Goal: Task Accomplishment & Management: Manage account settings

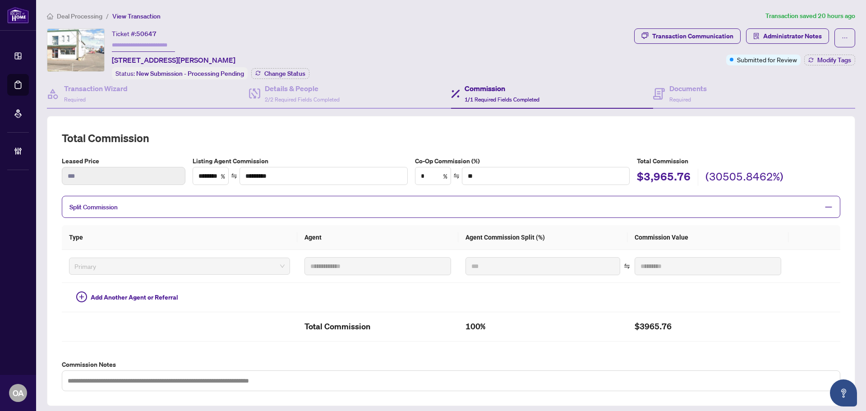
click at [755, 131] on h2 "Total Commission" at bounding box center [451, 138] width 779 height 14
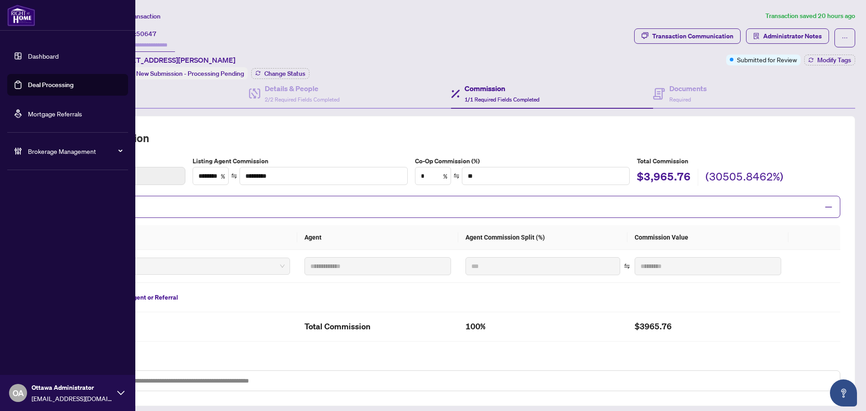
click at [46, 88] on link "Deal Processing" at bounding box center [51, 85] width 46 height 8
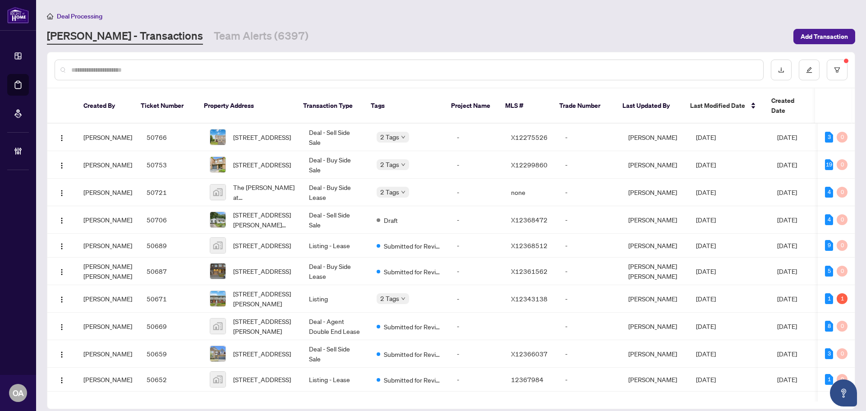
click at [276, 68] on input "text" at bounding box center [413, 70] width 685 height 10
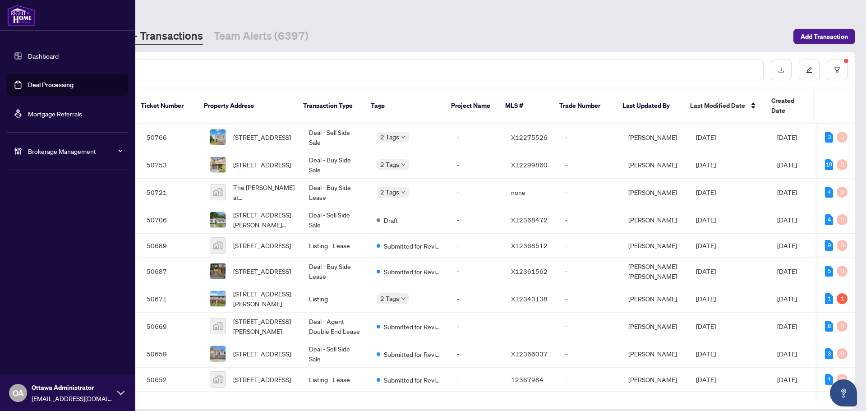
click at [65, 84] on link "Deal Processing" at bounding box center [51, 85] width 46 height 8
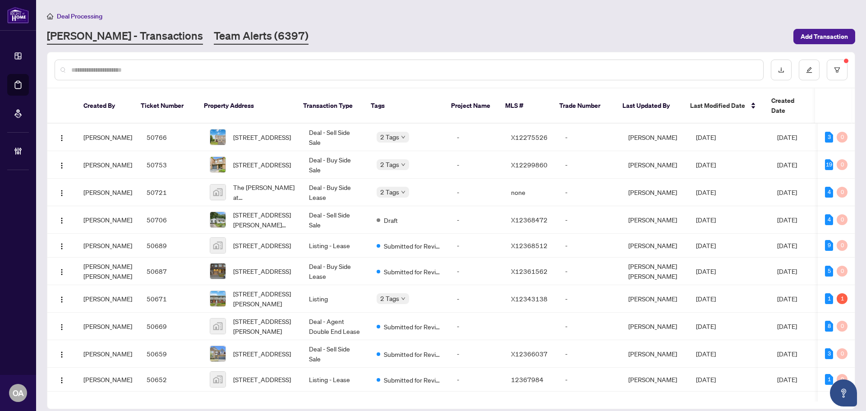
click at [214, 32] on link "Team Alerts (6397)" at bounding box center [261, 36] width 95 height 16
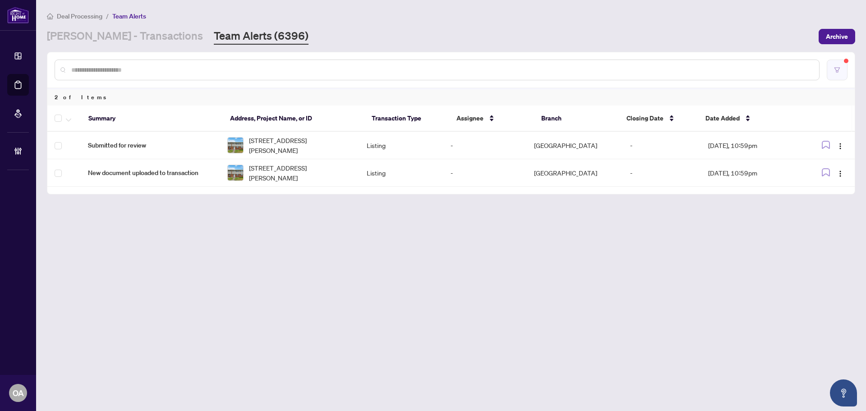
click at [839, 72] on icon "filter" at bounding box center [837, 70] width 6 height 6
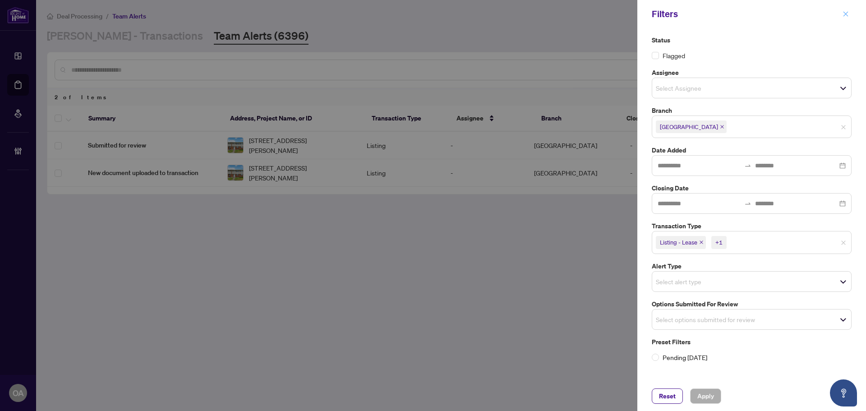
click at [842, 13] on button "button" at bounding box center [846, 14] width 12 height 11
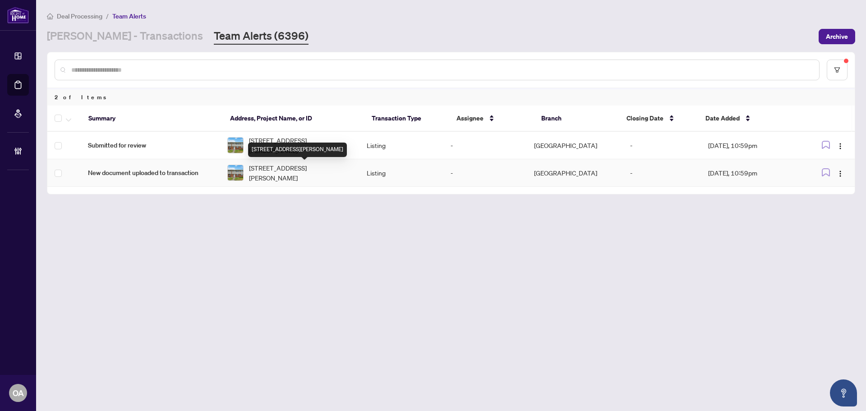
click at [277, 144] on div "[STREET_ADDRESS][PERSON_NAME]" at bounding box center [297, 150] width 99 height 14
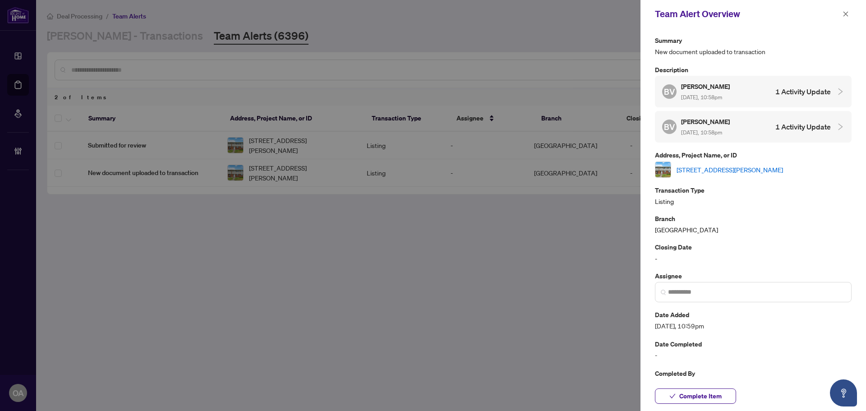
click at [164, 145] on div at bounding box center [433, 205] width 866 height 411
click at [845, 13] on icon "close" at bounding box center [846, 13] width 5 height 5
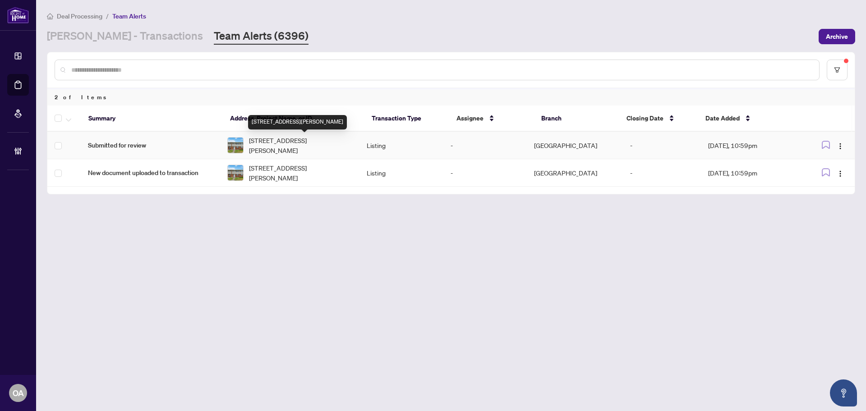
click at [295, 145] on span "[STREET_ADDRESS][PERSON_NAME]" at bounding box center [300, 145] width 103 height 20
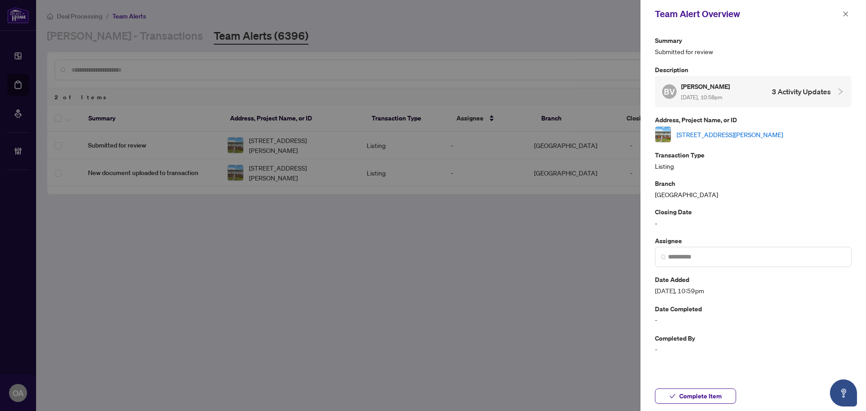
click at [711, 134] on link "[STREET_ADDRESS][PERSON_NAME]" at bounding box center [730, 135] width 106 height 10
click at [848, 15] on icon "close" at bounding box center [846, 14] width 6 height 6
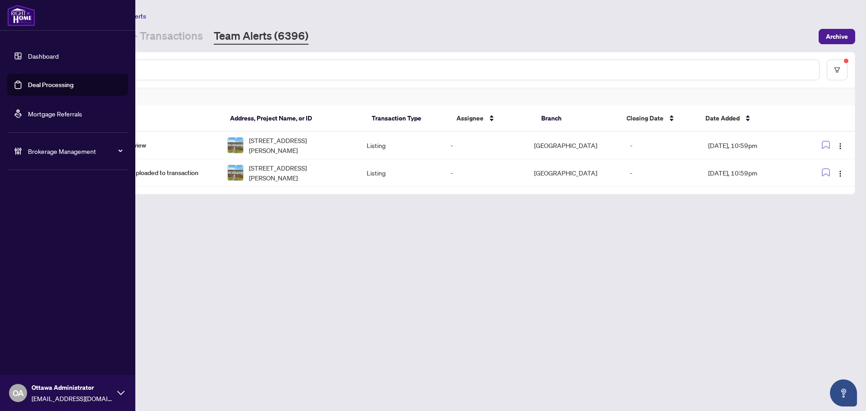
click at [43, 83] on link "Deal Processing" at bounding box center [51, 85] width 46 height 8
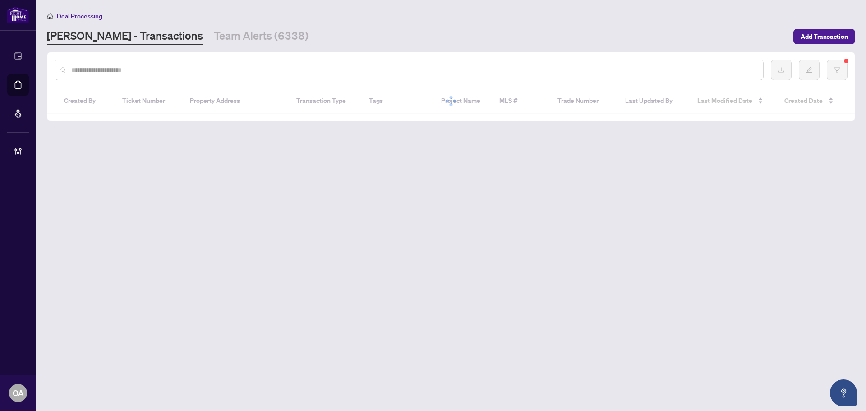
click at [165, 73] on input "text" at bounding box center [413, 70] width 685 height 10
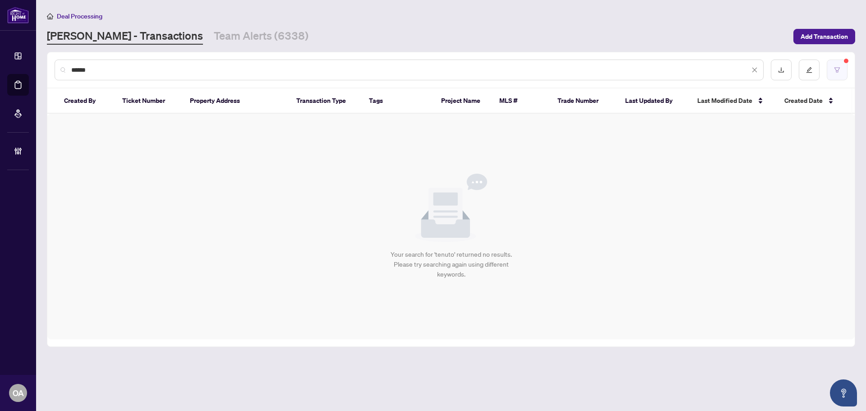
type input "******"
click at [828, 72] on button "button" at bounding box center [837, 70] width 21 height 21
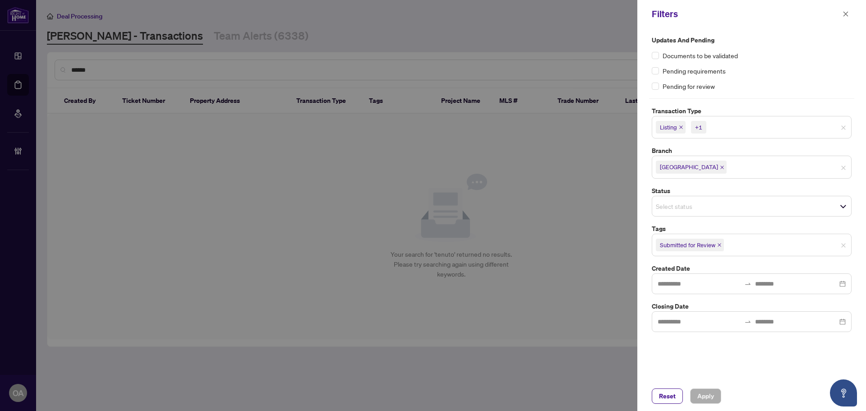
click at [684, 126] on icon "close" at bounding box center [681, 127] width 5 height 5
click at [704, 125] on span "Listing - Lease" at bounding box center [681, 127] width 50 height 13
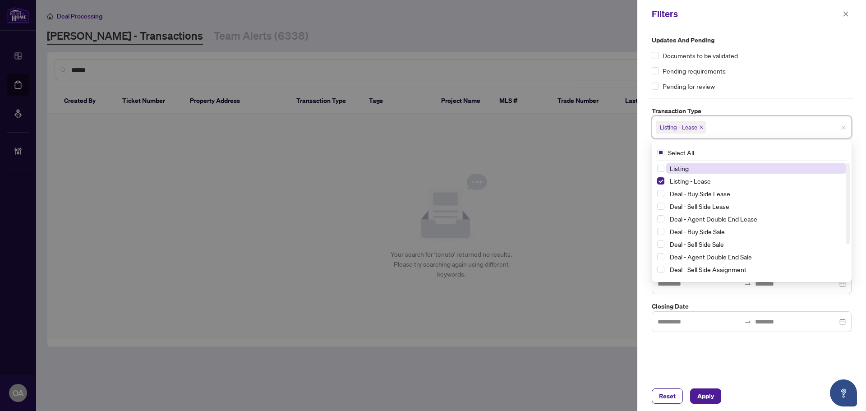
click at [703, 126] on icon "close" at bounding box center [701, 127] width 5 height 5
click at [752, 81] on div "Pending for review" at bounding box center [752, 86] width 200 height 10
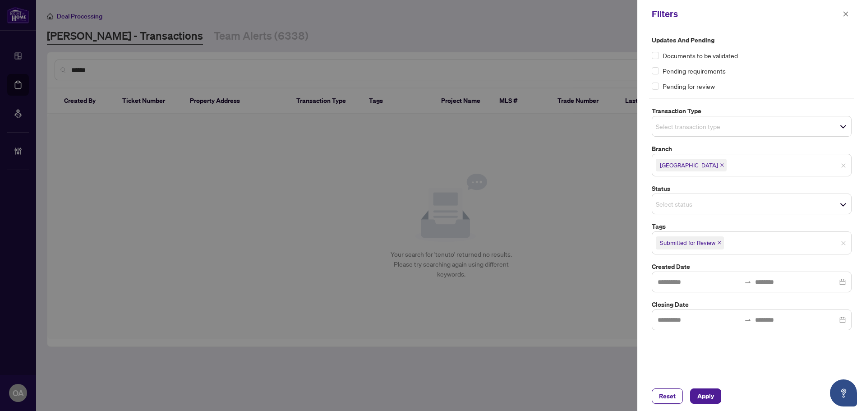
click at [721, 165] on icon "close" at bounding box center [723, 165] width 4 height 4
drag, startPoint x: 718, startPoint y: 239, endPoint x: 699, endPoint y: 335, distance: 98.1
click at [718, 240] on icon "close" at bounding box center [719, 241] width 5 height 5
click at [709, 398] on span "Apply" at bounding box center [706, 396] width 17 height 14
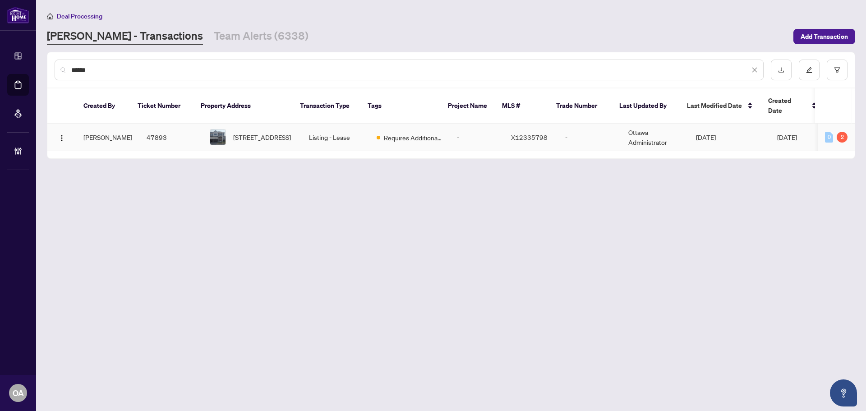
drag, startPoint x: 361, startPoint y: 123, endPoint x: 372, endPoint y: 102, distance: 23.2
click at [370, 124] on td "Requires Additional Docs" at bounding box center [410, 138] width 80 height 28
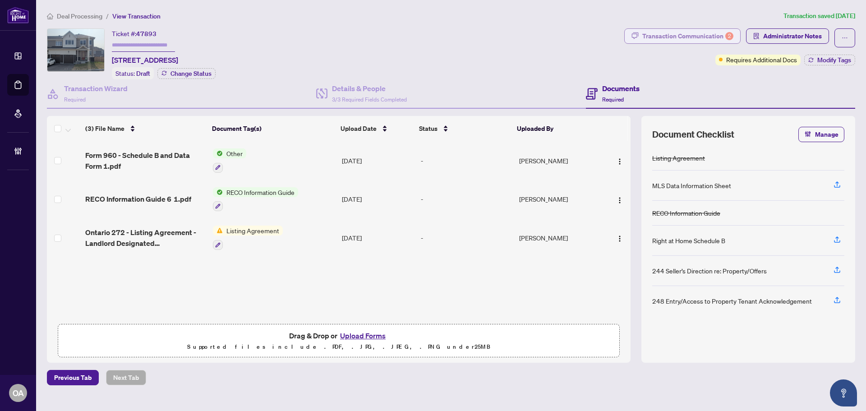
click at [697, 31] on div "Transaction Communication 2" at bounding box center [688, 36] width 91 height 14
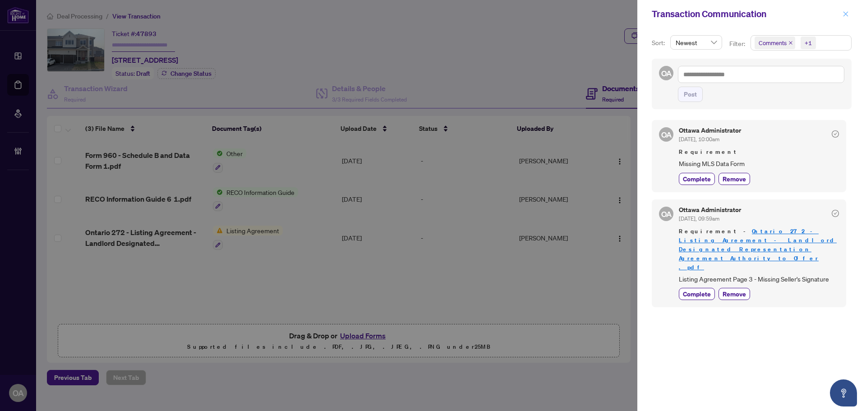
click at [847, 14] on icon "close" at bounding box center [846, 14] width 6 height 6
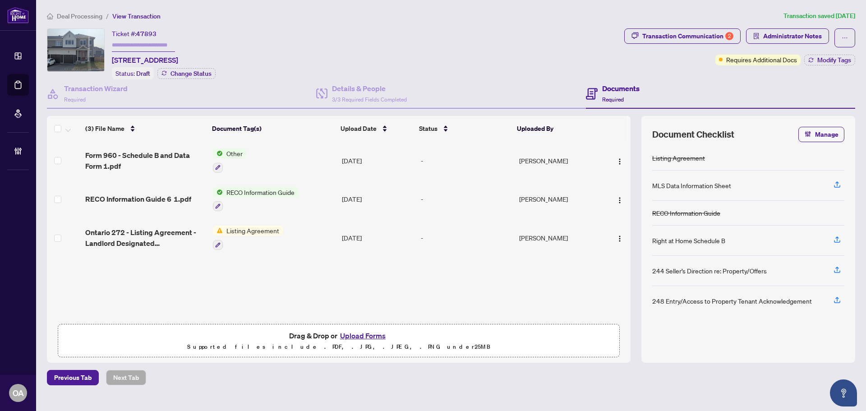
click at [143, 241] on span "Ontario 272 - Listing Agreement - Landlord Designated Representation Agreement …" at bounding box center [145, 238] width 120 height 22
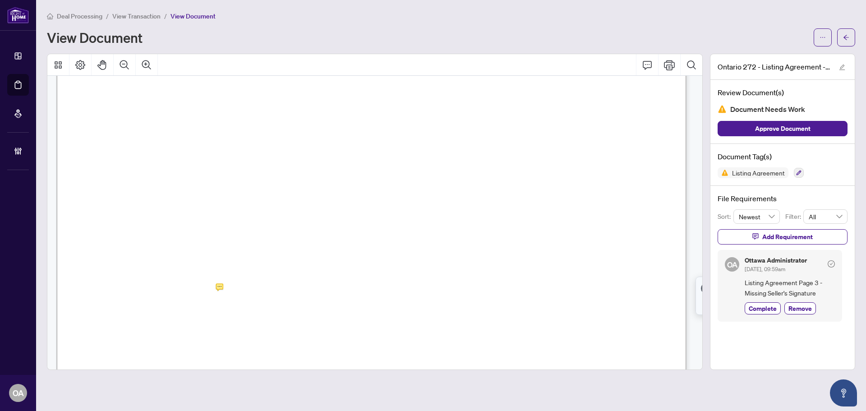
scroll to position [1985, 0]
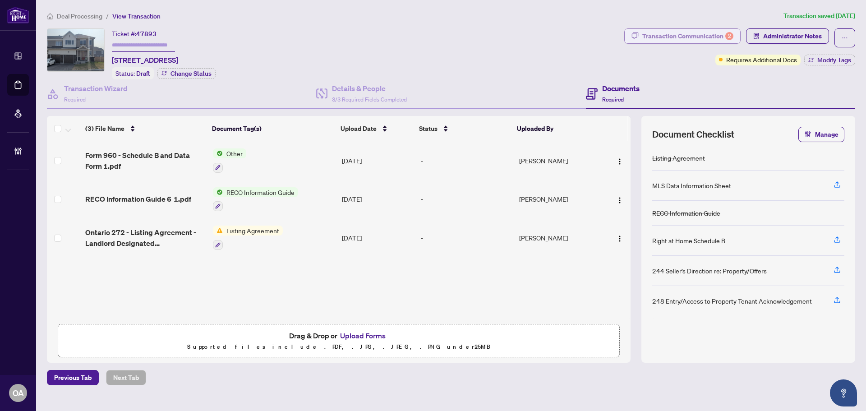
click at [713, 31] on div "Transaction Communication 2" at bounding box center [688, 36] width 91 height 14
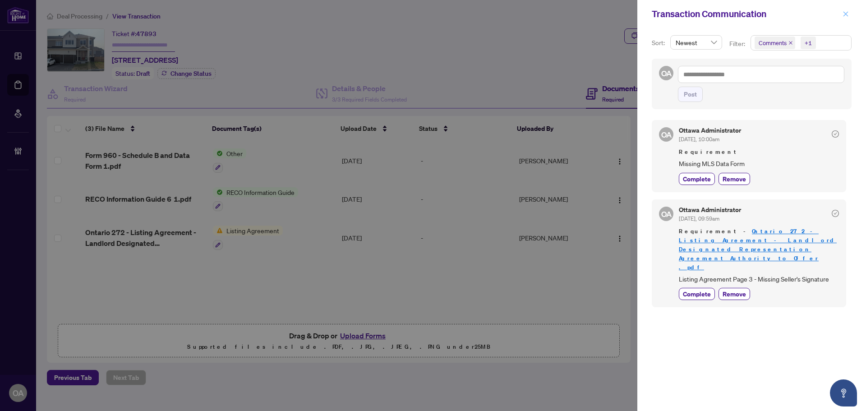
click at [849, 13] on icon "close" at bounding box center [846, 14] width 6 height 6
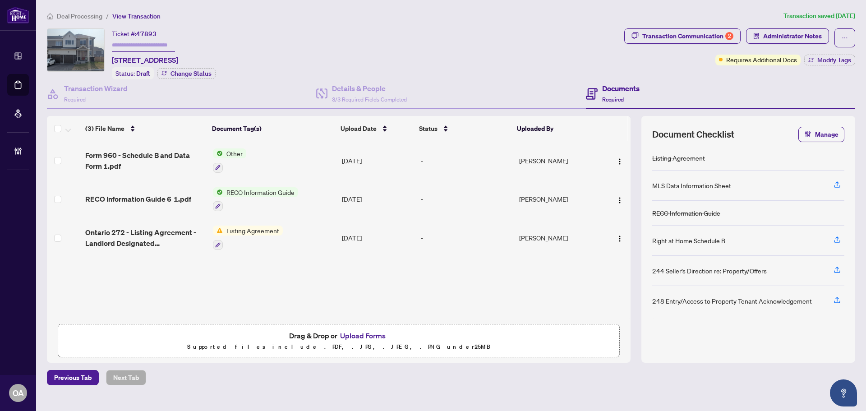
click at [479, 64] on div "Ticket #: 47893 10 Tenuto Lane, Ottawa, Ontario K1W 0S3, Canada Status: Draft C…" at bounding box center [334, 53] width 574 height 51
click at [351, 31] on div "Ticket #: 47893 10 Tenuto Lane, Ottawa, Ontario K1W 0S3, Canada Status: Draft C…" at bounding box center [334, 53] width 574 height 51
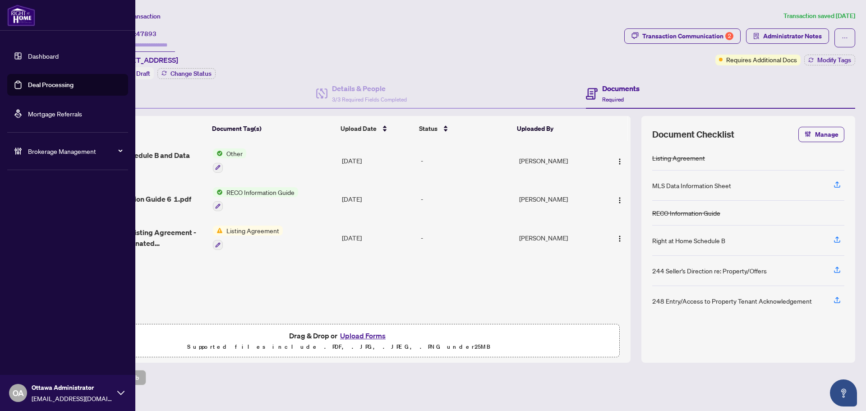
drag, startPoint x: 36, startPoint y: 84, endPoint x: 41, endPoint y: 86, distance: 5.5
click at [36, 84] on link "Deal Processing" at bounding box center [51, 85] width 46 height 8
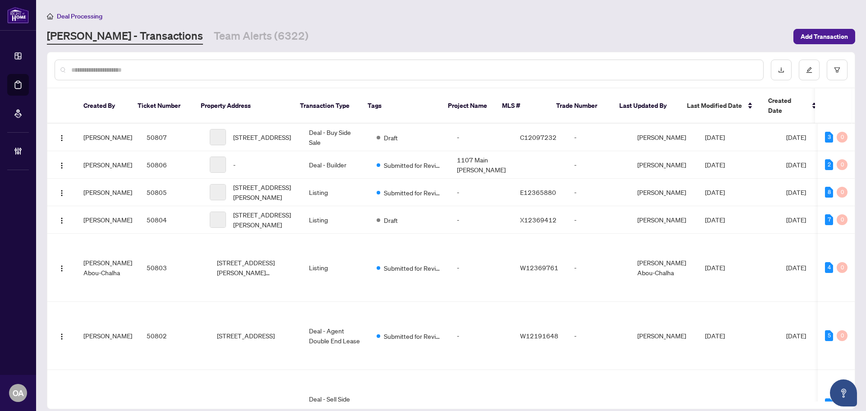
click at [166, 79] on div at bounding box center [409, 70] width 709 height 21
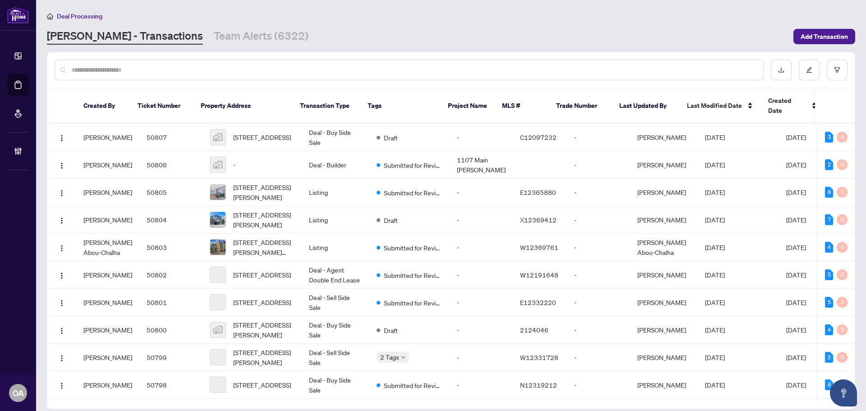
click at [170, 72] on input "text" at bounding box center [413, 70] width 685 height 10
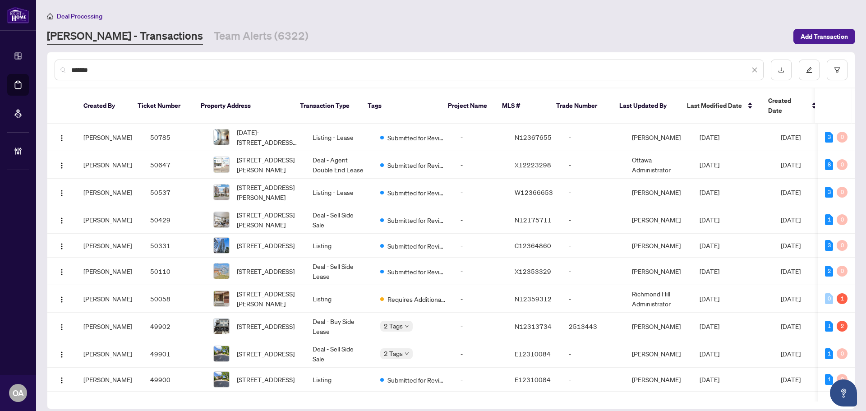
click at [72, 69] on input "*******" at bounding box center [410, 70] width 679 height 10
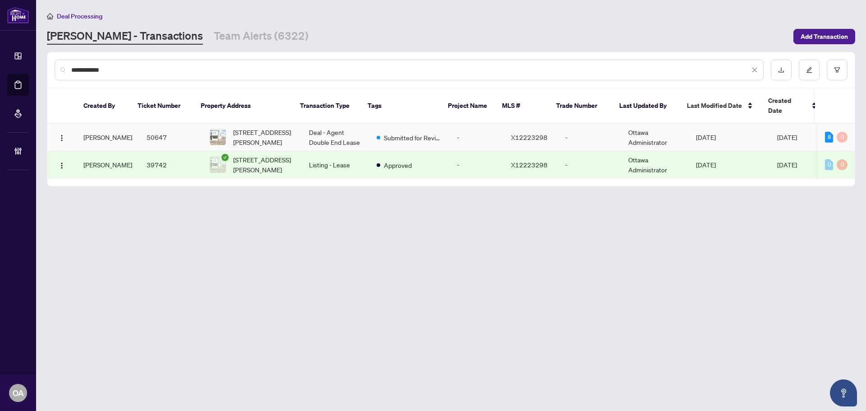
type input "**********"
click at [321, 124] on td "Deal - Agent Double End Lease" at bounding box center [336, 138] width 68 height 28
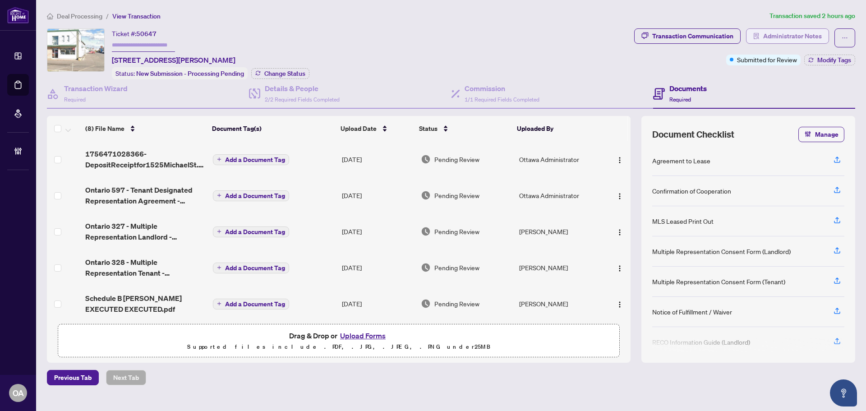
click at [808, 41] on span "Administrator Notes" at bounding box center [793, 36] width 59 height 14
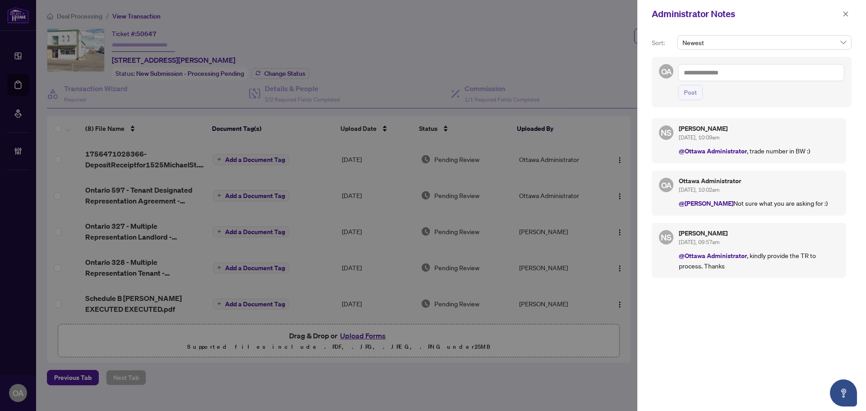
click at [746, 72] on textarea at bounding box center [761, 72] width 167 height 17
click at [713, 79] on b "[PERSON_NAME]" at bounding box center [732, 79] width 49 height 8
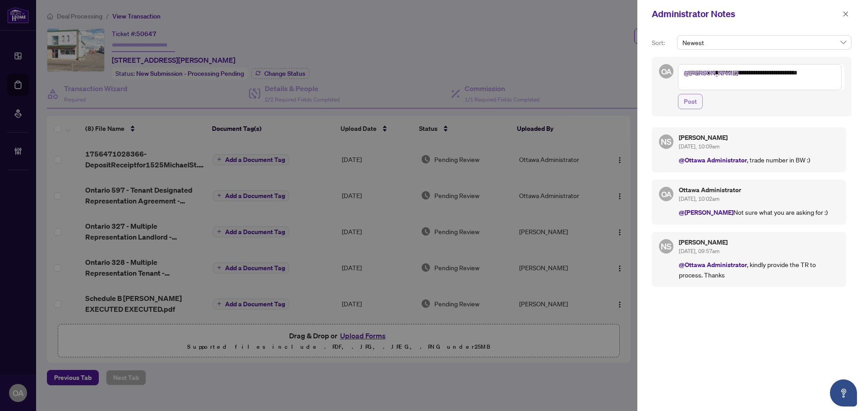
type textarea "**********"
click at [689, 99] on span "Post" at bounding box center [690, 101] width 13 height 14
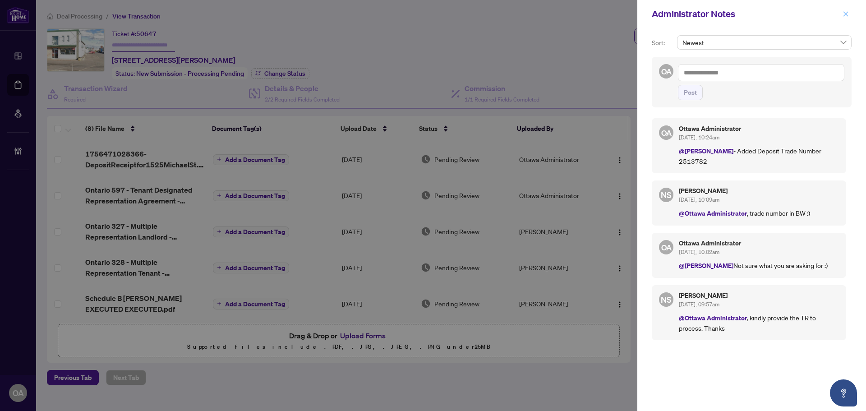
click at [843, 14] on icon "close" at bounding box center [846, 14] width 6 height 6
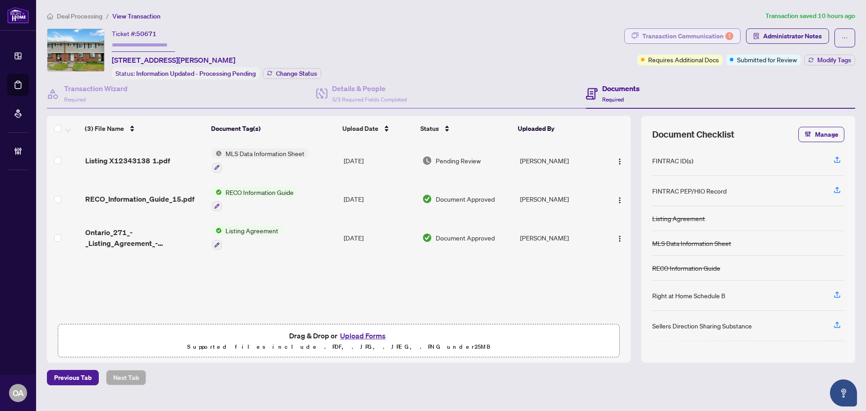
click at [720, 33] on div "Transaction Communication 1" at bounding box center [688, 36] width 91 height 14
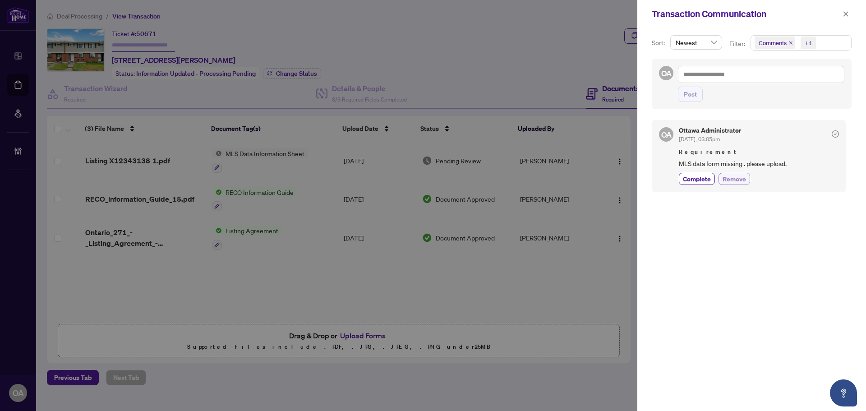
click at [735, 176] on span "Remove" at bounding box center [734, 178] width 23 height 9
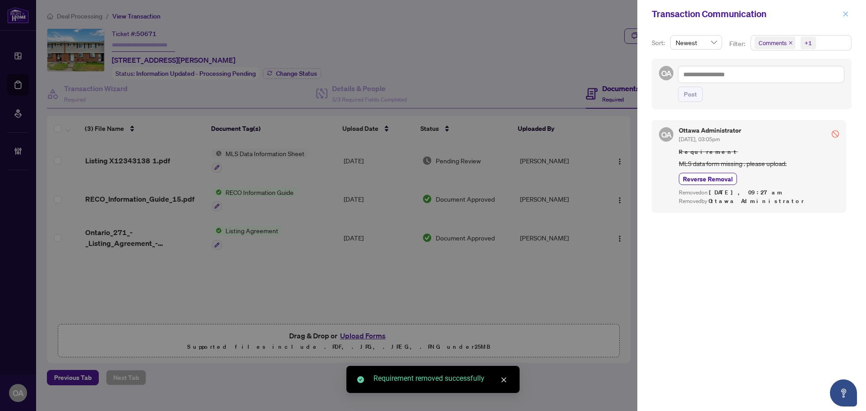
click at [844, 12] on icon "close" at bounding box center [846, 13] width 5 height 5
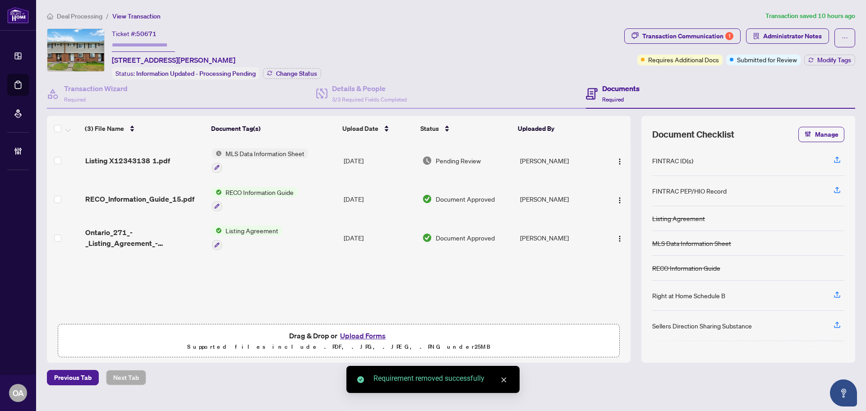
click at [288, 150] on span "MLS Data Information Sheet" at bounding box center [265, 153] width 86 height 10
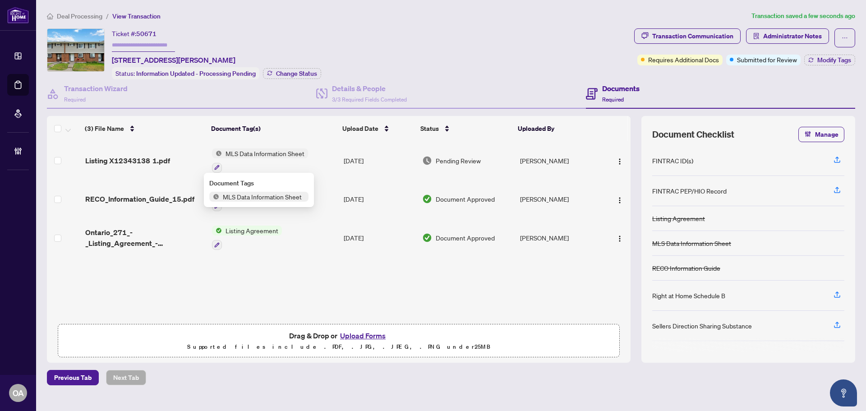
click at [121, 160] on span "Listing X12343138 1.pdf" at bounding box center [127, 160] width 85 height 11
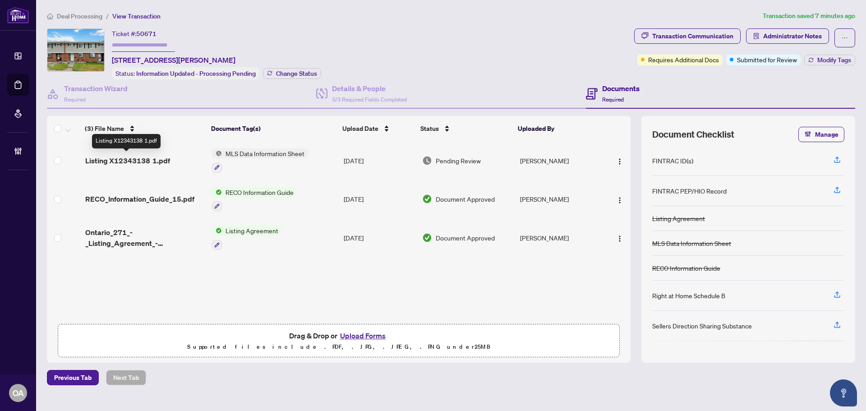
click at [111, 157] on span "Listing X12343138 1.pdf" at bounding box center [127, 160] width 85 height 11
click at [153, 161] on span "Listing X12343138 1.pdf" at bounding box center [127, 160] width 85 height 11
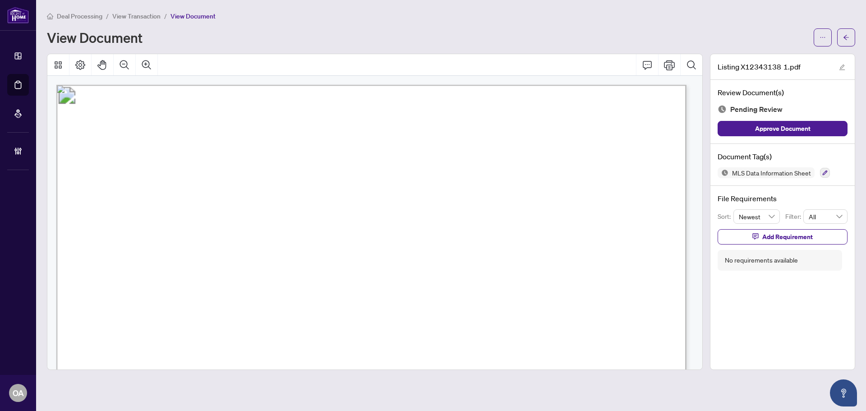
drag, startPoint x: 310, startPoint y: 180, endPoint x: 407, endPoint y: 183, distance: 97.5
click at [382, 183] on span "Residential Condo & Other - Condo Townhouse" at bounding box center [280, 180] width 203 height 13
drag, startPoint x: 407, startPoint y: 183, endPoint x: 310, endPoint y: 182, distance: 97.0
click at [310, 182] on span "Residential Condo & Other - Condo Townhouse" at bounding box center [280, 180] width 203 height 13
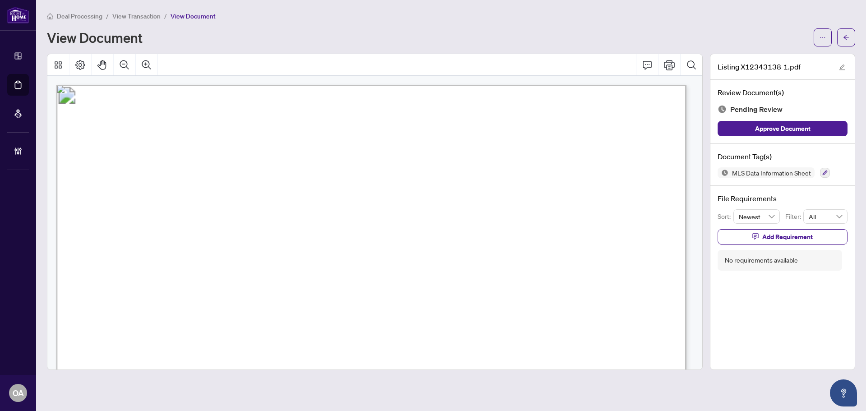
click at [382, 179] on span "Residential Condo & Other - Condo Townhouse" at bounding box center [280, 180] width 203 height 13
click at [822, 172] on button "button" at bounding box center [825, 173] width 10 height 10
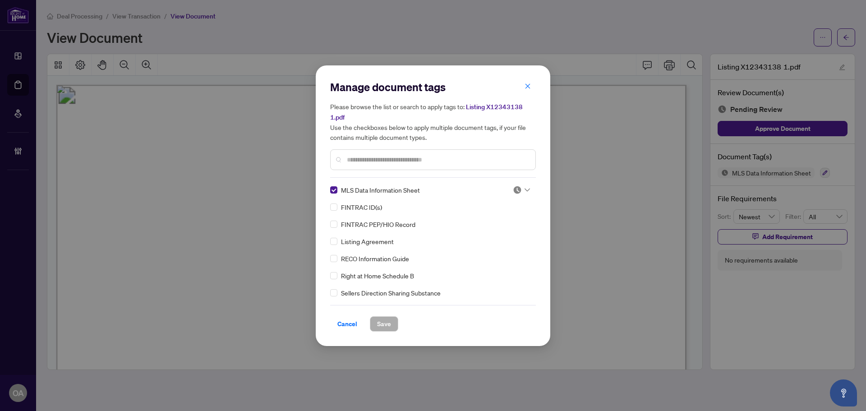
click at [527, 189] on icon at bounding box center [527, 189] width 5 height 3
click at [507, 231] on div "Approved" at bounding box center [492, 234] width 58 height 10
click at [388, 323] on span "Save" at bounding box center [384, 324] width 14 height 14
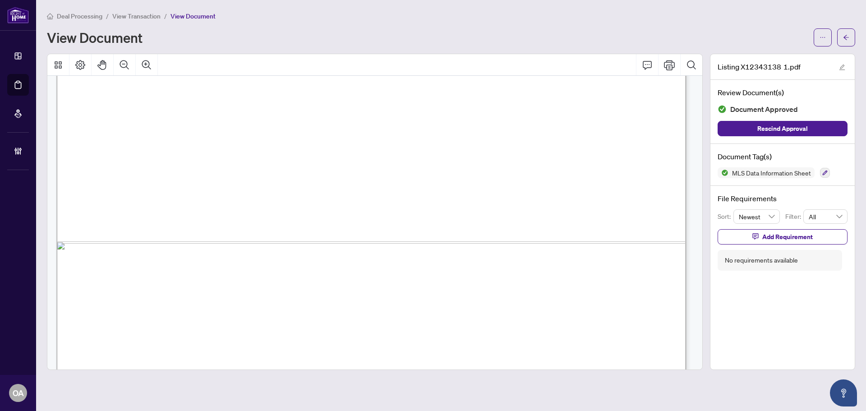
scroll to position [587, 0]
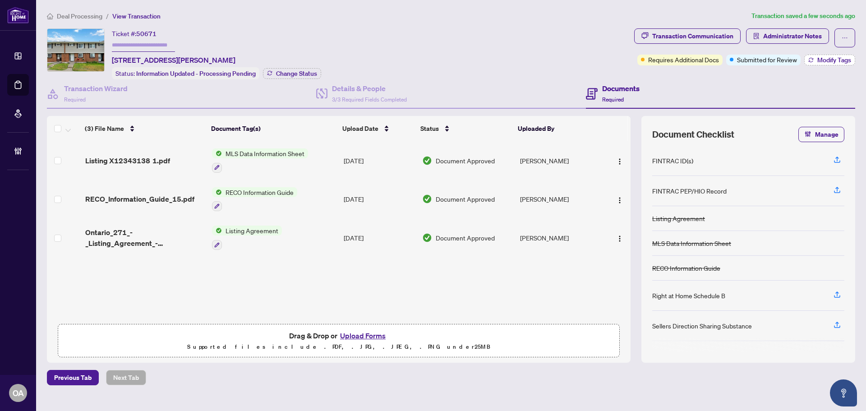
click at [844, 60] on span "Modify Tags" at bounding box center [835, 60] width 34 height 6
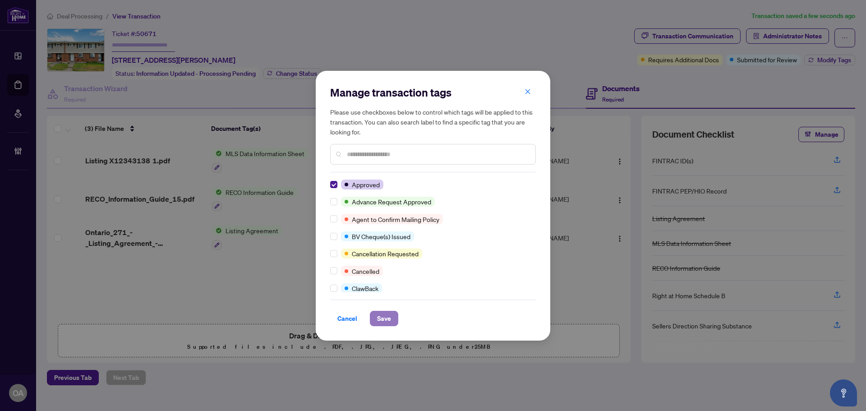
click at [388, 316] on span "Save" at bounding box center [384, 318] width 14 height 14
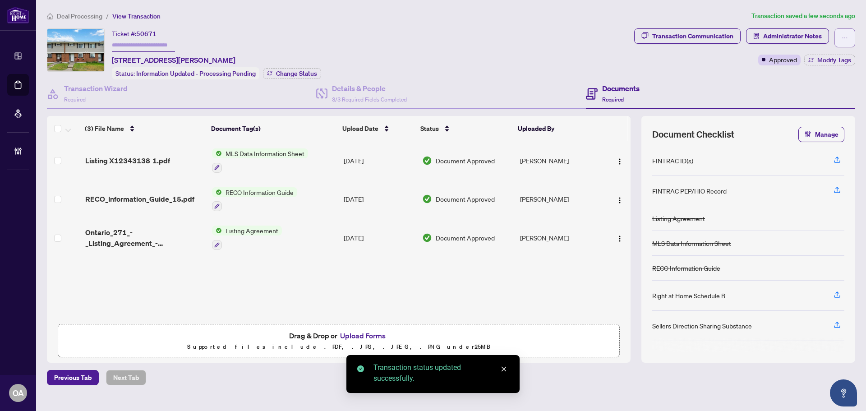
click at [849, 36] on button "button" at bounding box center [845, 37] width 21 height 19
click at [823, 99] on span "Submit for Completion" at bounding box center [813, 101] width 69 height 10
type textarea "**********"
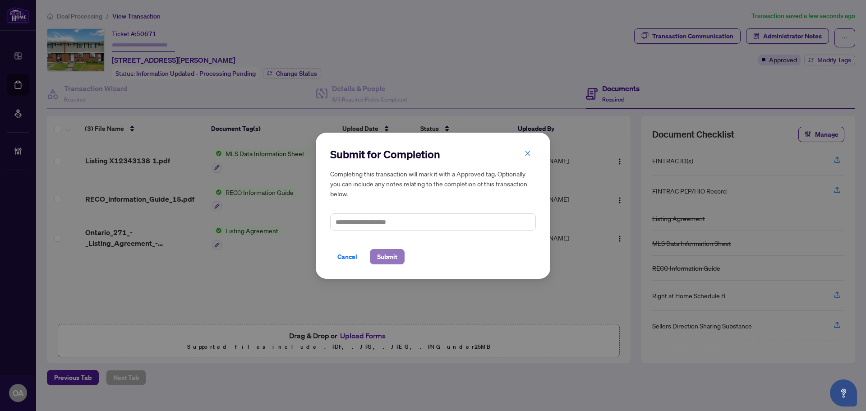
click at [379, 259] on span "Submit" at bounding box center [387, 257] width 20 height 14
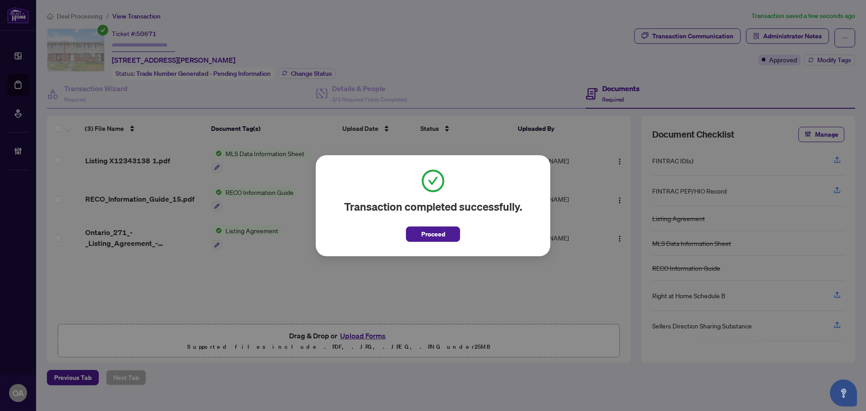
click at [441, 244] on div "Transaction completed successfully. Proceed Cancel OK" at bounding box center [433, 205] width 235 height 101
click at [442, 239] on span "Proceed" at bounding box center [433, 234] width 24 height 14
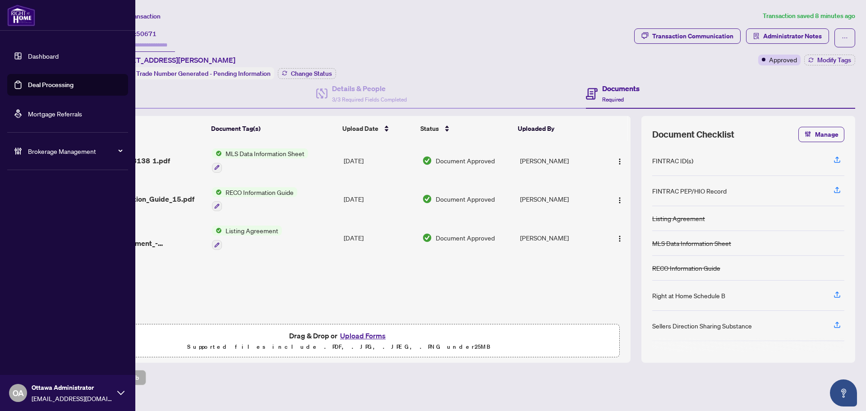
click at [28, 82] on link "Deal Processing" at bounding box center [51, 85] width 46 height 8
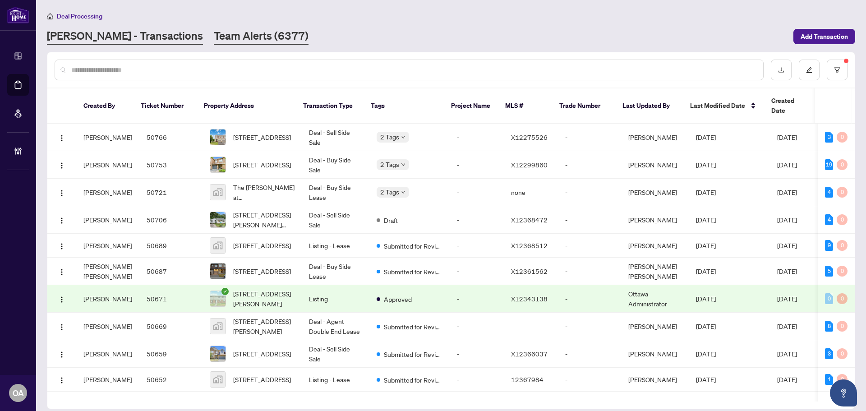
click at [246, 37] on link "Team Alerts (6377)" at bounding box center [261, 36] width 95 height 16
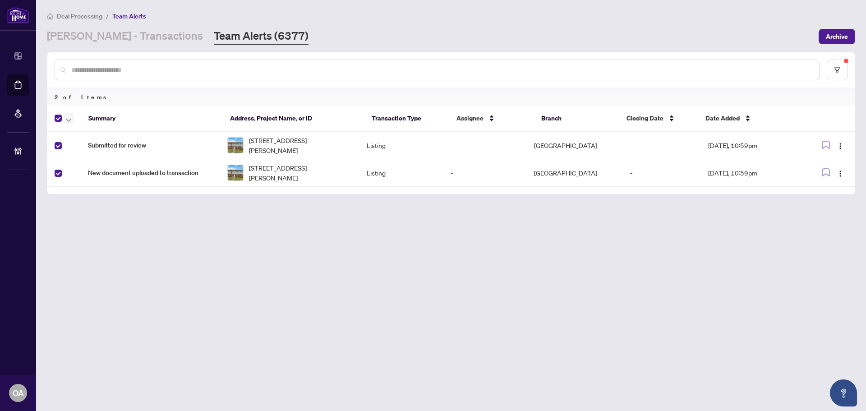
click at [68, 121] on icon "button" at bounding box center [68, 120] width 5 height 4
click at [78, 188] on span "Complete Item" at bounding box center [99, 192] width 56 height 10
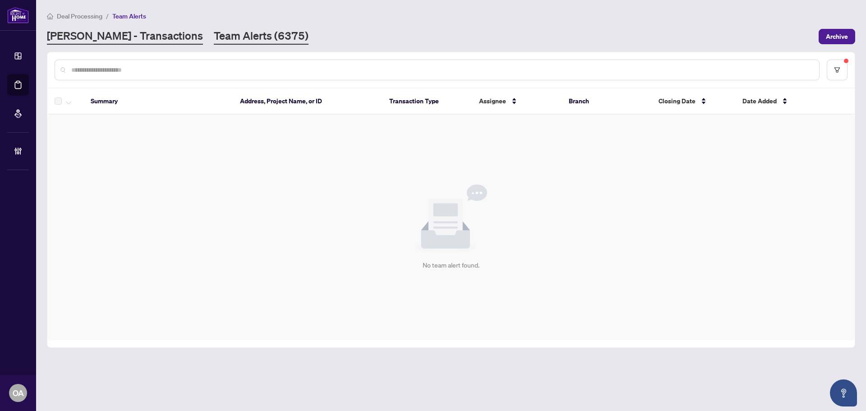
click at [93, 36] on link "RAHR - Transactions" at bounding box center [125, 36] width 156 height 16
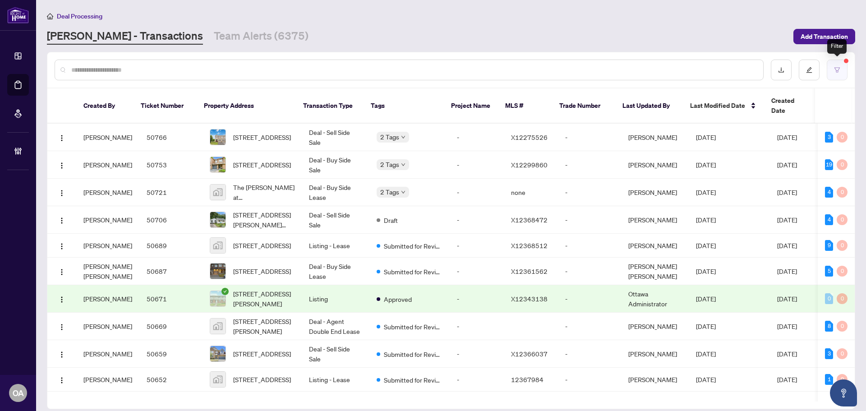
click at [835, 76] on button "button" at bounding box center [837, 70] width 21 height 21
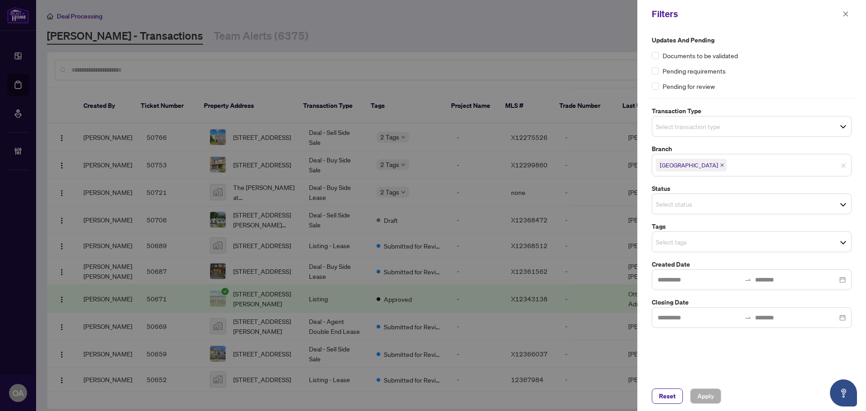
click at [711, 124] on input "search" at bounding box center [687, 126] width 63 height 11
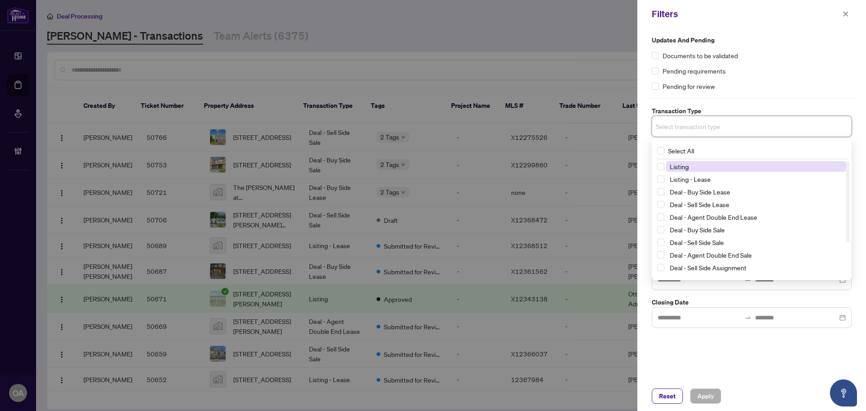
click at [694, 164] on span "Listing" at bounding box center [756, 166] width 180 height 11
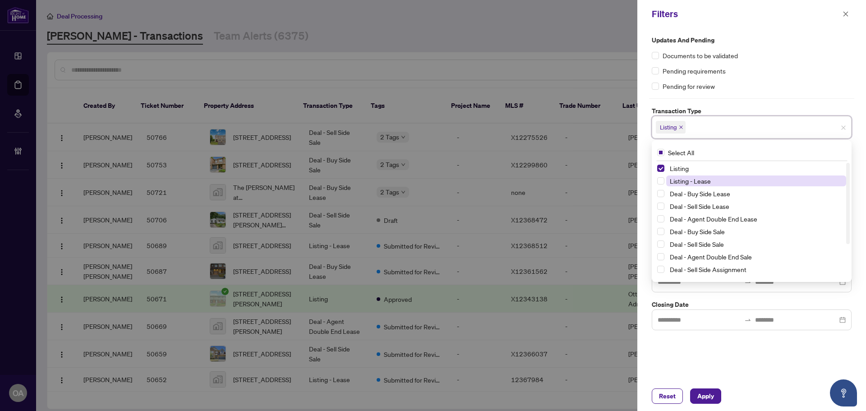
click at [686, 183] on span "Listing - Lease" at bounding box center [690, 181] width 41 height 8
click at [735, 362] on div "Updates and Pending Documents to be validated Pending requirements Pending for …" at bounding box center [752, 204] width 229 height 353
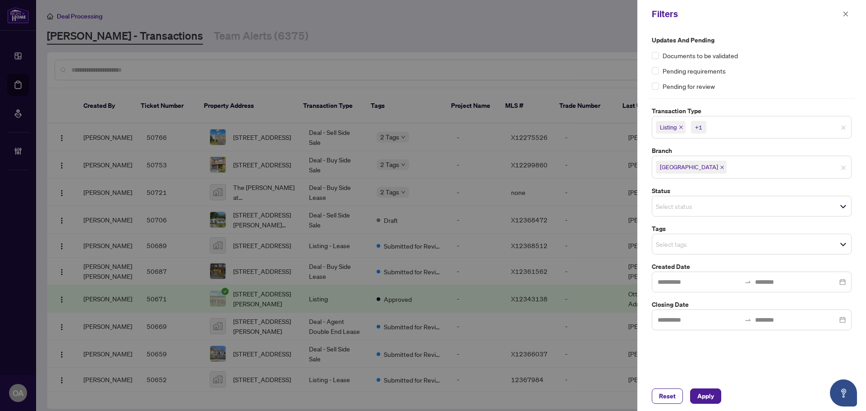
click at [679, 201] on input "search" at bounding box center [687, 206] width 63 height 11
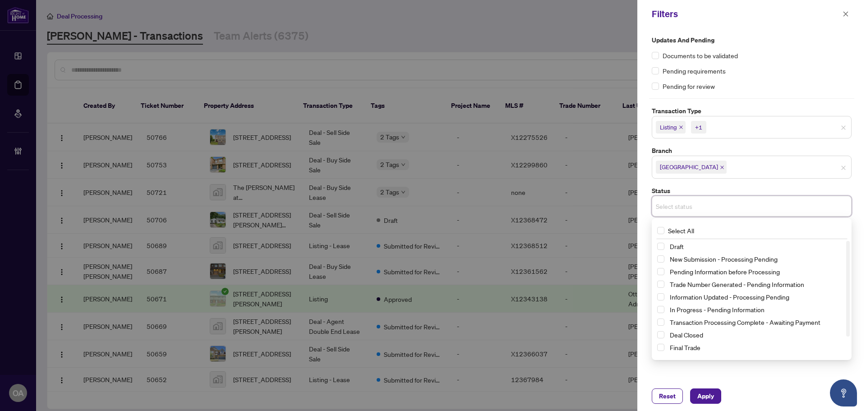
click at [747, 383] on div "Reset Apply" at bounding box center [752, 396] width 229 height 30
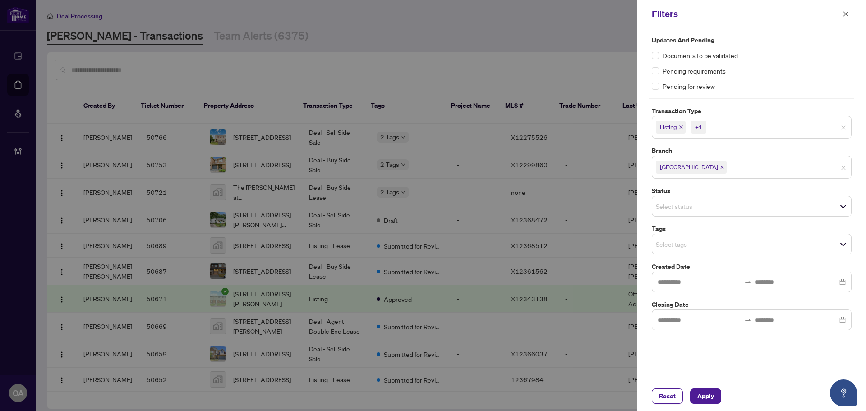
click at [687, 245] on input "search" at bounding box center [687, 244] width 63 height 11
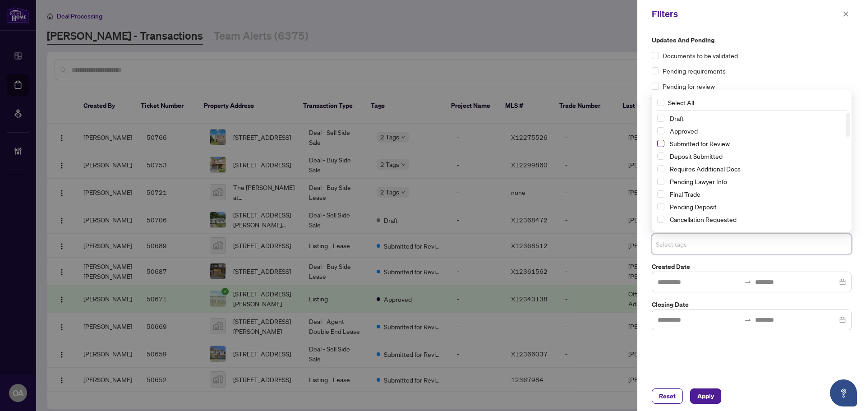
click at [661, 143] on span "Select Submitted for Review" at bounding box center [660, 143] width 7 height 7
click at [713, 396] on span "Apply" at bounding box center [706, 396] width 17 height 14
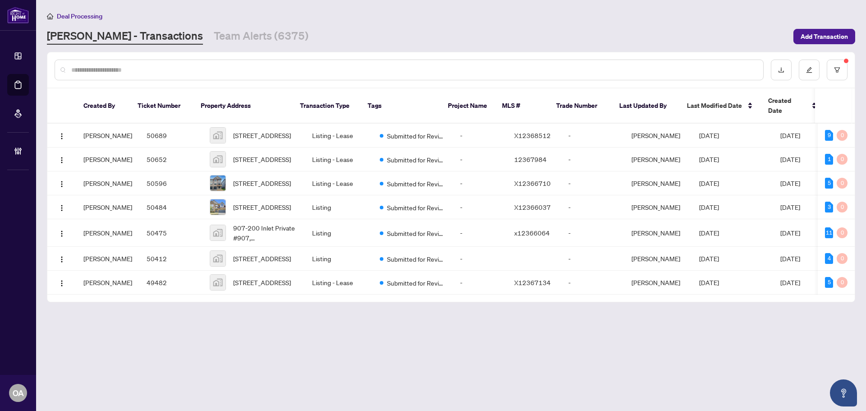
click at [247, 88] on th "Property Address" at bounding box center [243, 105] width 99 height 35
drag, startPoint x: 257, startPoint y: 97, endPoint x: 201, endPoint y: 100, distance: 55.6
click at [201, 100] on th "Property Address" at bounding box center [243, 105] width 99 height 35
click at [343, 83] on div at bounding box center [451, 69] width 808 height 35
click at [278, 83] on div at bounding box center [451, 69] width 808 height 35
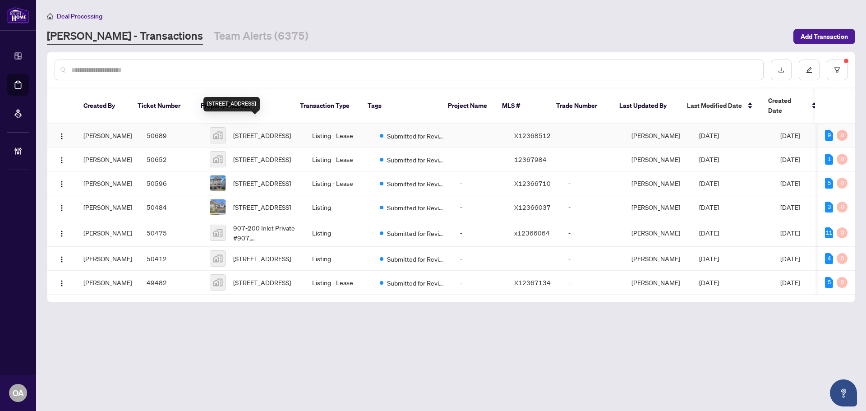
click at [264, 130] on span "590 Foxlight Circle, Ottawa, ON, Canada" at bounding box center [262, 135] width 58 height 10
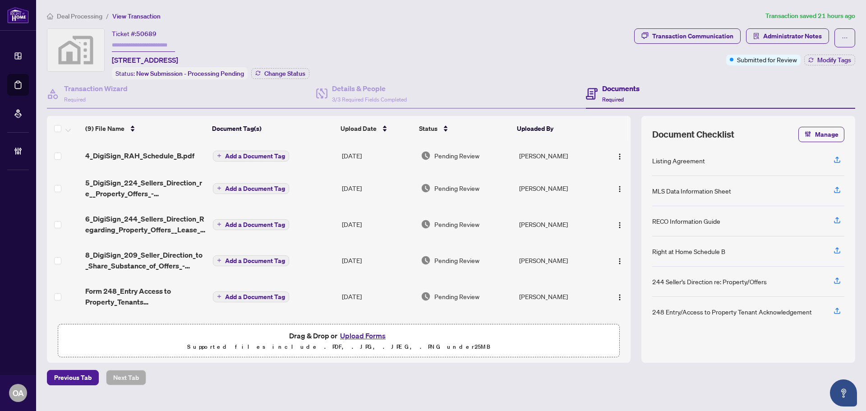
click at [615, 86] on h4 "Documents" at bounding box center [620, 88] width 37 height 11
click at [117, 93] on div "Transaction Wizard Required" at bounding box center [96, 93] width 64 height 21
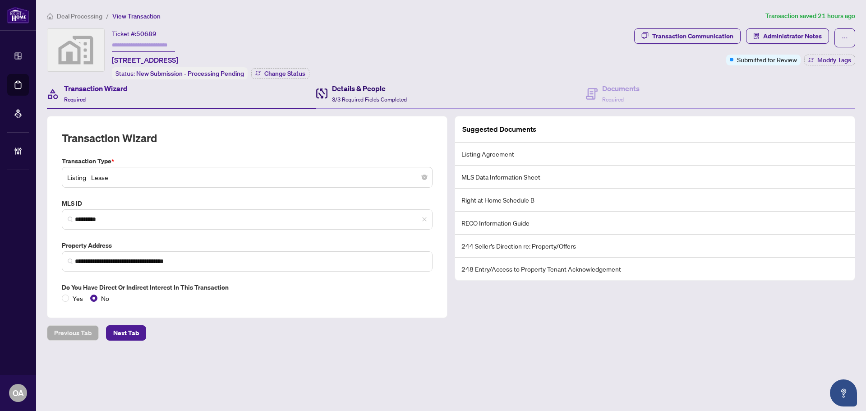
drag, startPoint x: 367, startPoint y: 98, endPoint x: 571, endPoint y: 72, distance: 205.6
click at [367, 98] on span "3/3 Required Fields Completed" at bounding box center [369, 99] width 75 height 7
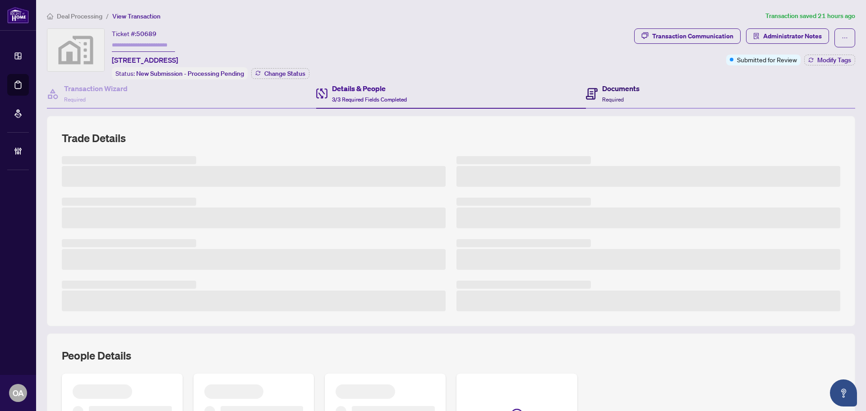
click at [609, 87] on h4 "Documents" at bounding box center [620, 88] width 37 height 11
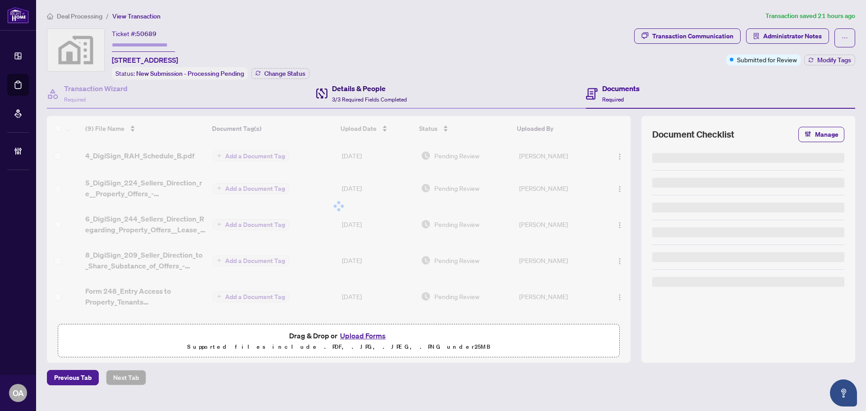
click at [401, 83] on h4 "Details & People" at bounding box center [369, 88] width 75 height 11
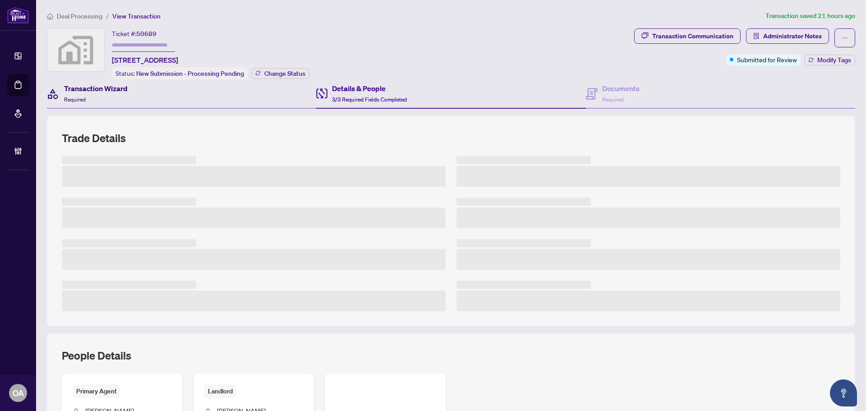
click at [116, 92] on h4 "Transaction Wizard" at bounding box center [96, 88] width 64 height 11
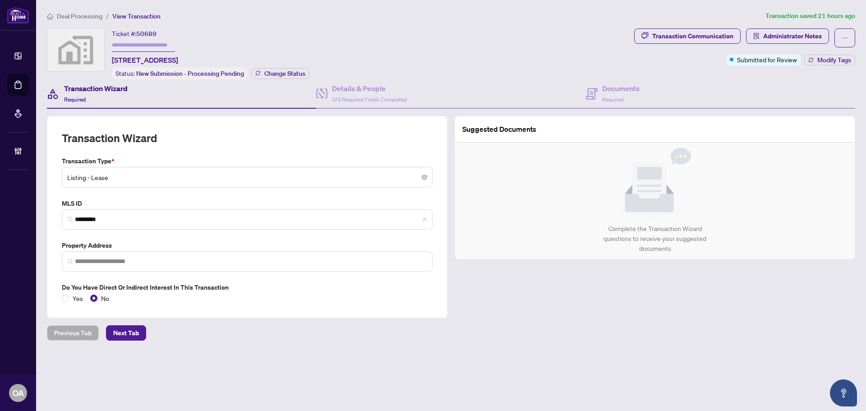
type input "**********"
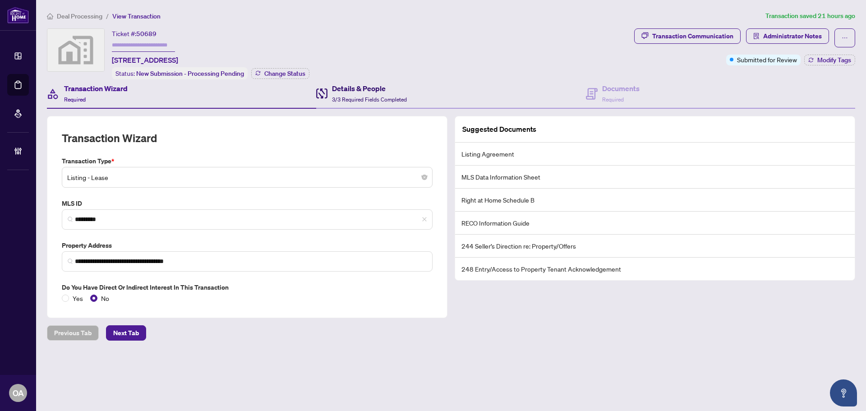
click at [381, 93] on div "Details & People 3/3 Required Fields Completed" at bounding box center [369, 93] width 75 height 21
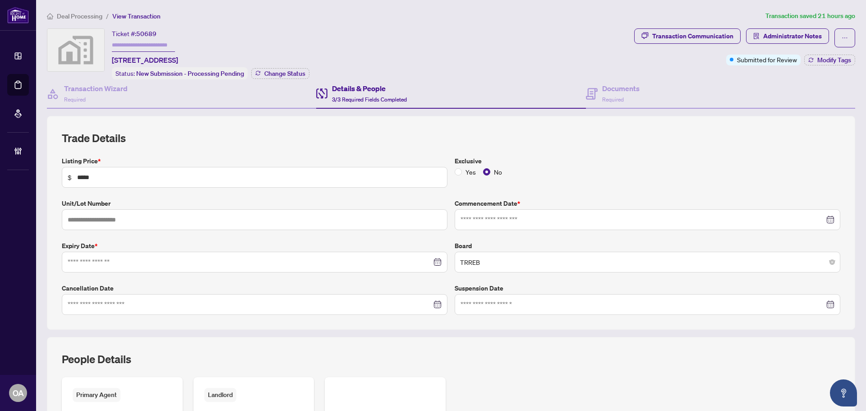
type input "**********"
click at [91, 85] on h4 "Transaction Wizard" at bounding box center [96, 88] width 64 height 11
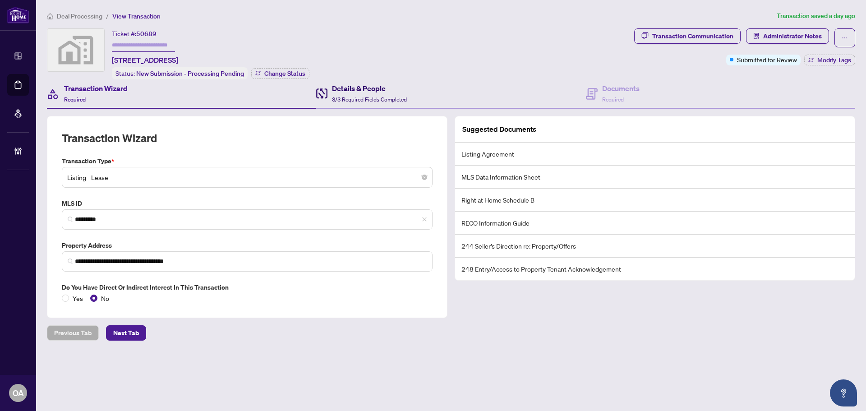
click at [350, 96] on span "3/3 Required Fields Completed" at bounding box center [369, 99] width 75 height 7
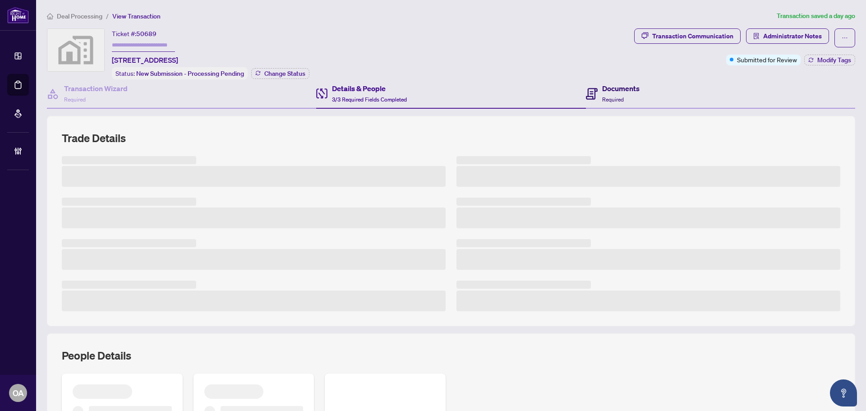
click at [621, 85] on h4 "Documents" at bounding box center [620, 88] width 37 height 11
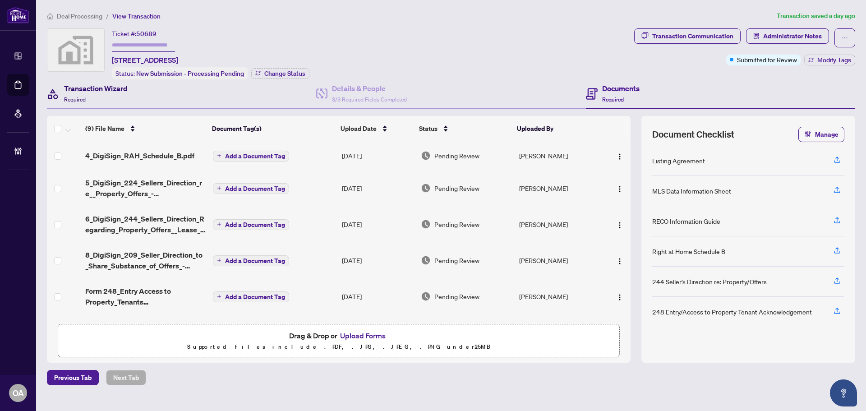
click at [82, 85] on h4 "Transaction Wizard" at bounding box center [96, 88] width 64 height 11
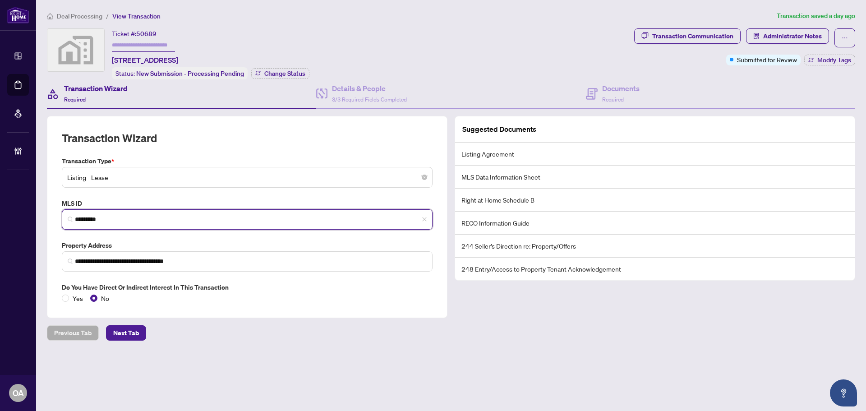
drag, startPoint x: 123, startPoint y: 217, endPoint x: 4, endPoint y: 205, distance: 119.7
click at [4, 205] on div "**********" at bounding box center [433, 205] width 866 height 411
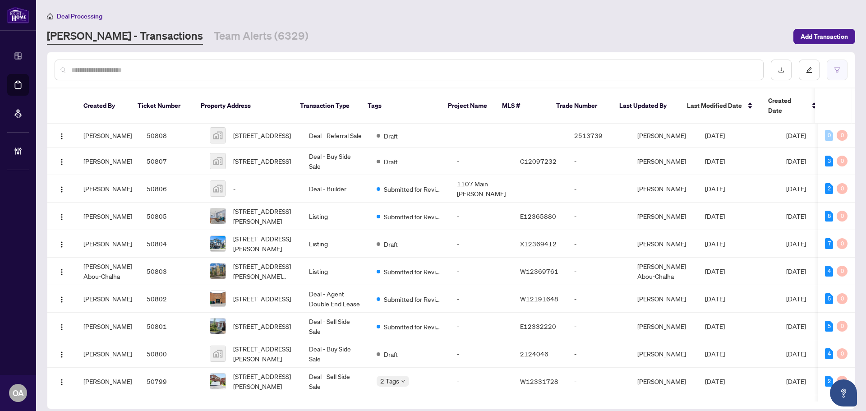
click at [836, 70] on icon "filter" at bounding box center [837, 70] width 6 height 6
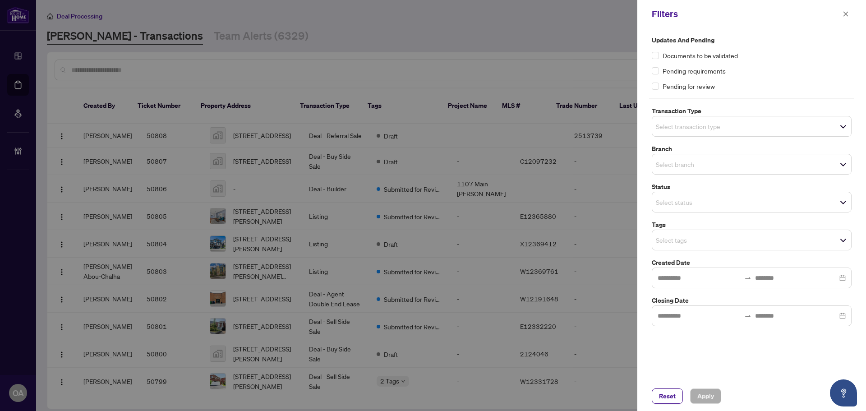
click at [690, 127] on input "search" at bounding box center [687, 126] width 63 height 11
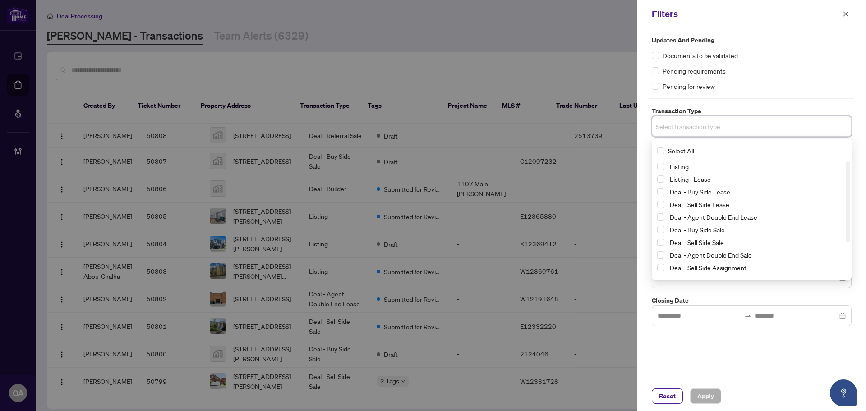
click at [689, 168] on span "Listing" at bounding box center [679, 166] width 19 height 8
click at [689, 182] on span "Listing - Lease" at bounding box center [690, 181] width 41 height 8
click at [770, 349] on div "Updates and Pending Documents to be validated Pending requirements Pending for …" at bounding box center [752, 204] width 229 height 353
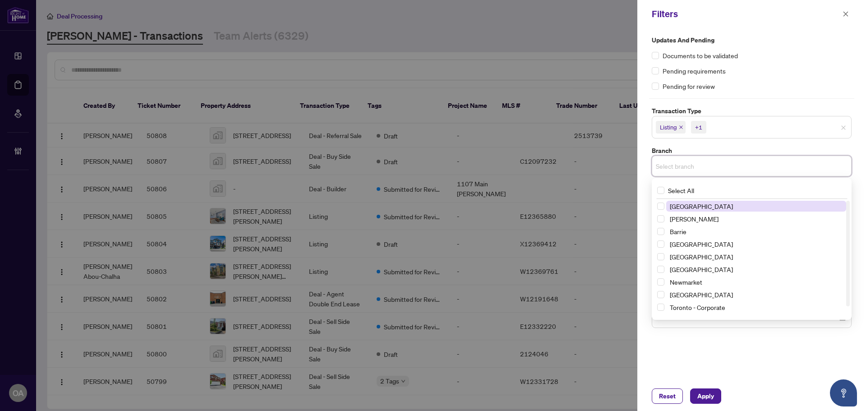
click at [697, 171] on input "search" at bounding box center [687, 166] width 63 height 11
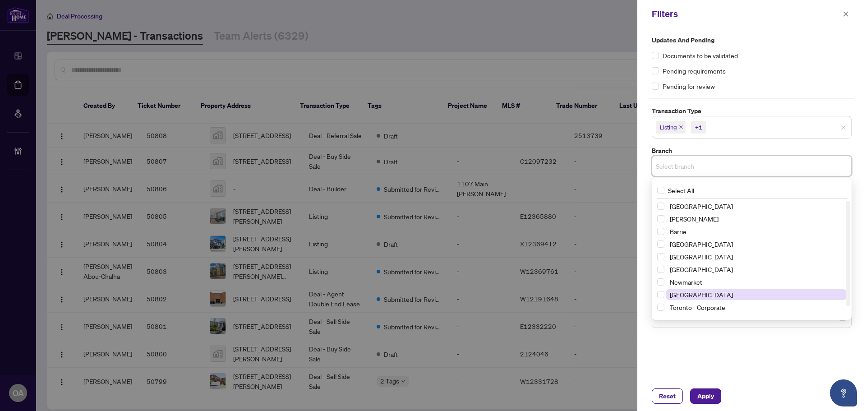
click at [697, 293] on span "Ottawa" at bounding box center [756, 294] width 180 height 11
click at [753, 350] on div "Updates and Pending Documents to be validated Pending requirements Pending for …" at bounding box center [752, 204] width 229 height 353
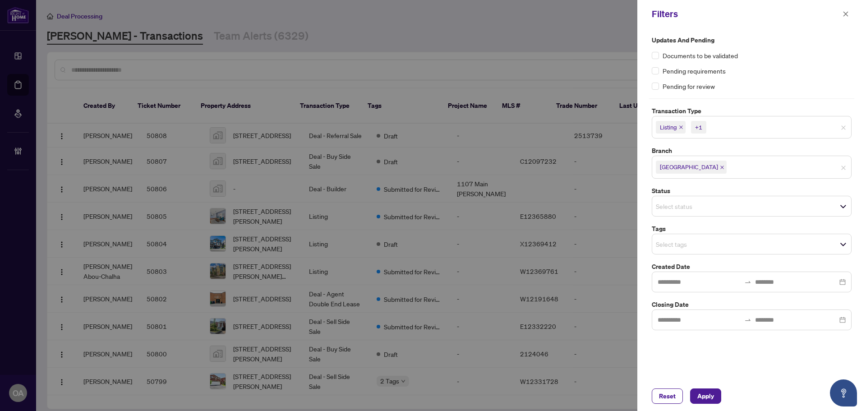
click at [703, 209] on input "search" at bounding box center [687, 206] width 63 height 11
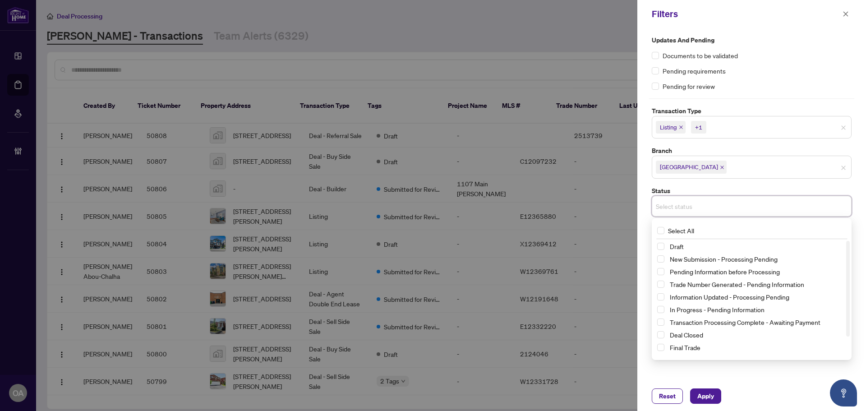
click at [768, 379] on div "Updates and Pending Documents to be validated Pending requirements Pending for …" at bounding box center [752, 204] width 229 height 353
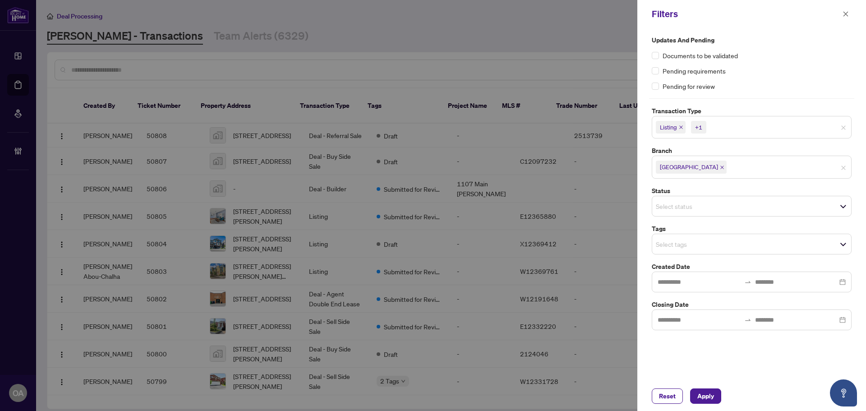
click at [676, 241] on input "search" at bounding box center [687, 244] width 63 height 11
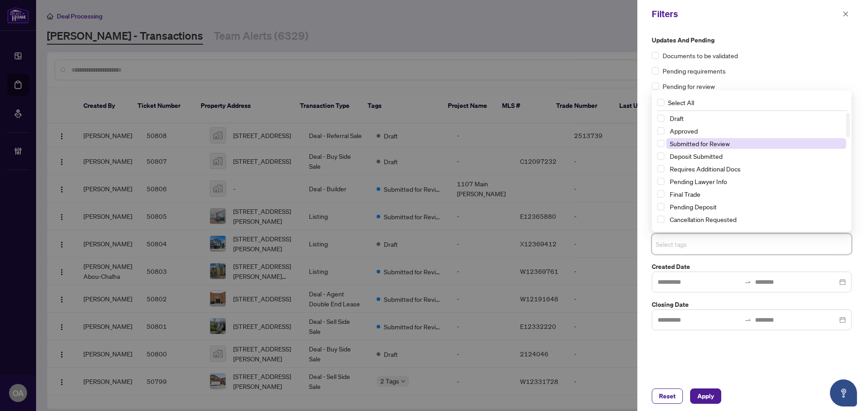
click at [680, 143] on span "Submitted for Review" at bounding box center [700, 143] width 60 height 8
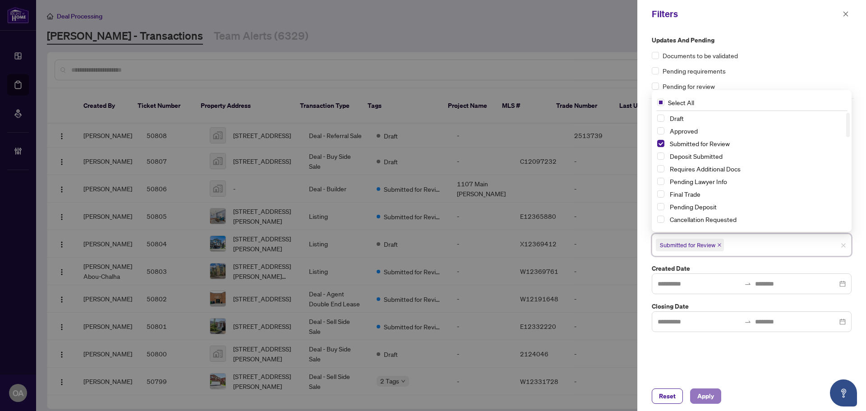
click at [712, 398] on span "Apply" at bounding box center [706, 396] width 17 height 14
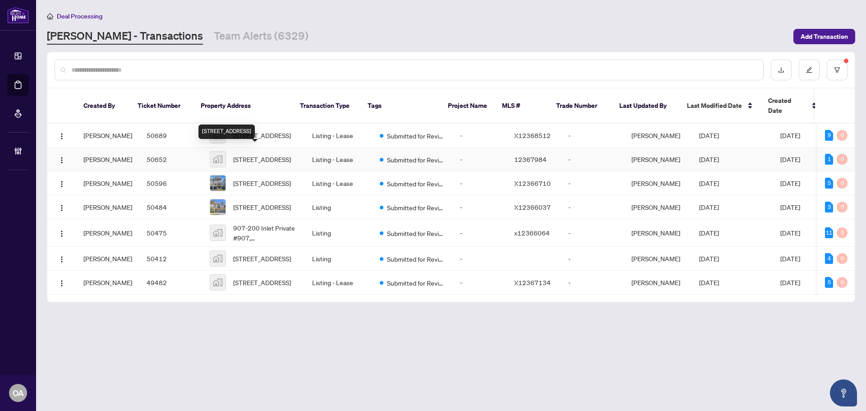
click at [252, 154] on span "470 Laurier Avenue West #2006, Ottawa, ON, Canada" at bounding box center [262, 159] width 58 height 10
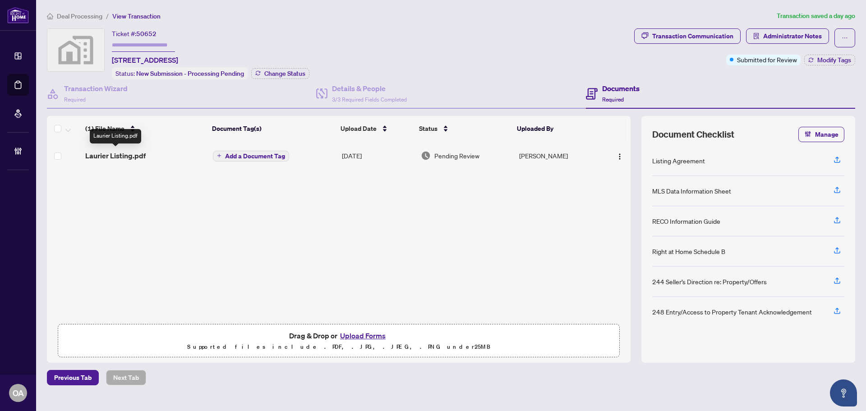
click at [120, 155] on span "Laurier Listing.pdf" at bounding box center [115, 155] width 60 height 11
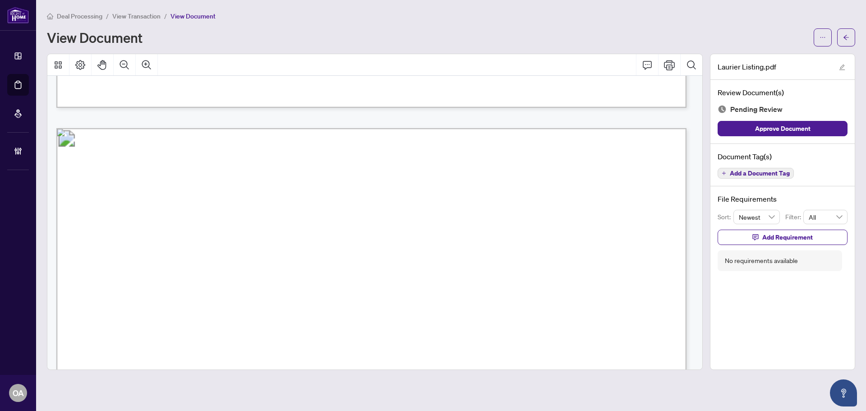
scroll to position [2076, 0]
click at [756, 173] on span "Add a Document Tag" at bounding box center [760, 173] width 60 height 6
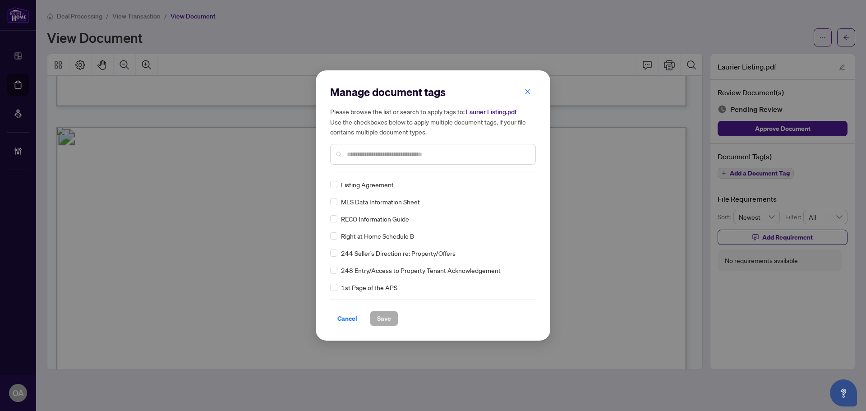
click at [416, 155] on input "text" at bounding box center [437, 154] width 181 height 10
click at [385, 317] on span "Save" at bounding box center [384, 318] width 14 height 14
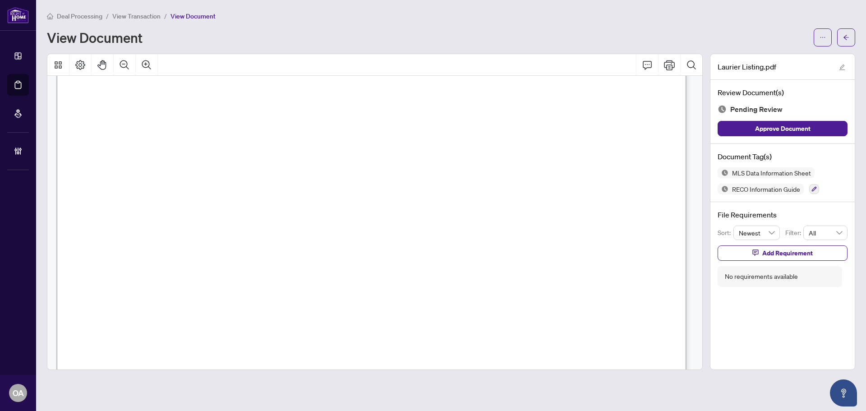
scroll to position [3249, 0]
click at [814, 188] on icon "button" at bounding box center [814, 188] width 5 height 5
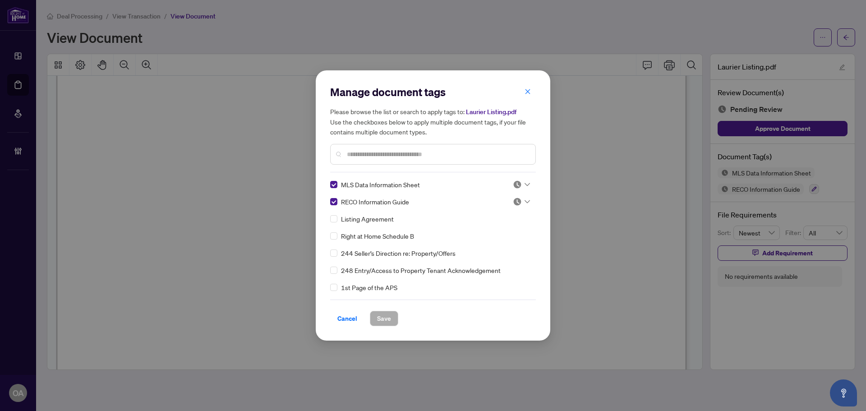
click at [525, 185] on icon at bounding box center [527, 185] width 5 height 4
click at [498, 215] on div "Needs Work" at bounding box center [492, 214] width 58 height 10
click at [525, 200] on icon at bounding box center [527, 202] width 5 height 4
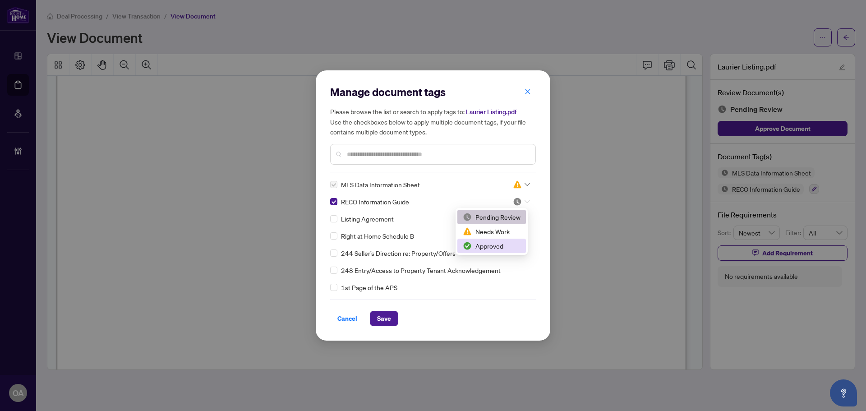
click at [503, 245] on div "Approved" at bounding box center [492, 246] width 58 height 10
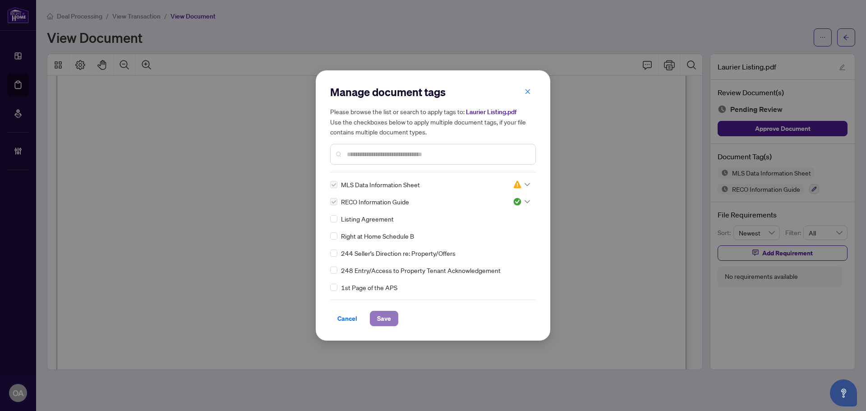
click at [379, 317] on span "Save" at bounding box center [384, 318] width 14 height 14
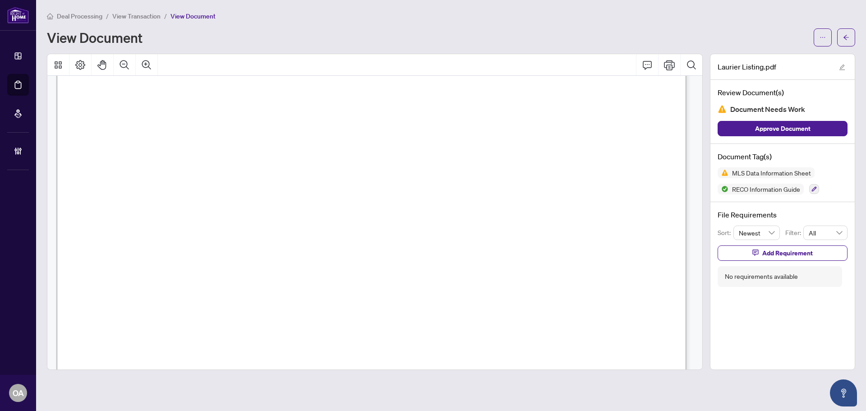
scroll to position [8529, 0]
click at [818, 189] on button "button" at bounding box center [815, 189] width 10 height 10
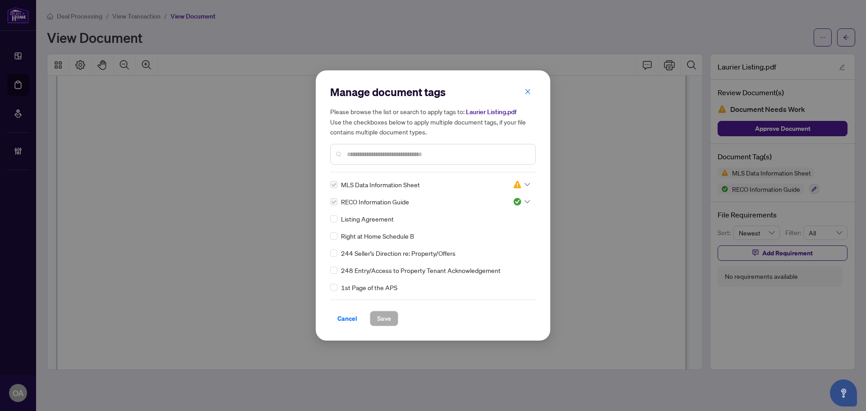
drag, startPoint x: 371, startPoint y: 157, endPoint x: 367, endPoint y: 170, distance: 14.1
click at [371, 160] on div at bounding box center [433, 154] width 206 height 21
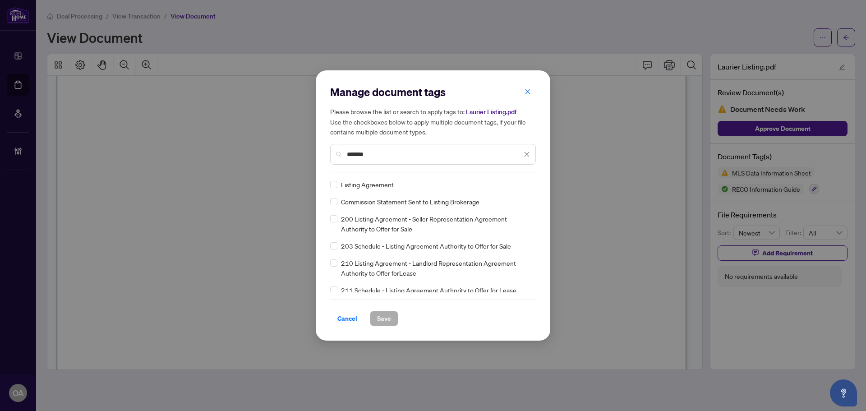
type input "*******"
click at [526, 183] on icon at bounding box center [527, 185] width 5 height 4
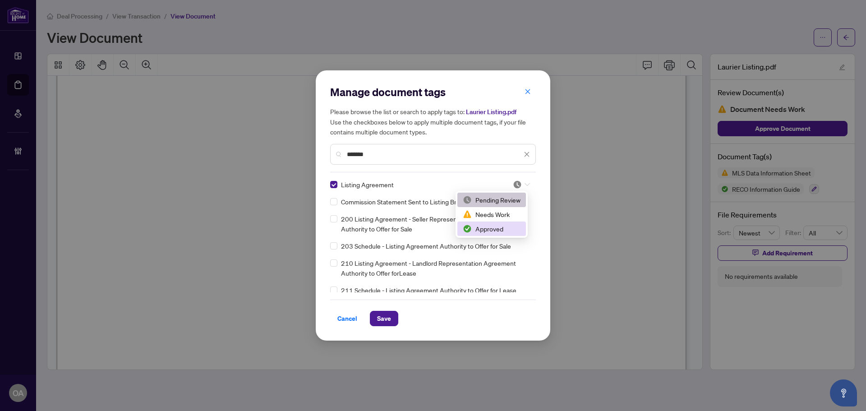
click at [500, 227] on div "Approved" at bounding box center [492, 229] width 58 height 10
drag, startPoint x: 384, startPoint y: 149, endPoint x: 330, endPoint y: 148, distance: 54.2
click at [330, 148] on div "*******" at bounding box center [433, 154] width 206 height 21
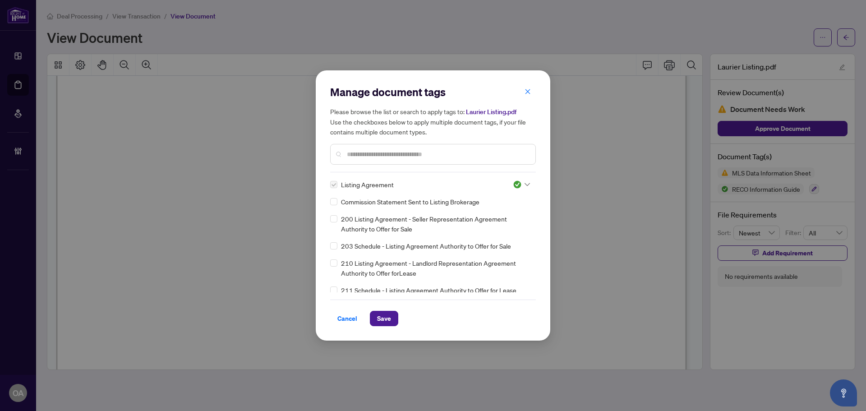
type input "*"
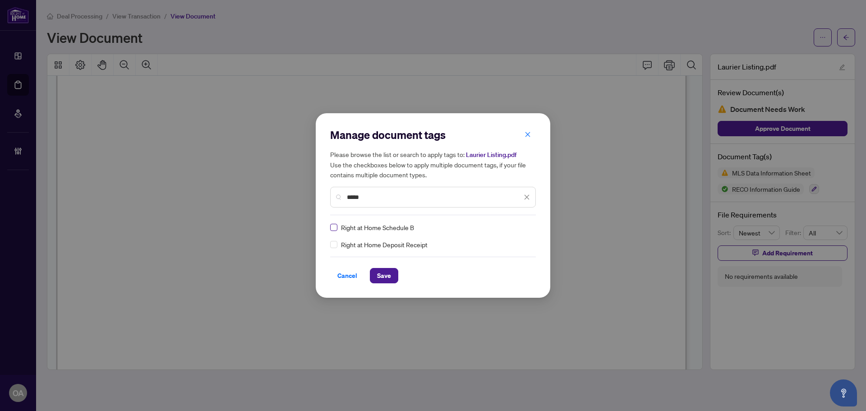
type input "*****"
click at [529, 227] on icon at bounding box center [527, 227] width 5 height 3
click at [487, 270] on div "Approved" at bounding box center [495, 272] width 58 height 10
click at [375, 278] on button "Save" at bounding box center [384, 275] width 28 height 15
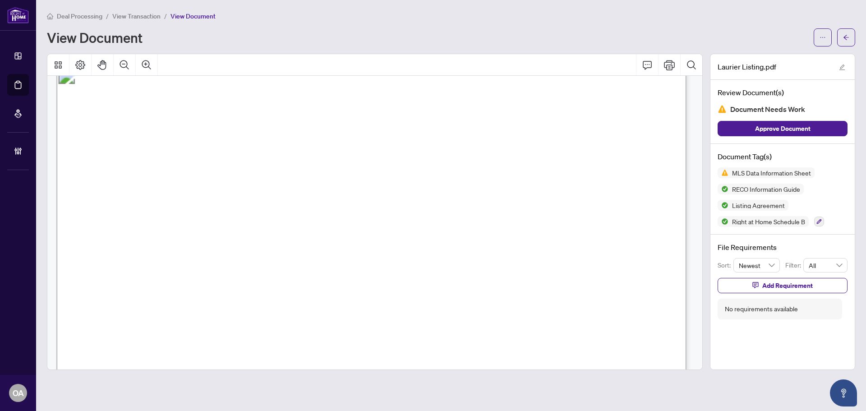
scroll to position [9521, 0]
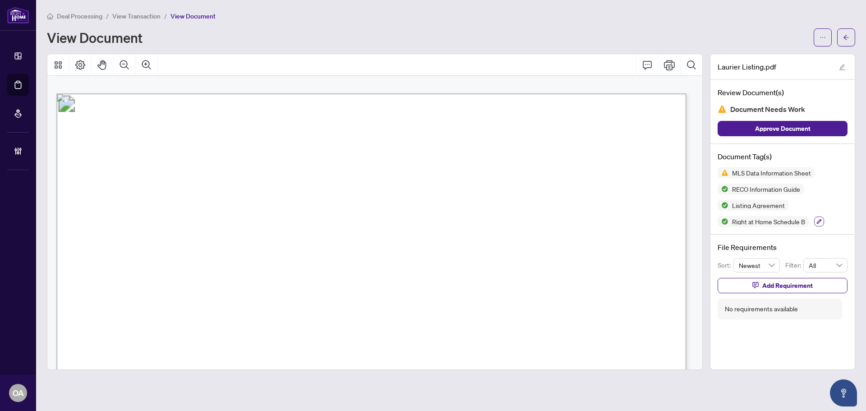
click at [820, 224] on button "button" at bounding box center [819, 222] width 10 height 10
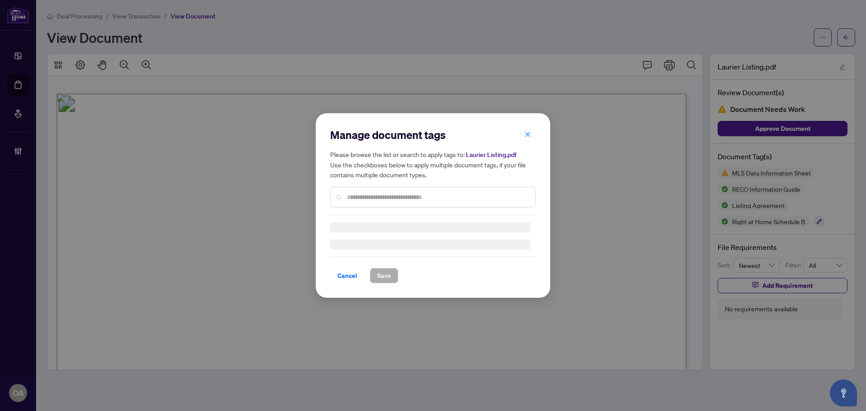
click at [390, 196] on input "text" at bounding box center [437, 197] width 181 height 10
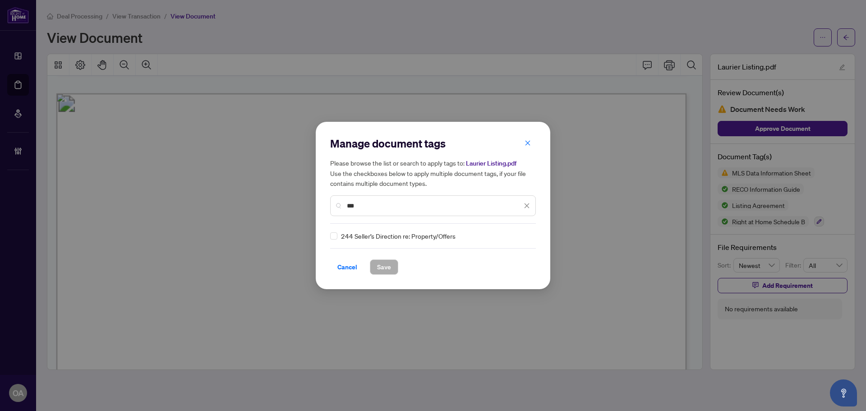
type input "***"
click at [527, 236] on icon at bounding box center [527, 236] width 5 height 4
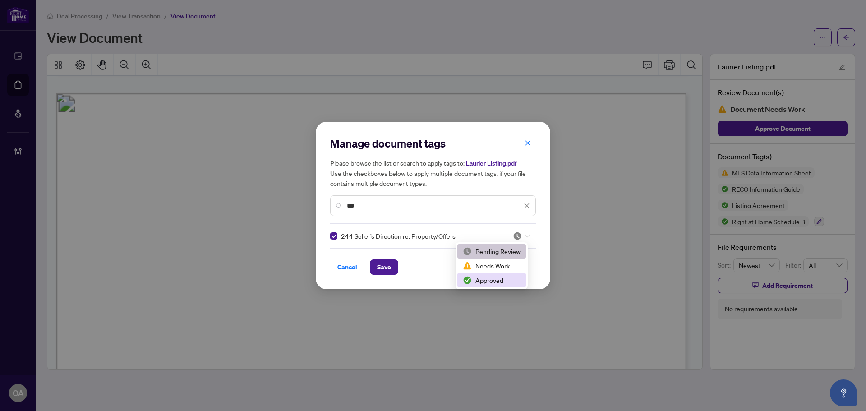
click at [488, 279] on div "Approved" at bounding box center [492, 280] width 58 height 10
click at [384, 264] on span "Save" at bounding box center [384, 267] width 14 height 14
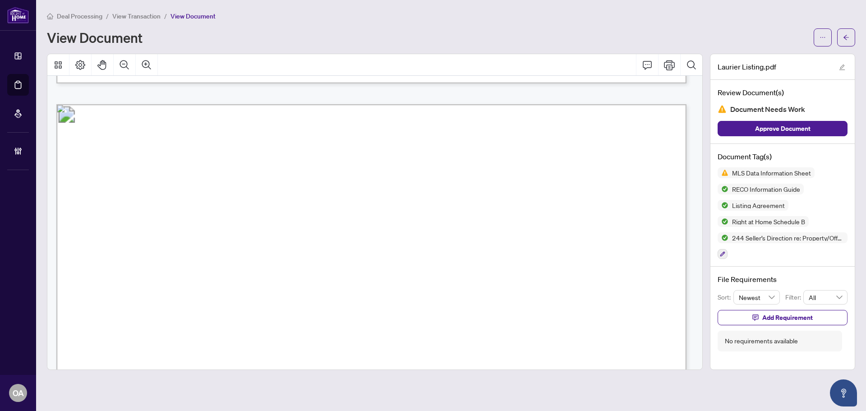
scroll to position [11597, 0]
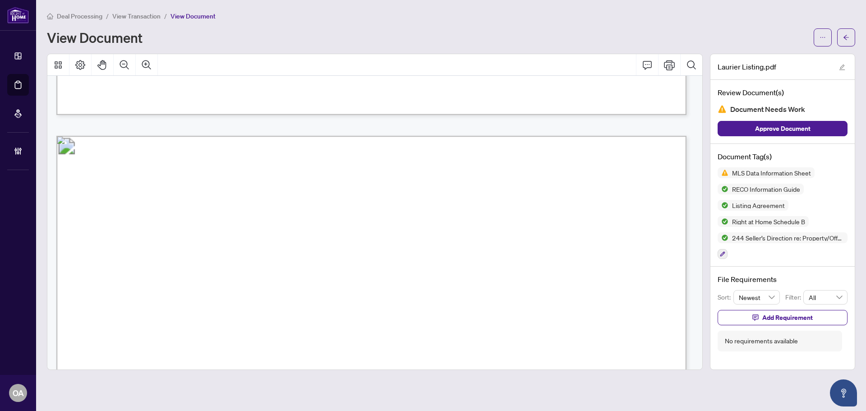
click at [728, 252] on div "MLS Data Information Sheet RECO Information Guide Listing Agreement Right at Ho…" at bounding box center [783, 213] width 130 height 92
click at [727, 254] on button "button" at bounding box center [723, 254] width 10 height 10
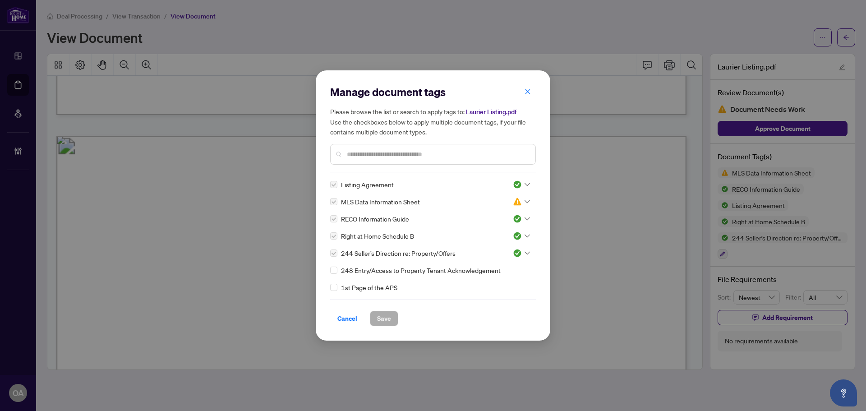
click at [420, 156] on input "text" at bounding box center [437, 154] width 181 height 10
click at [425, 150] on input "text" at bounding box center [437, 154] width 181 height 10
click at [435, 143] on div "Please browse the list or search to apply tags to: Laurier Listing.pdf Use the …" at bounding box center [433, 135] width 206 height 58
click at [449, 149] on input "text" at bounding box center [437, 154] width 181 height 10
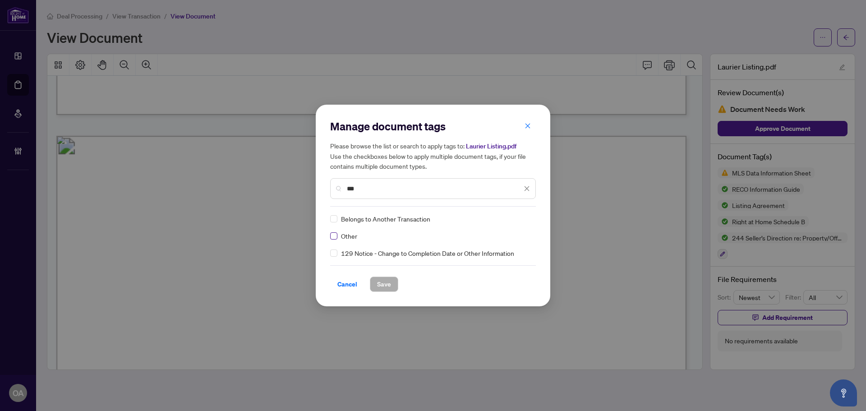
type input "***"
click at [528, 218] on icon at bounding box center [527, 219] width 5 height 4
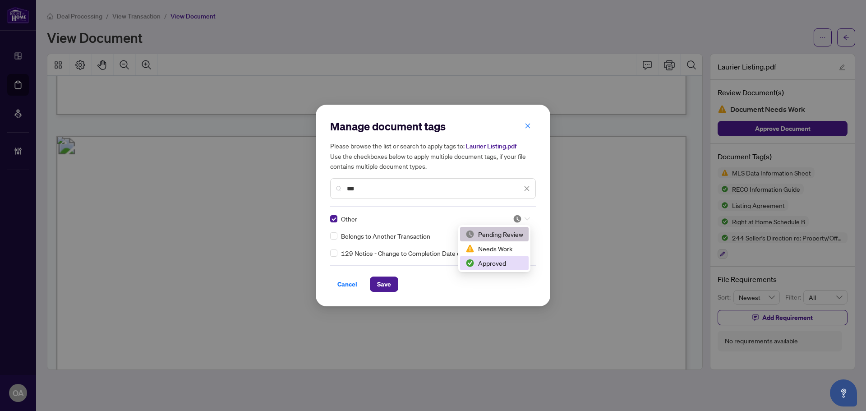
click at [512, 262] on div "Approved" at bounding box center [495, 263] width 58 height 10
click at [388, 283] on span "Save" at bounding box center [384, 284] width 14 height 14
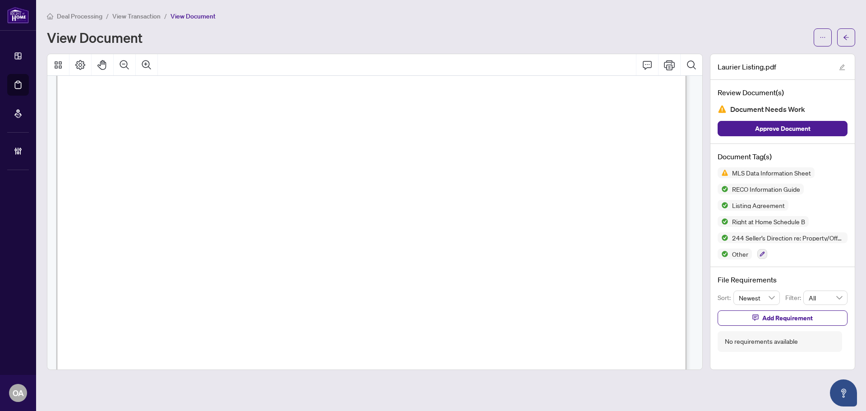
scroll to position [12410, 0]
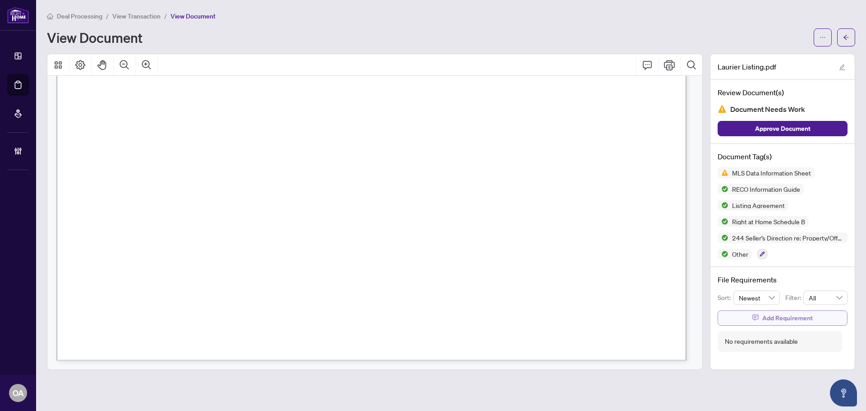
click at [773, 320] on span "Add Requirement" at bounding box center [788, 318] width 51 height 14
type textarea "**********"
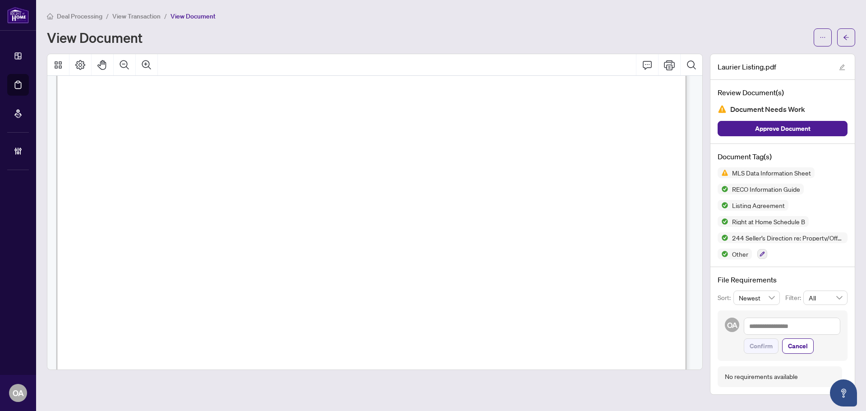
scroll to position [12365, 0]
click at [762, 254] on icon "button" at bounding box center [762, 253] width 5 height 5
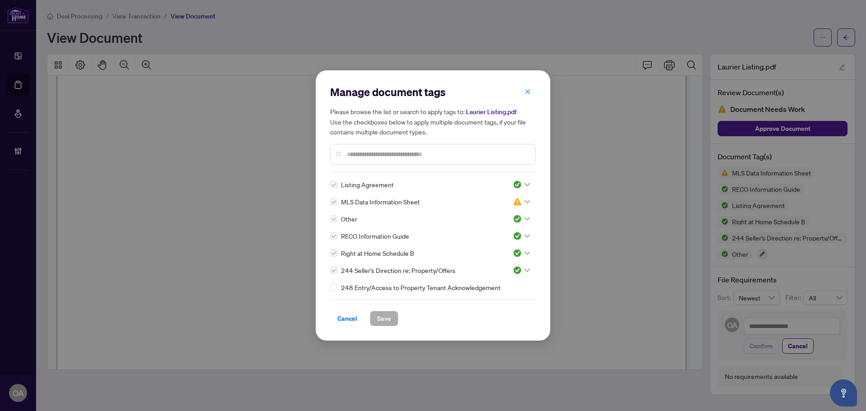
click at [397, 155] on input "text" at bounding box center [437, 154] width 181 height 10
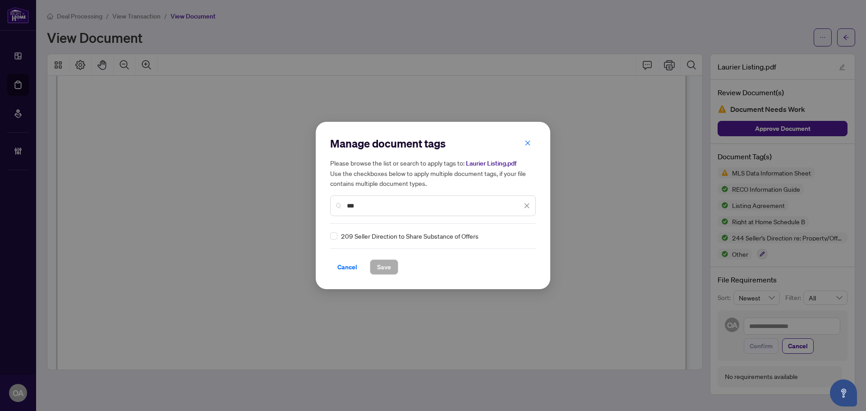
type input "***"
click at [522, 234] on div at bounding box center [521, 235] width 17 height 9
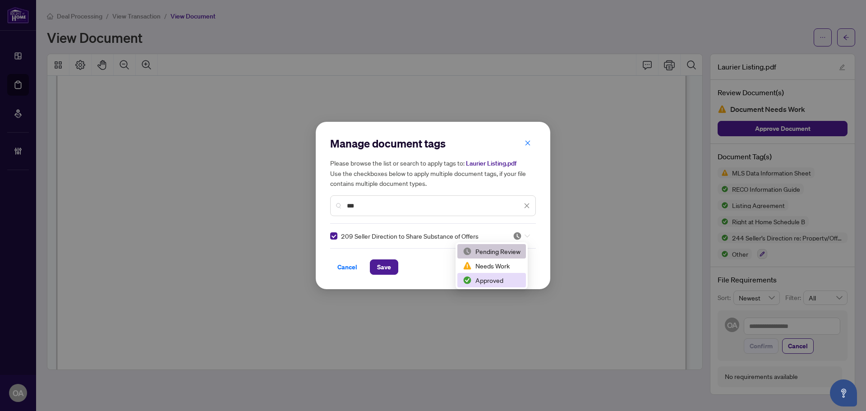
click at [502, 280] on div "Approved" at bounding box center [492, 280] width 58 height 10
click at [381, 264] on span "Save" at bounding box center [384, 267] width 14 height 14
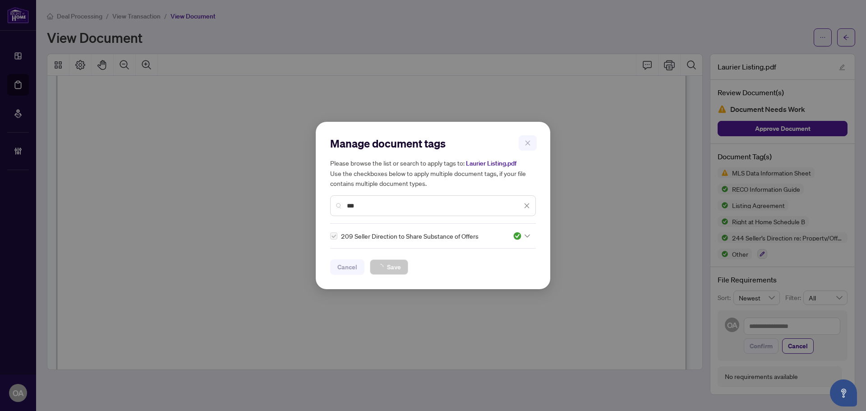
scroll to position [12232, 0]
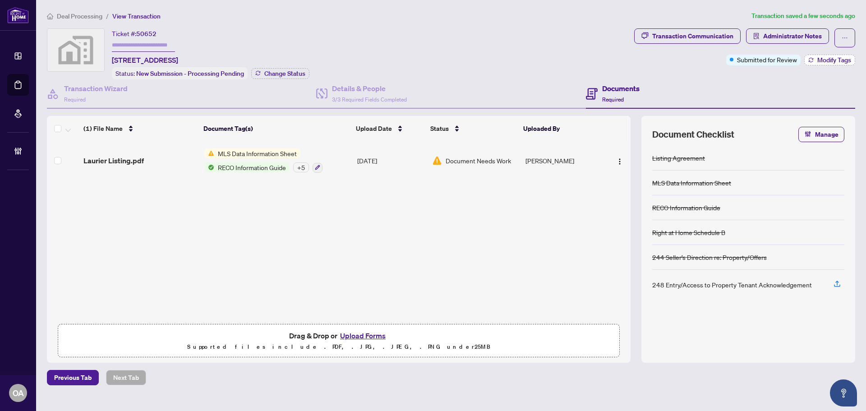
click at [827, 60] on span "Modify Tags" at bounding box center [835, 60] width 34 height 6
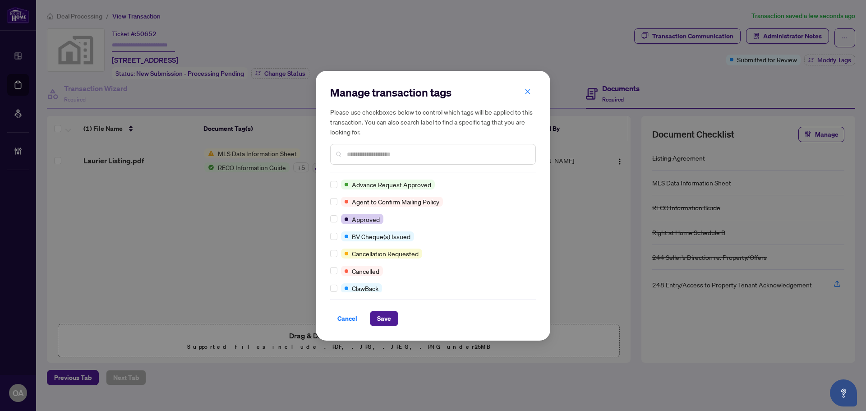
click at [368, 151] on input "text" at bounding box center [437, 154] width 181 height 10
type input "*"
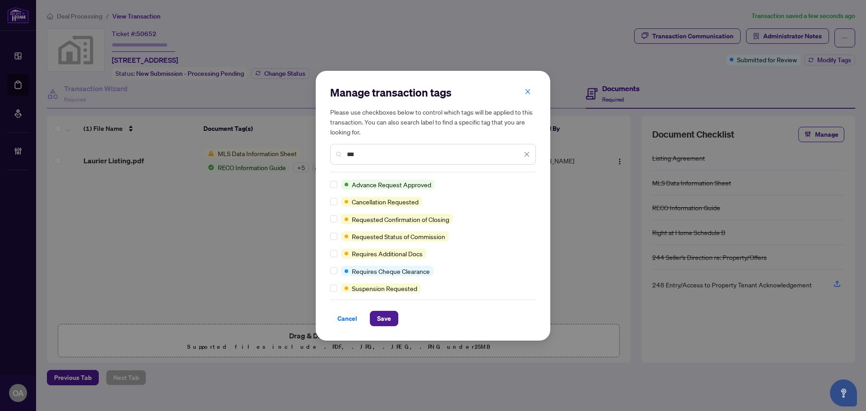
type input "***"
click at [382, 321] on span "Save" at bounding box center [384, 318] width 14 height 14
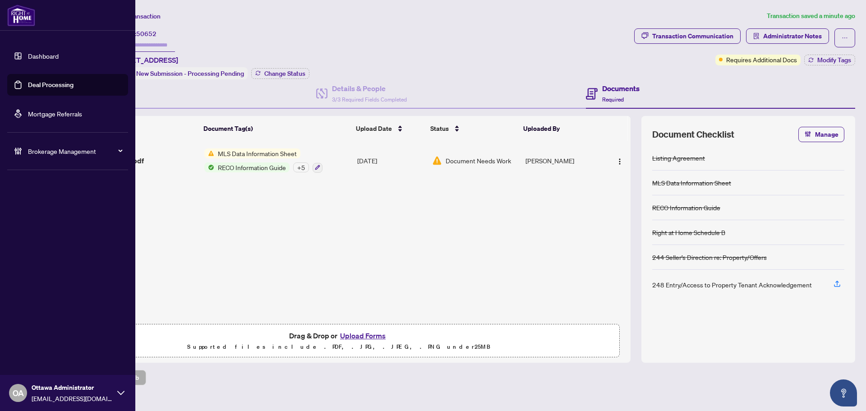
click at [37, 83] on link "Deal Processing" at bounding box center [51, 85] width 46 height 8
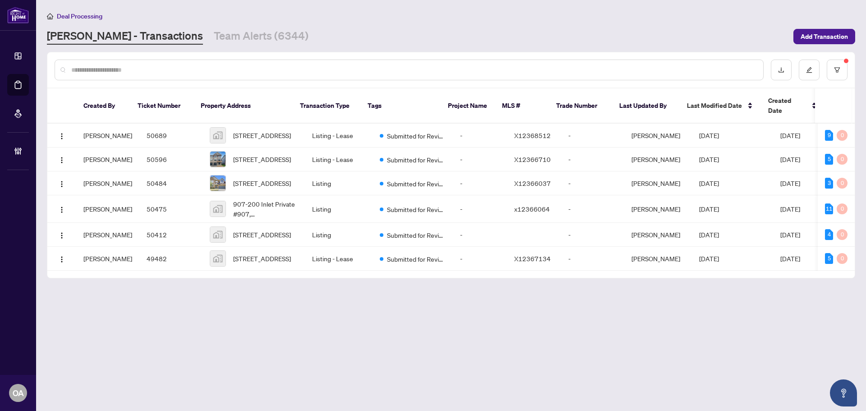
click at [249, 69] on input "text" at bounding box center [413, 70] width 685 height 10
paste input "*****"
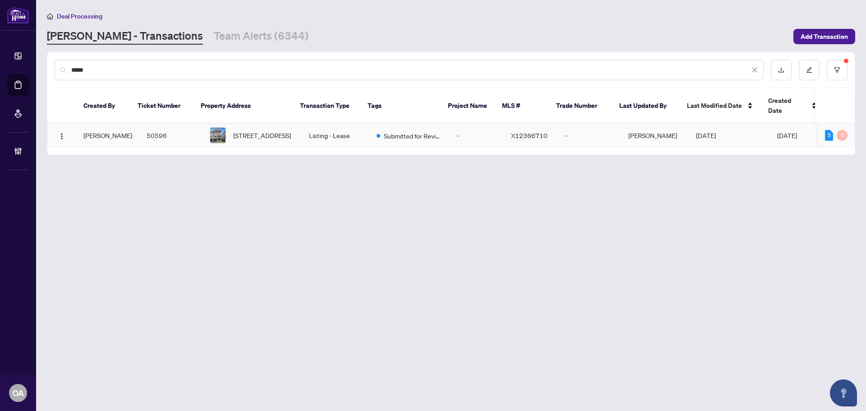
type input "*****"
click at [112, 128] on td "Yi Yang" at bounding box center [107, 136] width 63 height 24
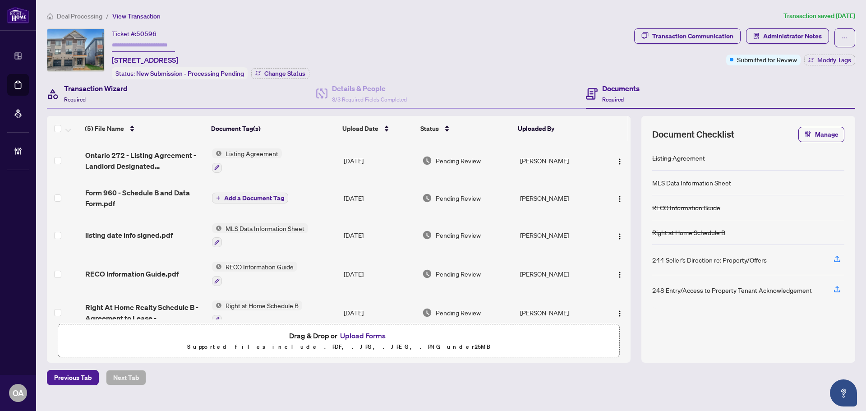
click at [75, 88] on h4 "Transaction Wizard" at bounding box center [96, 88] width 64 height 11
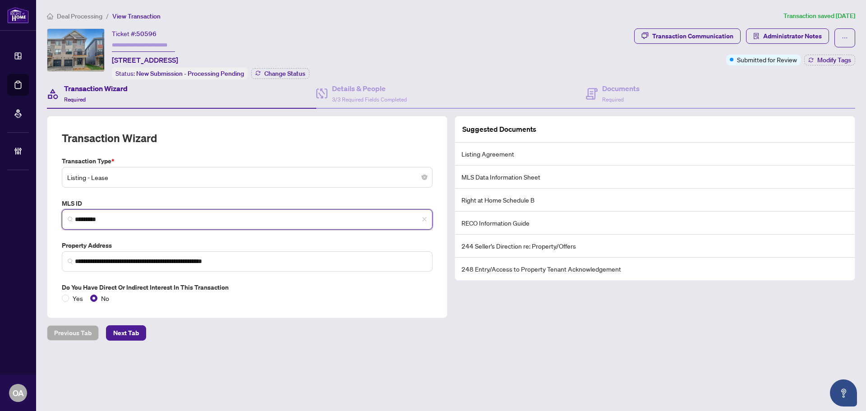
drag, startPoint x: 124, startPoint y: 217, endPoint x: 56, endPoint y: 216, distance: 68.1
click at [56, 216] on div "**********" at bounding box center [247, 217] width 401 height 202
drag, startPoint x: 185, startPoint y: 219, endPoint x: 178, endPoint y: 218, distance: 6.8
click at [184, 218] on input "*********" at bounding box center [251, 219] width 352 height 9
click at [92, 219] on input "*********" at bounding box center [251, 219] width 352 height 9
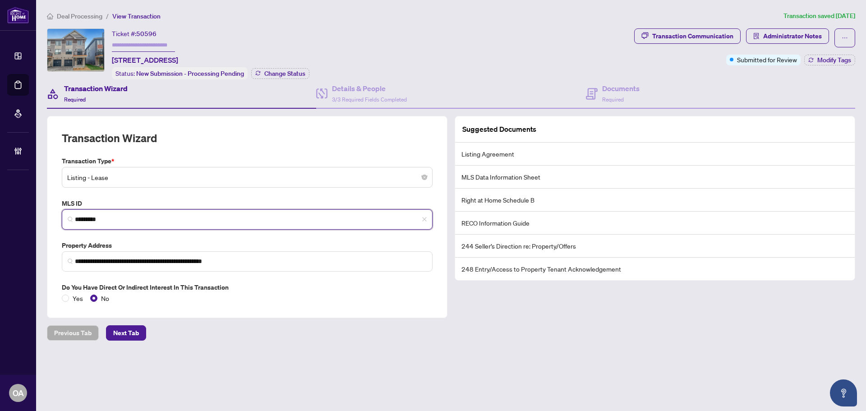
click at [92, 219] on input "*********" at bounding box center [251, 219] width 352 height 9
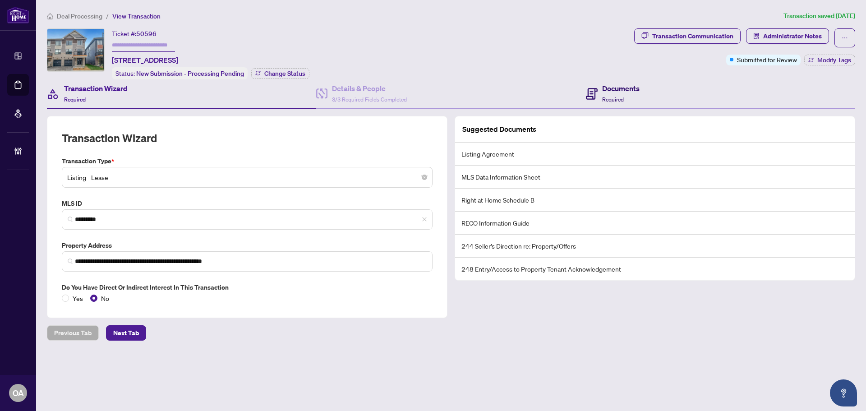
click at [638, 89] on h4 "Documents" at bounding box center [620, 88] width 37 height 11
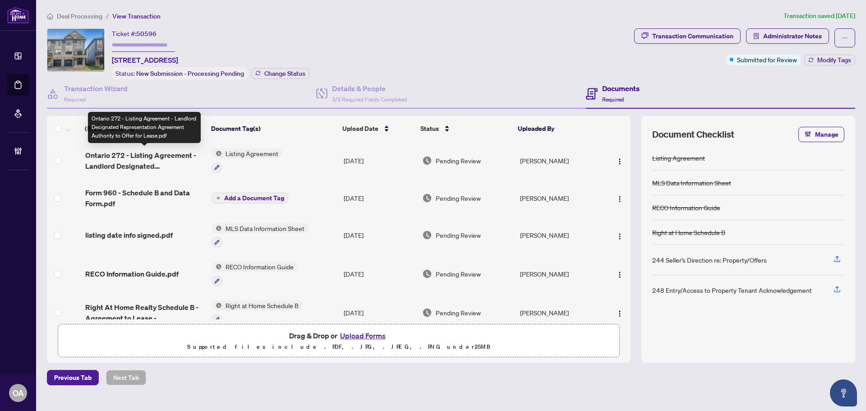
click at [145, 158] on span "Ontario 272 - Listing Agreement - Landlord Designated Representation Agreement …" at bounding box center [145, 161] width 120 height 22
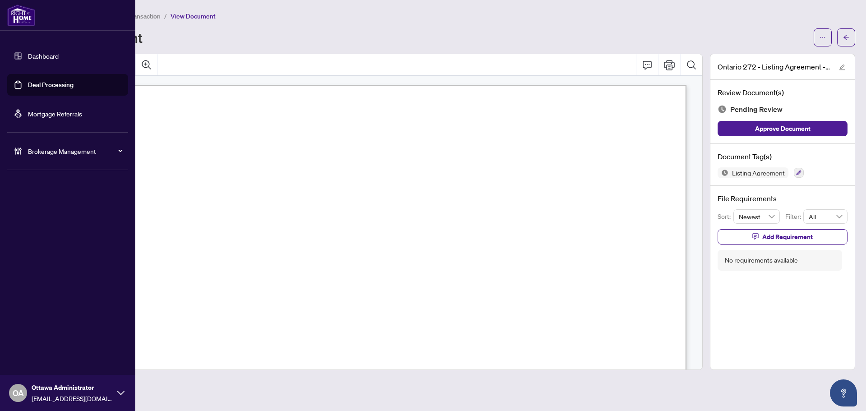
click at [28, 81] on link "Deal Processing" at bounding box center [51, 85] width 46 height 8
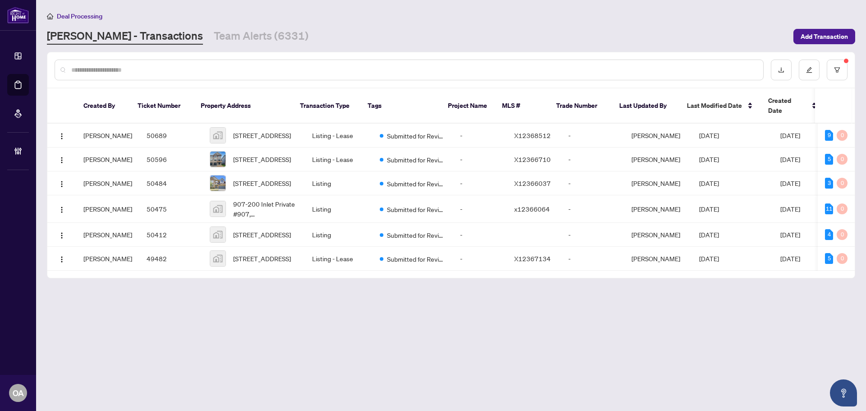
click at [233, 70] on input "text" at bounding box center [413, 70] width 685 height 10
click at [829, 77] on button "button" at bounding box center [837, 70] width 21 height 21
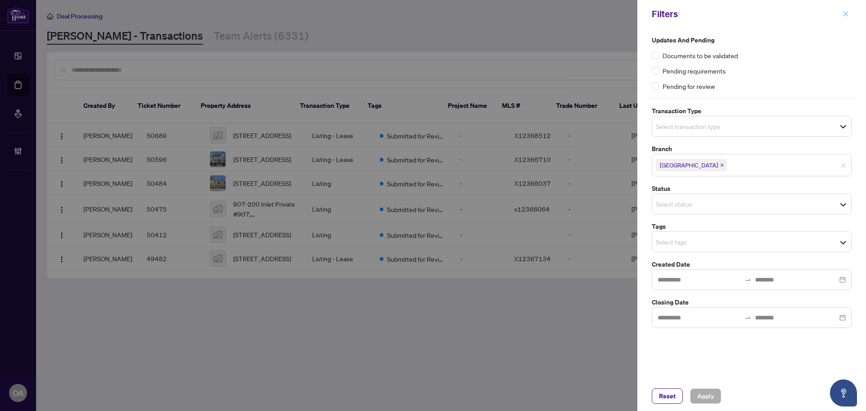
click at [847, 14] on icon "close" at bounding box center [846, 14] width 6 height 6
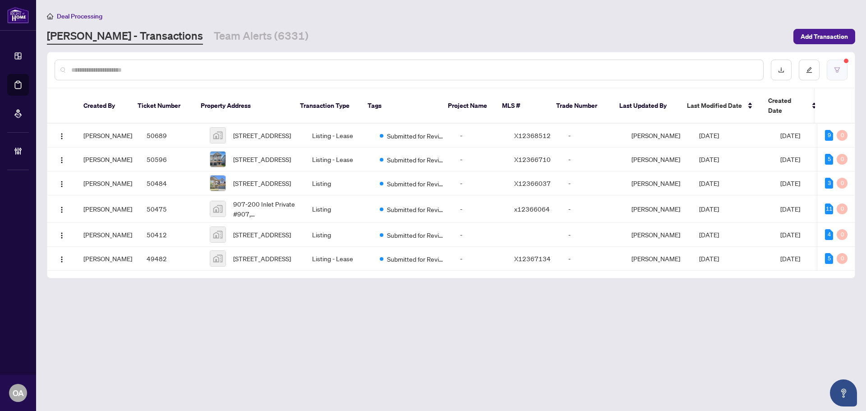
click at [836, 64] on button "button" at bounding box center [837, 70] width 21 height 21
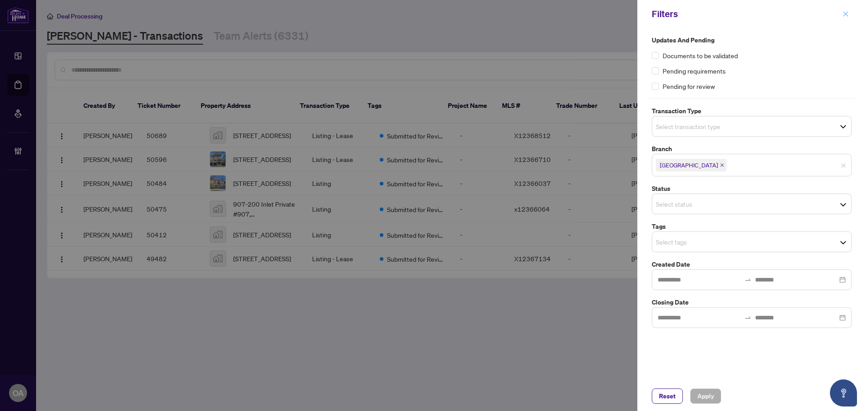
click at [848, 14] on icon "close" at bounding box center [846, 14] width 6 height 6
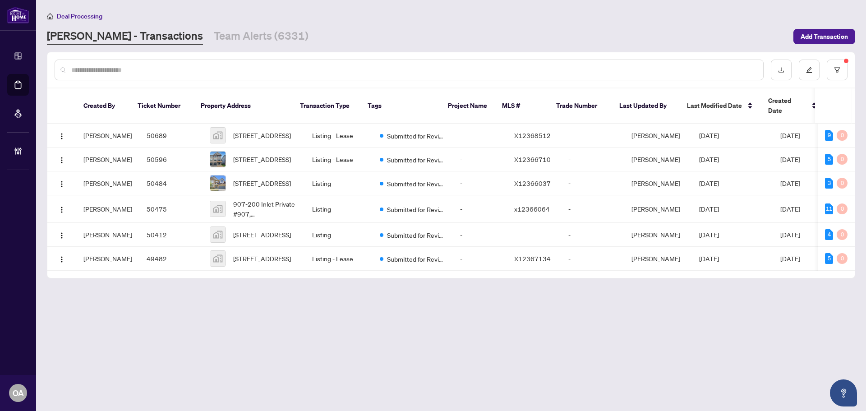
click at [268, 67] on input "text" at bounding box center [413, 70] width 685 height 10
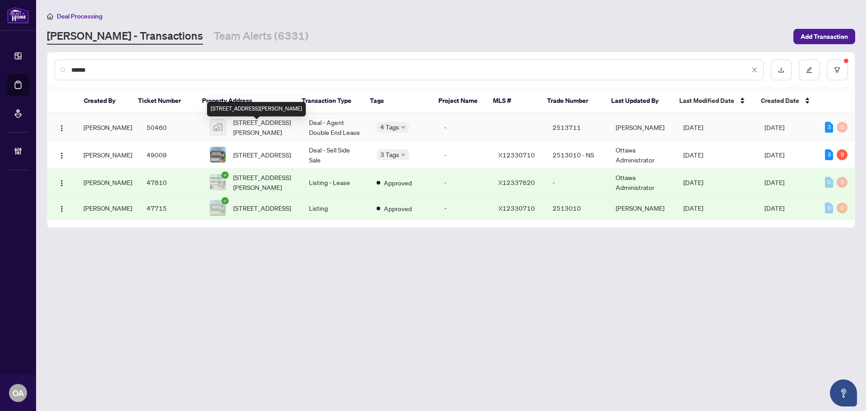
type input "******"
click at [269, 131] on span "62 Summer Lane, Selwyn, ON, Canada" at bounding box center [263, 127] width 61 height 20
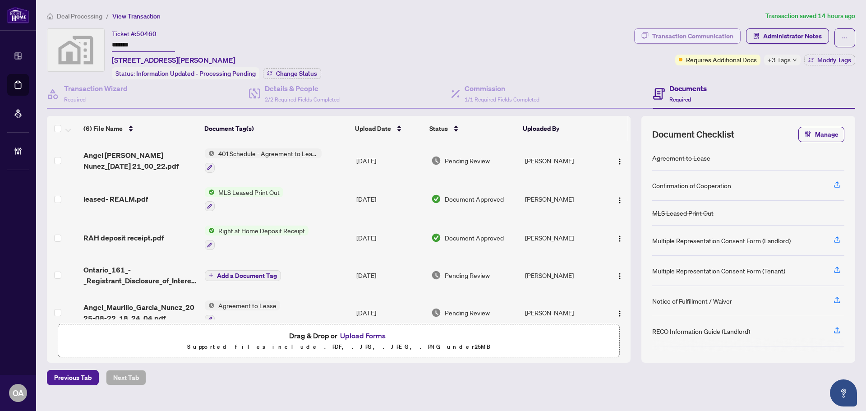
click at [731, 29] on div "Transaction Communication" at bounding box center [692, 36] width 81 height 14
type textarea "**********"
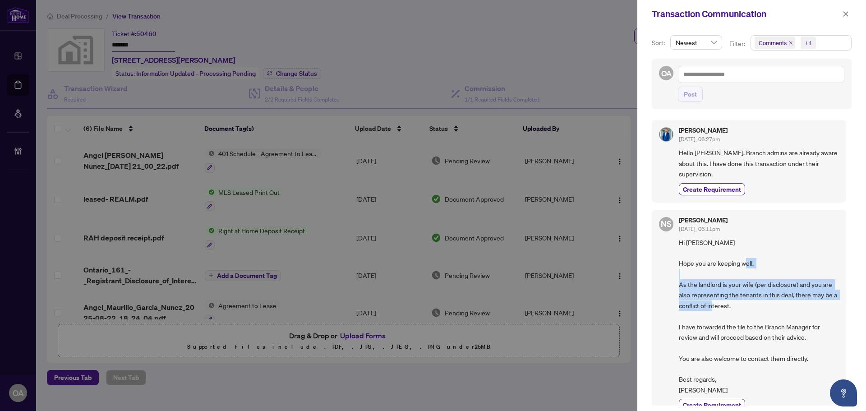
drag, startPoint x: 681, startPoint y: 285, endPoint x: 820, endPoint y: 309, distance: 140.9
click at [820, 309] on span "Hi Kishan Hope you are keeping well. As the landlord is your wife (per disclosu…" at bounding box center [759, 316] width 160 height 158
click at [702, 296] on span "Hi Kishan Hope you are keeping well. As the landlord is your wife (per disclosu…" at bounding box center [759, 316] width 160 height 158
click at [754, 234] on div "Neena Sharma Aug/28/2025, 06:11pm Hi Kishan Hope you are keeping well. As the l…" at bounding box center [759, 314] width 160 height 194
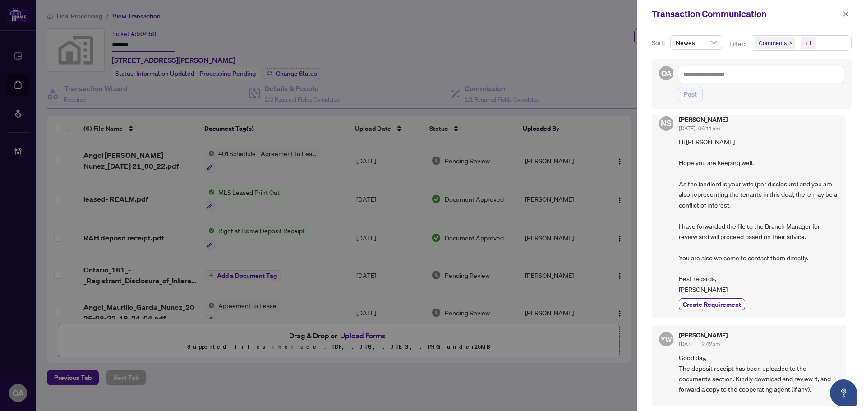
scroll to position [90, 0]
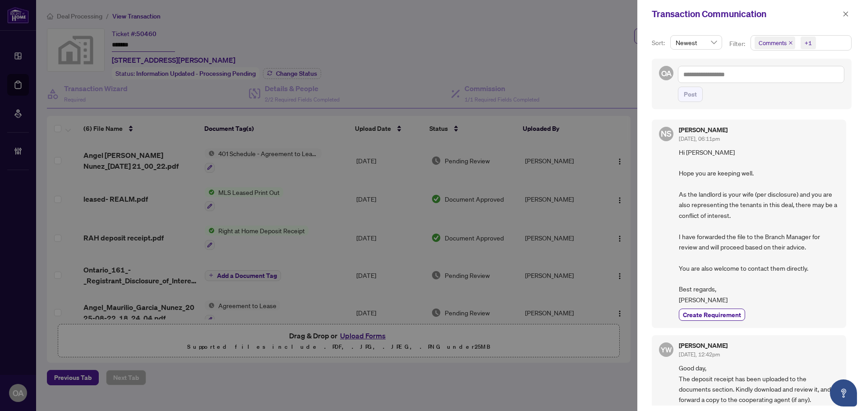
drag, startPoint x: 846, startPoint y: 10, endPoint x: 861, endPoint y: 12, distance: 15.0
click at [846, 10] on span "button" at bounding box center [846, 14] width 6 height 14
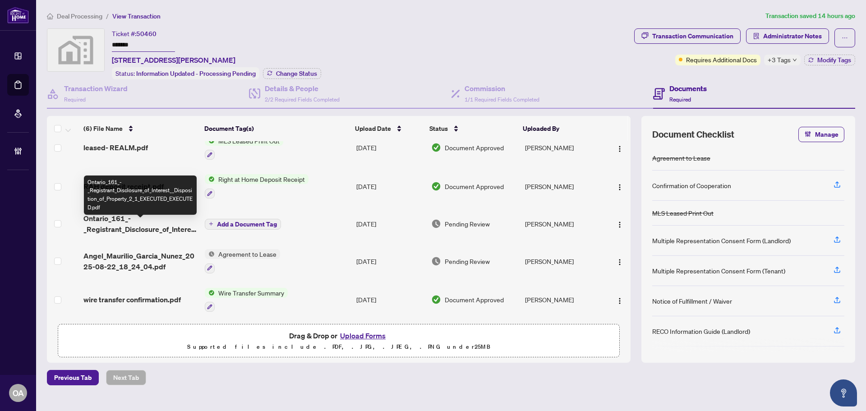
scroll to position [53, 0]
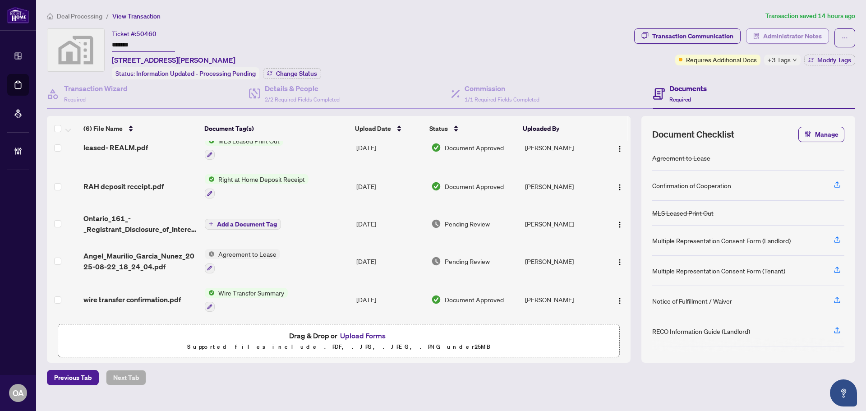
click at [776, 39] on span "Administrator Notes" at bounding box center [793, 36] width 59 height 14
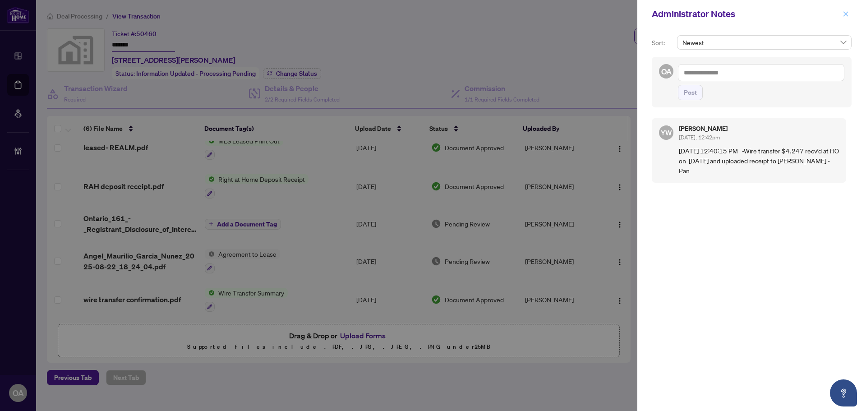
click at [847, 14] on icon "close" at bounding box center [846, 14] width 6 height 6
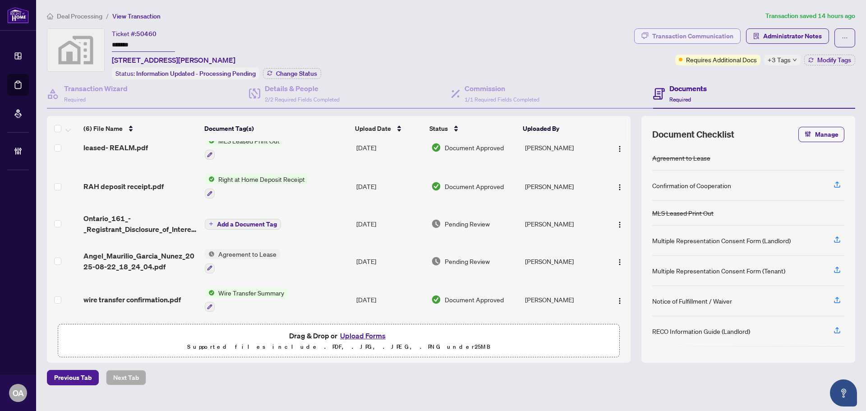
click at [718, 35] on div "Transaction Communication" at bounding box center [692, 36] width 81 height 14
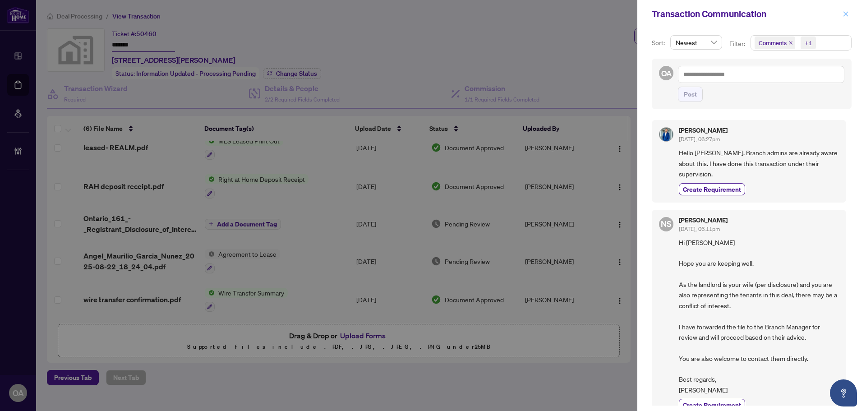
click at [845, 11] on icon "close" at bounding box center [846, 14] width 6 height 6
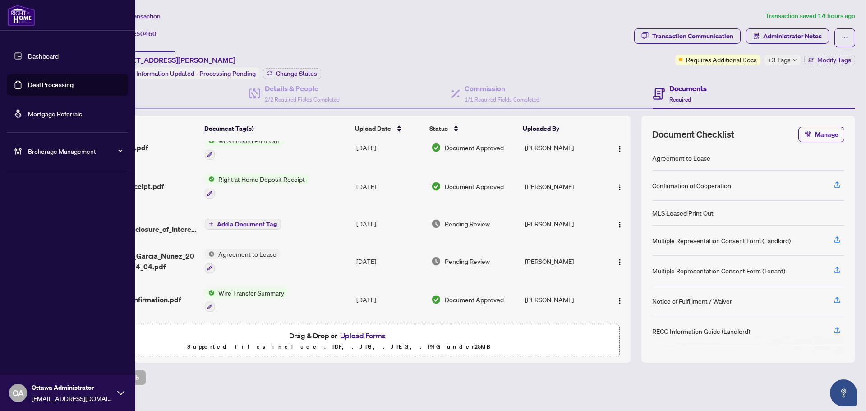
click at [28, 81] on link "Deal Processing" at bounding box center [51, 85] width 46 height 8
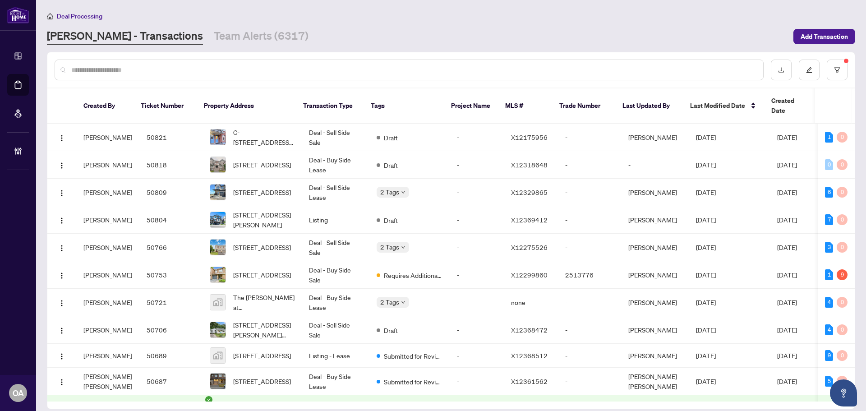
click at [149, 67] on input "text" at bounding box center [413, 70] width 685 height 10
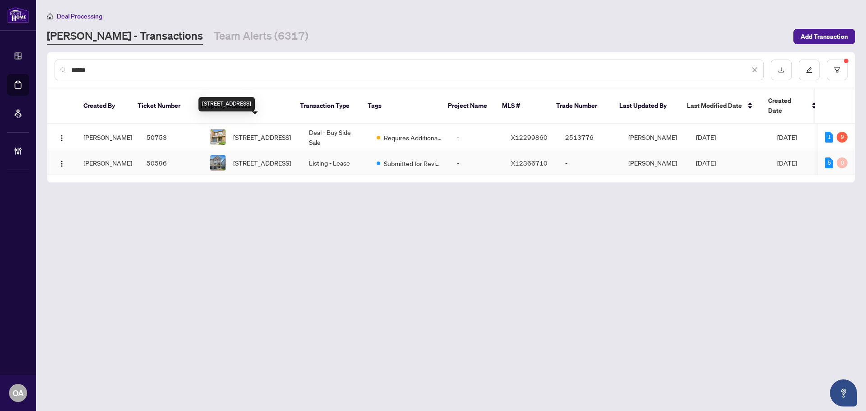
type input "******"
click at [246, 159] on span "420 Silverberry Private, Kanata, Ontario K2T 0R8, Canada" at bounding box center [262, 163] width 58 height 10
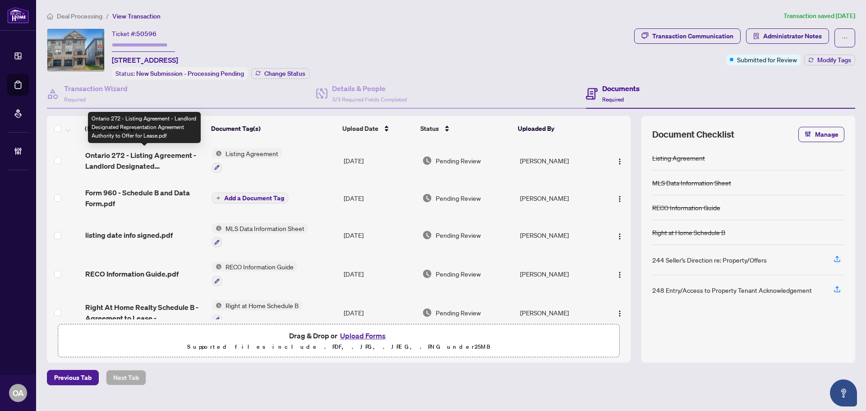
click at [148, 156] on span "Ontario 272 - Listing Agreement - Landlord Designated Representation Agreement …" at bounding box center [145, 161] width 120 height 22
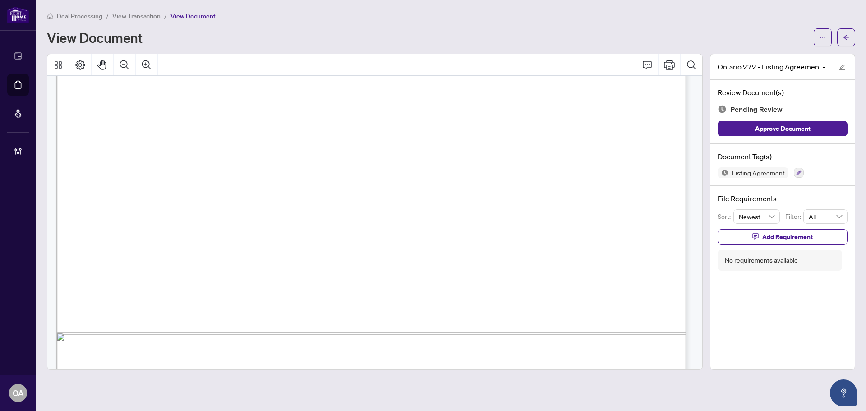
scroll to position [2121, 0]
click at [650, 62] on icon "Comment" at bounding box center [647, 65] width 11 height 11
click at [487, 314] on p "**********" at bounding box center [456, 311] width 132 height 8
drag, startPoint x: 461, startPoint y: 316, endPoint x: 348, endPoint y: 315, distance: 113.3
click at [0, 0] on div "**********" at bounding box center [0, 0] width 0 height 0
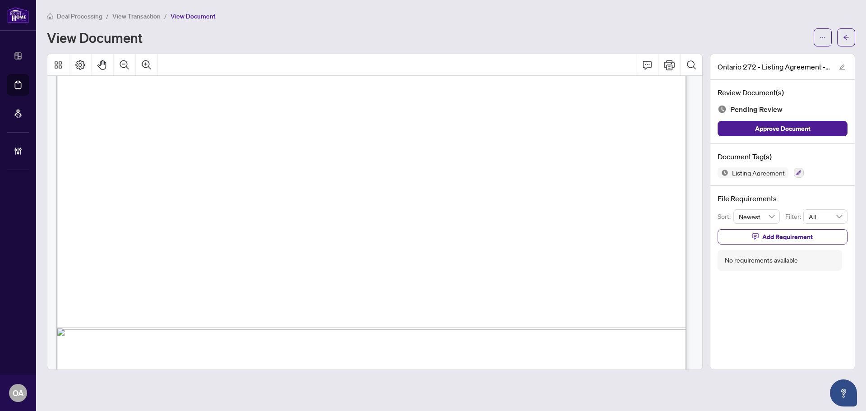
click at [401, 254] on span "The Salesperson/Broker/Broker of Record .......................................…" at bounding box center [301, 255] width 389 height 9
click at [644, 62] on icon "Comment" at bounding box center [647, 65] width 11 height 11
click at [419, 319] on p "**********" at bounding box center [443, 315] width 132 height 8
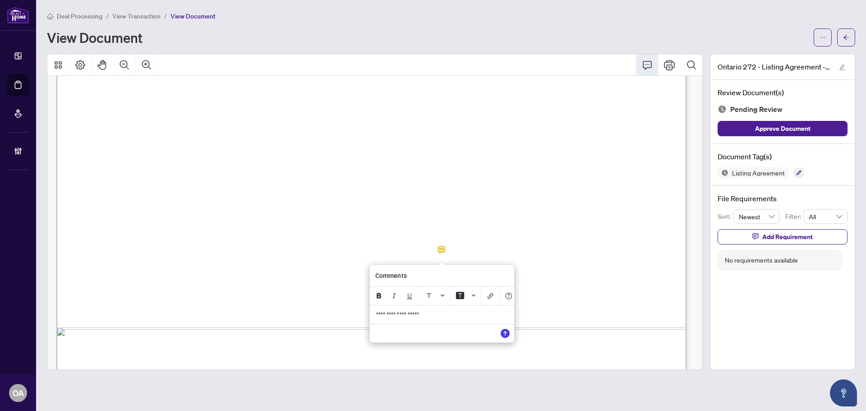
drag, startPoint x: 431, startPoint y: 315, endPoint x: 351, endPoint y: 315, distance: 80.3
click at [0, 0] on div "**********" at bounding box center [0, 0] width 0 height 0
click at [506, 338] on icon "Save" at bounding box center [505, 333] width 9 height 9
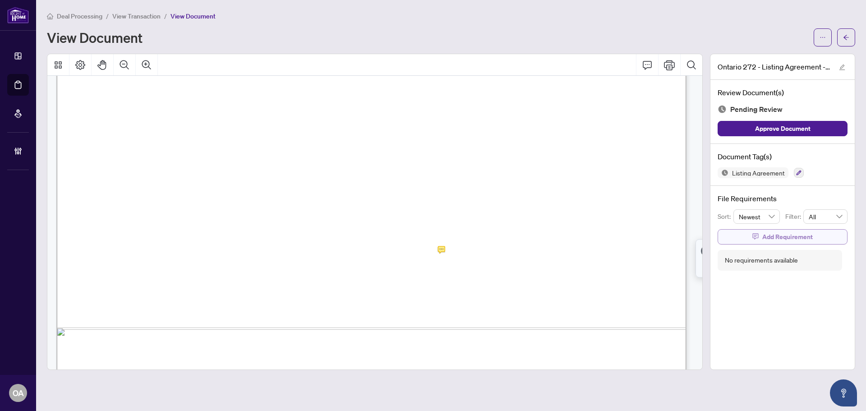
click at [770, 236] on span "Add Requirement" at bounding box center [788, 237] width 51 height 14
click at [767, 245] on textarea at bounding box center [792, 244] width 97 height 17
type textarea "*"
type textarea "**"
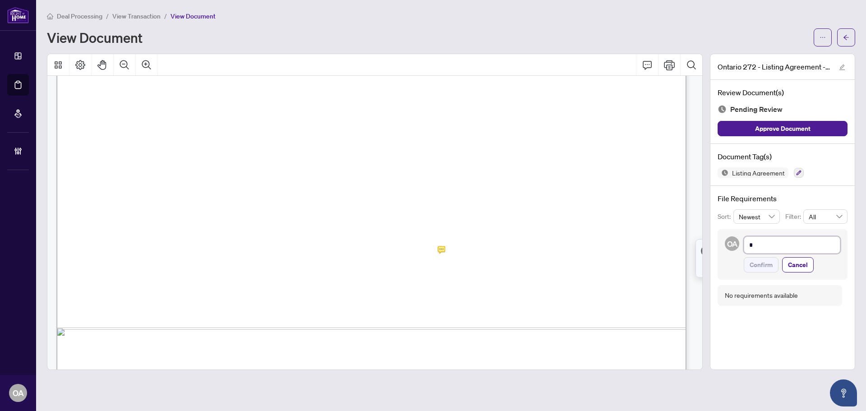
type textarea "**"
type textarea "***"
type textarea "****"
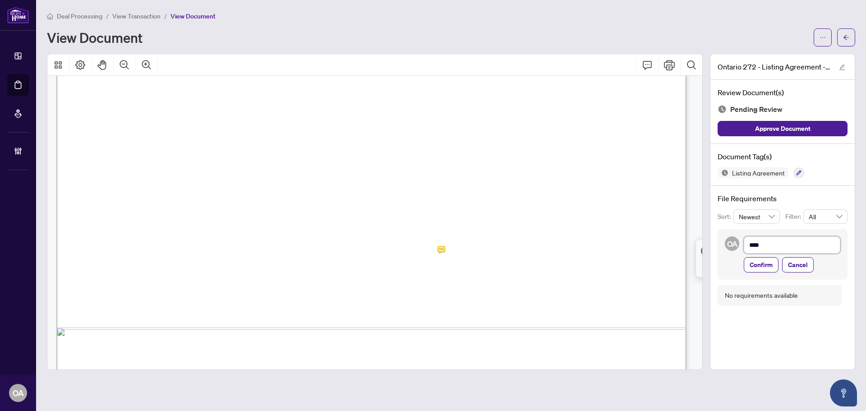
type textarea "*****"
type textarea "******"
type textarea "*******"
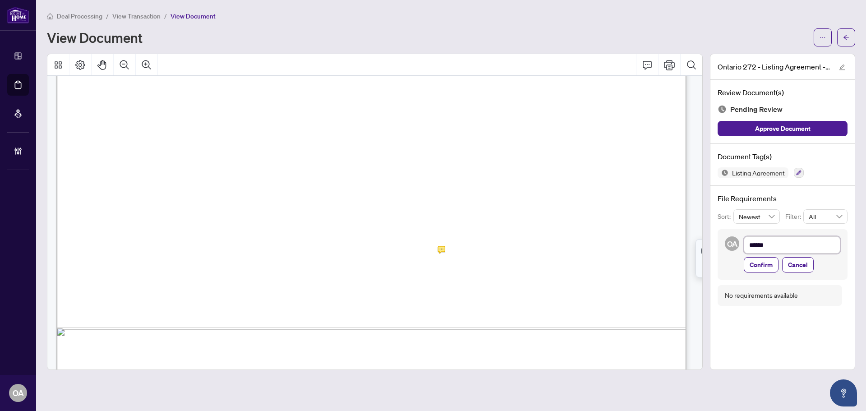
type textarea "*******"
type textarea "*********"
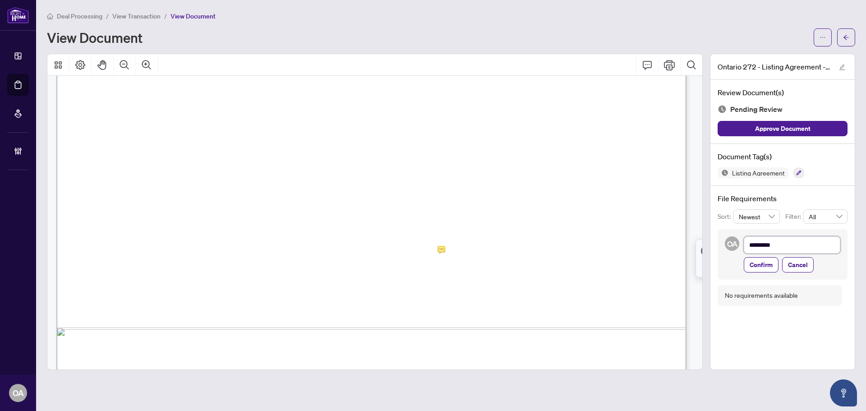
type textarea "**********"
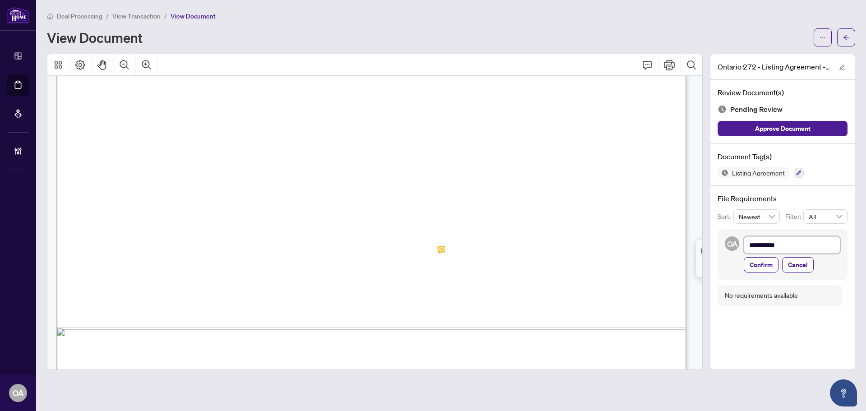
type textarea "**********"
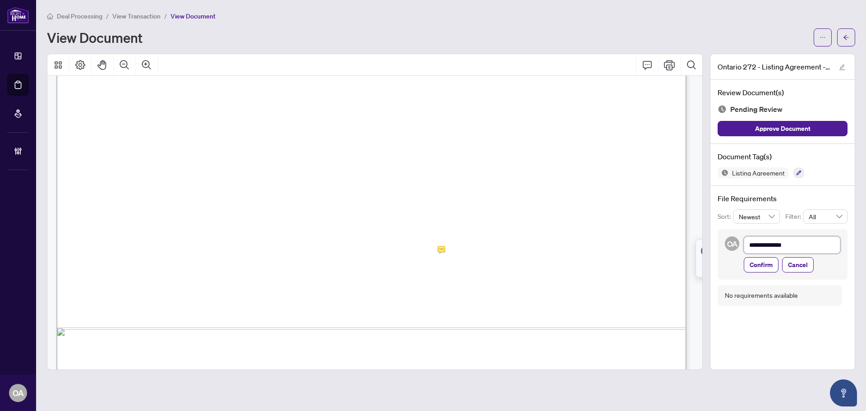
type textarea "**********"
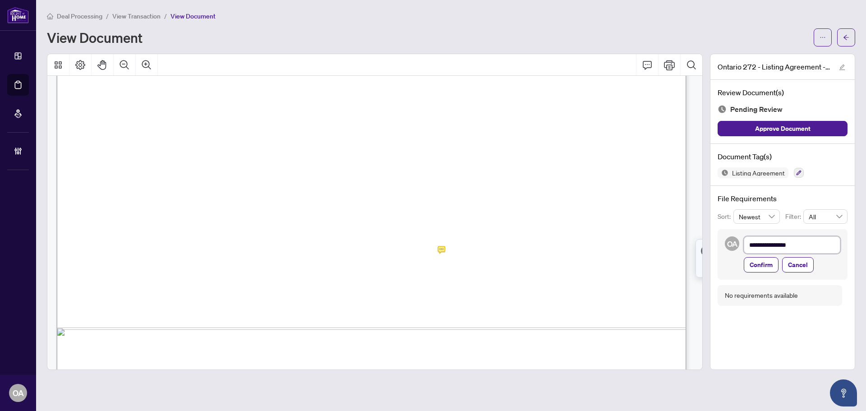
type textarea "**********"
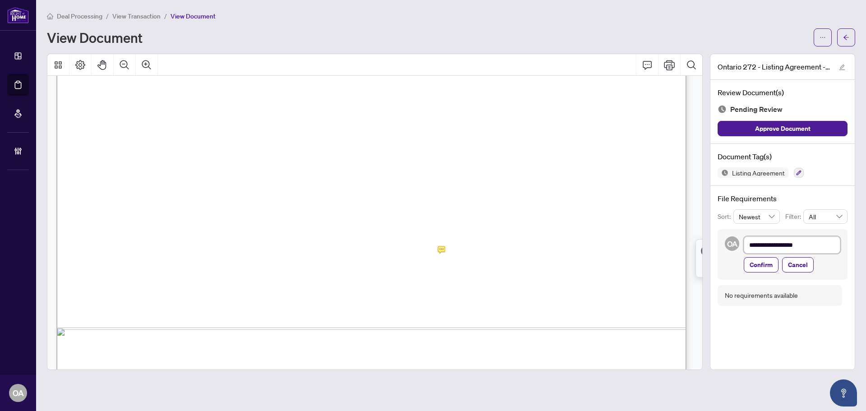
type textarea "**********"
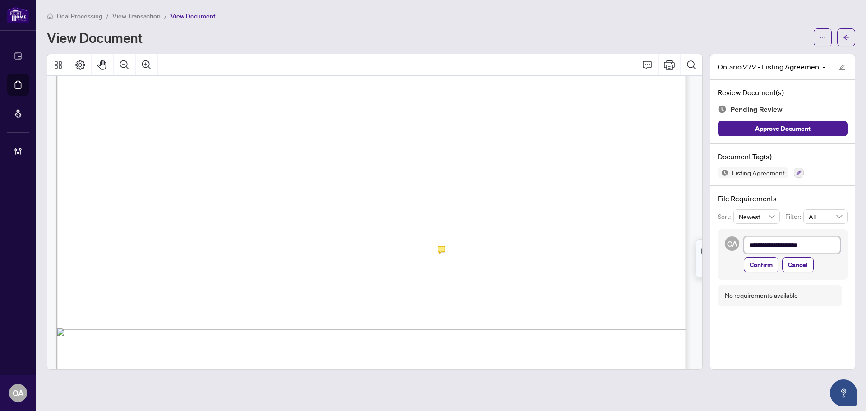
type textarea "**********"
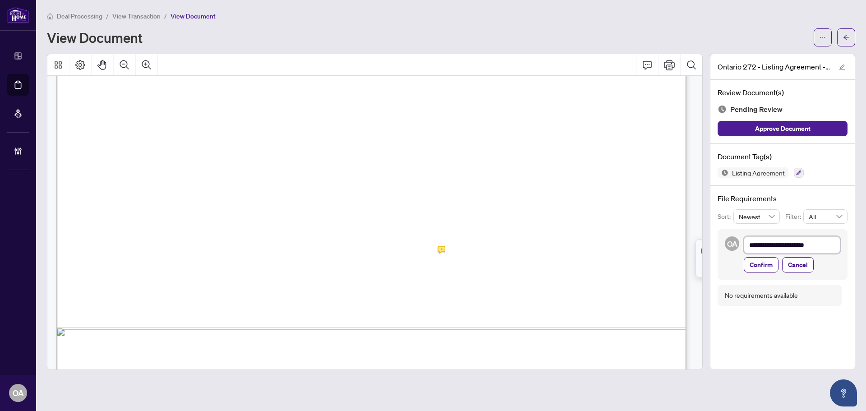
type textarea "**********"
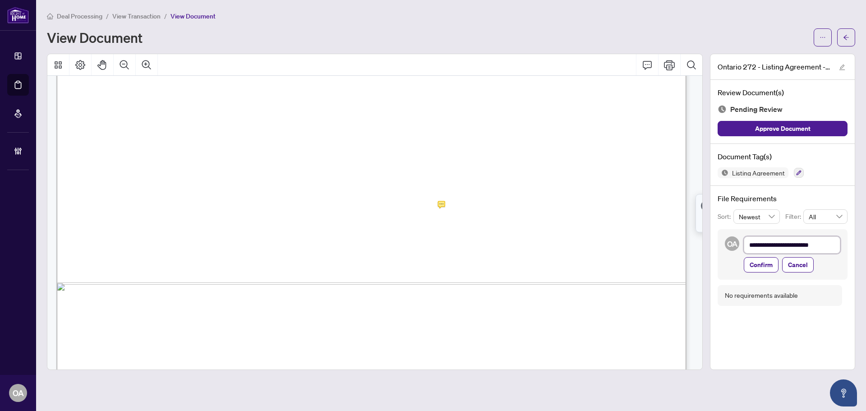
click at [828, 243] on textarea "**********" at bounding box center [792, 244] width 97 height 17
type textarea "**********"
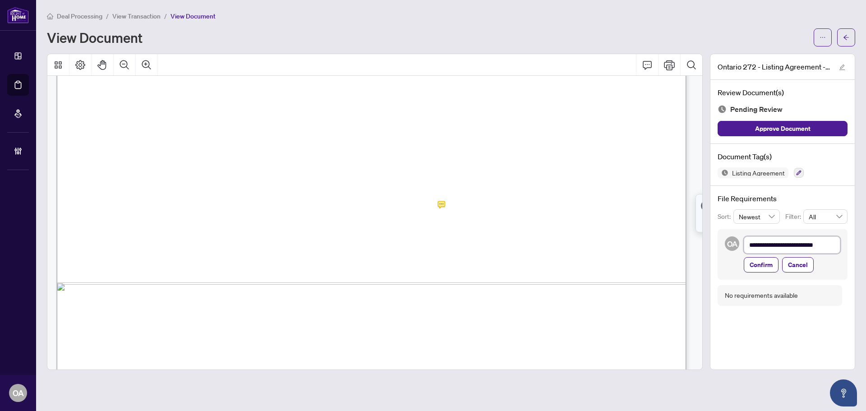
type textarea "**********"
paste textarea "**********"
type textarea "**********"
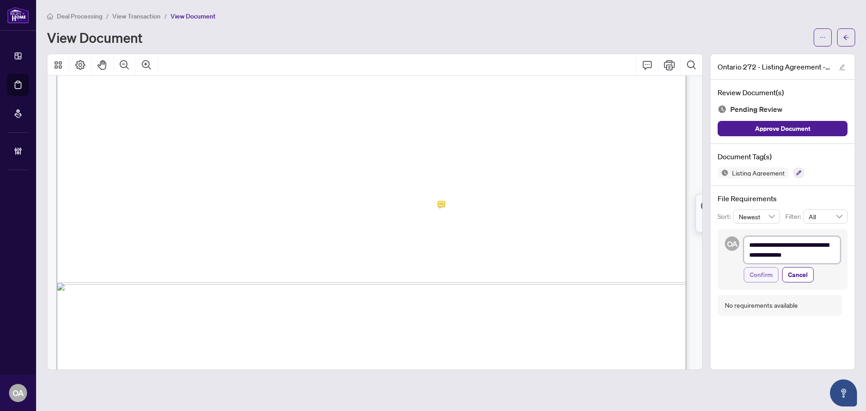
type textarea "**********"
click at [759, 271] on span "Confirm" at bounding box center [761, 275] width 23 height 14
type textarea "**********"
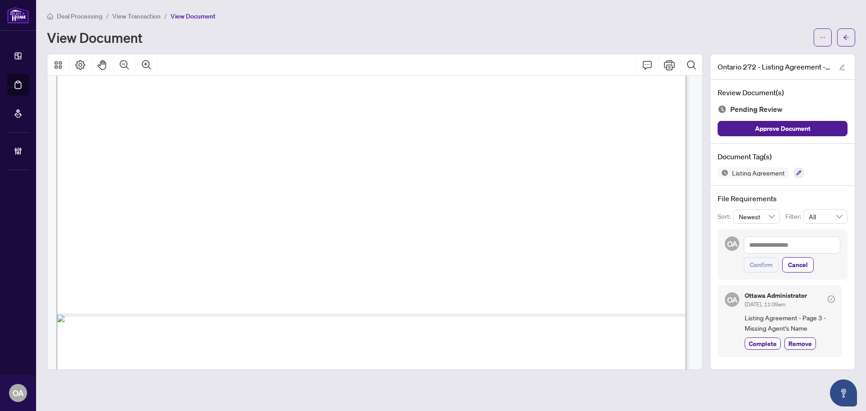
scroll to position [3892, 0]
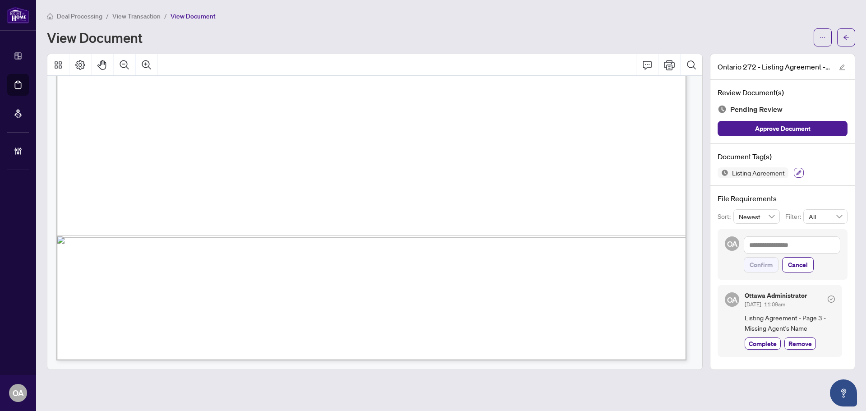
click at [801, 171] on icon "button" at bounding box center [799, 173] width 5 height 5
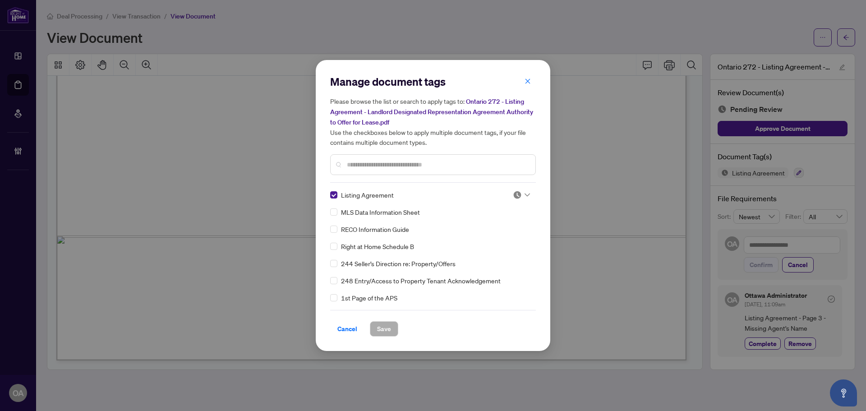
click at [525, 196] on div at bounding box center [521, 194] width 17 height 9
click at [504, 223] on div "Needs Work" at bounding box center [492, 224] width 58 height 10
click at [382, 327] on span "Save" at bounding box center [384, 329] width 14 height 14
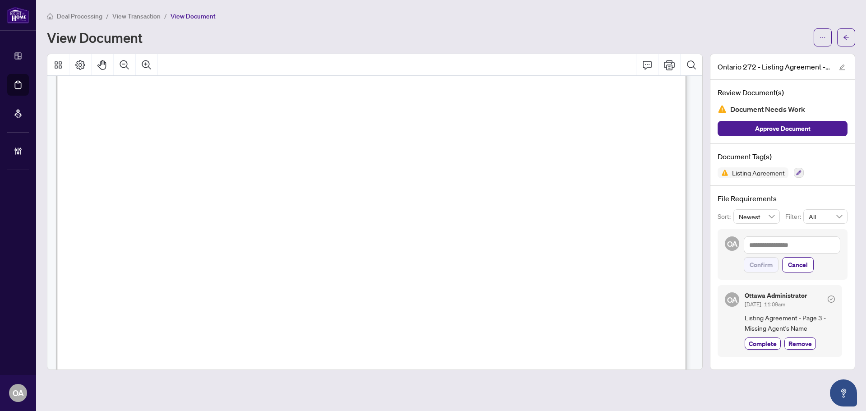
scroll to position [2764, 0]
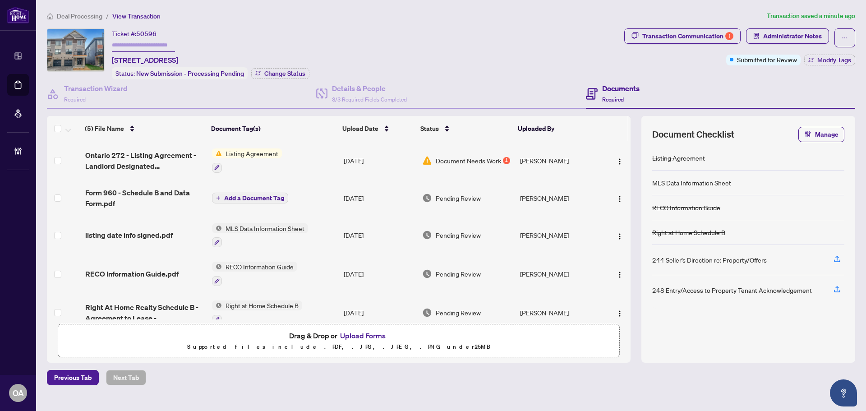
click at [152, 193] on span "Form 960 - Schedule B and Data Form.pdf" at bounding box center [145, 198] width 120 height 22
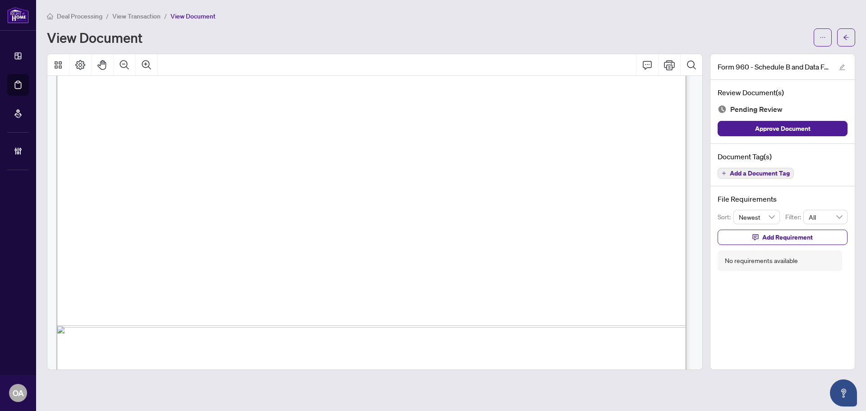
scroll to position [450, 0]
click at [746, 170] on span "Add a Document Tag" at bounding box center [760, 173] width 60 height 6
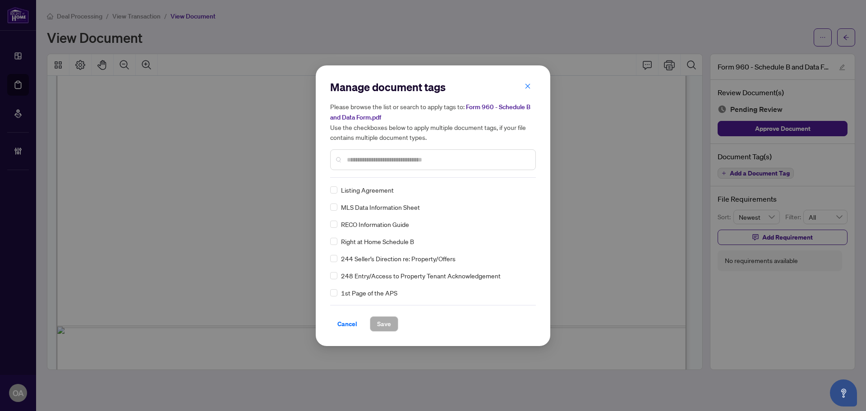
click at [344, 156] on div at bounding box center [433, 159] width 206 height 21
click at [356, 161] on input "text" at bounding box center [437, 160] width 181 height 10
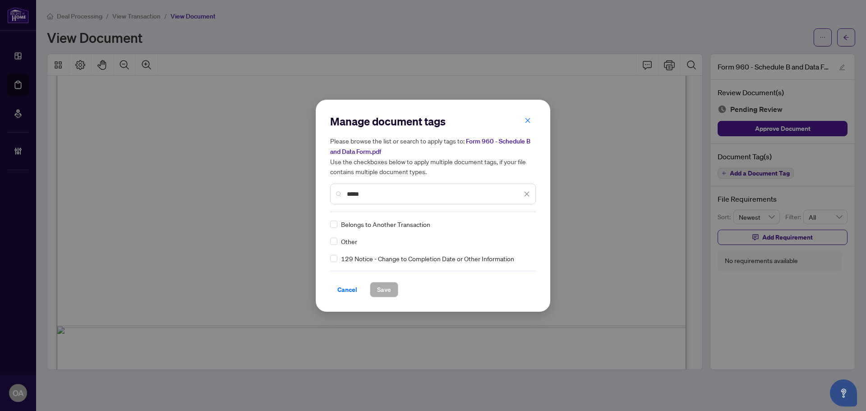
type input "*****"
click at [338, 241] on div "Other" at bounding box center [430, 241] width 200 height 10
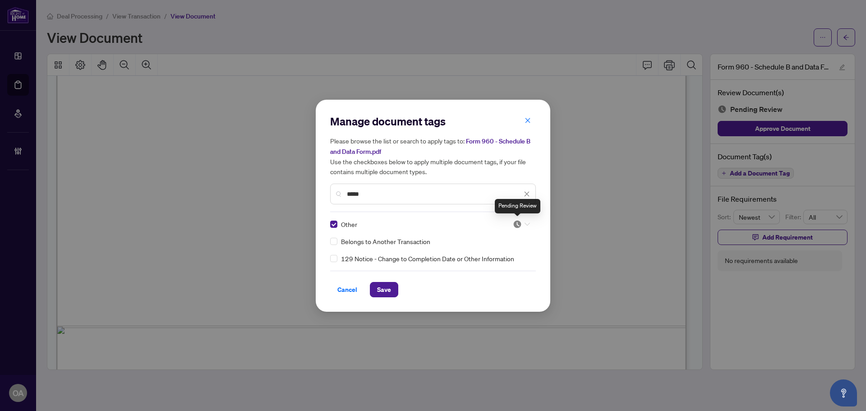
click at [525, 223] on icon at bounding box center [527, 224] width 5 height 4
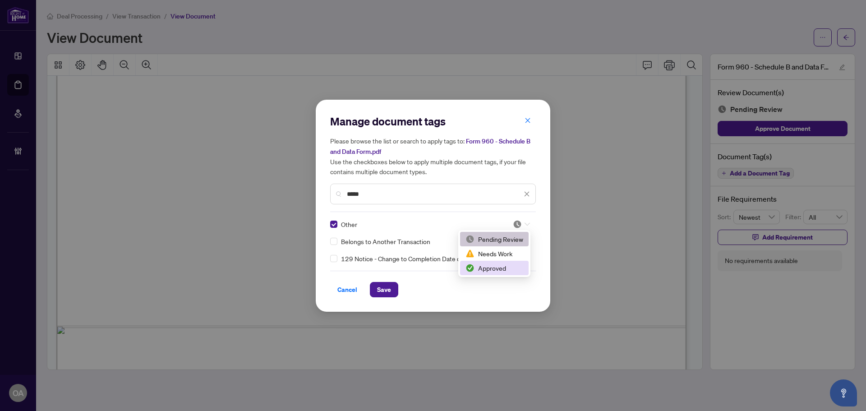
click at [491, 268] on div "Approved" at bounding box center [495, 268] width 58 height 10
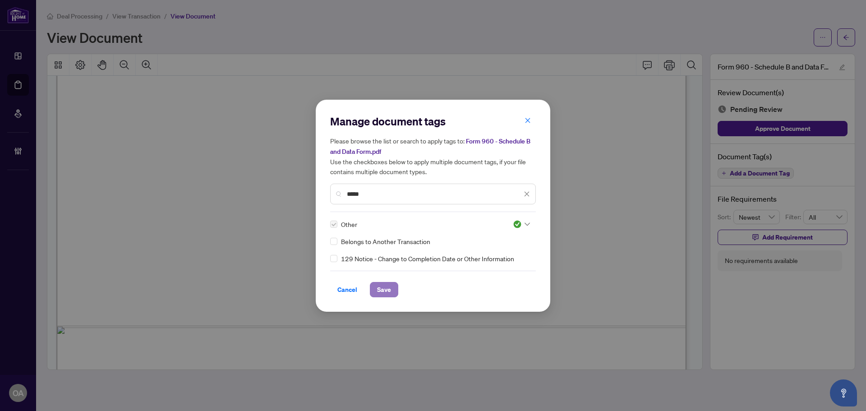
click at [393, 293] on button "Save" at bounding box center [384, 289] width 28 height 15
click at [89, 91] on div "Manage document tags Please browse the list or search to apply tags to: Form 96…" at bounding box center [433, 205] width 866 height 411
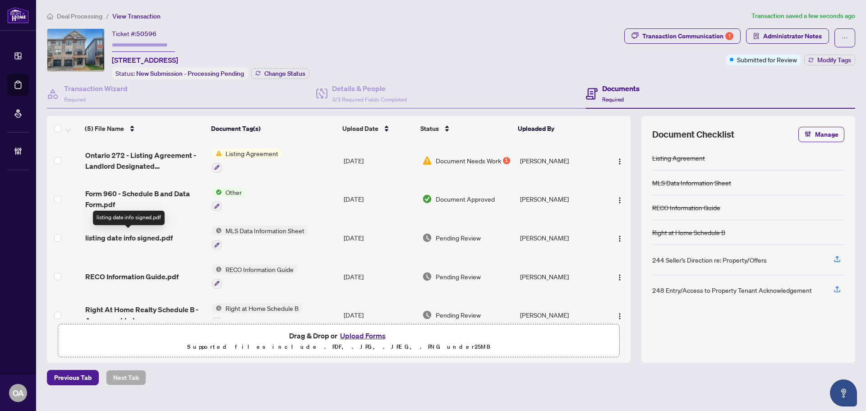
click at [152, 236] on span "listing date info signed.pdf" at bounding box center [129, 237] width 88 height 11
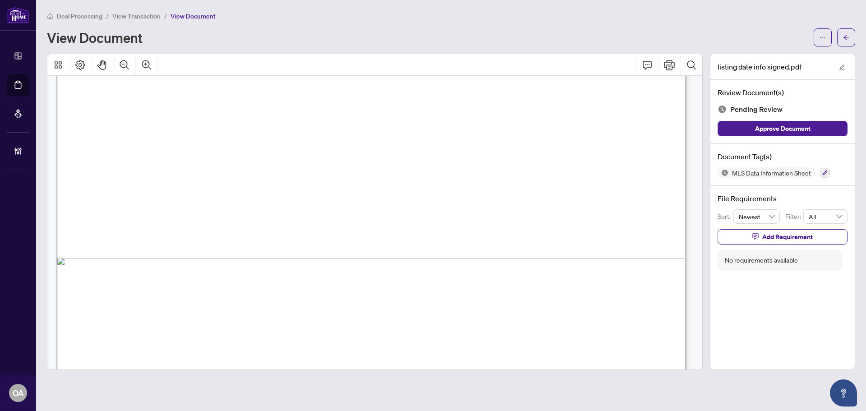
scroll to position [481, 0]
click at [824, 172] on icon "button" at bounding box center [825, 173] width 5 height 5
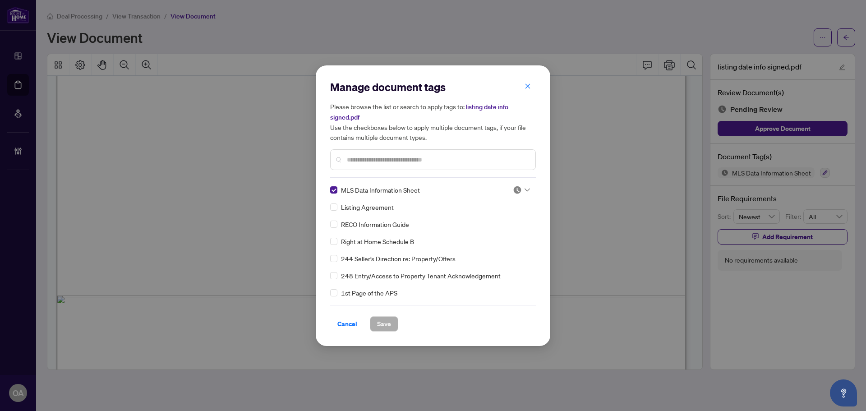
click at [525, 188] on icon at bounding box center [527, 190] width 5 height 4
click at [490, 231] on div "Approved" at bounding box center [492, 234] width 58 height 10
click at [377, 325] on span "Save" at bounding box center [384, 324] width 14 height 14
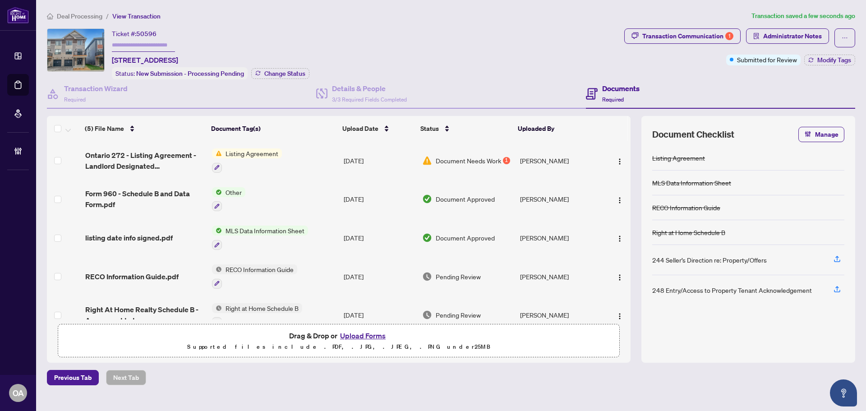
click at [160, 268] on td "RECO Information Guide.pdf" at bounding box center [145, 276] width 127 height 39
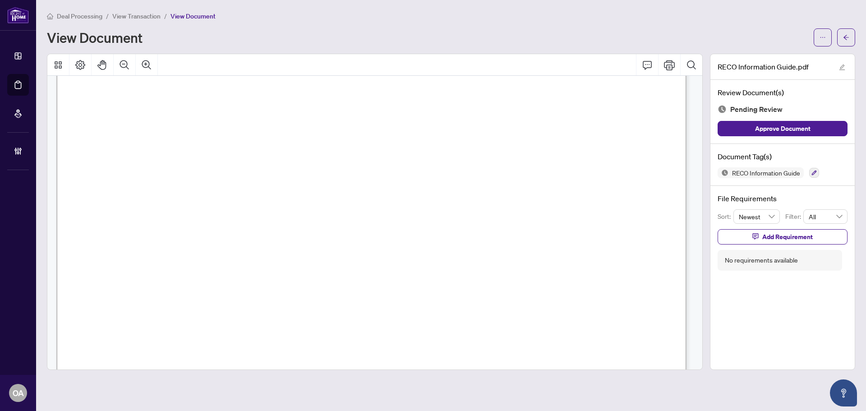
scroll to position [10018, 0]
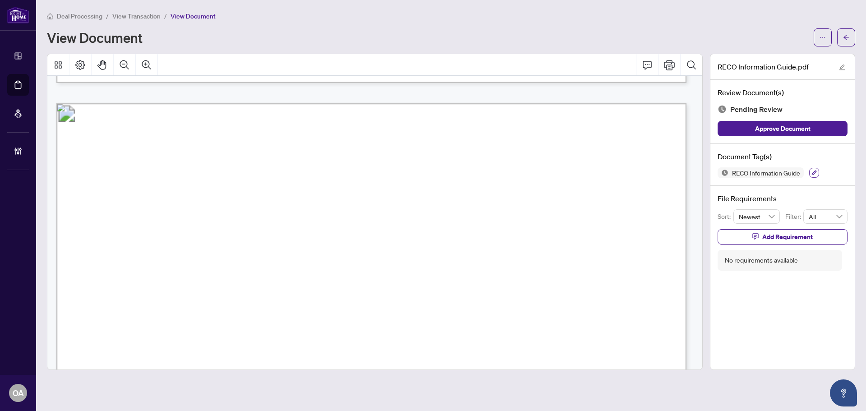
click at [817, 174] on icon "button" at bounding box center [814, 172] width 5 height 5
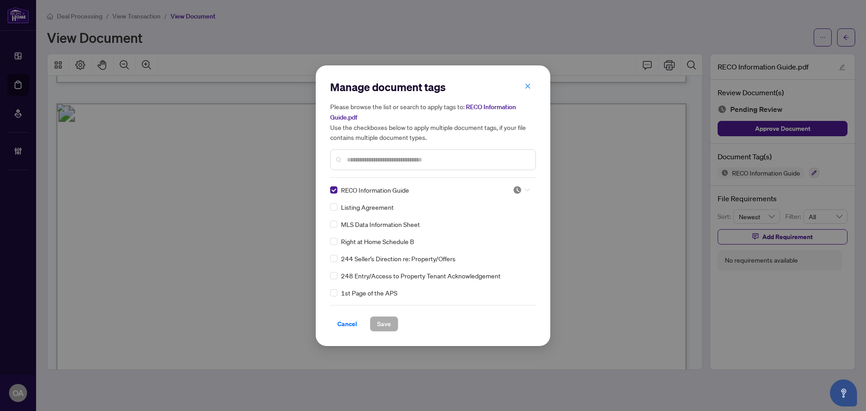
click at [526, 188] on icon at bounding box center [527, 190] width 5 height 4
click at [516, 231] on div "Approved" at bounding box center [492, 234] width 58 height 10
click at [392, 324] on button "Save" at bounding box center [384, 323] width 28 height 15
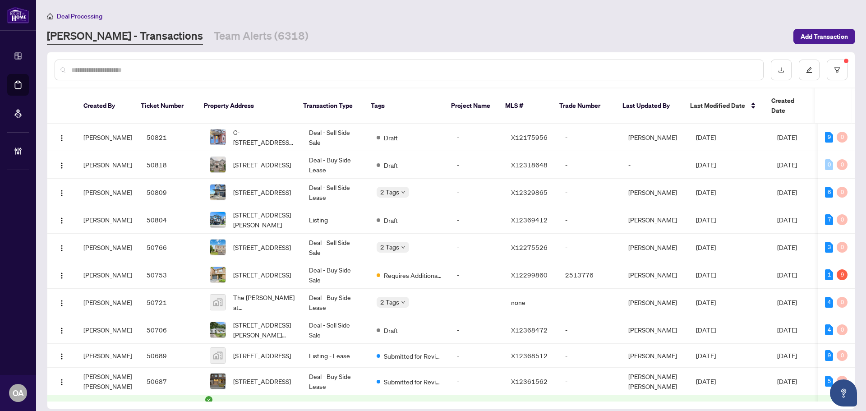
click at [202, 69] on input "text" at bounding box center [413, 70] width 685 height 10
click at [594, 74] on input "text" at bounding box center [413, 70] width 685 height 10
click at [425, 69] on input "text" at bounding box center [413, 70] width 685 height 10
click at [342, 71] on input "text" at bounding box center [413, 70] width 685 height 10
click at [195, 69] on input "text" at bounding box center [413, 70] width 685 height 10
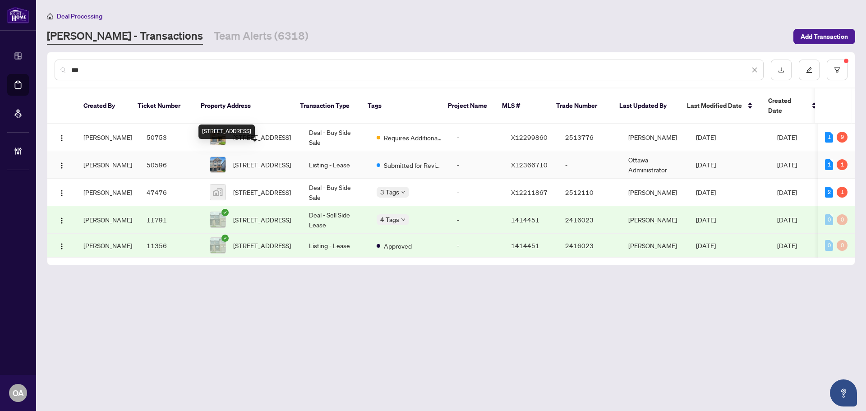
type input "***"
click at [251, 160] on span "420 Silverberry Private, Kanata, Ontario K2T 0R8, Canada" at bounding box center [262, 165] width 58 height 10
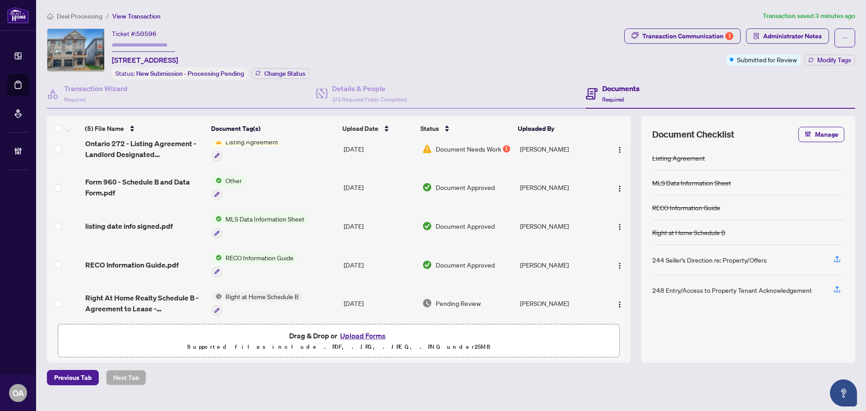
scroll to position [17, 0]
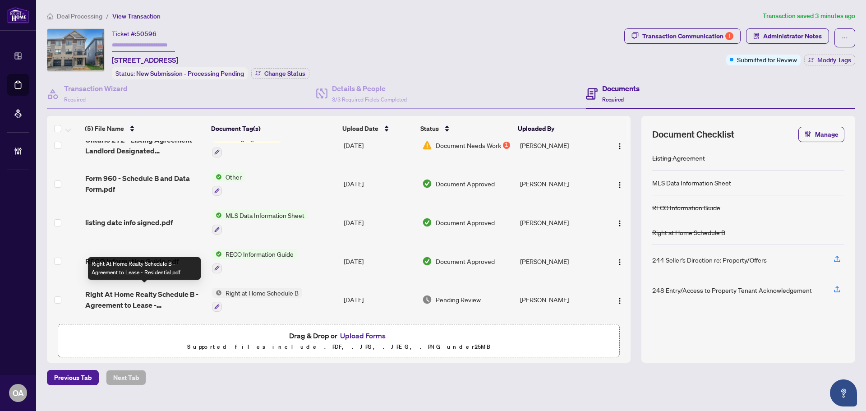
click at [159, 289] on span "Right At Home Realty Schedule B - Agreement to Lease - Residential.pdf" at bounding box center [145, 300] width 120 height 22
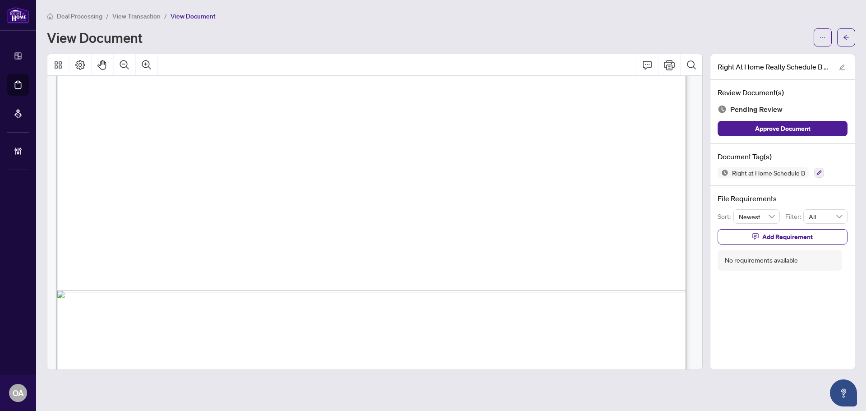
scroll to position [540, 0]
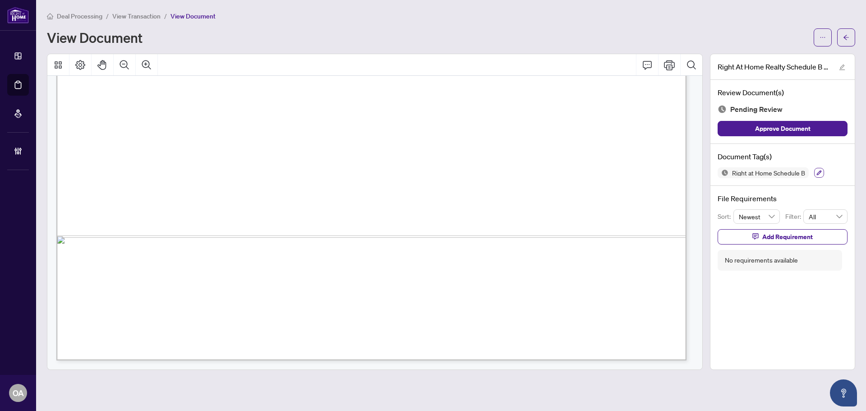
click at [821, 174] on icon "button" at bounding box center [819, 172] width 5 height 5
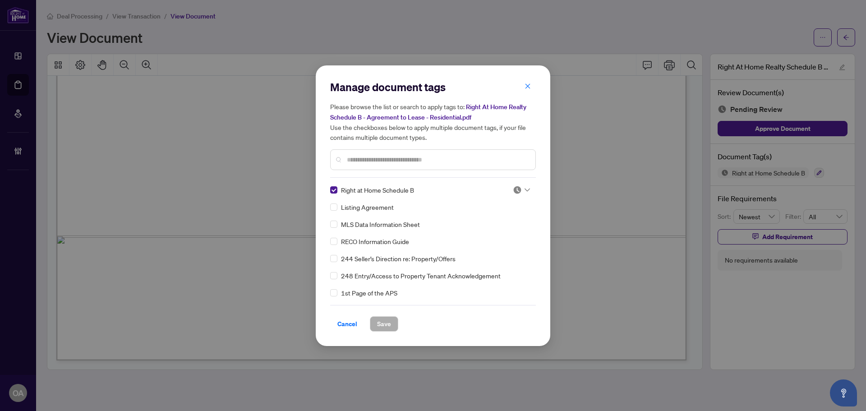
click at [524, 185] on div at bounding box center [521, 189] width 17 height 9
click at [495, 235] on div "Approved" at bounding box center [492, 234] width 58 height 10
drag, startPoint x: 392, startPoint y: 324, endPoint x: 391, endPoint y: 307, distance: 17.2
click at [393, 321] on button "Save" at bounding box center [384, 323] width 28 height 15
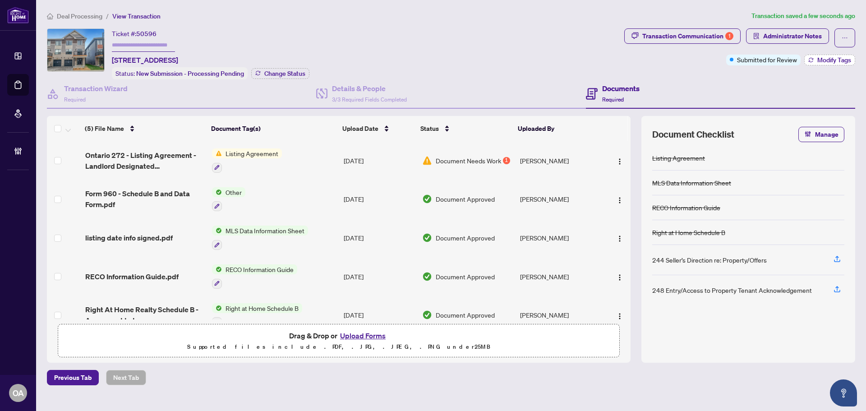
click at [820, 57] on span "Modify Tags" at bounding box center [835, 60] width 34 height 6
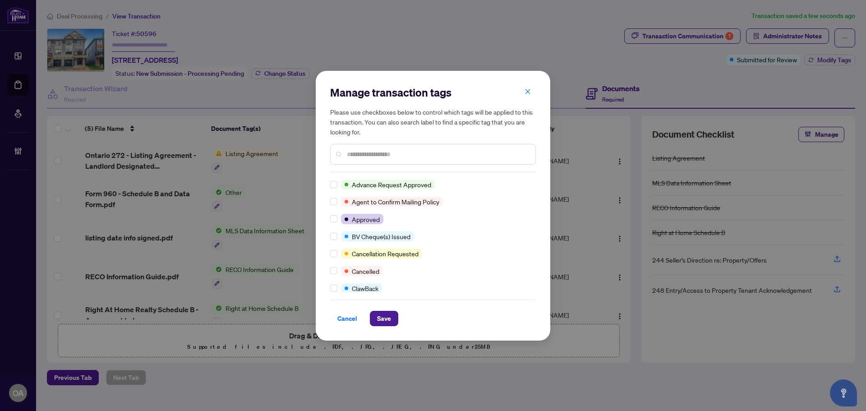
click at [363, 149] on input "text" at bounding box center [437, 154] width 181 height 10
type input "*"
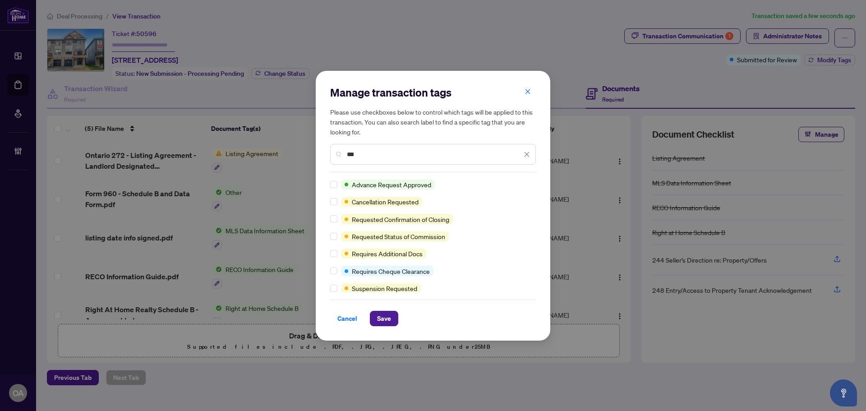
type input "***"
click at [377, 316] on span "Save" at bounding box center [384, 318] width 14 height 14
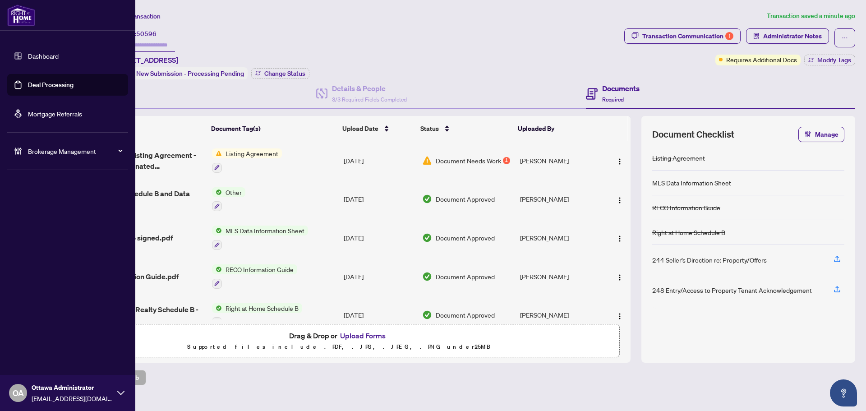
click at [32, 81] on link "Deal Processing" at bounding box center [51, 85] width 46 height 8
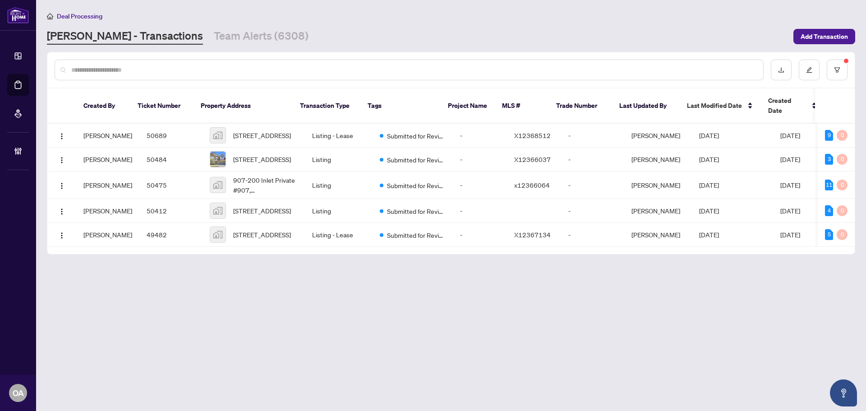
click at [284, 71] on input "text" at bounding box center [413, 70] width 685 height 10
paste input "*****"
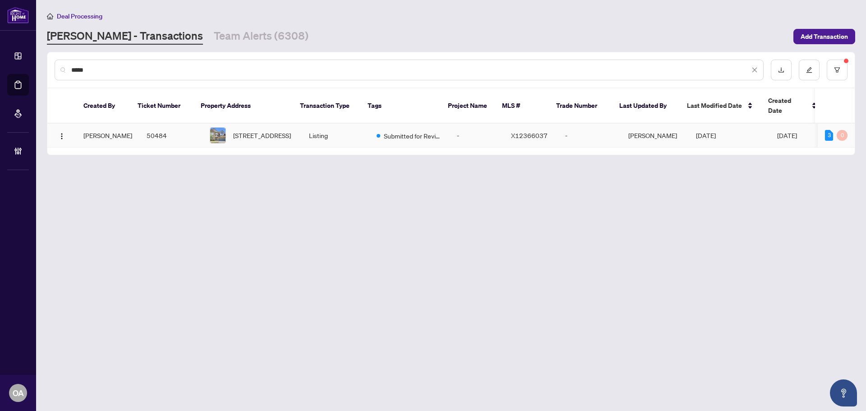
type input "*****"
click at [395, 131] on span "Submitted for Review" at bounding box center [413, 136] width 59 height 10
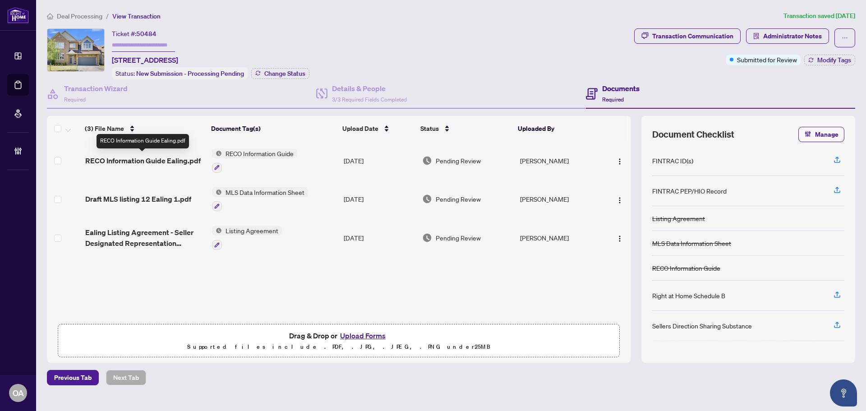
click at [155, 158] on span "RECO Information Guide Ealing.pdf" at bounding box center [143, 160] width 116 height 11
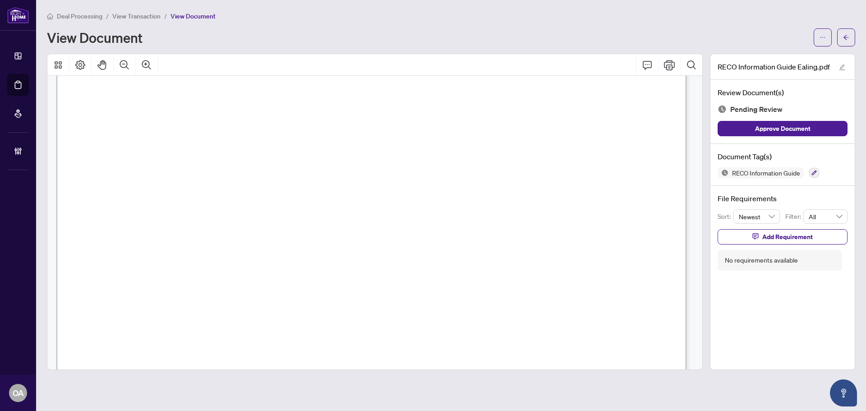
scroll to position [10035, 0]
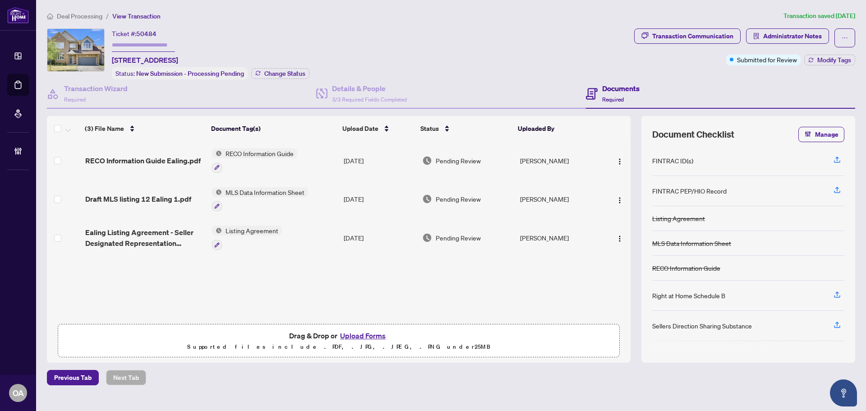
click at [156, 157] on span "RECO Information Guide Ealing.pdf" at bounding box center [143, 160] width 116 height 11
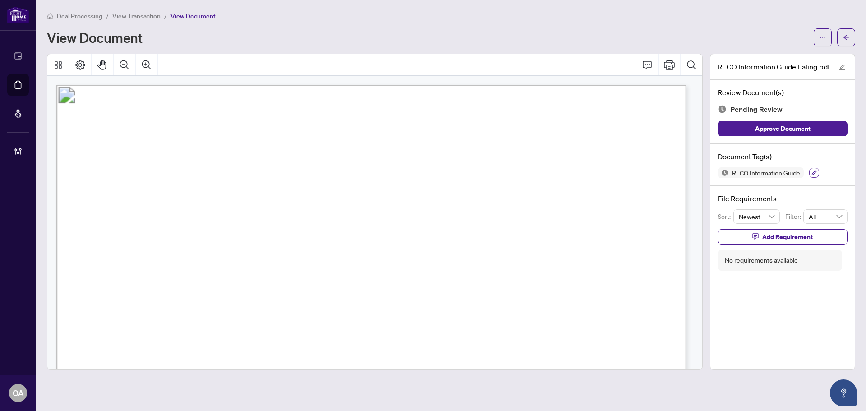
click at [813, 172] on icon "button" at bounding box center [814, 172] width 5 height 5
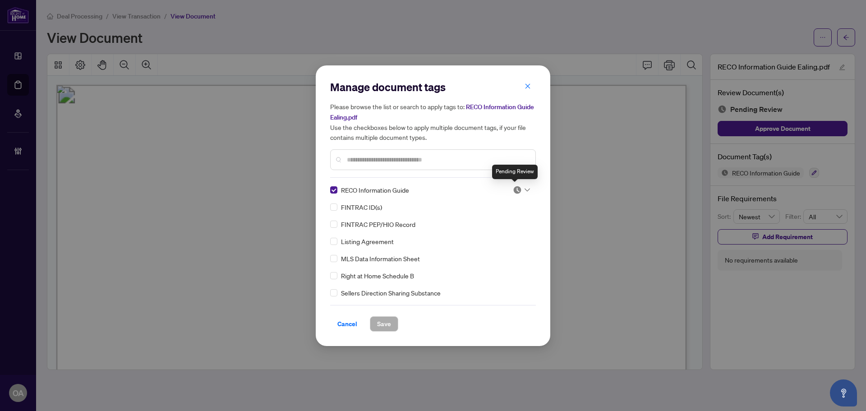
click at [525, 191] on icon at bounding box center [527, 190] width 5 height 4
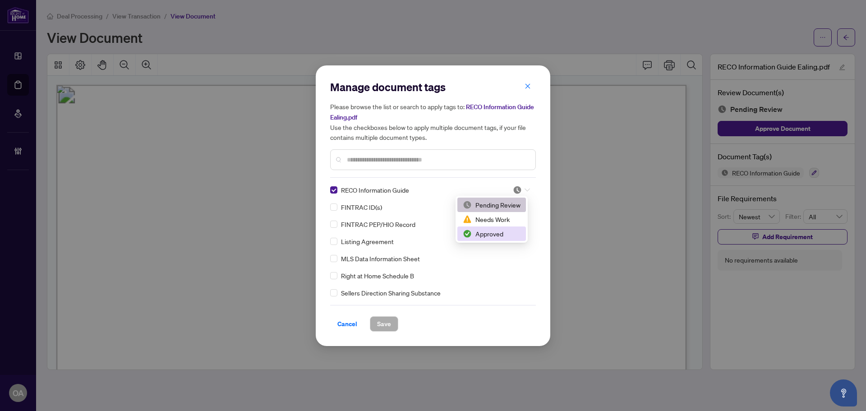
click at [500, 236] on div "Approved" at bounding box center [492, 234] width 58 height 10
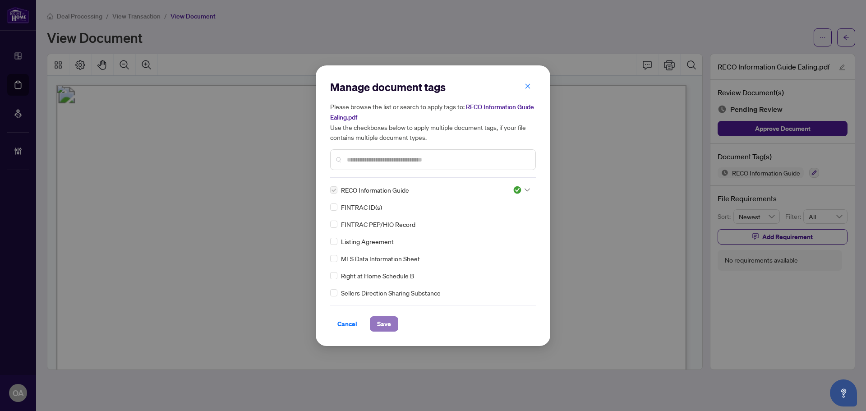
click at [387, 324] on span "Save" at bounding box center [384, 324] width 14 height 14
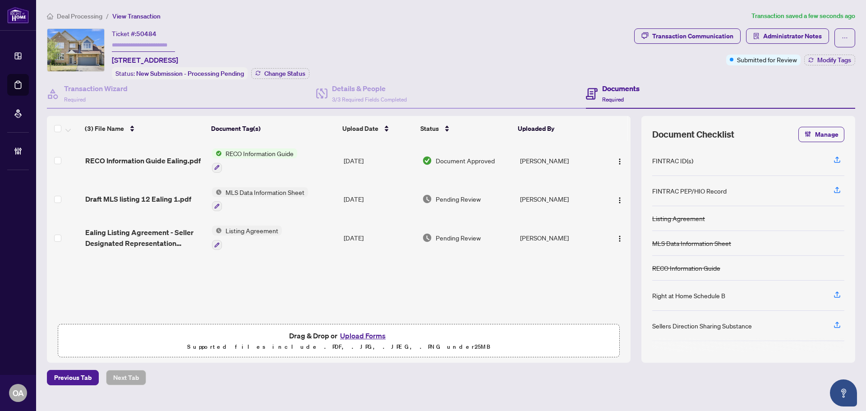
click at [146, 194] on span "Draft MLS listing 12 Ealing 1.pdf" at bounding box center [138, 199] width 106 height 11
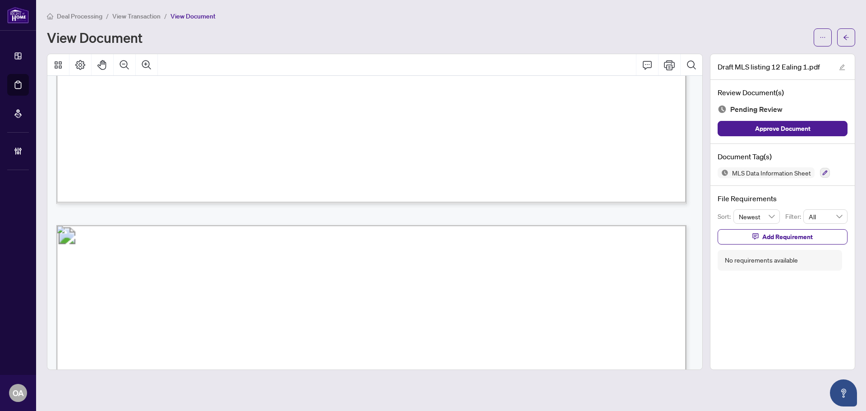
scroll to position [722, 0]
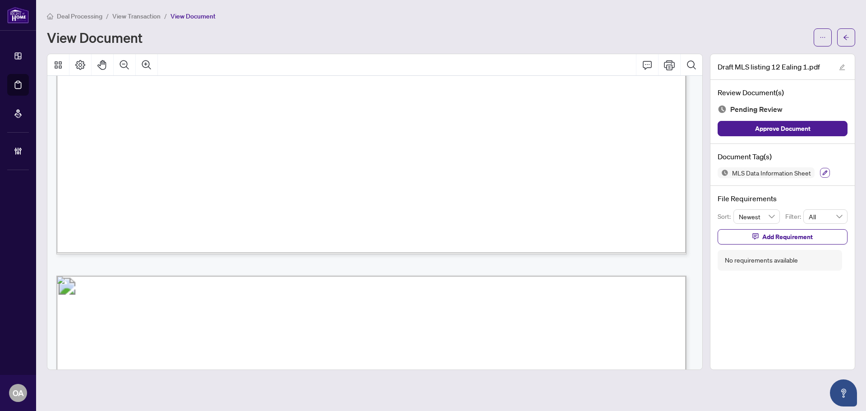
click at [825, 172] on icon "button" at bounding box center [825, 172] width 5 height 5
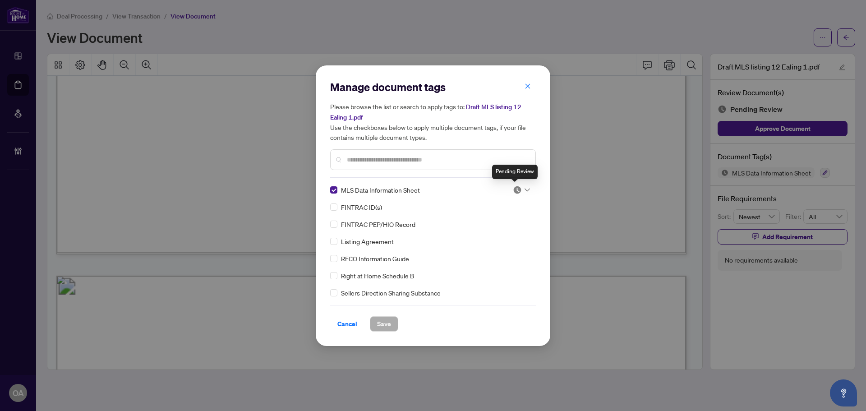
click at [521, 188] on div at bounding box center [521, 189] width 17 height 9
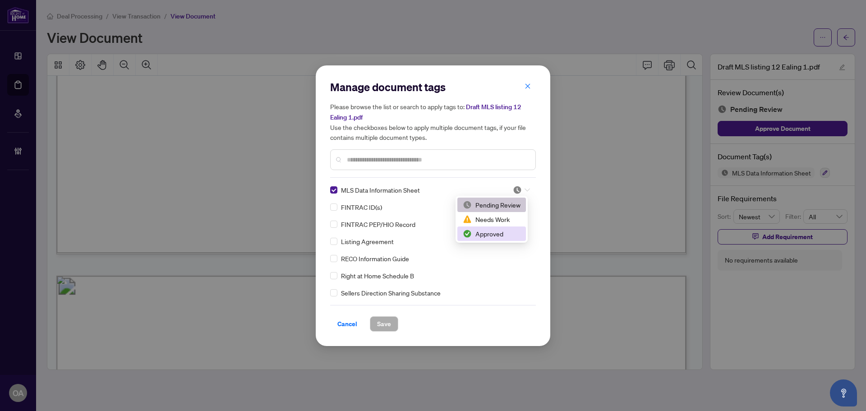
click at [495, 232] on div "Approved" at bounding box center [492, 234] width 58 height 10
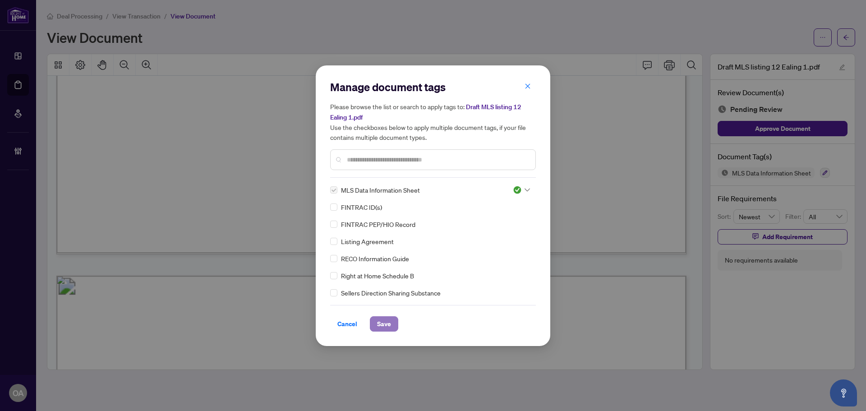
click at [383, 323] on span "Save" at bounding box center [384, 324] width 14 height 14
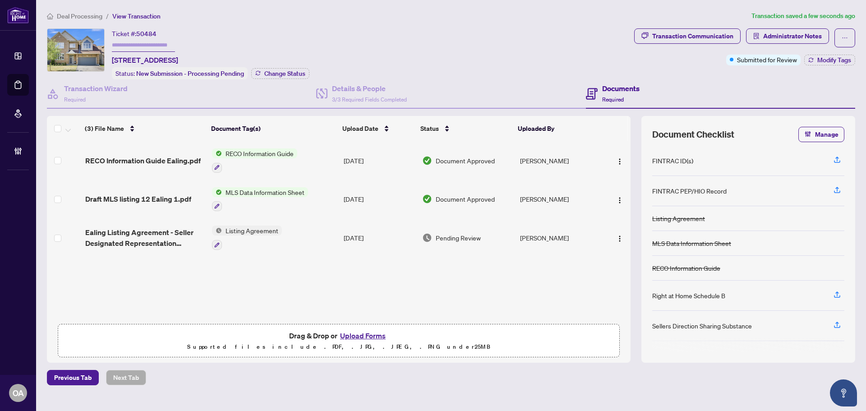
click at [176, 238] on span "Ealing Listing Agreement - Seller Designated Representation Agreement - Authori…" at bounding box center [145, 238] width 120 height 22
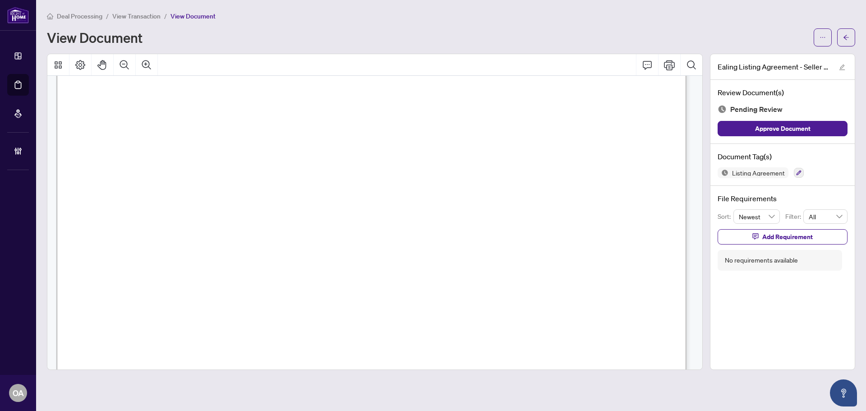
scroll to position [180, 0]
click at [648, 61] on icon "Comment" at bounding box center [647, 65] width 11 height 11
drag, startPoint x: 219, startPoint y: 282, endPoint x: 222, endPoint y: 273, distance: 10.1
click at [220, 279] on p "**********" at bounding box center [201, 276] width 132 height 8
click at [646, 64] on icon "Comment" at bounding box center [647, 65] width 9 height 9
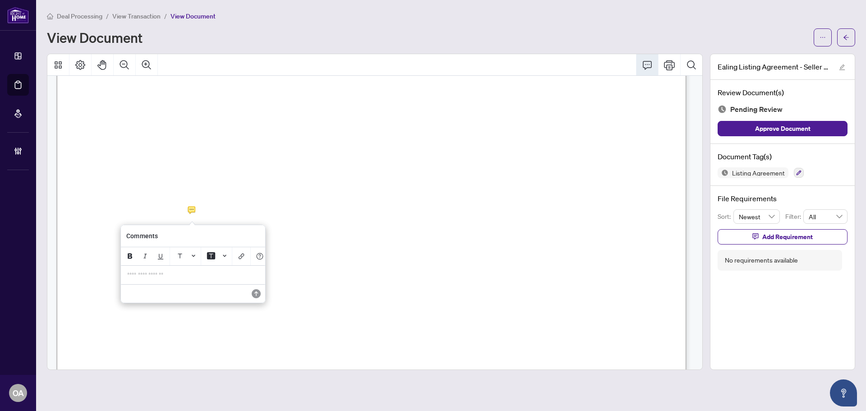
click at [222, 276] on p "**********" at bounding box center [193, 275] width 132 height 8
drag, startPoint x: 192, startPoint y: 282, endPoint x: 59, endPoint y: 273, distance: 133.4
click at [0, 0] on div "**********" at bounding box center [0, 0] width 0 height 0
click at [252, 297] on icon "Save" at bounding box center [255, 293] width 9 height 9
click at [774, 234] on span "Add Requirement" at bounding box center [788, 237] width 51 height 14
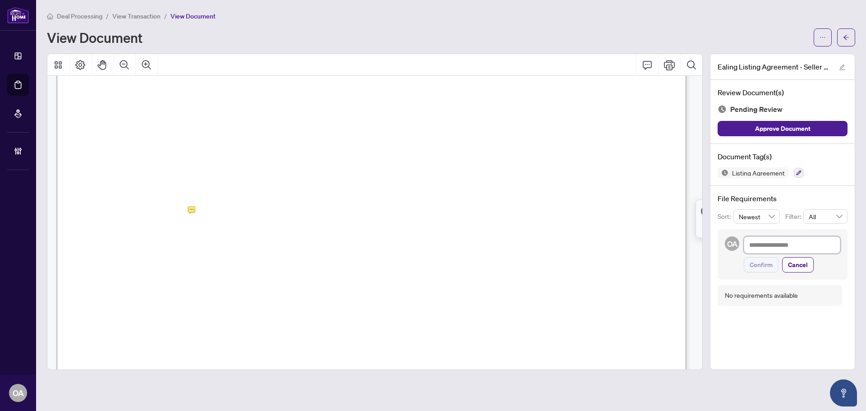
click at [766, 242] on textarea at bounding box center [792, 244] width 97 height 17
paste textarea "**********"
type textarea "**********"
click at [748, 243] on textarea "**********" at bounding box center [792, 244] width 97 height 17
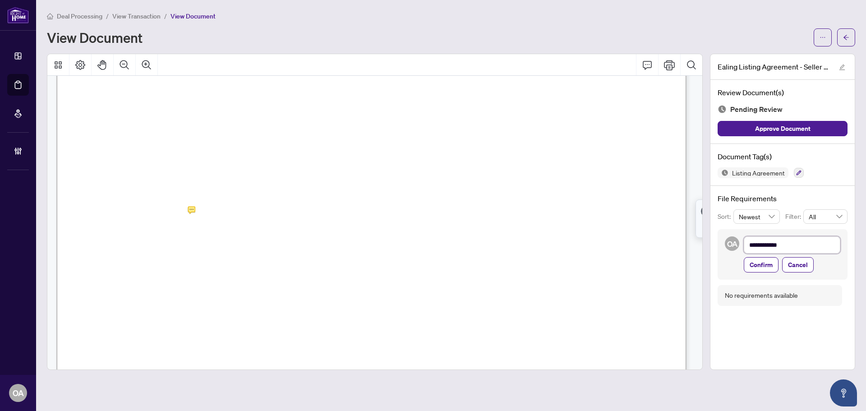
type textarea "**********"
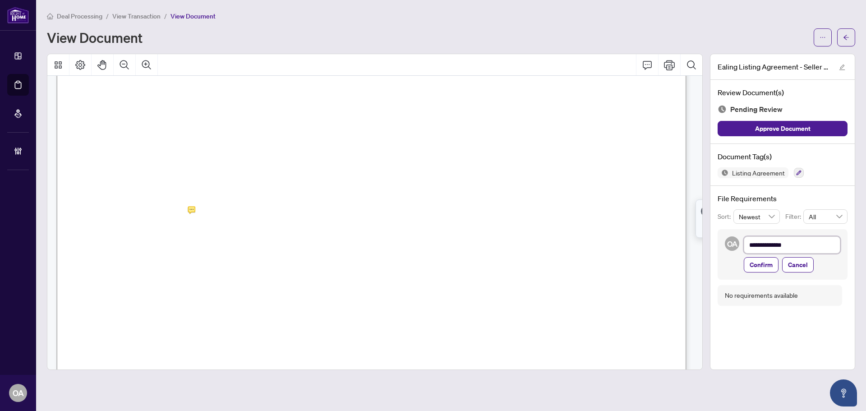
type textarea "**********"
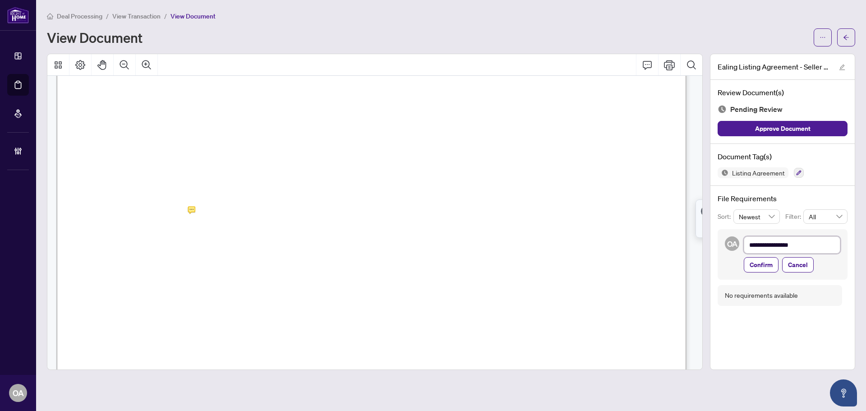
type textarea "**********"
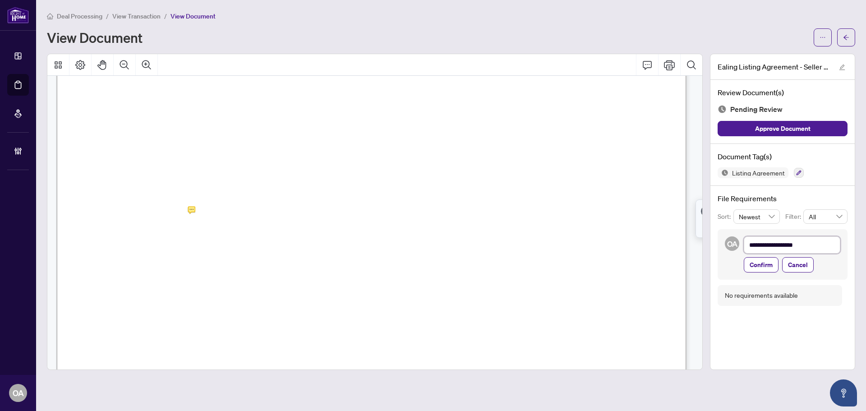
type textarea "**********"
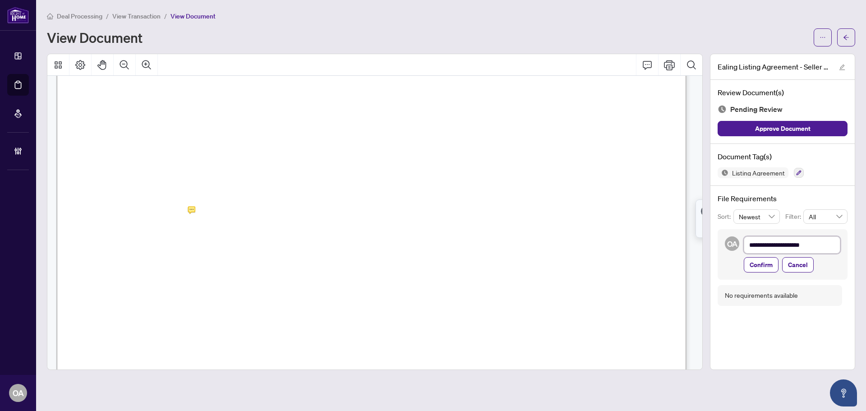
type textarea "**********"
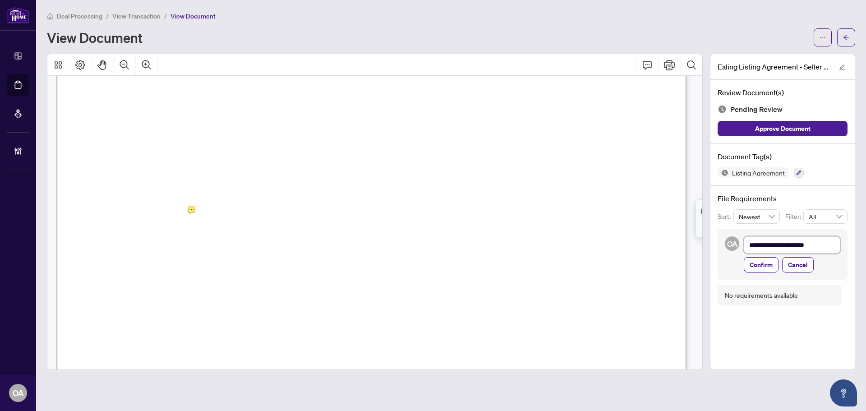
type textarea "**********"
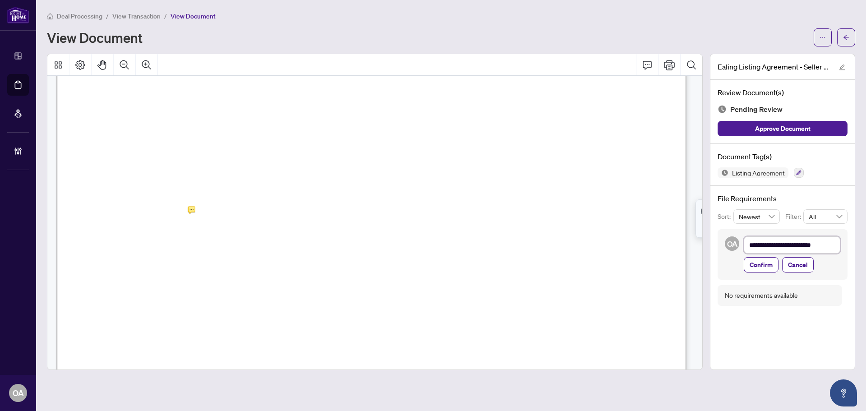
type textarea "**********"
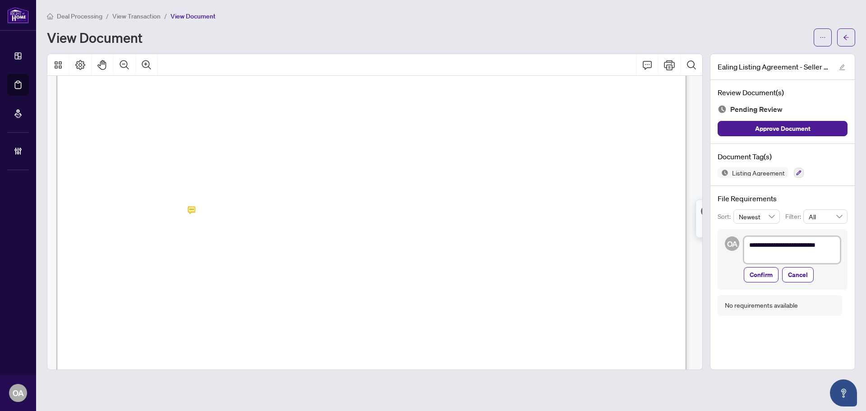
type textarea "**********"
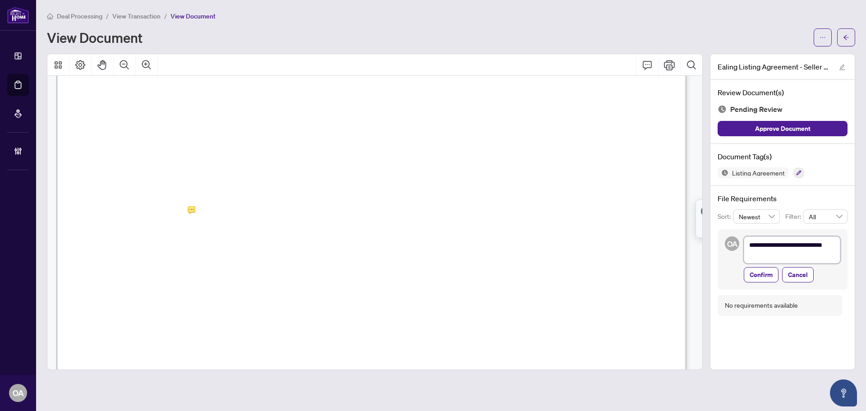
type textarea "**********"
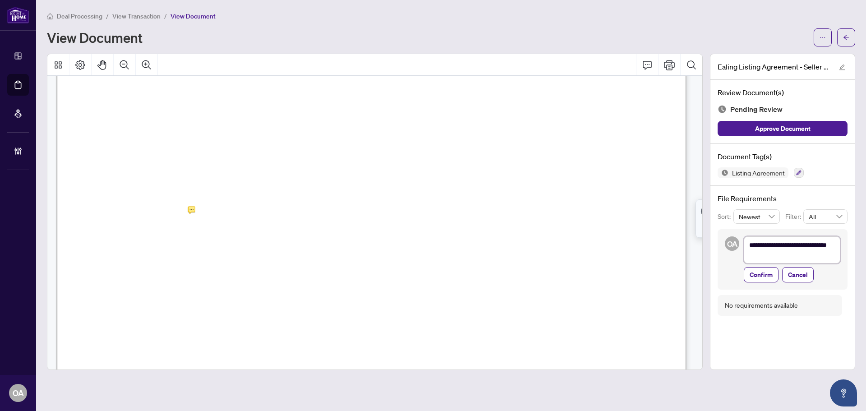
type textarea "**********"
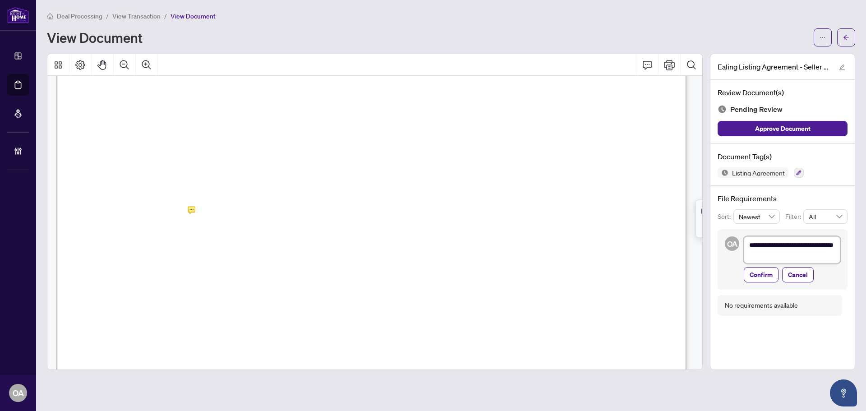
type textarea "**********"
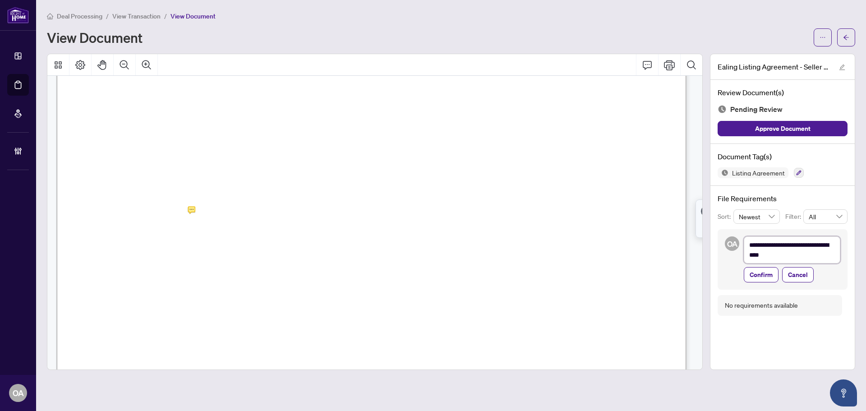
type textarea "**********"
click at [757, 277] on span "Confirm" at bounding box center [761, 275] width 23 height 14
type textarea "**********"
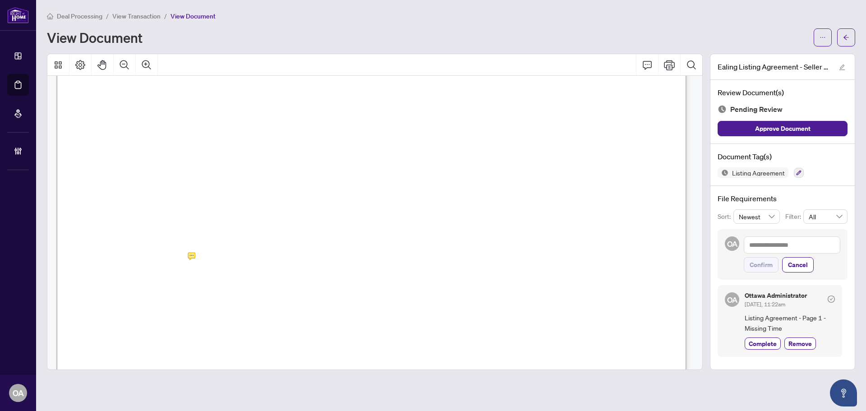
scroll to position [135, 0]
click at [647, 65] on icon "Comment" at bounding box center [647, 65] width 11 height 11
click at [480, 280] on div "**********" at bounding box center [487, 271] width 143 height 19
click at [422, 273] on span "******" at bounding box center [427, 271] width 13 height 6
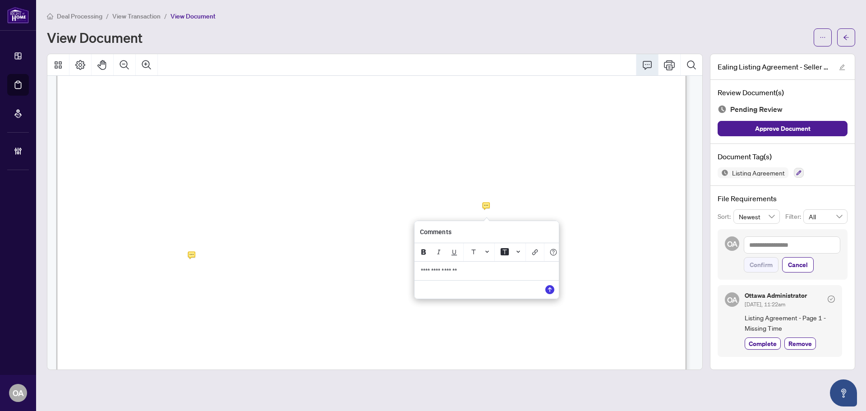
drag, startPoint x: 474, startPoint y: 277, endPoint x: 384, endPoint y: 272, distance: 90.4
click at [0, 0] on div "**********" at bounding box center [0, 0] width 0 height 0
click at [550, 293] on icon "Save" at bounding box center [550, 289] width 9 height 9
click at [768, 245] on textarea at bounding box center [792, 244] width 97 height 17
paste textarea "**********"
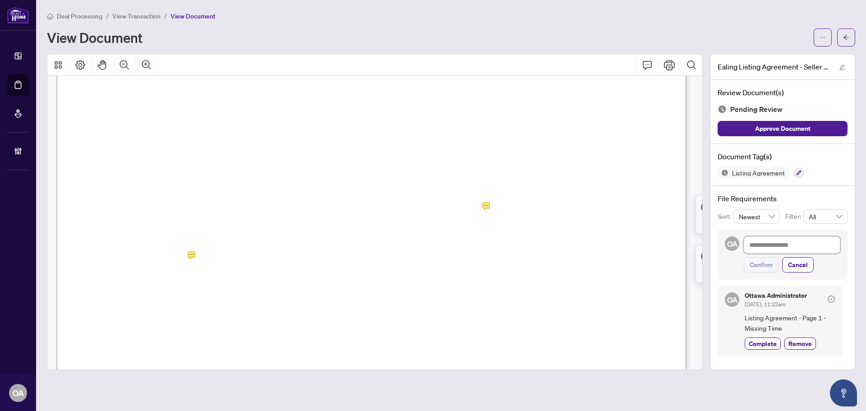
type textarea "**********"
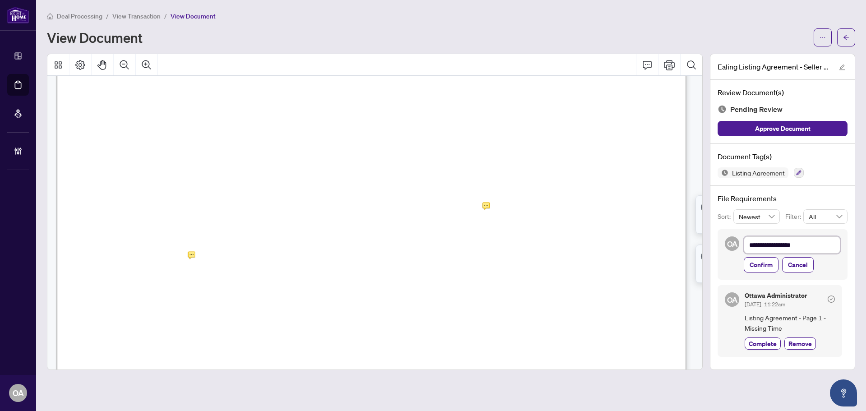
type textarea "**********"
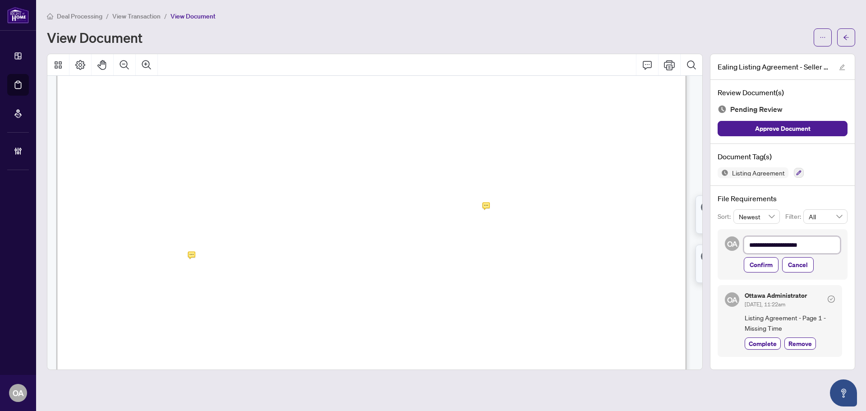
type textarea "**********"
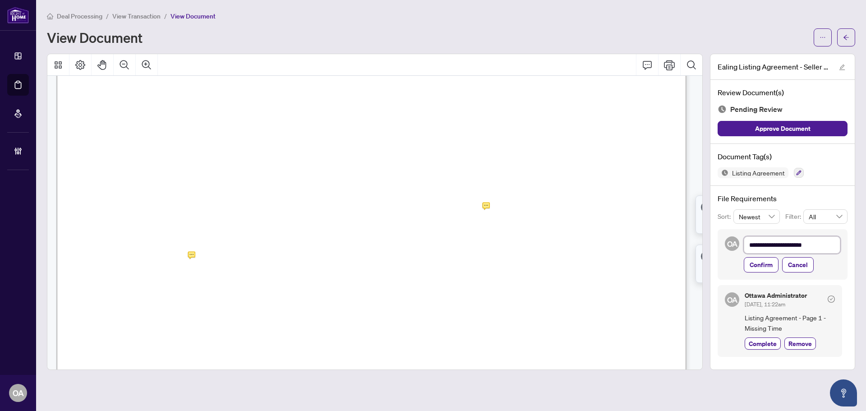
type textarea "**********"
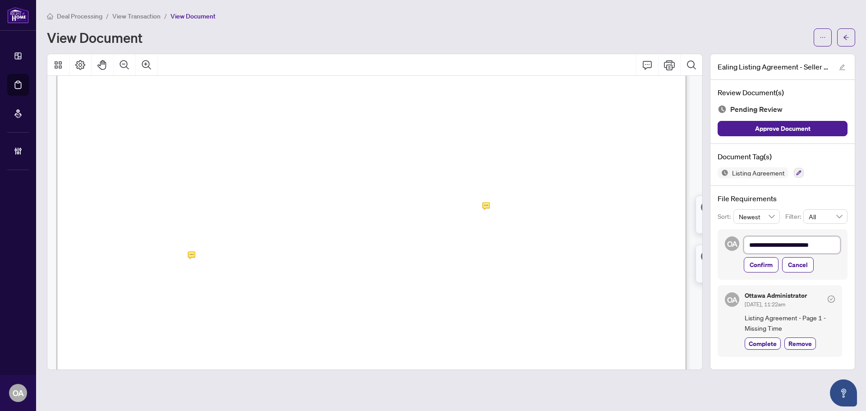
type textarea "**********"
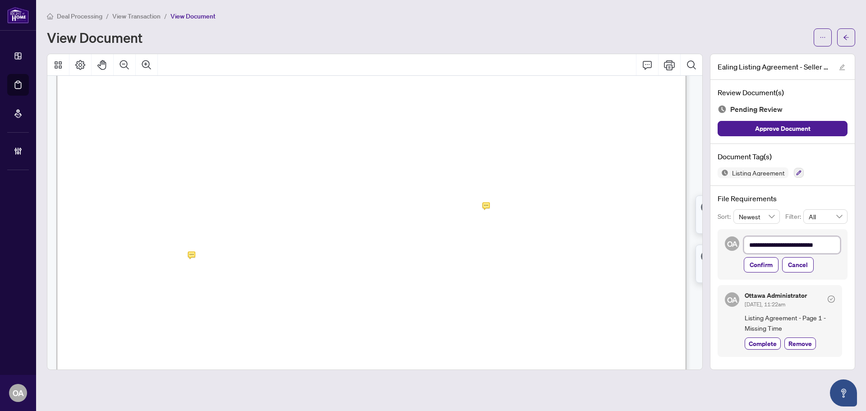
type textarea "**********"
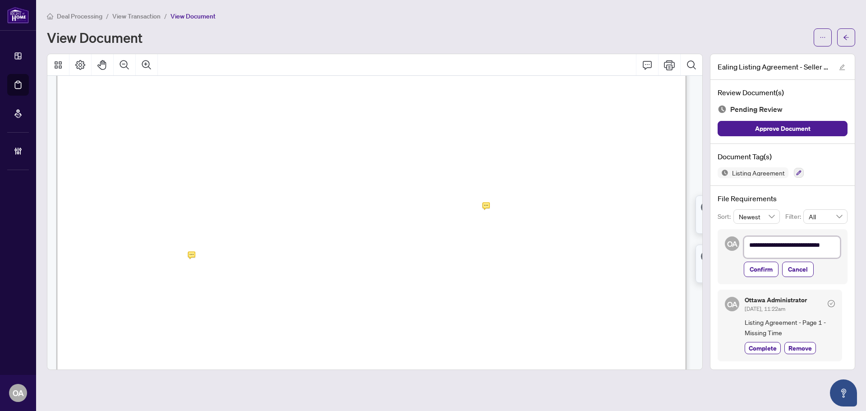
scroll to position [0, 0]
type textarea "**********"
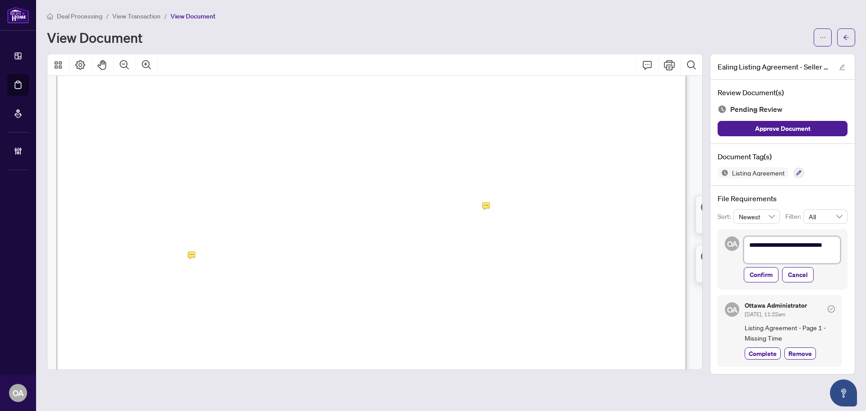
type textarea "**********"
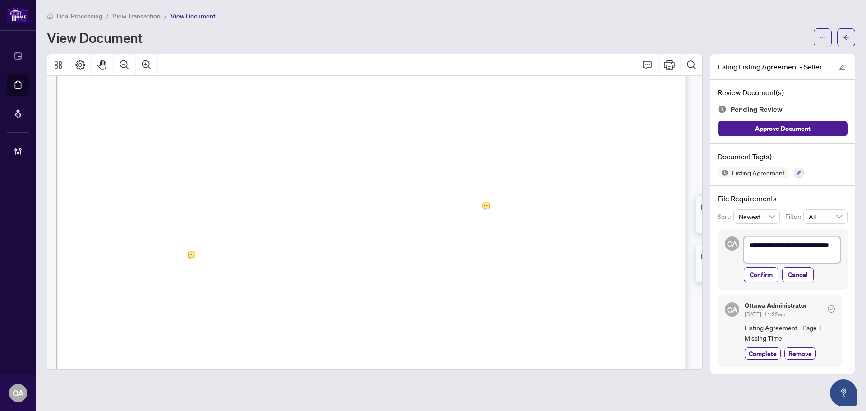
type textarea "**********"
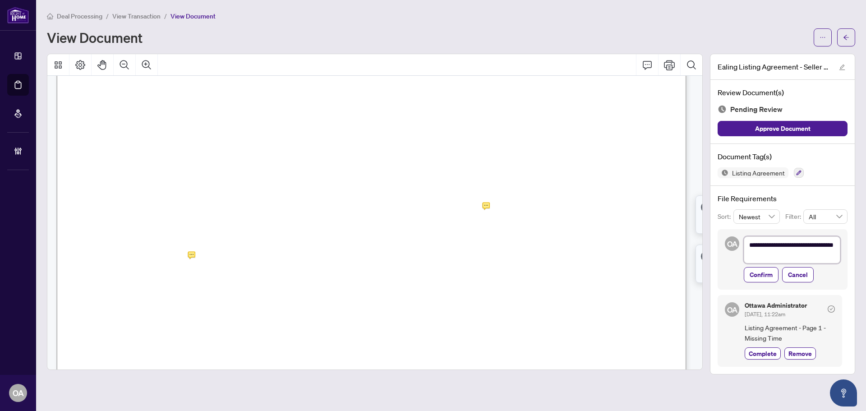
type textarea "**********"
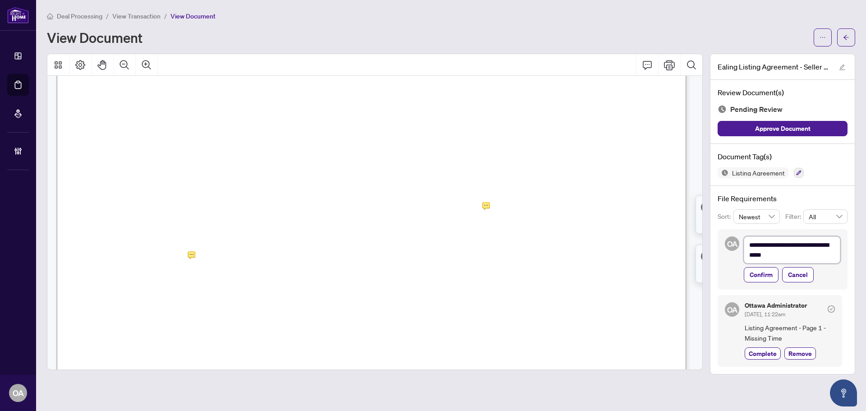
type textarea "**********"
click at [803, 253] on textarea "**********" at bounding box center [792, 249] width 97 height 27
click at [764, 272] on span "Confirm" at bounding box center [761, 275] width 23 height 14
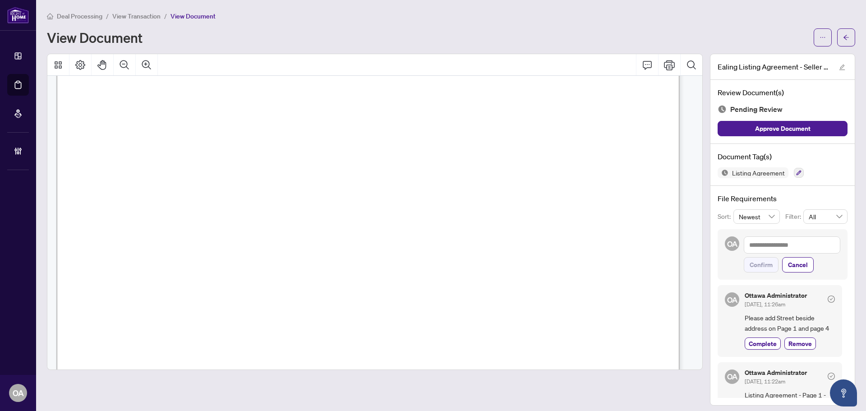
scroll to position [2527, 0]
click at [643, 66] on icon "Comment" at bounding box center [647, 65] width 11 height 11
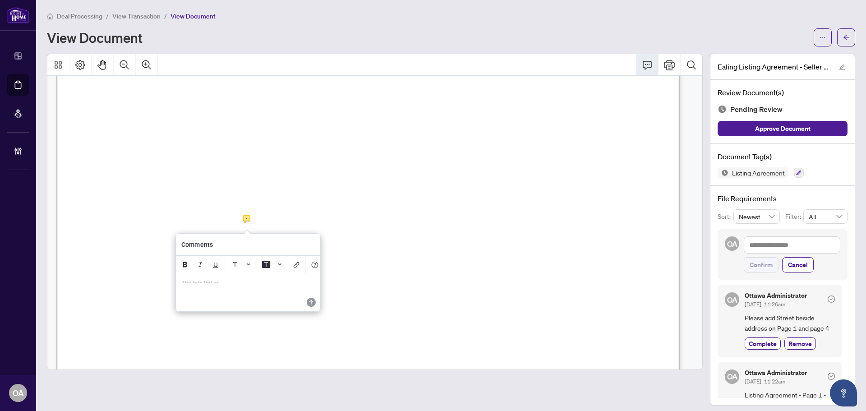
click at [253, 286] on p "**********" at bounding box center [248, 284] width 132 height 8
click at [310, 305] on icon "Save" at bounding box center [310, 302] width 9 height 9
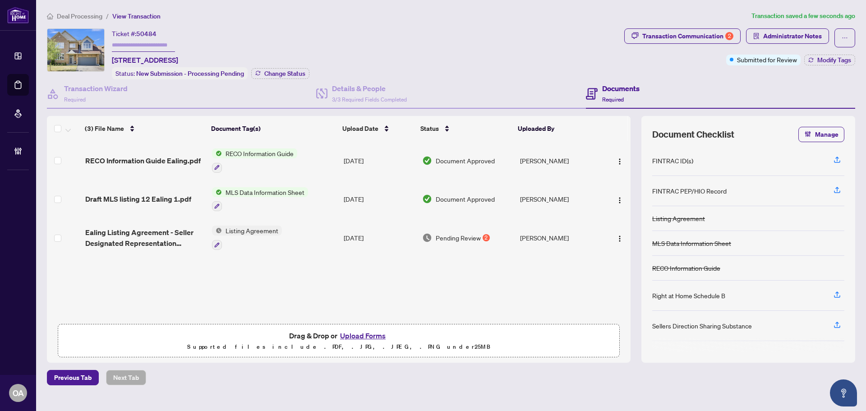
click at [179, 235] on span "Ealing Listing Agreement - Seller Designated Representation Agreement - Authori…" at bounding box center [145, 238] width 120 height 22
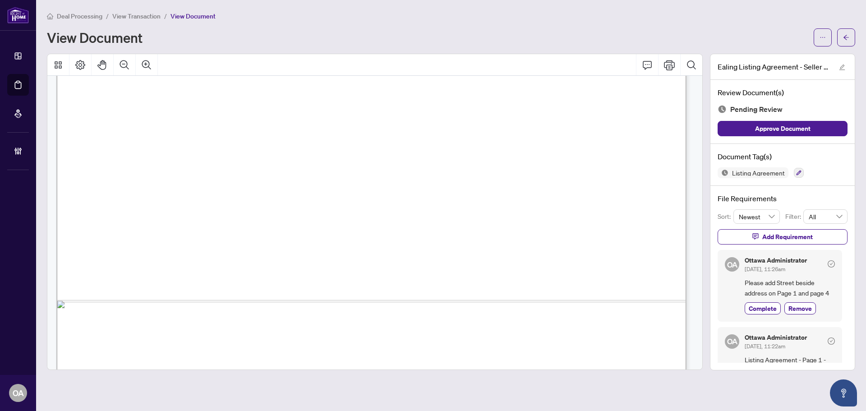
scroll to position [3056, 0]
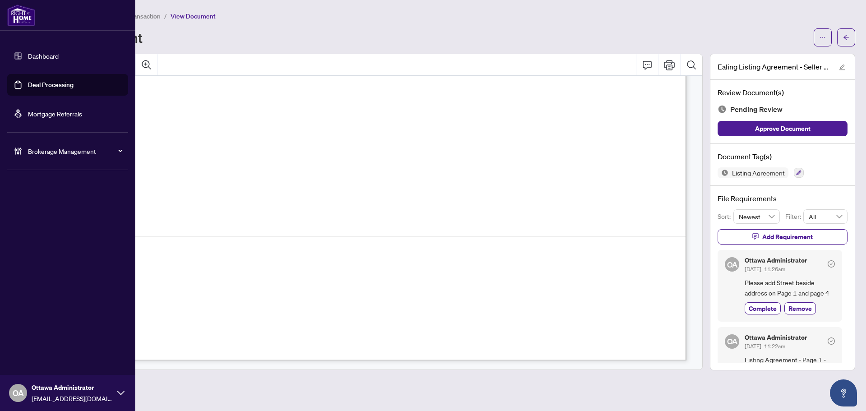
click at [74, 85] on link "Deal Processing" at bounding box center [51, 85] width 46 height 8
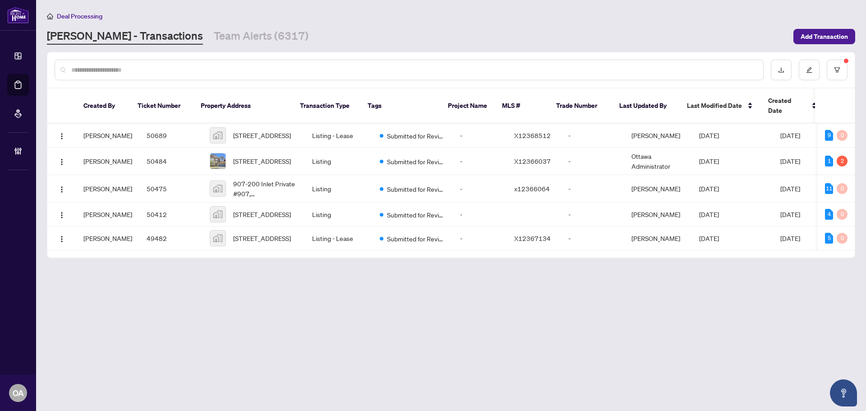
click at [364, 65] on input "text" at bounding box center [413, 70] width 685 height 10
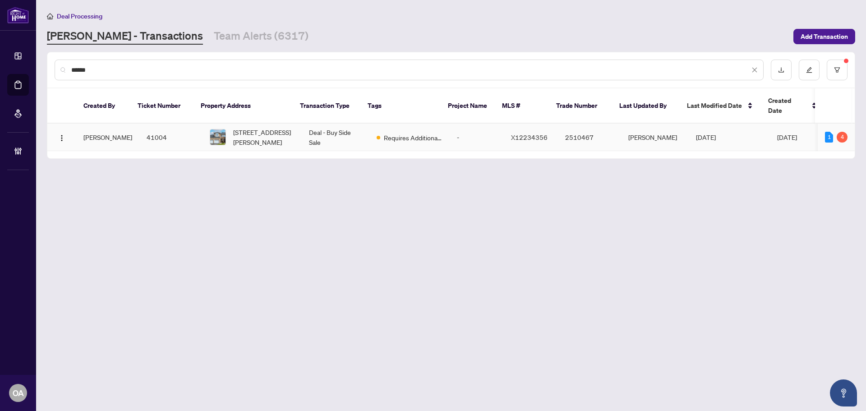
click at [302, 124] on td "Deal - Buy Side Sale" at bounding box center [336, 138] width 68 height 28
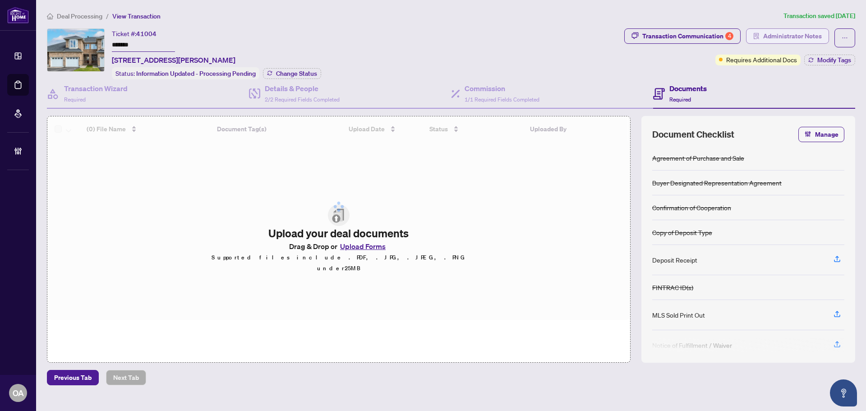
click at [801, 36] on span "Administrator Notes" at bounding box center [793, 36] width 59 height 14
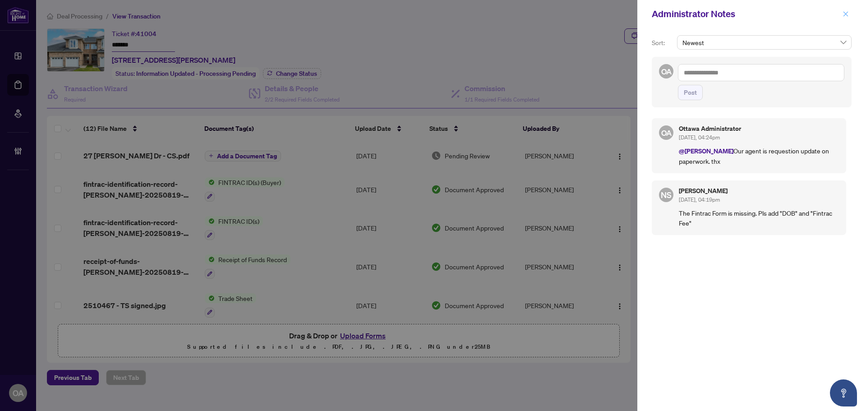
click at [848, 11] on icon "close" at bounding box center [846, 14] width 6 height 6
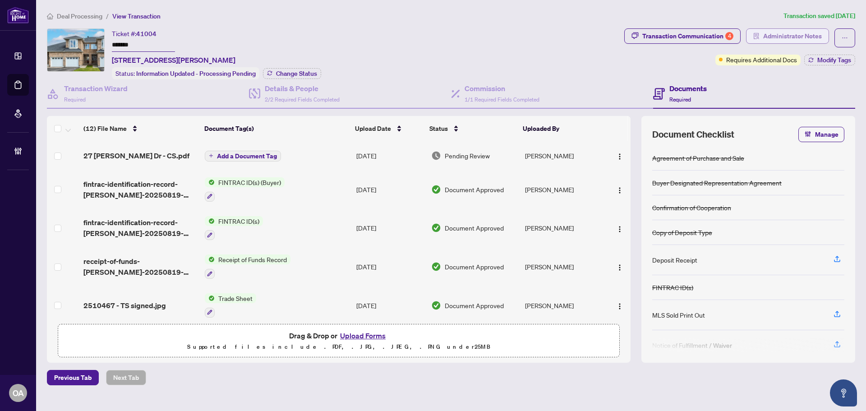
click at [785, 31] on span "Administrator Notes" at bounding box center [793, 36] width 59 height 14
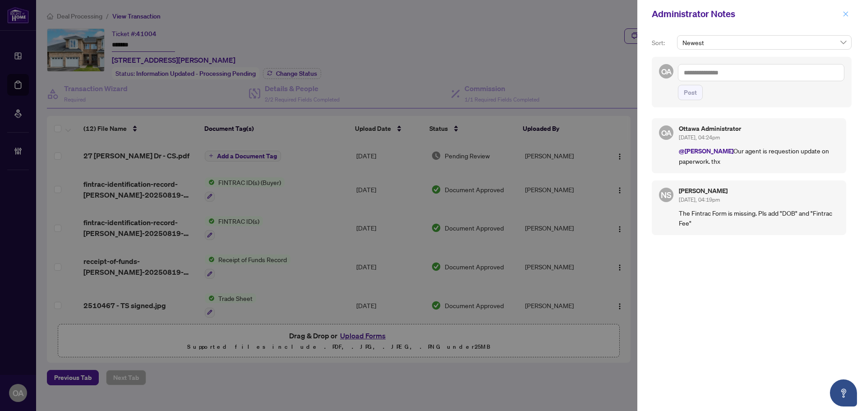
click at [846, 13] on icon "close" at bounding box center [846, 14] width 6 height 6
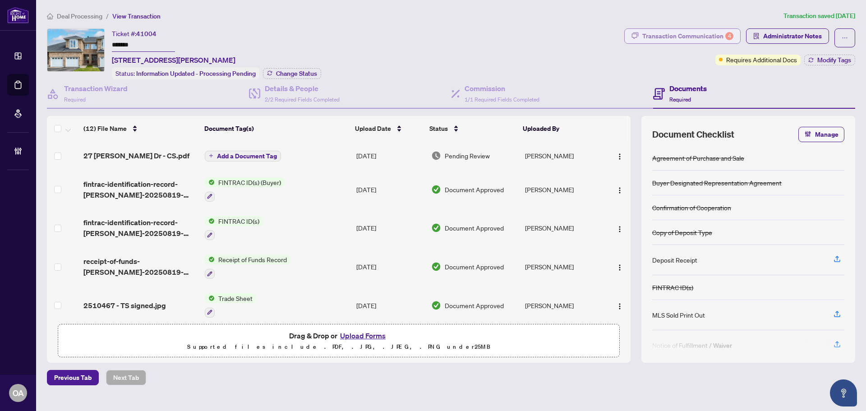
click at [666, 37] on div "Transaction Communication 4" at bounding box center [688, 36] width 91 height 14
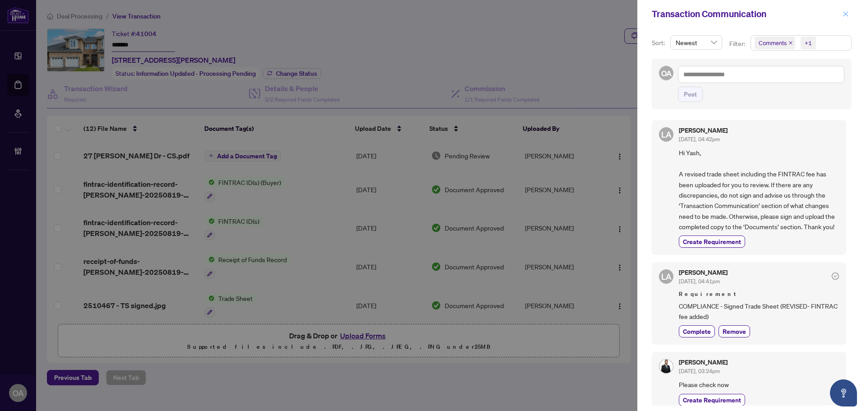
click at [849, 11] on icon "close" at bounding box center [846, 14] width 6 height 6
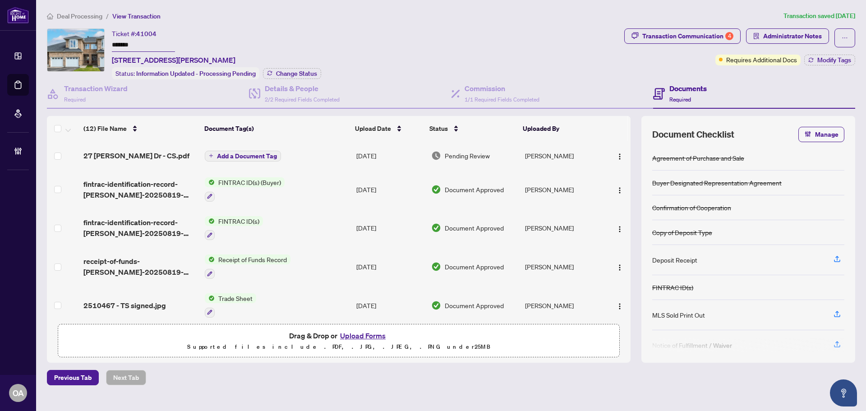
click at [176, 154] on span "27 Desmond Trudeau Dr - CS.pdf" at bounding box center [136, 155] width 106 height 11
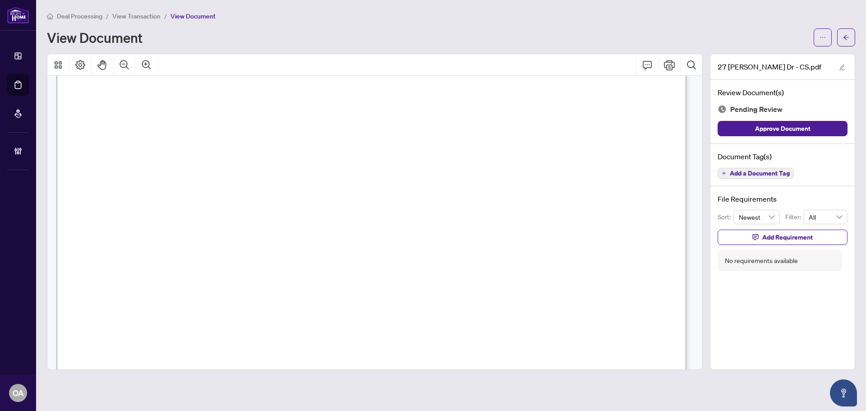
scroll to position [45, 0]
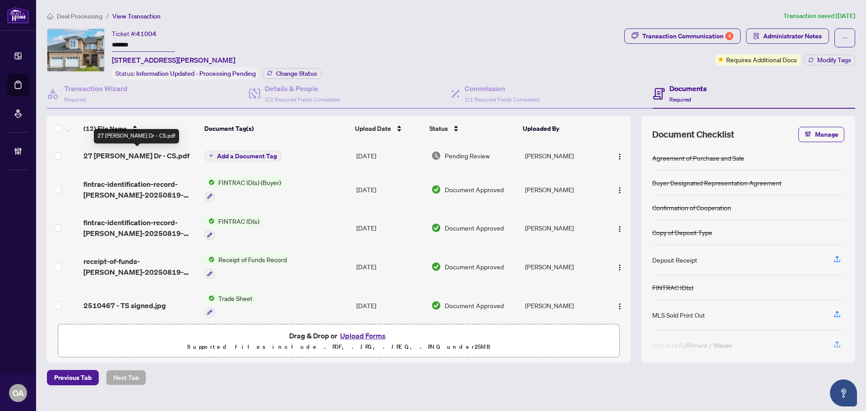
click at [173, 156] on span "27 Desmond Trudeau Dr - CS.pdf" at bounding box center [136, 155] width 106 height 11
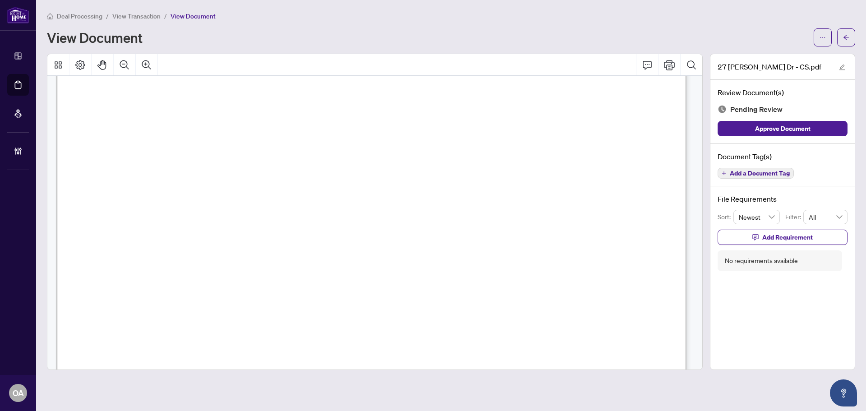
scroll to position [180, 0]
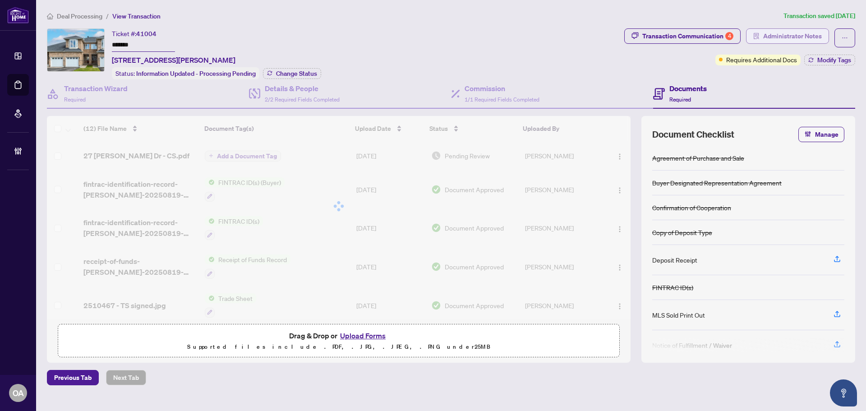
click at [798, 33] on span "Administrator Notes" at bounding box center [793, 36] width 59 height 14
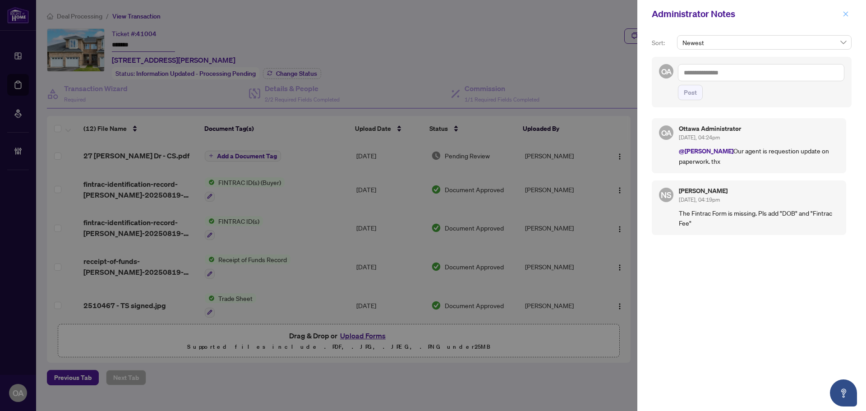
click at [846, 17] on icon "close" at bounding box center [846, 14] width 6 height 6
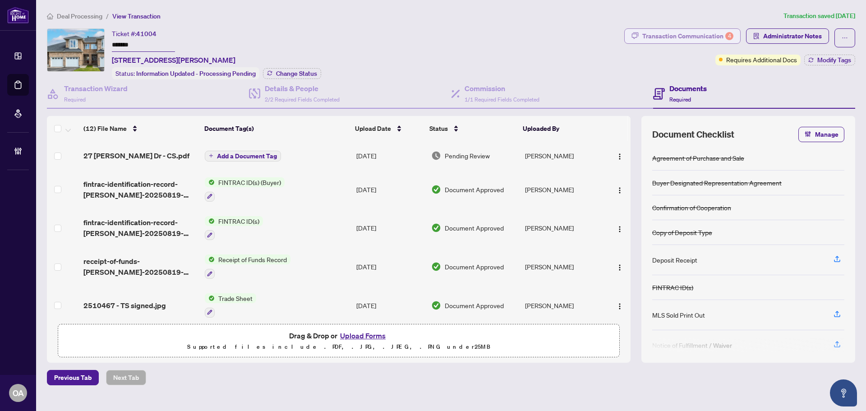
click at [698, 37] on div "Transaction Communication 4" at bounding box center [688, 36] width 91 height 14
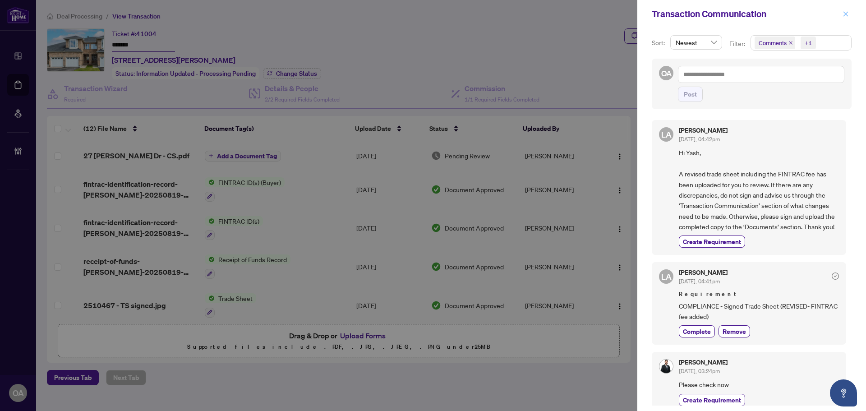
click at [851, 17] on button "button" at bounding box center [846, 14] width 12 height 11
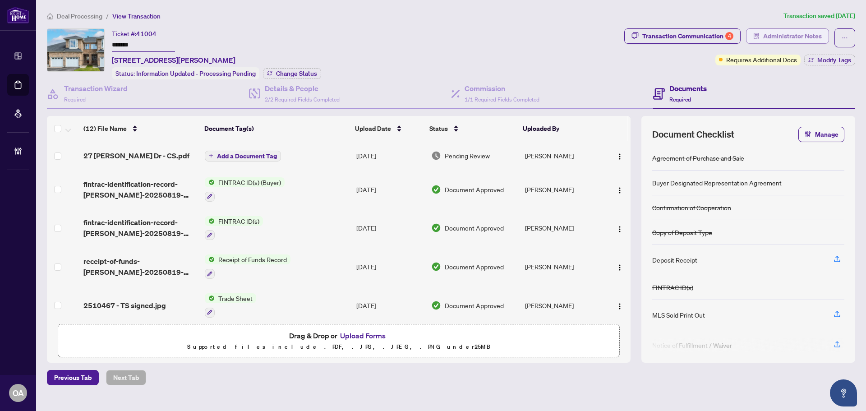
click at [801, 32] on span "Administrator Notes" at bounding box center [793, 36] width 59 height 14
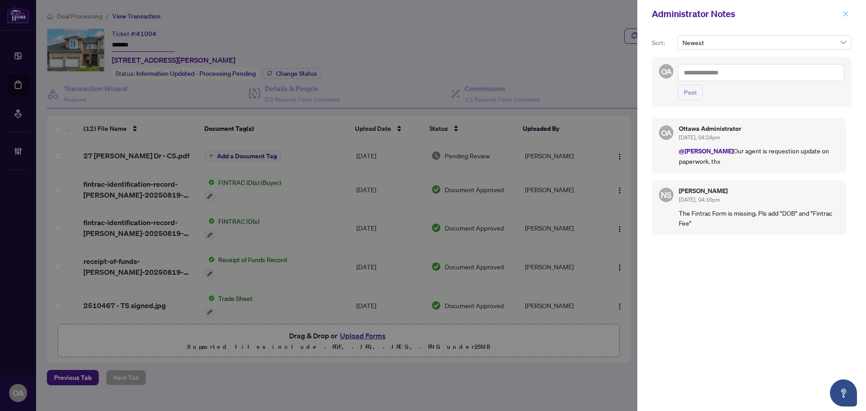
click at [847, 14] on icon "close" at bounding box center [846, 14] width 6 height 6
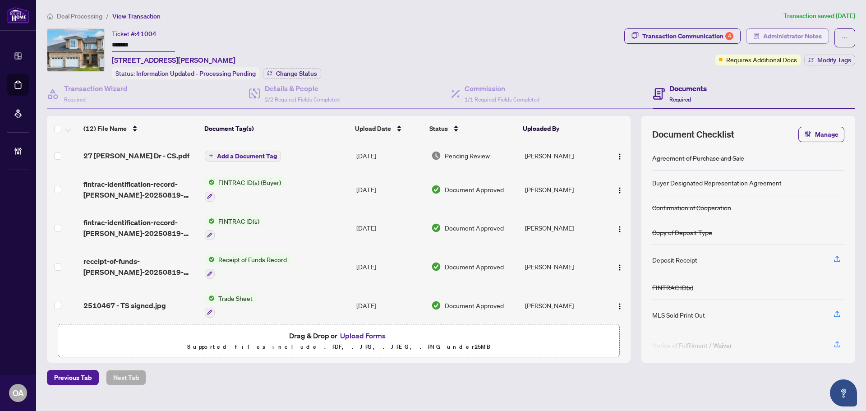
click at [791, 32] on span "Administrator Notes" at bounding box center [793, 36] width 59 height 14
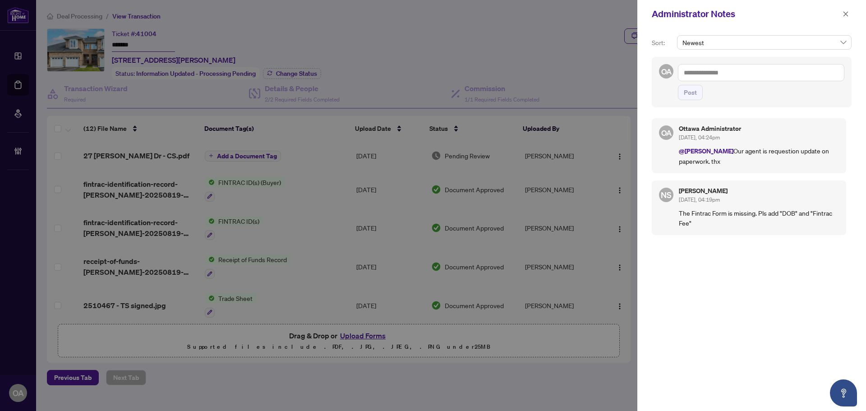
drag, startPoint x: 849, startPoint y: 11, endPoint x: 632, endPoint y: 17, distance: 217.1
click at [849, 11] on icon "close" at bounding box center [846, 14] width 6 height 6
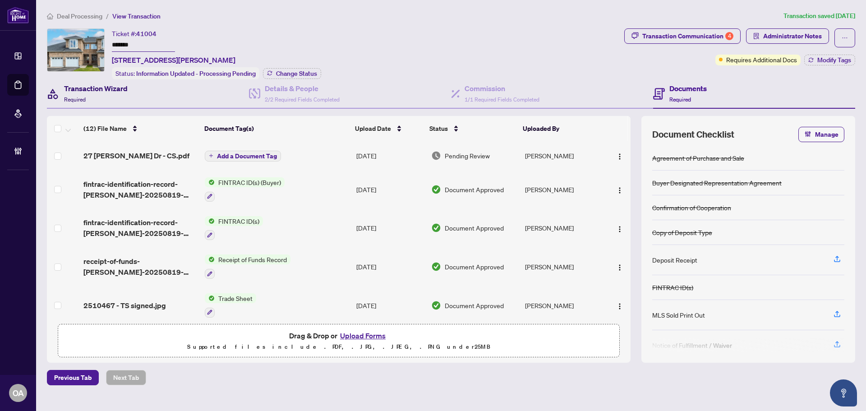
click at [115, 93] on div "Transaction Wizard Required" at bounding box center [96, 93] width 64 height 21
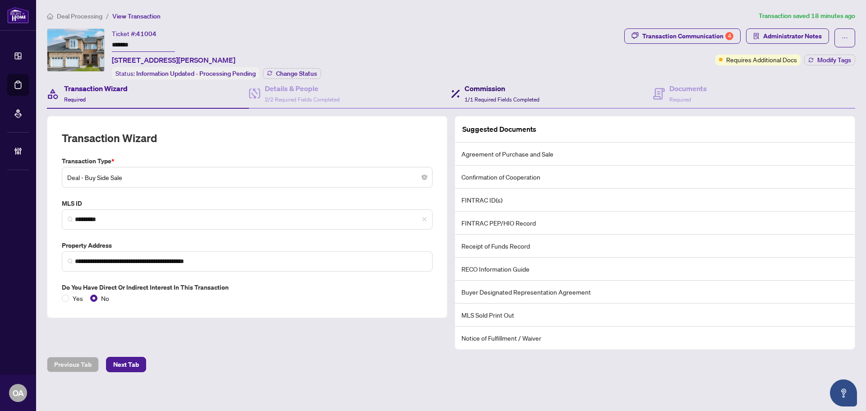
click at [515, 100] on span "1/1 Required Fields Completed" at bounding box center [502, 99] width 75 height 7
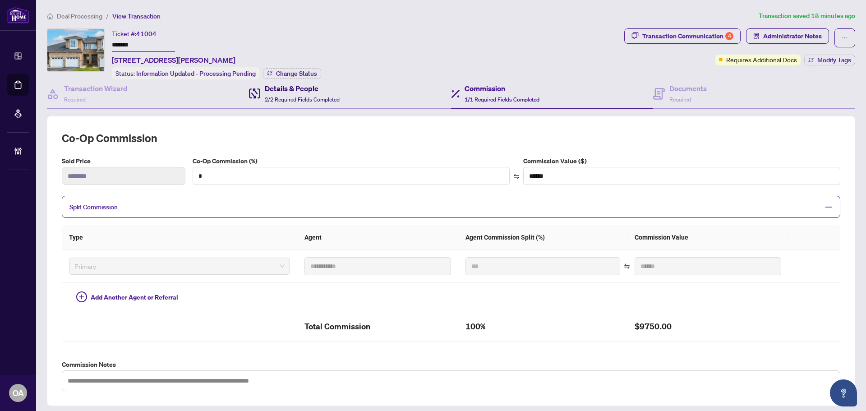
click at [312, 89] on h4 "Details & People" at bounding box center [302, 88] width 75 height 11
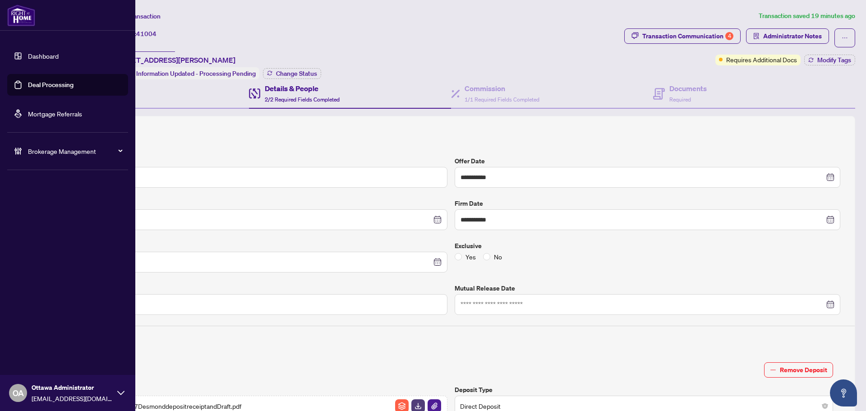
click at [34, 81] on link "Deal Processing" at bounding box center [51, 85] width 46 height 8
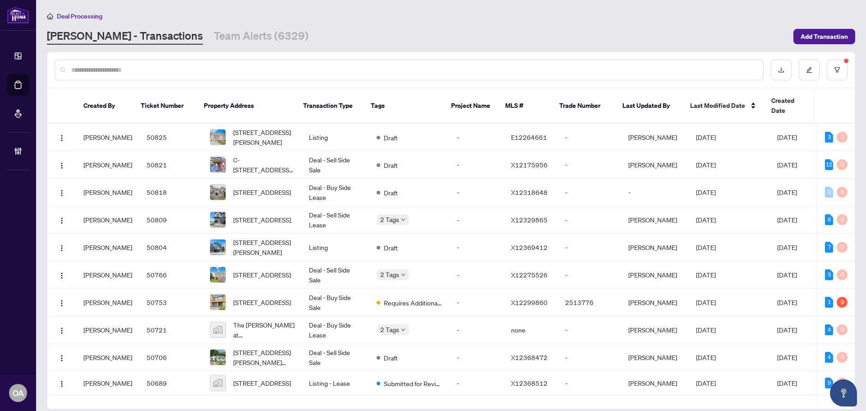
click at [272, 69] on input "text" at bounding box center [413, 70] width 685 height 10
paste input "*****"
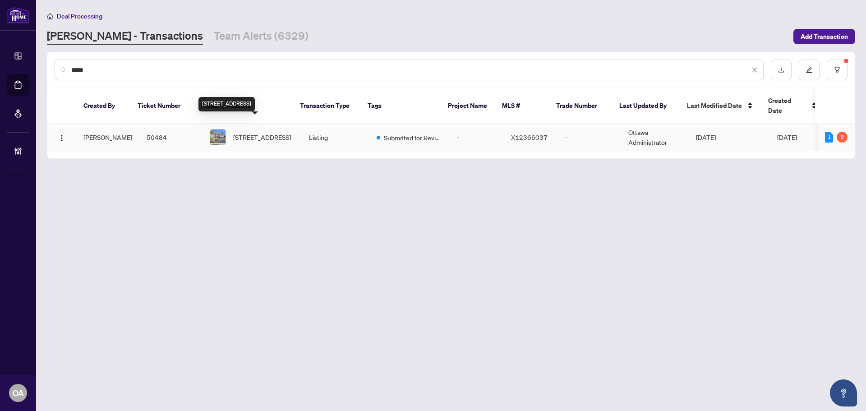
click at [280, 132] on span "12 Ealing St, Ottawa, Ontario K2W 1E4, Canada" at bounding box center [262, 137] width 58 height 10
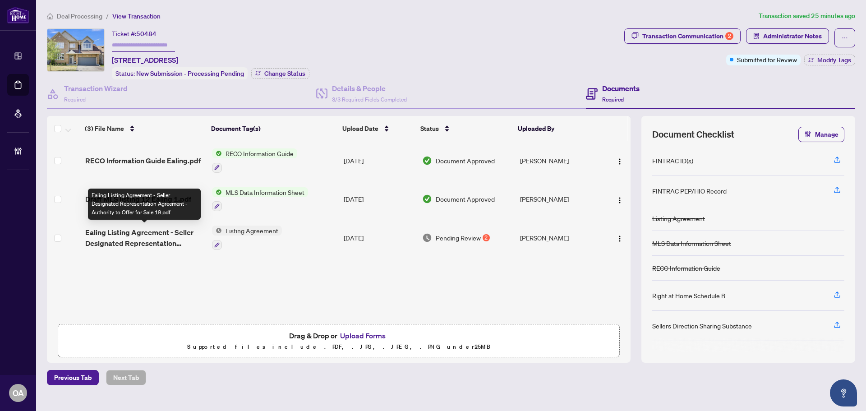
click at [180, 234] on span "Ealing Listing Agreement - Seller Designated Representation Agreement - Authori…" at bounding box center [145, 238] width 120 height 22
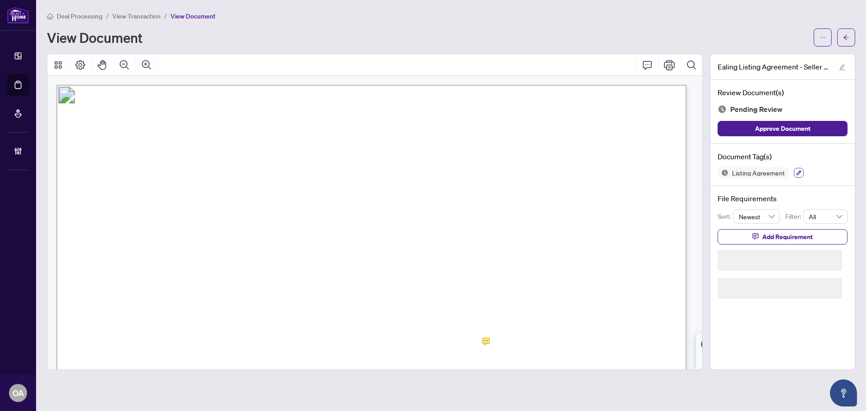
click at [800, 172] on icon "button" at bounding box center [799, 173] width 5 height 5
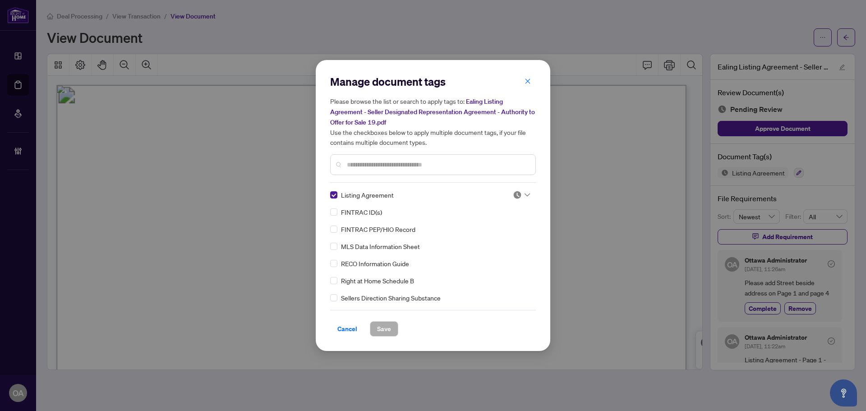
click at [525, 193] on icon at bounding box center [527, 195] width 5 height 4
click at [516, 223] on div "Needs Work" at bounding box center [492, 224] width 58 height 10
click at [386, 328] on span "Save" at bounding box center [384, 329] width 14 height 14
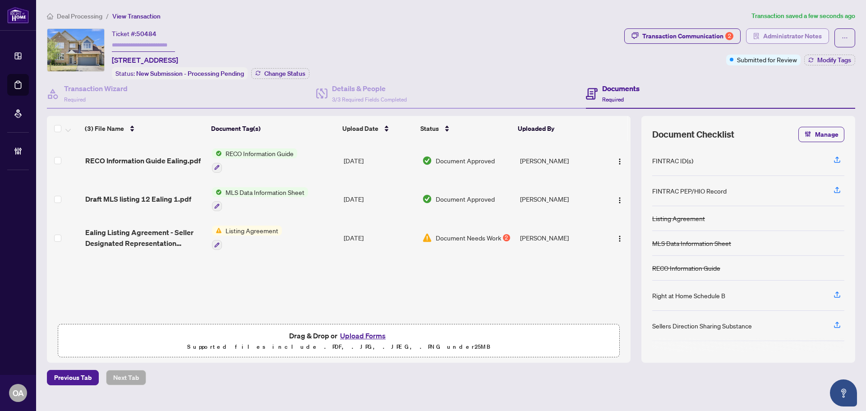
click at [787, 35] on span "Administrator Notes" at bounding box center [793, 36] width 59 height 14
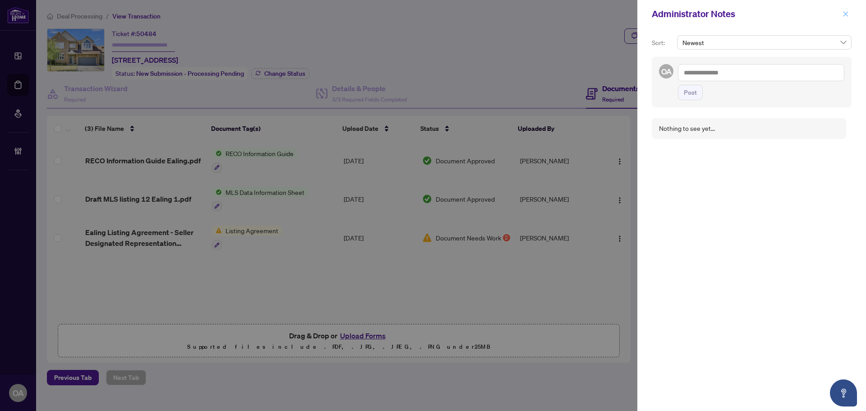
click at [849, 12] on button "button" at bounding box center [846, 14] width 12 height 11
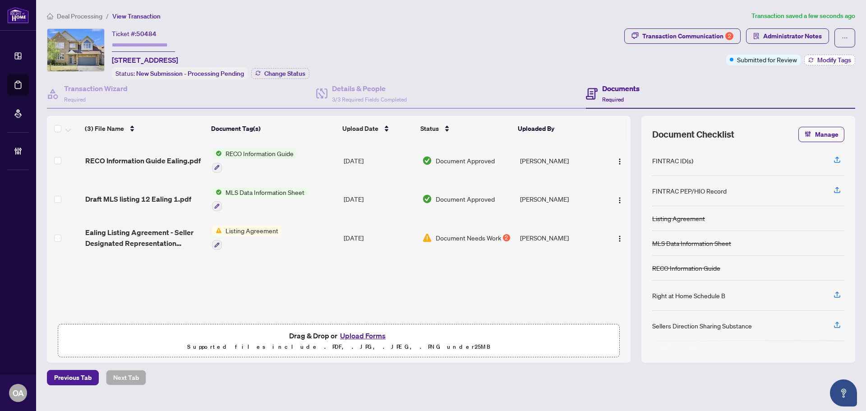
click at [819, 59] on span "Modify Tags" at bounding box center [835, 60] width 34 height 6
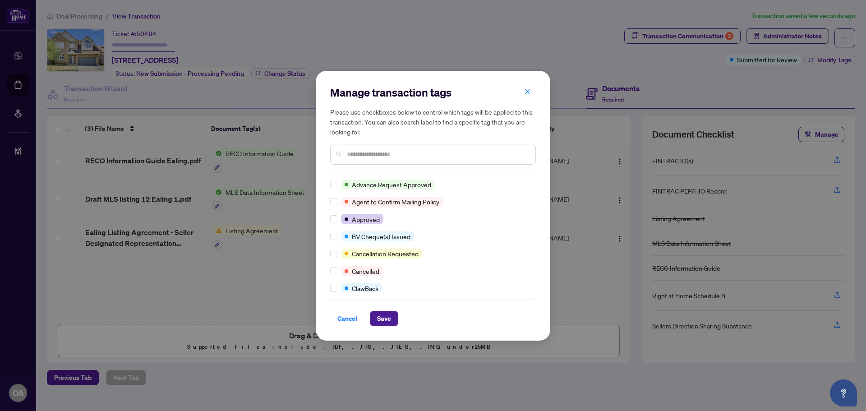
click at [370, 155] on input "text" at bounding box center [437, 154] width 181 height 10
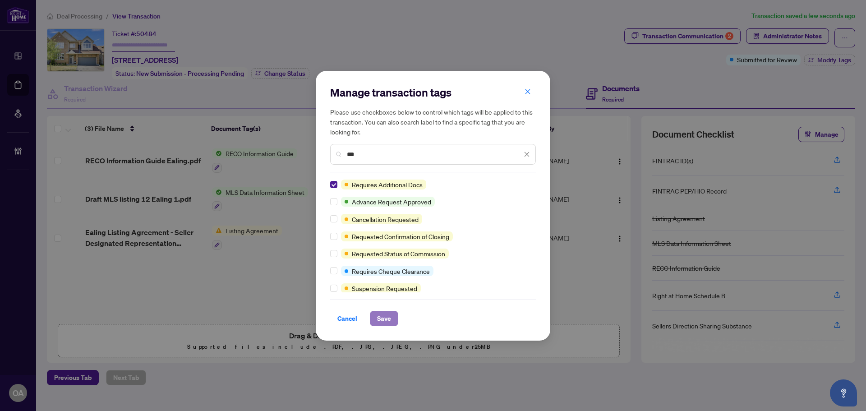
click at [381, 318] on span "Save" at bounding box center [384, 318] width 14 height 14
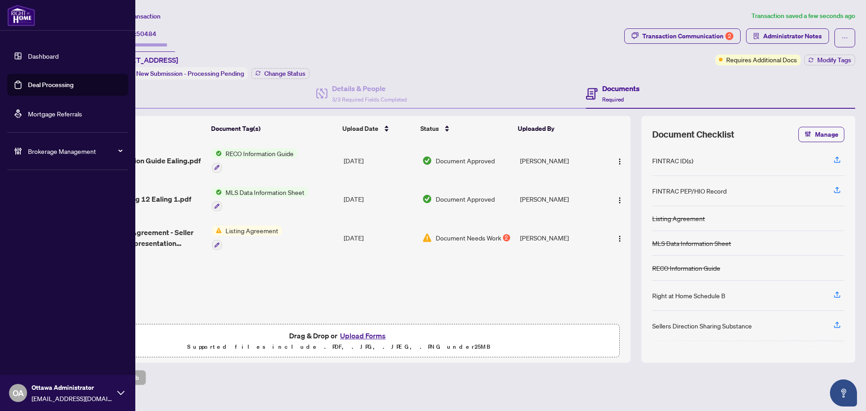
click at [42, 86] on link "Deal Processing" at bounding box center [51, 85] width 46 height 8
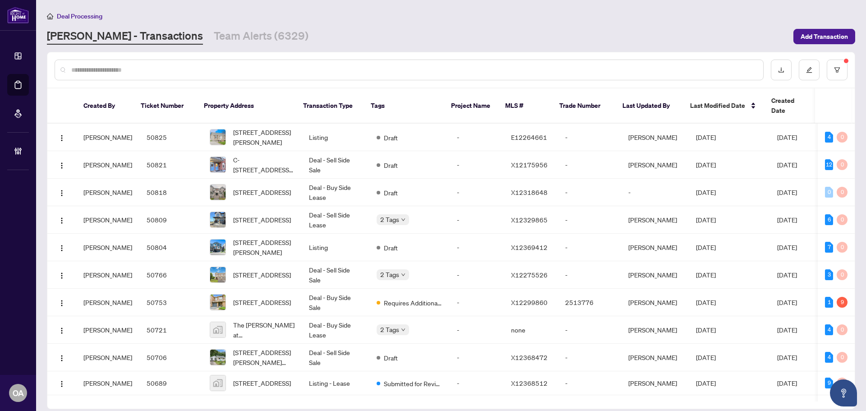
click at [162, 64] on div at bounding box center [409, 70] width 709 height 21
click at [84, 64] on div at bounding box center [409, 70] width 709 height 21
click at [85, 70] on input "text" at bounding box center [413, 70] width 685 height 10
paste input "*****"
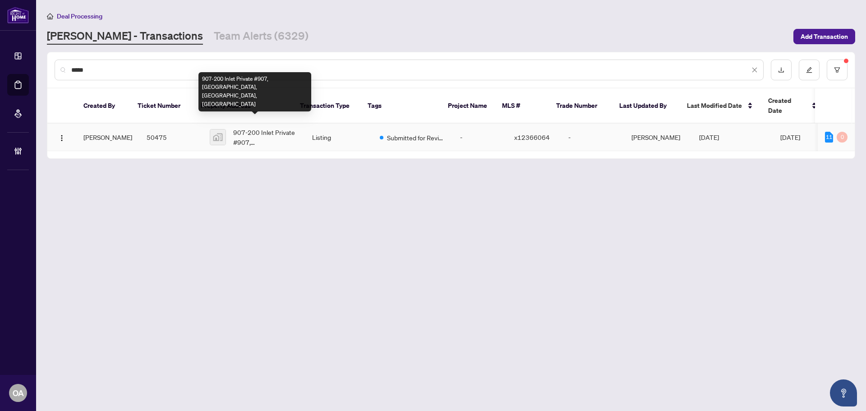
click at [252, 127] on span "907-200 Inlet Private #907, Ottawa, ON, Canada" at bounding box center [265, 137] width 65 height 20
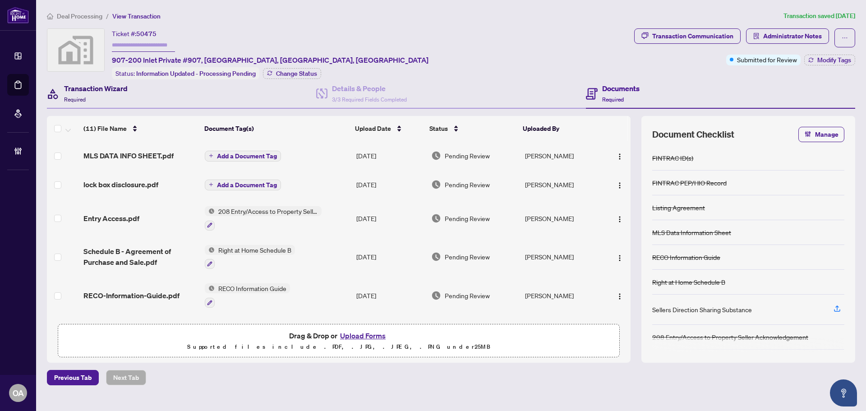
click at [84, 88] on h4 "Transaction Wizard" at bounding box center [96, 88] width 64 height 11
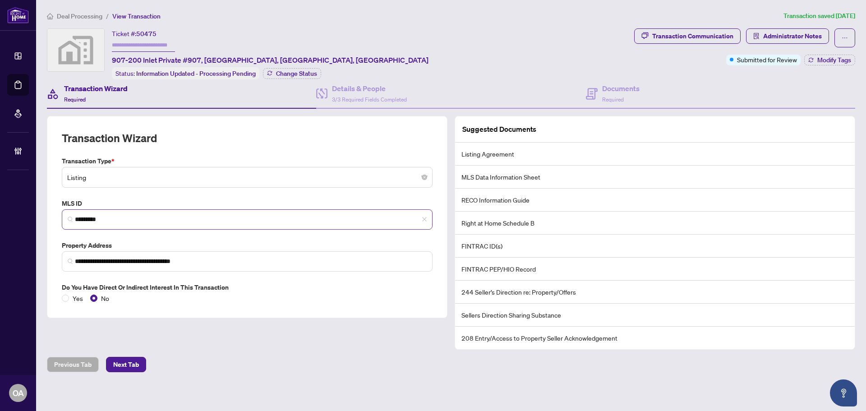
click at [130, 213] on span "*********" at bounding box center [247, 219] width 371 height 20
drag, startPoint x: 123, startPoint y: 217, endPoint x: 52, endPoint y: 210, distance: 71.6
click at [29, 211] on div "**********" at bounding box center [433, 205] width 866 height 411
click at [187, 218] on input "*********" at bounding box center [251, 219] width 352 height 9
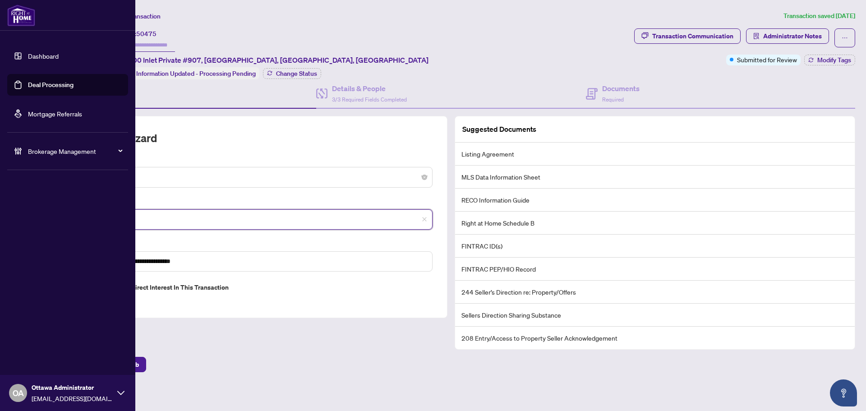
drag, startPoint x: 139, startPoint y: 217, endPoint x: 16, endPoint y: 208, distance: 123.1
click at [16, 208] on div "**********" at bounding box center [433, 205] width 866 height 411
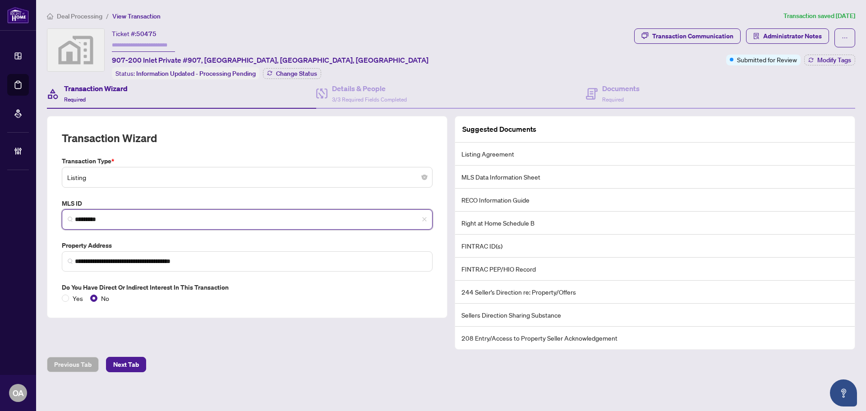
click at [185, 215] on input "*********" at bounding box center [251, 219] width 352 height 9
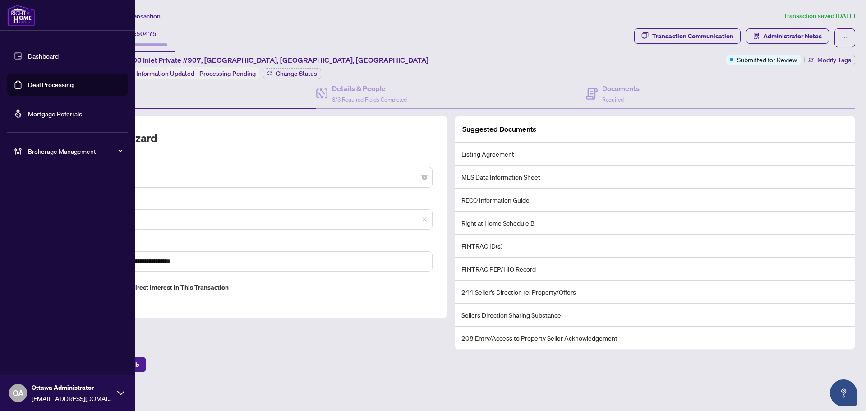
drag, startPoint x: 49, startPoint y: 83, endPoint x: 56, endPoint y: 83, distance: 6.8
click at [49, 83] on link "Deal Processing" at bounding box center [51, 85] width 46 height 8
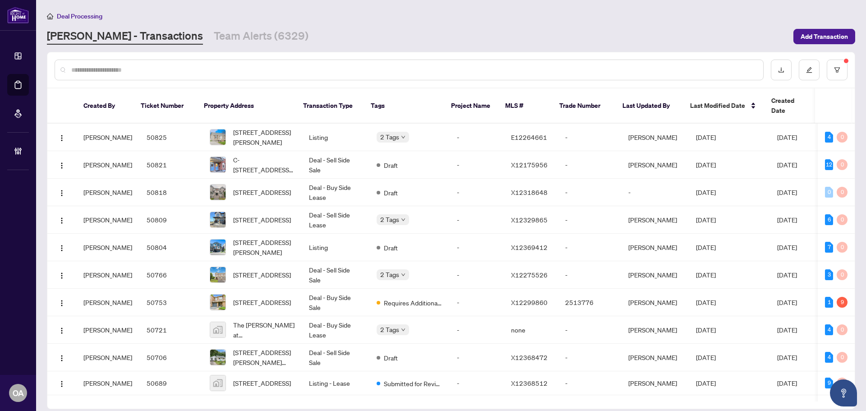
click at [426, 67] on input "text" at bounding box center [413, 70] width 685 height 10
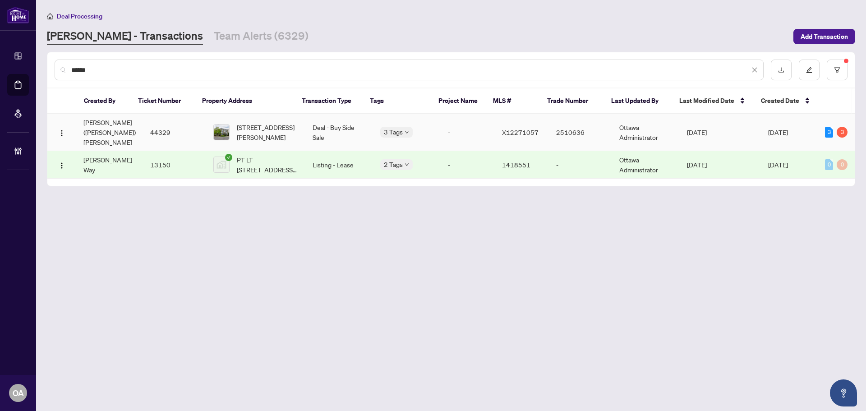
click at [331, 119] on td "Deal - Buy Side Sale" at bounding box center [339, 132] width 68 height 37
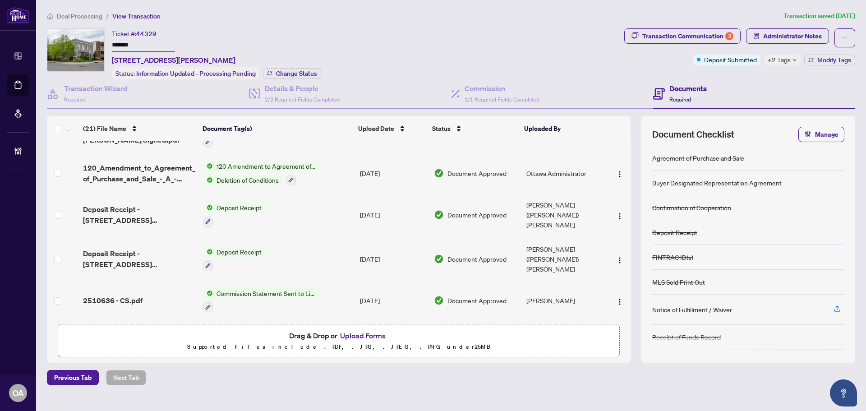
scroll to position [361, 0]
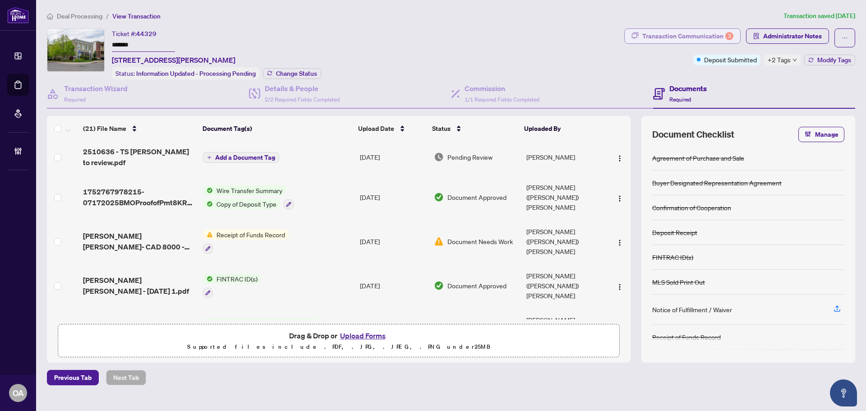
click at [715, 36] on div "Transaction Communication 3" at bounding box center [688, 36] width 91 height 14
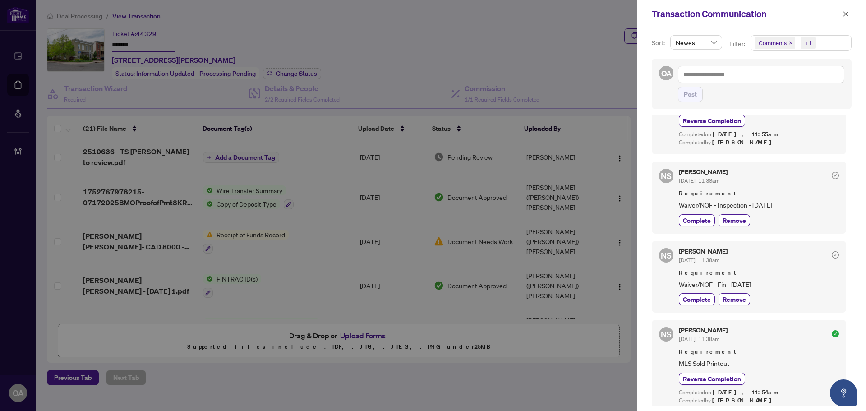
drag, startPoint x: 680, startPoint y: 197, endPoint x: 805, endPoint y: 199, distance: 125.5
click at [805, 200] on span "Waiver/NOF - Inspection - July 24, 2025" at bounding box center [759, 205] width 160 height 10
copy span "Waiver/NOF - Inspection - July 24, 2025"
drag, startPoint x: 678, startPoint y: 276, endPoint x: 801, endPoint y: 280, distance: 123.7
click at [801, 280] on div "NS Neena Sharma Jul/18/2025, 11:38am Requirement Waiver/NOF - Fin - July 24, 20…" at bounding box center [749, 277] width 194 height 72
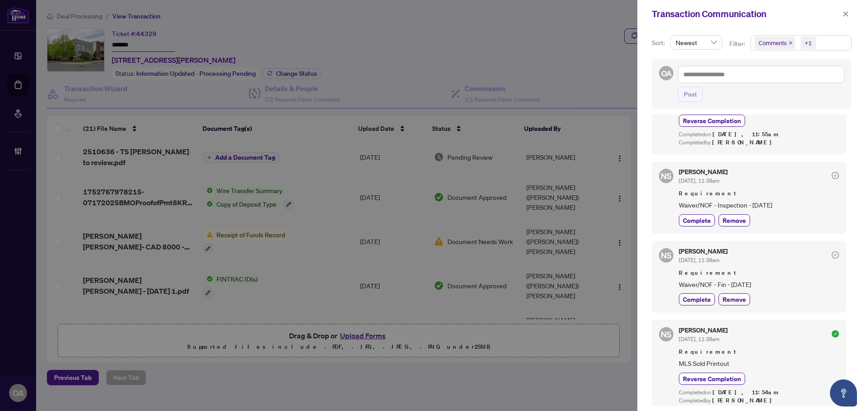
copy span "Waiver/NOF - Fin - July 24, 2025"
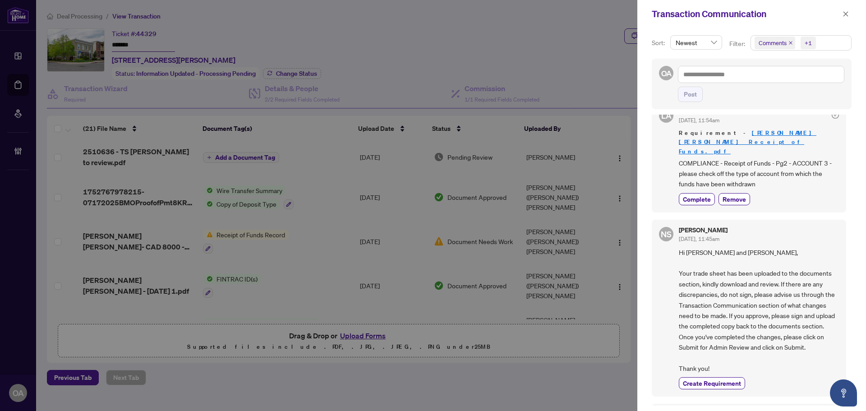
scroll to position [0, 0]
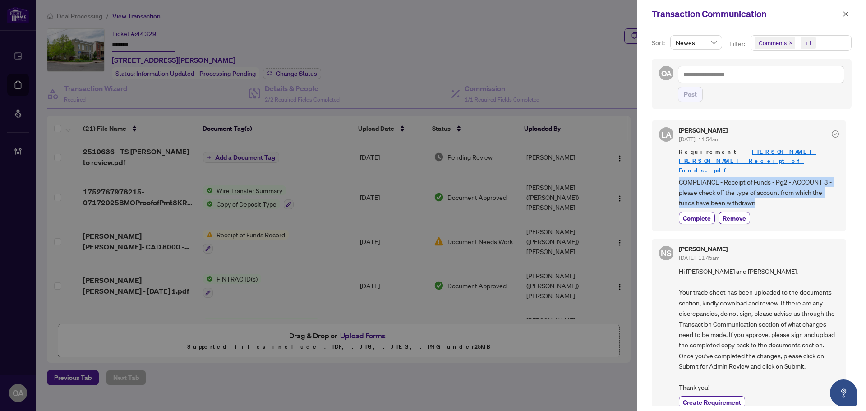
drag, startPoint x: 676, startPoint y: 173, endPoint x: 806, endPoint y: 198, distance: 132.7
click at [806, 198] on div "LA Luna Almuhanna Aug/16/2025, 11:54am Requirement - Arthur - RACHEL HELEN WILL…" at bounding box center [749, 175] width 194 height 111
copy span "COMPLIANCE - Receipt of Funds - Pg2 - ACCOUNT 3 - please check off the type of …"
click at [847, 13] on icon "close" at bounding box center [846, 13] width 5 height 5
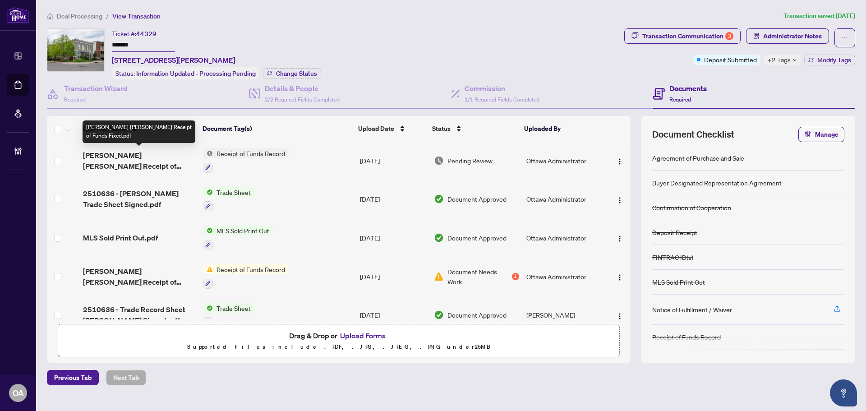
click at [151, 151] on span "Arthur - RACHEL HELEN WILLS Receipt of Funds Fixed.pdf" at bounding box center [139, 161] width 113 height 22
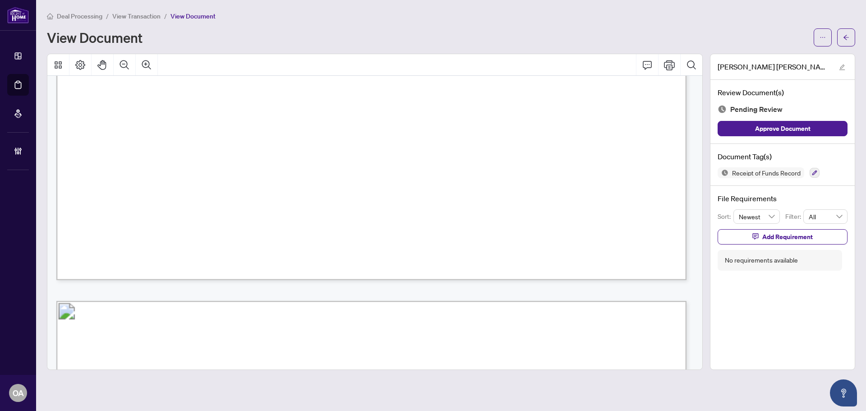
scroll to position [857, 0]
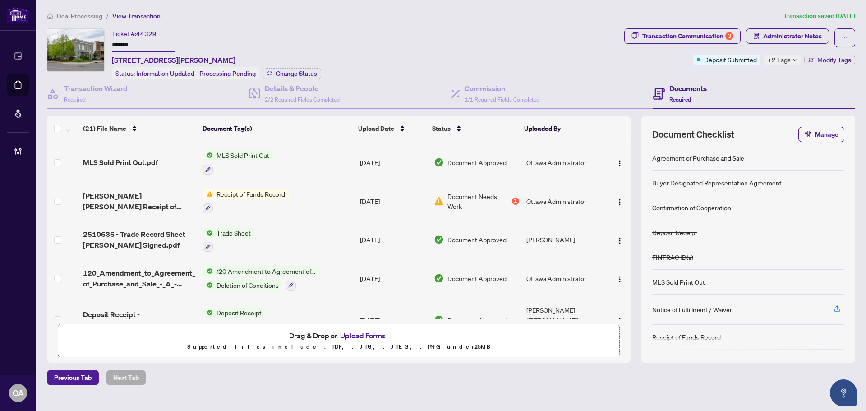
scroll to position [90, 0]
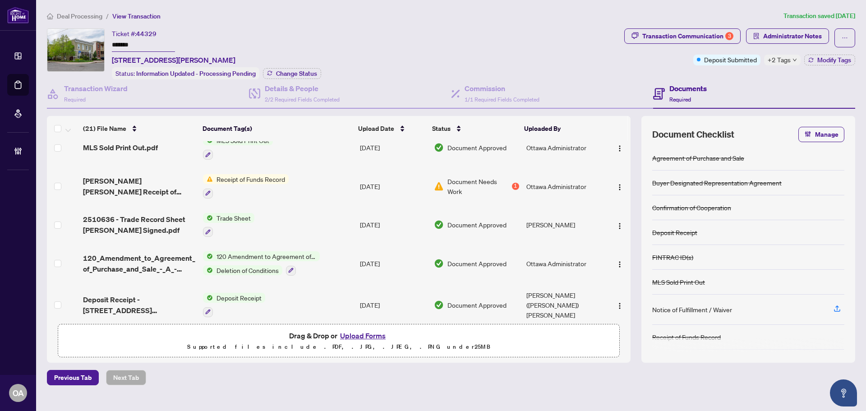
click at [133, 261] on span "120_Amendment_to_Agreement_of_Purchase_and_Sale_-_A_-_PropTx-OREA 1.pdf" at bounding box center [139, 264] width 113 height 22
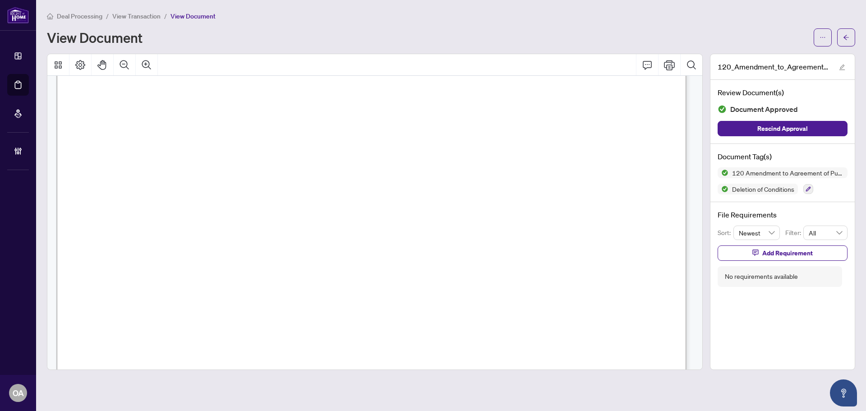
scroll to position [135, 0]
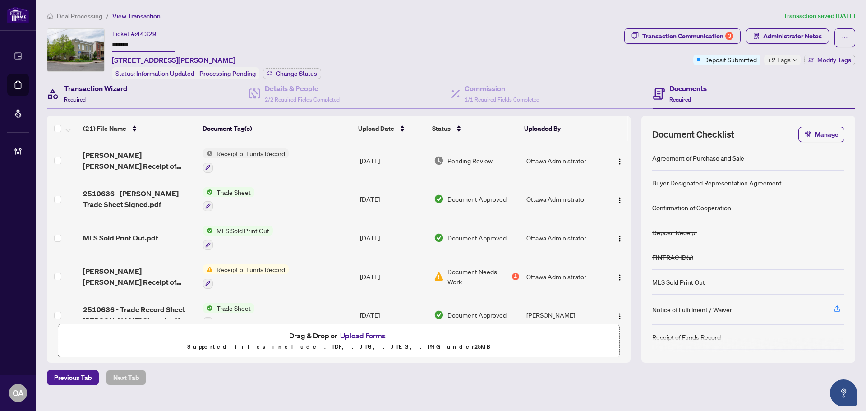
click at [91, 83] on h4 "Transaction Wizard" at bounding box center [96, 88] width 64 height 11
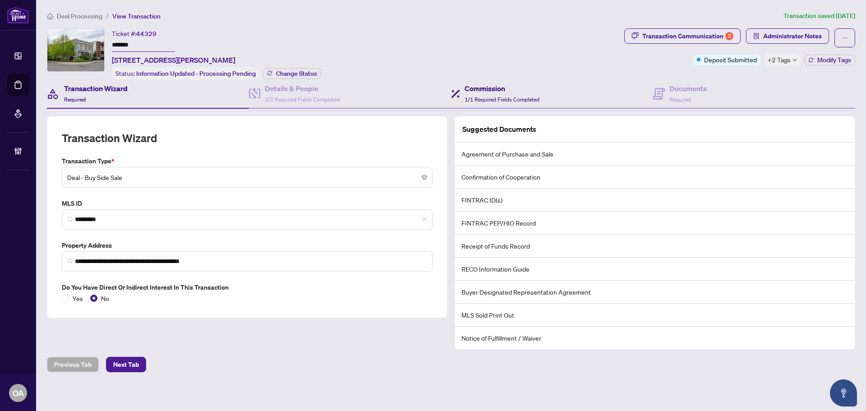
click at [475, 93] on div "Commission 1/1 Required Fields Completed" at bounding box center [502, 93] width 75 height 21
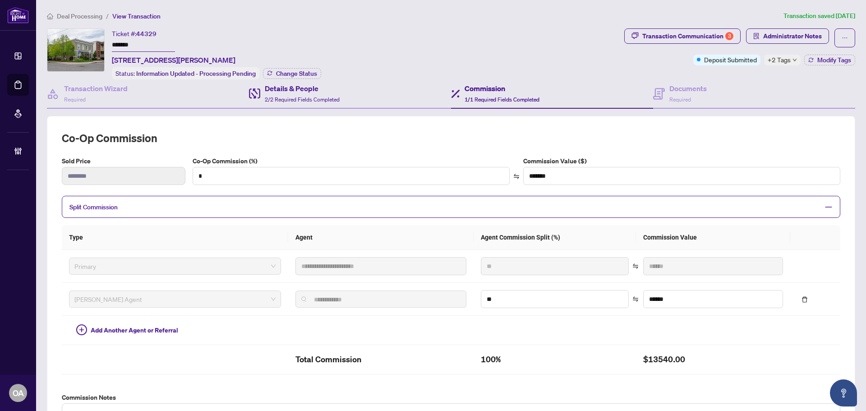
click at [295, 79] on div "Details & People 2/2 Required Fields Completed" at bounding box center [350, 93] width 202 height 29
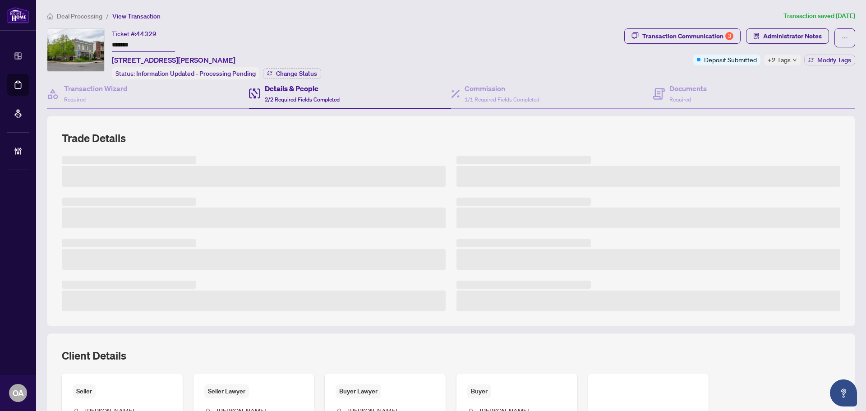
click at [294, 88] on h4 "Details & People" at bounding box center [302, 88] width 75 height 11
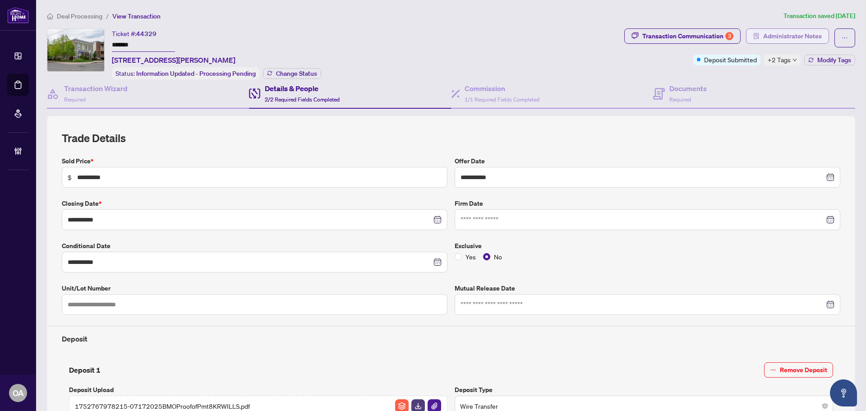
click at [764, 32] on span "Administrator Notes" at bounding box center [793, 36] width 59 height 14
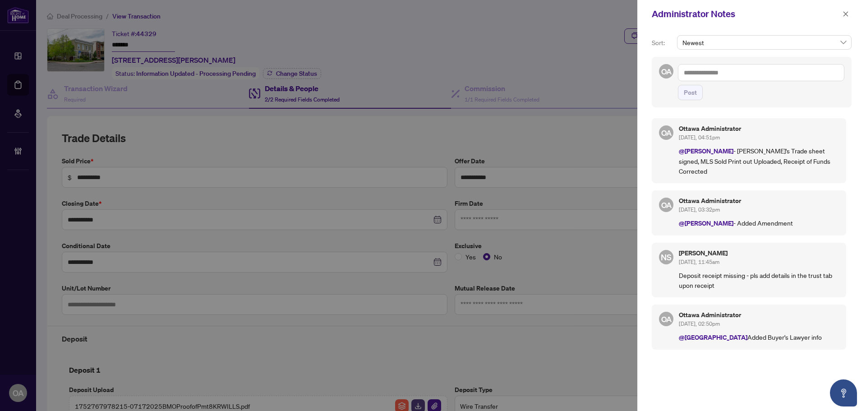
click at [717, 69] on textarea at bounding box center [761, 72] width 167 height 17
click at [721, 69] on textarea at bounding box center [761, 72] width 167 height 17
click at [846, 15] on icon "close" at bounding box center [846, 14] width 6 height 6
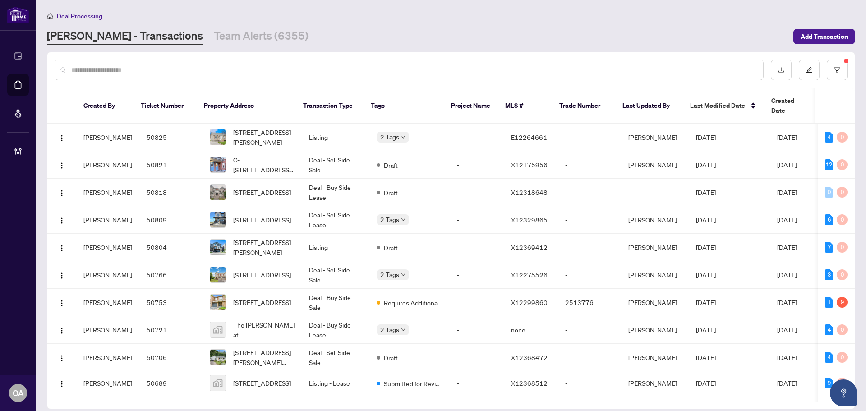
click at [235, 73] on input "text" at bounding box center [413, 70] width 685 height 10
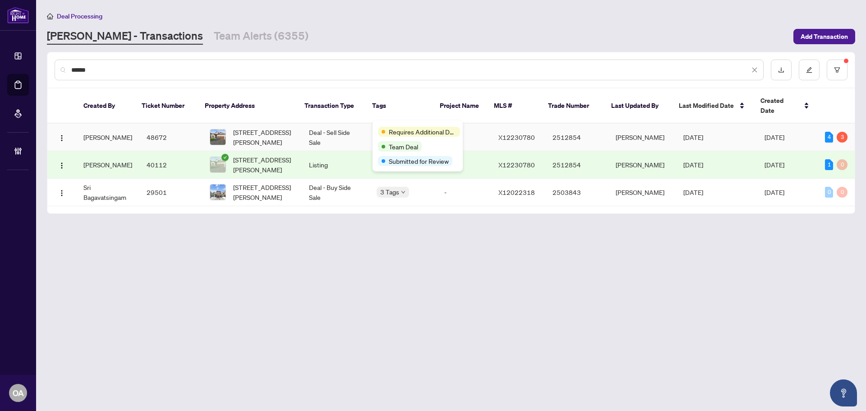
click at [338, 125] on td "Deal - Sell Side Sale" at bounding box center [336, 138] width 68 height 28
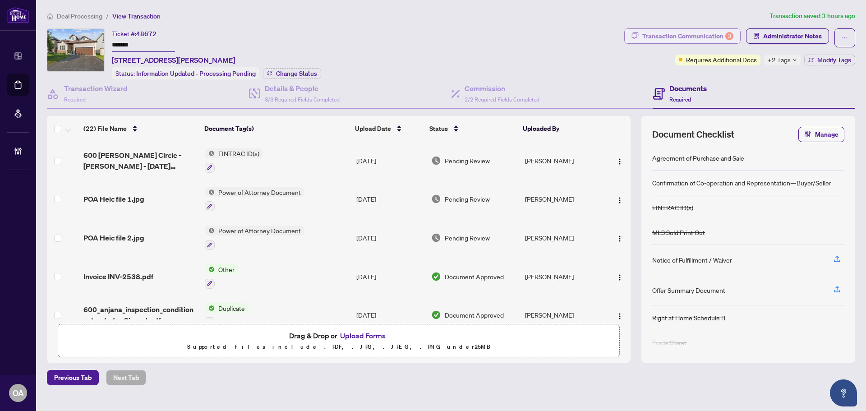
click at [694, 33] on div "Transaction Communication 3" at bounding box center [688, 36] width 91 height 14
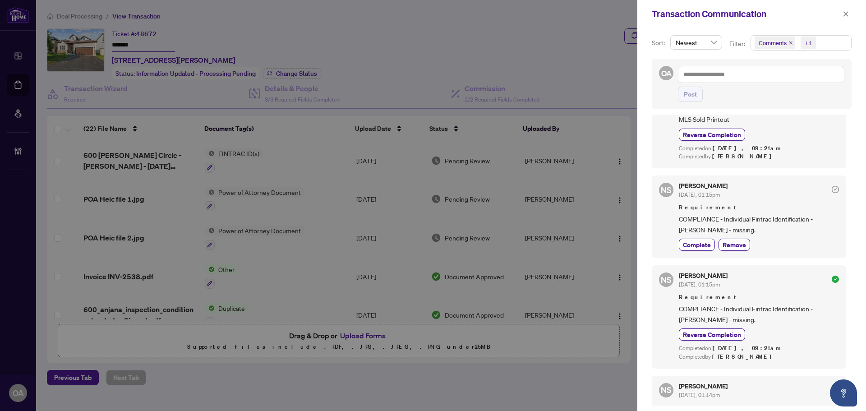
scroll to position [1670, 0]
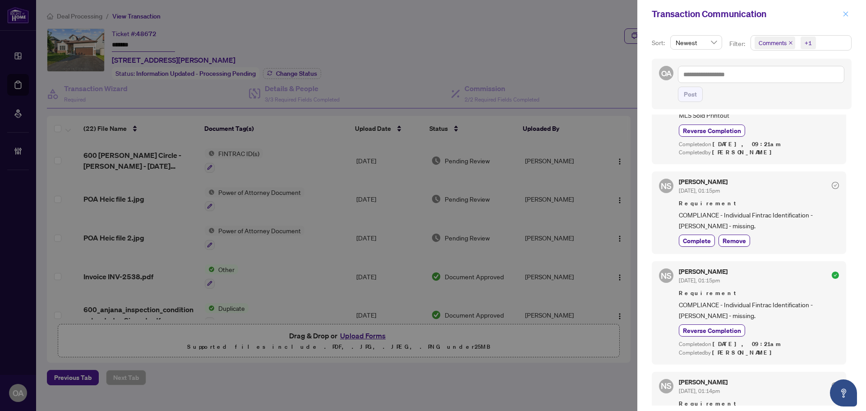
click at [845, 12] on icon "close" at bounding box center [846, 14] width 6 height 6
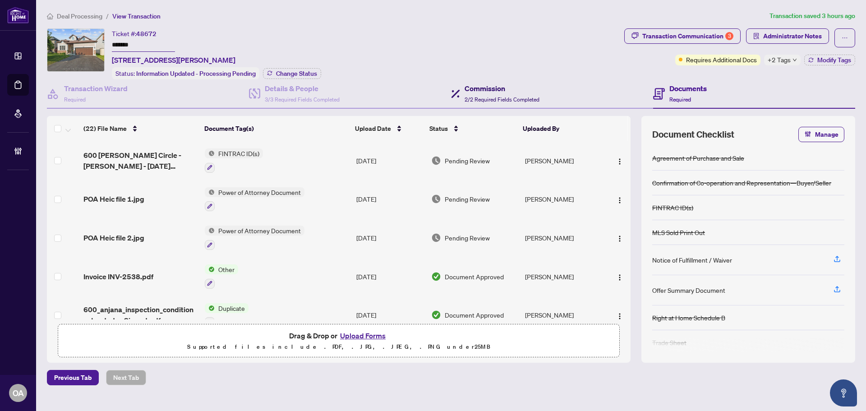
click at [476, 91] on h4 "Commission" at bounding box center [502, 88] width 75 height 11
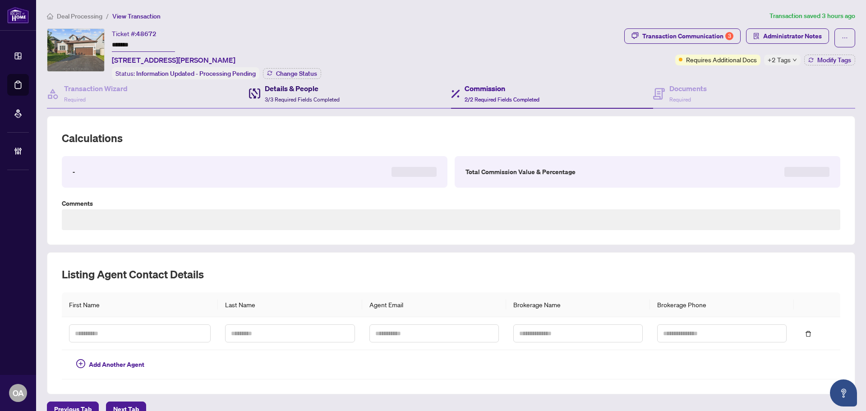
click at [286, 85] on h4 "Details & People" at bounding box center [302, 88] width 75 height 11
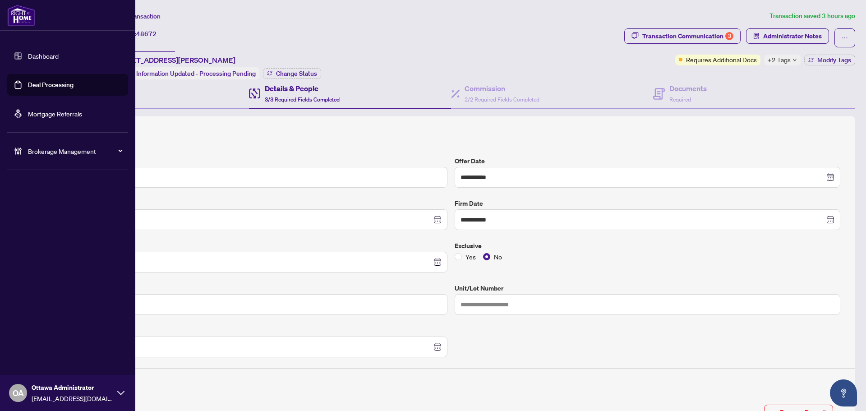
click at [45, 82] on link "Deal Processing" at bounding box center [51, 85] width 46 height 8
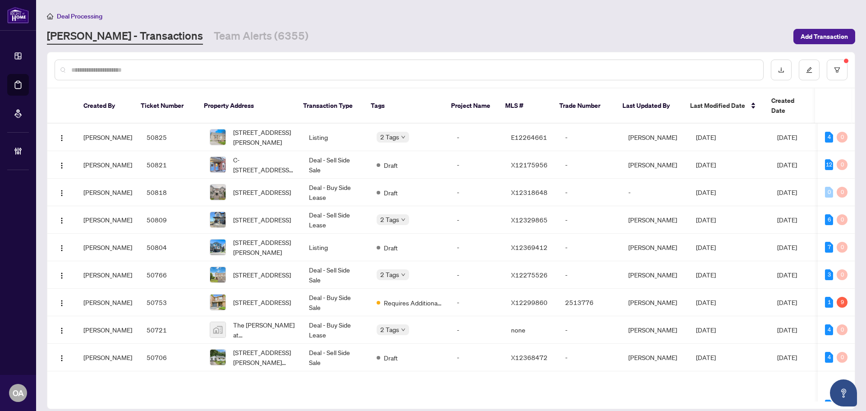
click at [429, 69] on input "text" at bounding box center [413, 70] width 685 height 10
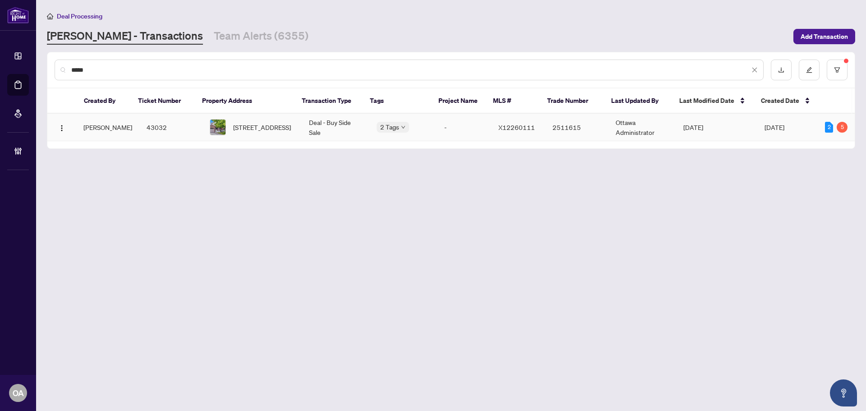
click at [310, 121] on td "Deal - Buy Side Sale" at bounding box center [336, 128] width 68 height 28
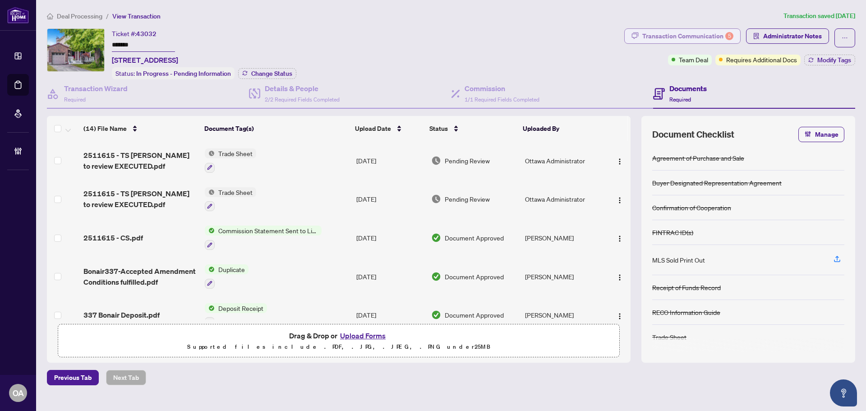
click at [684, 35] on div "Transaction Communication 5" at bounding box center [688, 36] width 91 height 14
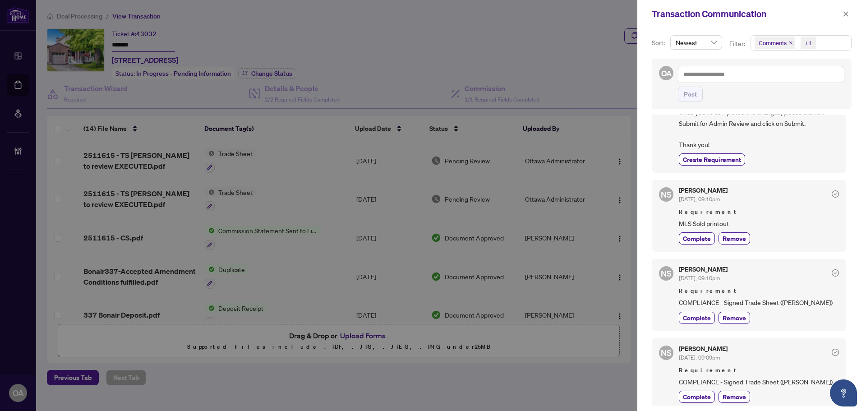
scroll to position [135, 0]
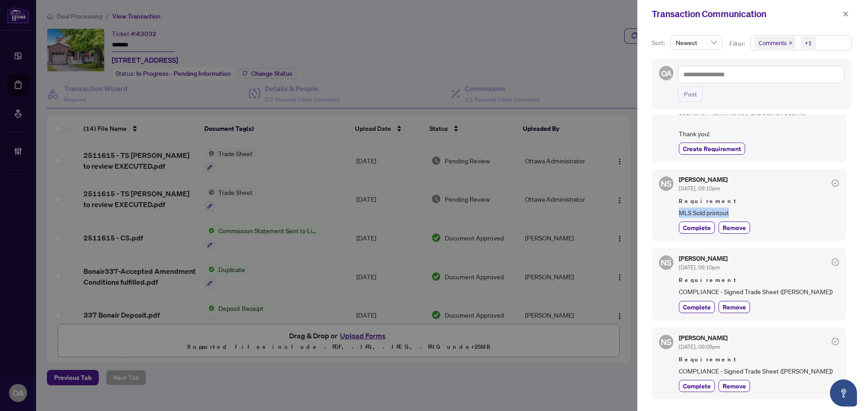
drag, startPoint x: 677, startPoint y: 215, endPoint x: 731, endPoint y: 217, distance: 53.8
click at [731, 217] on div "NS Neena Sharma Jul/30/2025, 09:10pm Requirement MLS Sold printout Complete Rem…" at bounding box center [749, 205] width 194 height 72
copy span "MLS Sold printout"
click at [701, 292] on span "COMPLIANCE - Signed Trade Sheet (Lori)" at bounding box center [759, 292] width 160 height 10
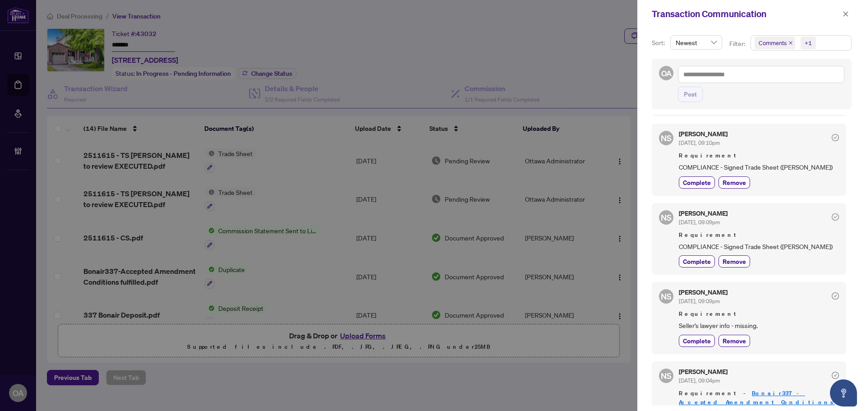
scroll to position [271, 0]
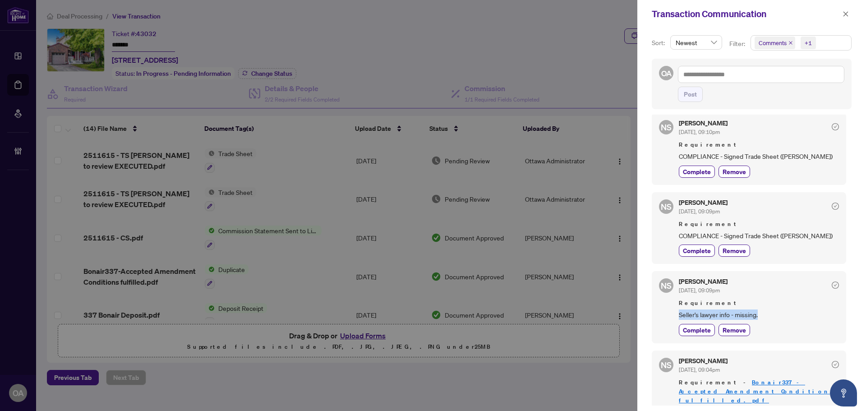
drag, startPoint x: 678, startPoint y: 316, endPoint x: 775, endPoint y: 314, distance: 97.5
click at [775, 314] on div "NS Neena Sharma Jul/30/2025, 09:09pm Requirement Seller's lawyer info - missing…" at bounding box center [749, 307] width 194 height 72
copy span "Seller's lawyer info - missing."
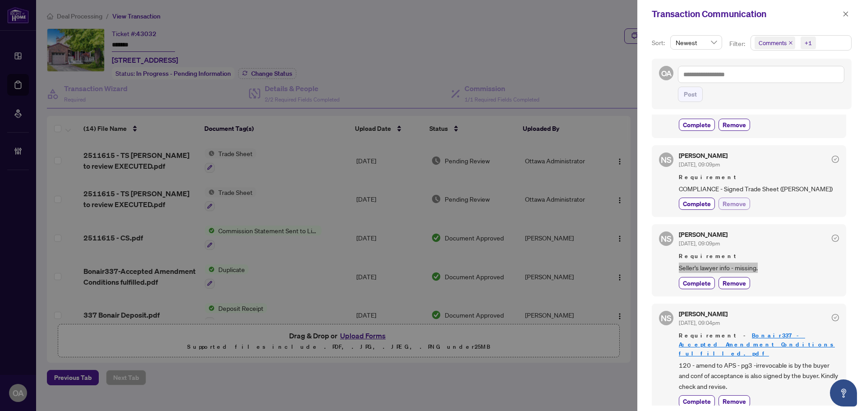
scroll to position [2, 0]
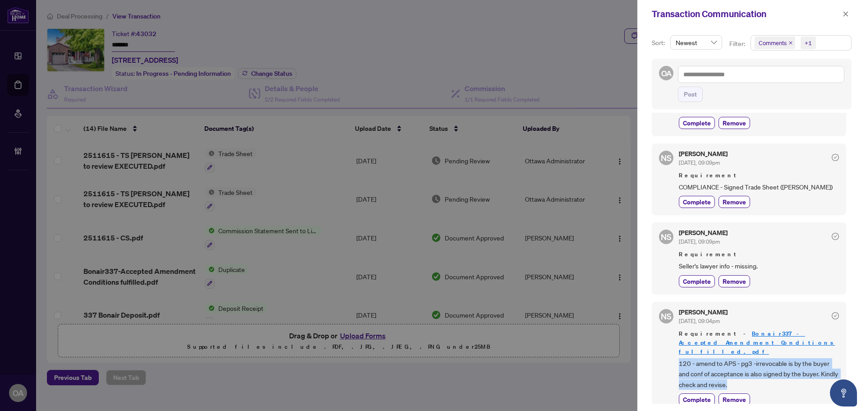
drag, startPoint x: 748, startPoint y: 375, endPoint x: 657, endPoint y: 352, distance: 93.0
click at [657, 352] on div "NS Neena Sharma Jul/30/2025, 09:04pm Requirement - Bonair337-Accepted Amendment…" at bounding box center [749, 357] width 194 height 111
copy span "120 - amend to APS - pg3 -irrevocable is by the buyer and conf of acceptance is…"
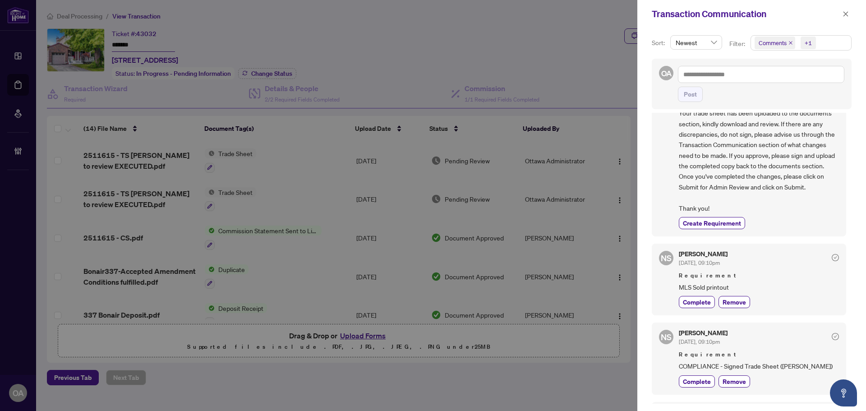
scroll to position [0, 0]
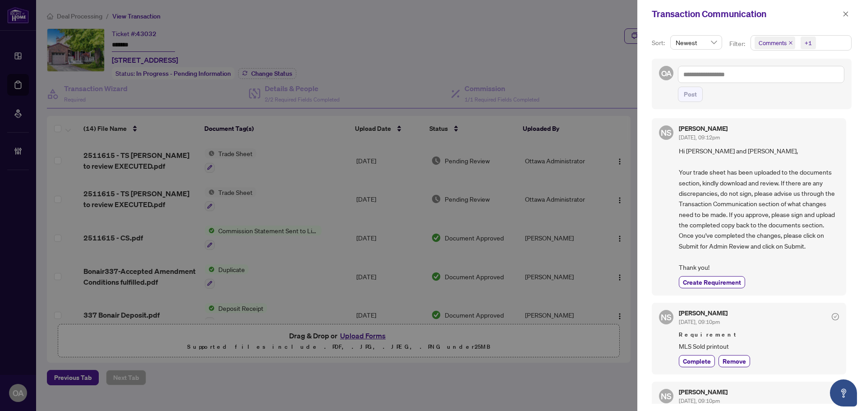
drag, startPoint x: 845, startPoint y: 15, endPoint x: 838, endPoint y: 19, distance: 8.1
click at [845, 15] on icon "close" at bounding box center [846, 13] width 5 height 5
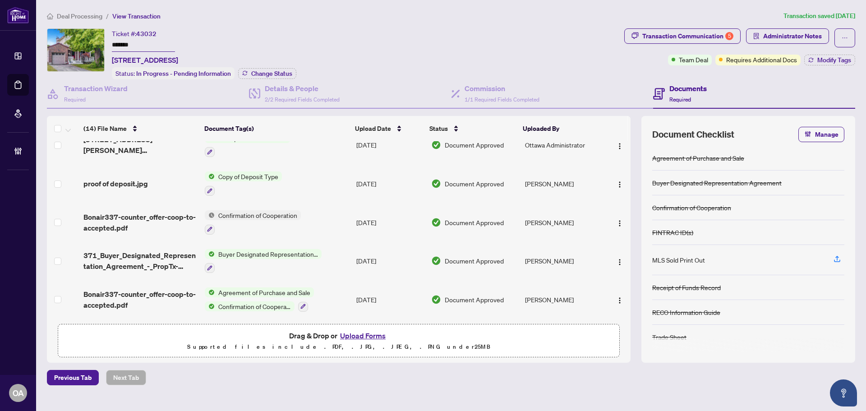
scroll to position [364, 0]
click at [89, 80] on div "Transaction Wizard Required" at bounding box center [148, 93] width 202 height 29
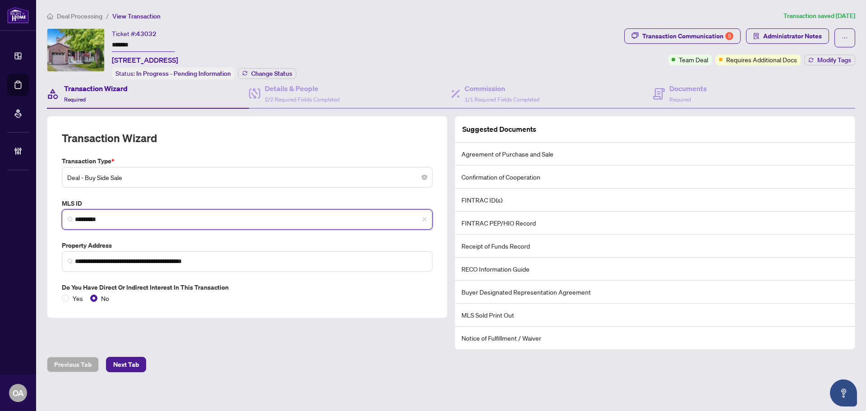
drag, startPoint x: 109, startPoint y: 216, endPoint x: 42, endPoint y: 215, distance: 66.8
click at [42, 215] on main "**********" at bounding box center [451, 205] width 830 height 411
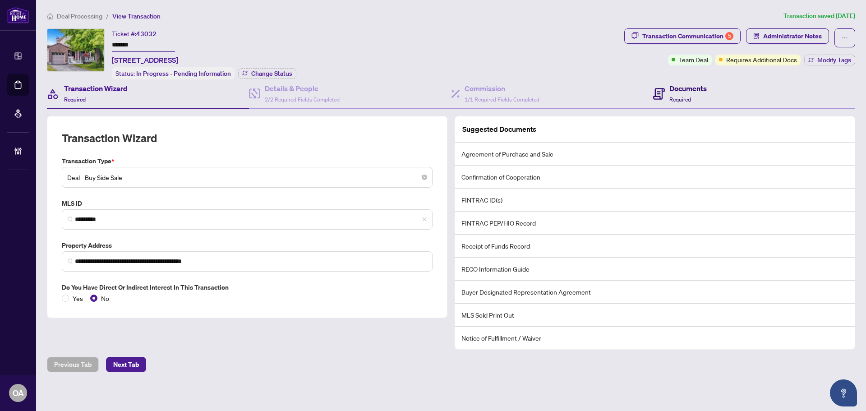
click at [687, 86] on h4 "Documents" at bounding box center [688, 88] width 37 height 11
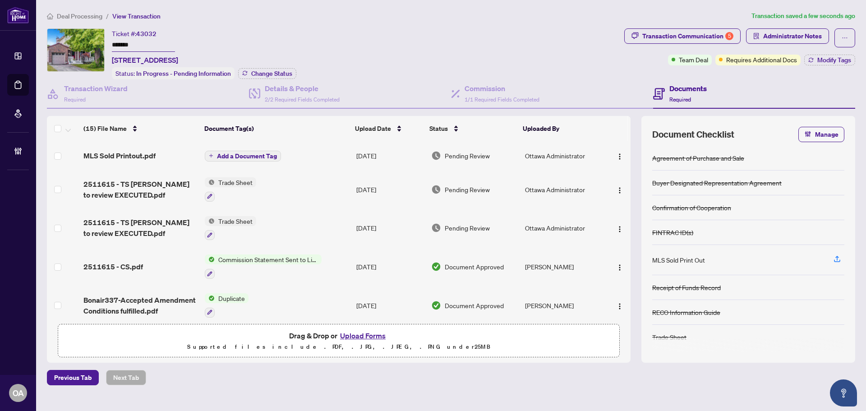
click at [153, 151] on span "MLS Sold Printout.pdf" at bounding box center [119, 155] width 72 height 11
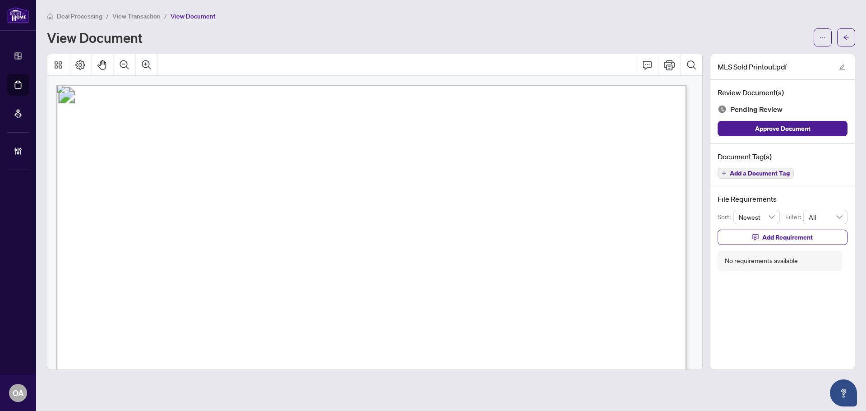
click at [266, 120] on span "337 Bonair Drive, Ottawa, Ontario K1E 2N9" at bounding box center [186, 120] width 160 height 18
drag, startPoint x: 445, startPoint y: 117, endPoint x: 541, endPoint y: 113, distance: 96.7
click at [266, 116] on span "337 Bonair Drive, Ottawa, Ontario K1E 2N9" at bounding box center [186, 120] width 160 height 18
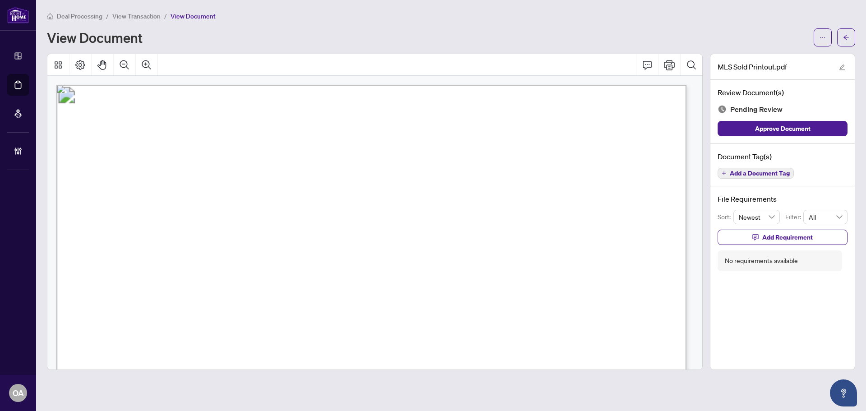
click at [763, 170] on span "Add a Document Tag" at bounding box center [760, 173] width 60 height 6
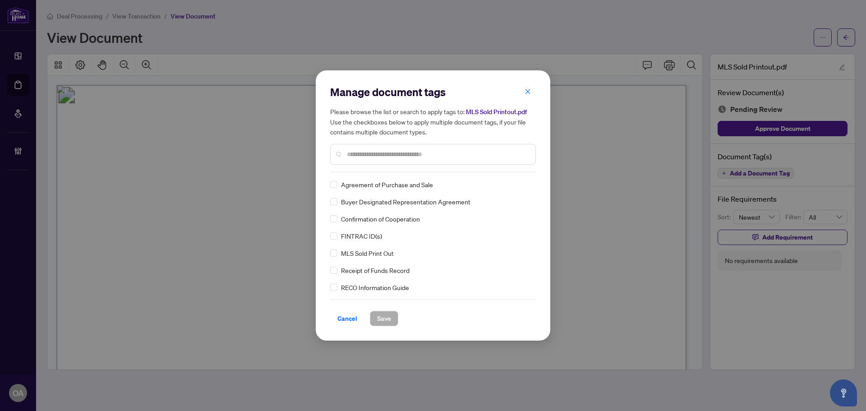
click at [380, 168] on div "Manage document tags Please browse the list or search to apply tags to: MLS Sol…" at bounding box center [433, 129] width 206 height 88
click at [384, 157] on input "text" at bounding box center [437, 154] width 181 height 10
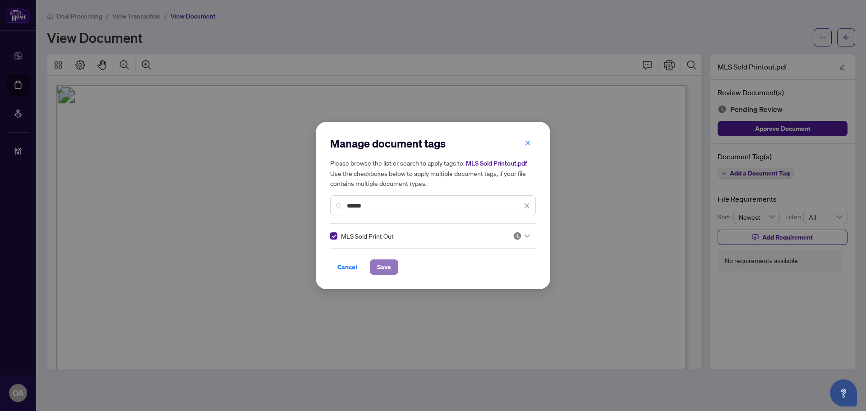
click at [387, 265] on span "Save" at bounding box center [384, 267] width 14 height 14
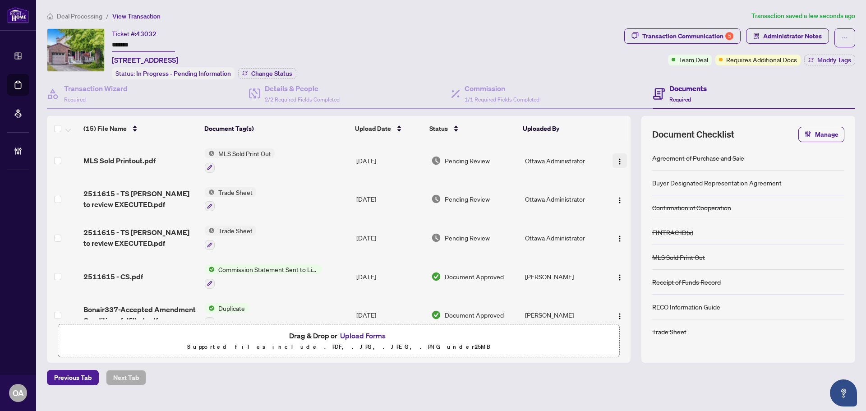
click at [616, 158] on img "button" at bounding box center [619, 161] width 7 height 7
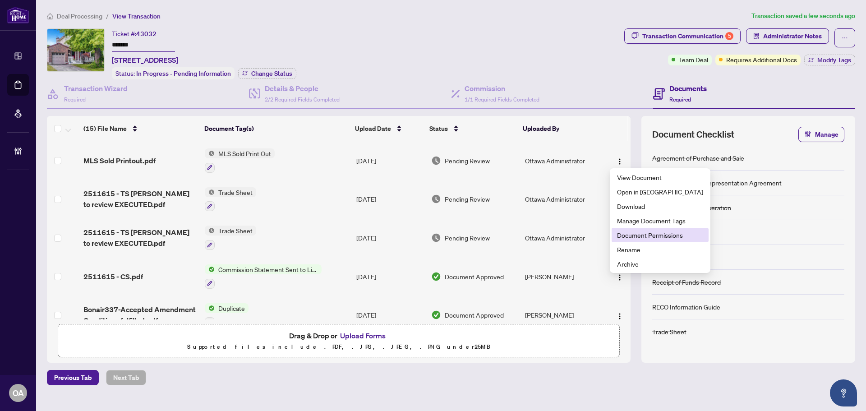
click at [634, 236] on span "Document Permissions" at bounding box center [660, 235] width 86 height 10
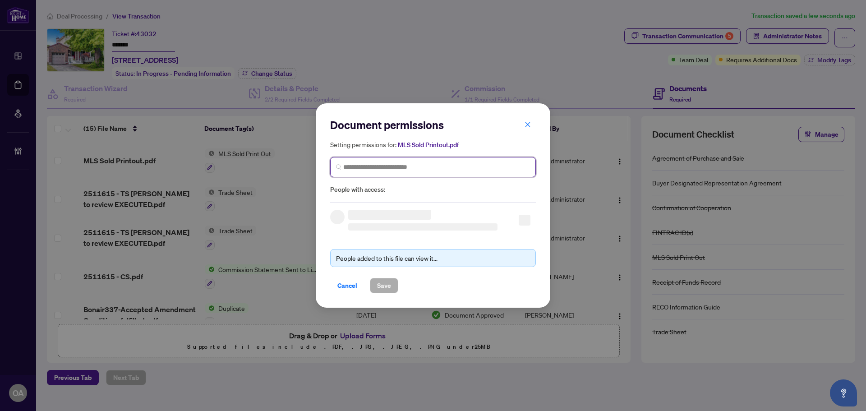
click at [366, 168] on input "search" at bounding box center [436, 166] width 187 height 9
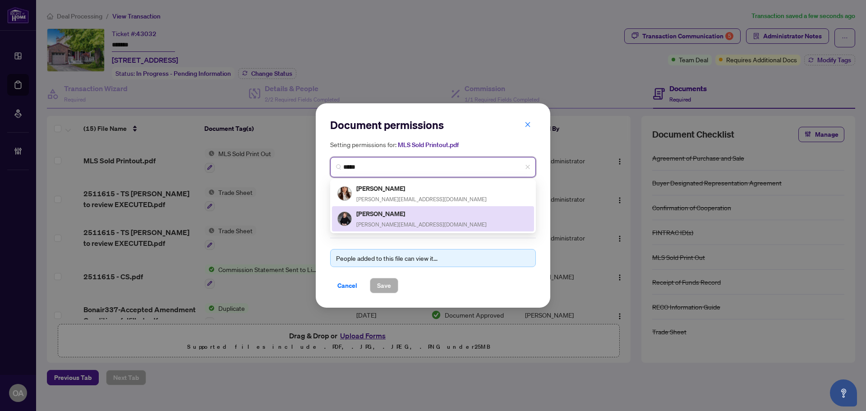
click at [375, 218] on div "Sonya Crites sonya@ottawapropertygals.com" at bounding box center [421, 218] width 130 height 21
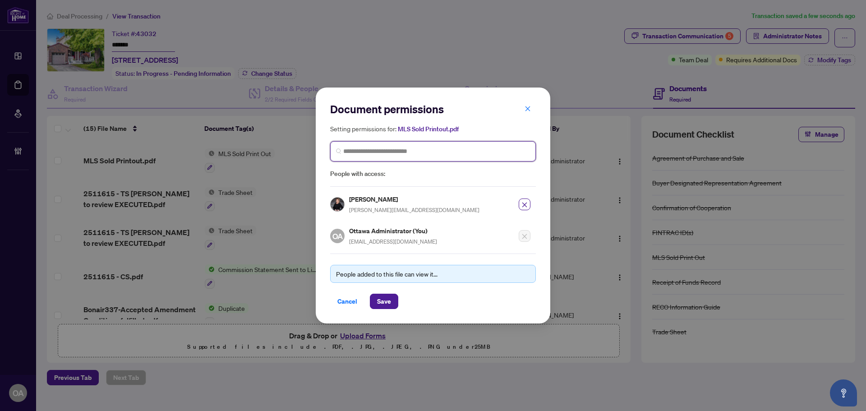
click at [403, 148] on input "search" at bounding box center [436, 151] width 187 height 9
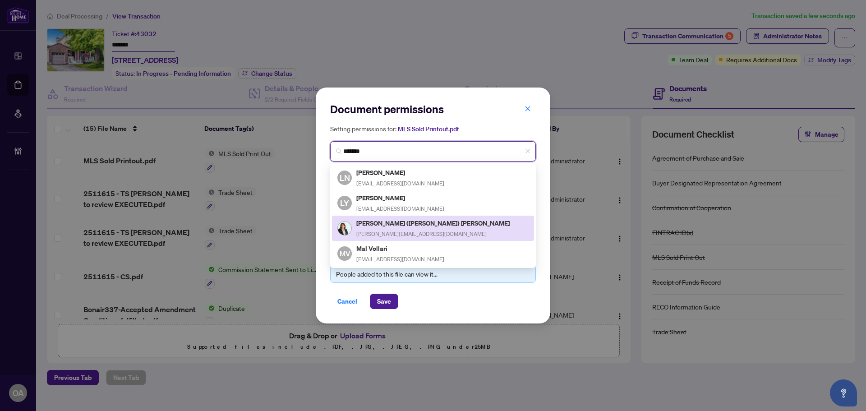
click at [389, 222] on h5 "Lori (Loretta) Williams" at bounding box center [433, 223] width 155 height 10
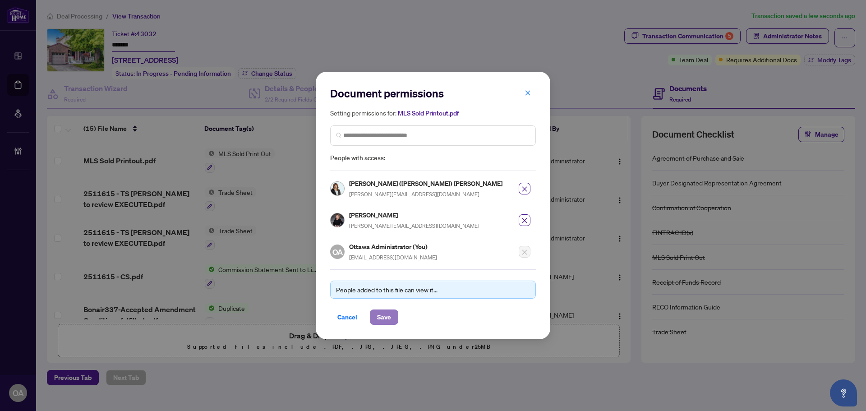
click at [384, 319] on span "Save" at bounding box center [384, 317] width 14 height 14
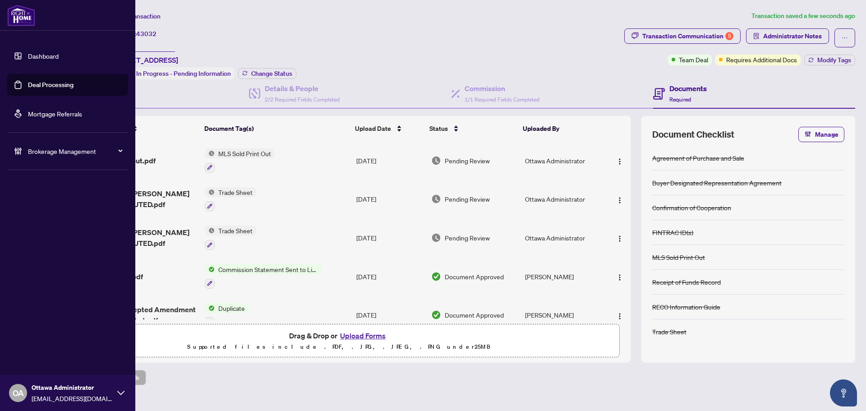
click at [28, 88] on link "Deal Processing" at bounding box center [51, 85] width 46 height 8
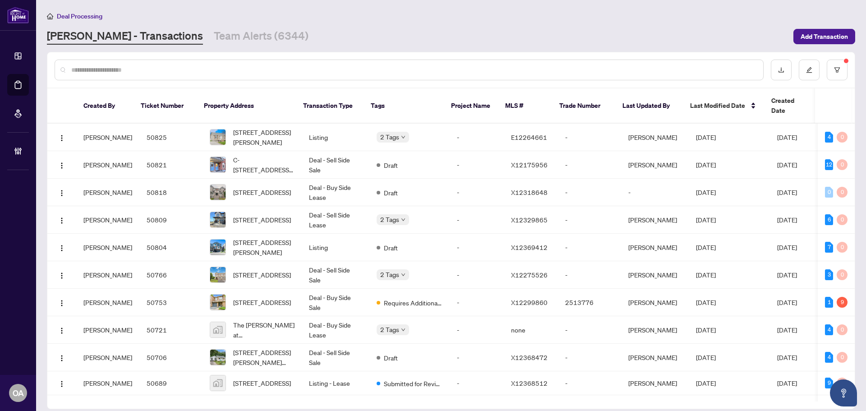
drag, startPoint x: 190, startPoint y: 69, endPoint x: 196, endPoint y: 69, distance: 5.9
click at [190, 69] on input "text" at bounding box center [413, 70] width 685 height 10
click at [830, 74] on button "button" at bounding box center [837, 70] width 21 height 21
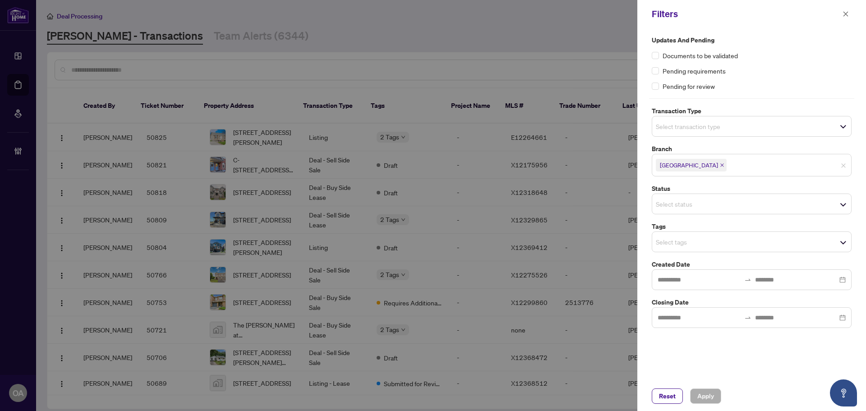
click at [702, 131] on input "search" at bounding box center [687, 126] width 63 height 11
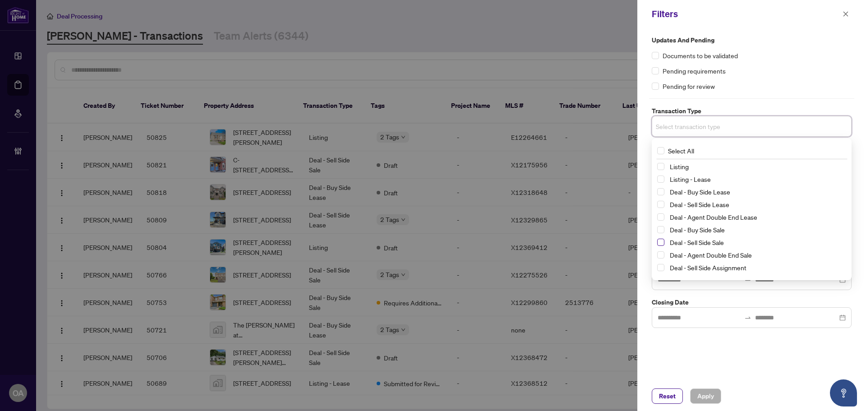
click at [660, 242] on span "Select Deal - Sell Side Sale" at bounding box center [660, 242] width 7 height 7
click at [712, 393] on span "Apply" at bounding box center [706, 396] width 17 height 14
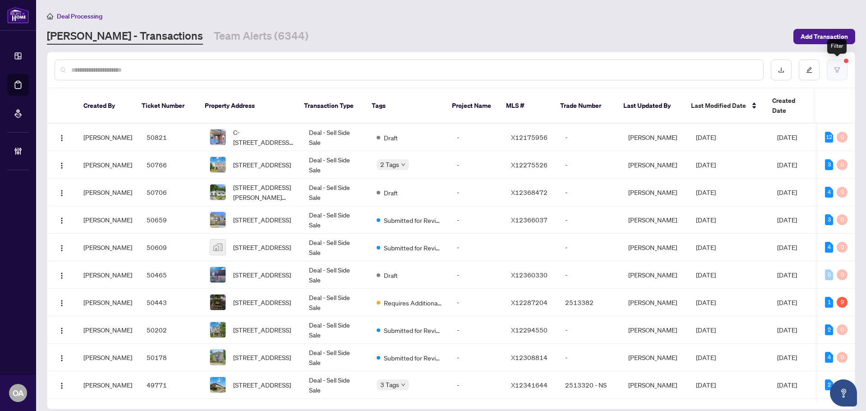
click at [835, 72] on icon "filter" at bounding box center [837, 70] width 6 height 6
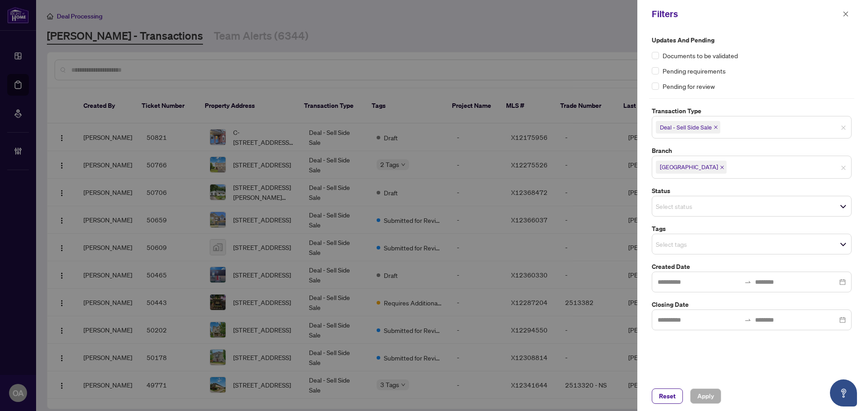
click at [664, 204] on input "search" at bounding box center [687, 206] width 63 height 11
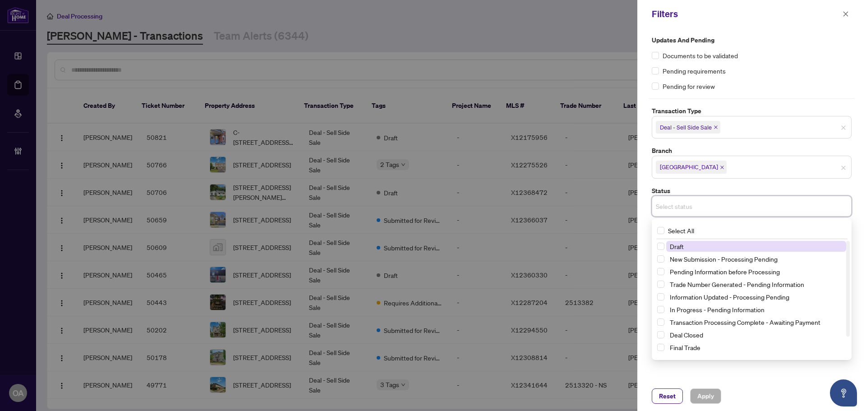
scroll to position [23, 0]
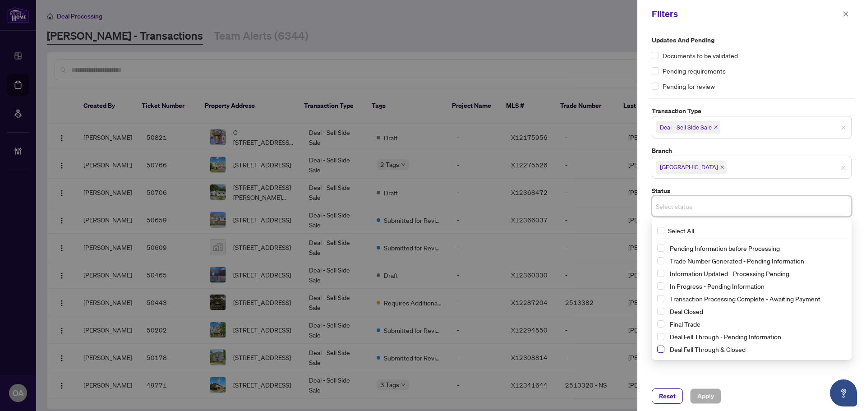
click at [662, 347] on span "Select Deal Fell Through & Closed" at bounding box center [660, 349] width 7 height 7
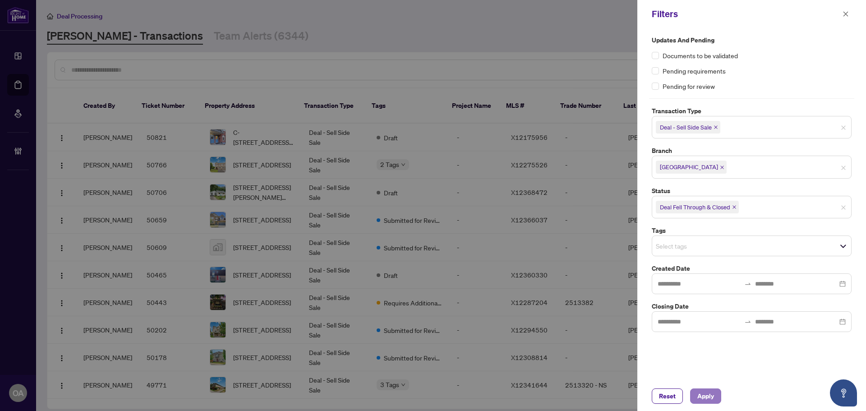
click at [710, 402] on span "Apply" at bounding box center [706, 396] width 17 height 14
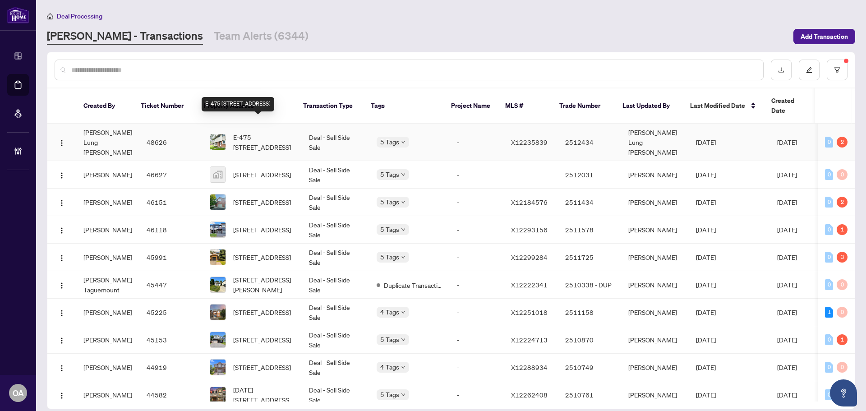
click at [263, 132] on span "E-475 MOODIE Dr, Ottawa, Ontario K2H 8T7, Canada" at bounding box center [263, 142] width 61 height 20
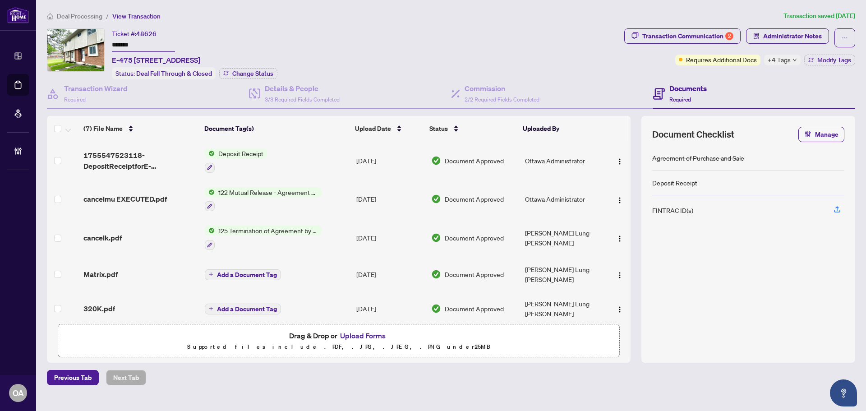
click at [112, 194] on span "cancelmu EXECUTED.pdf" at bounding box center [124, 199] width 83 height 11
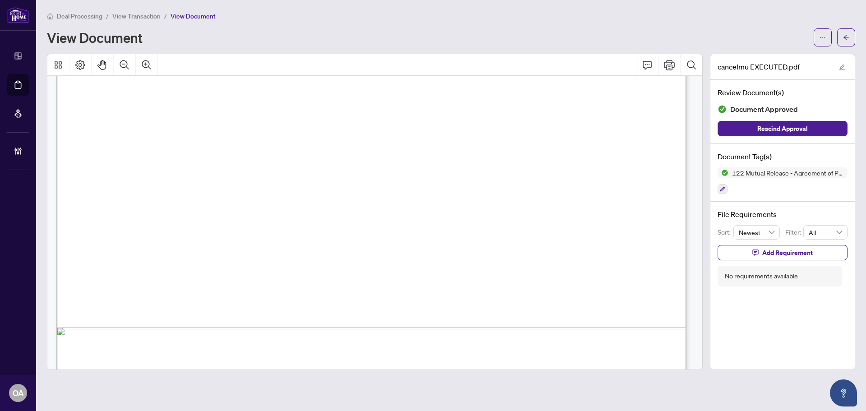
scroll to position [451, 0]
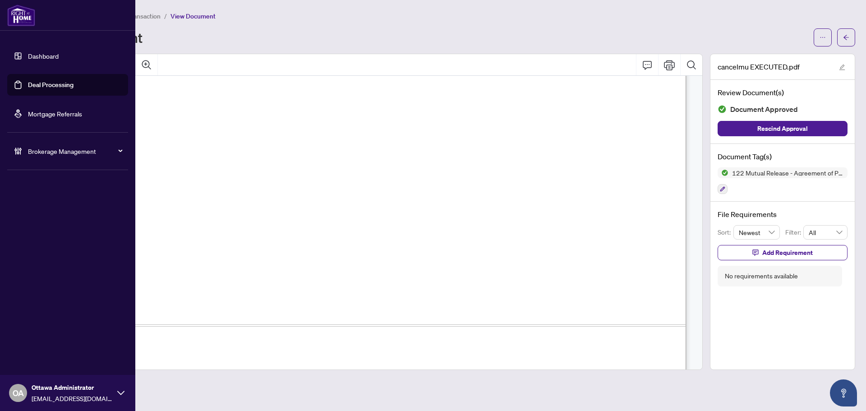
click at [45, 81] on link "Deal Processing" at bounding box center [51, 85] width 46 height 8
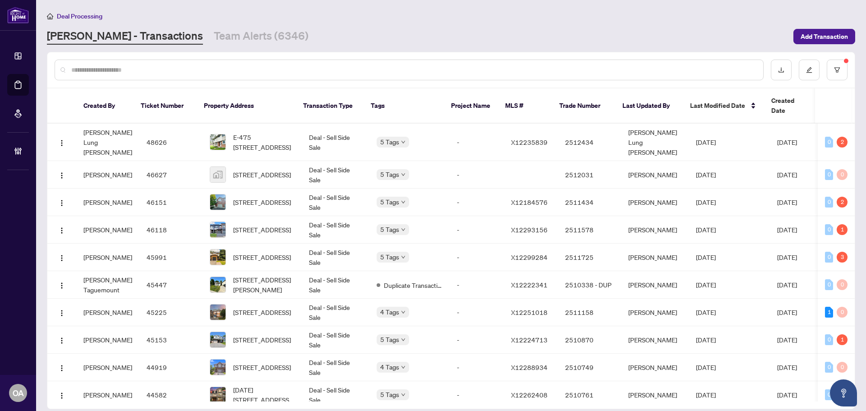
click at [280, 68] on input "text" at bounding box center [413, 70] width 685 height 10
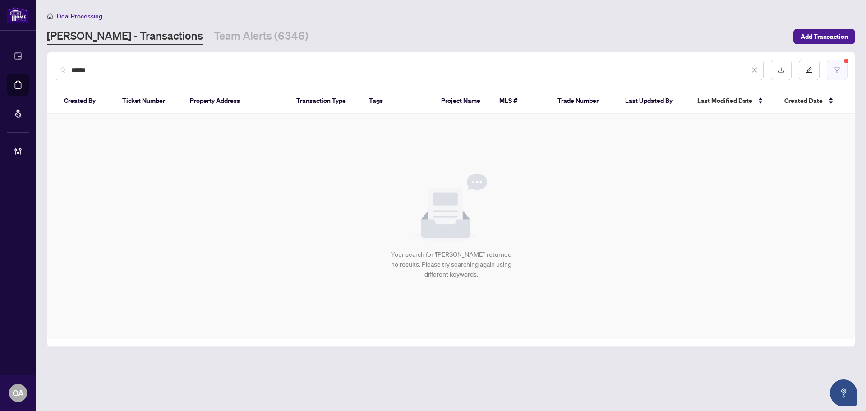
type input "******"
click at [829, 65] on button "button" at bounding box center [837, 70] width 21 height 21
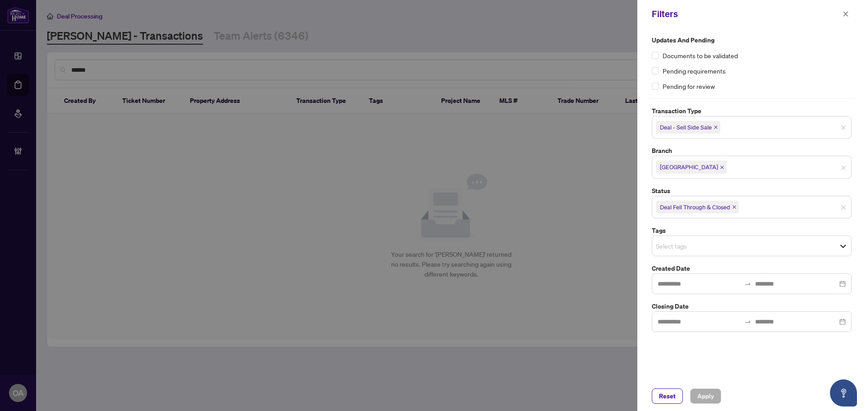
click at [734, 205] on icon "close" at bounding box center [734, 207] width 5 height 5
click at [714, 125] on icon "close" at bounding box center [716, 127] width 5 height 5
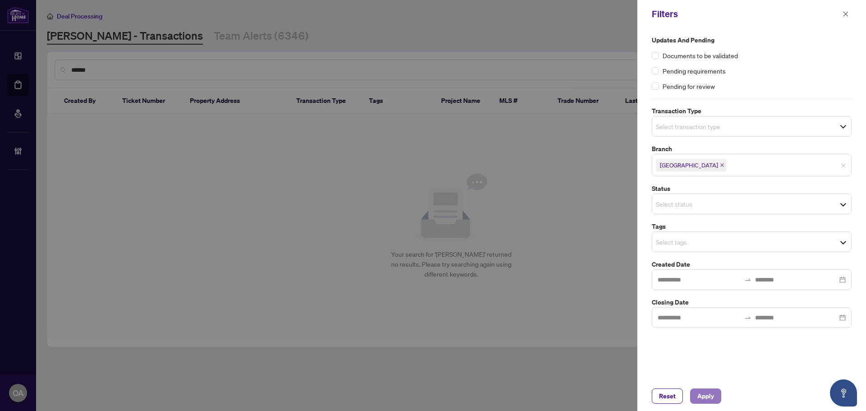
click at [700, 393] on span "Apply" at bounding box center [706, 396] width 17 height 14
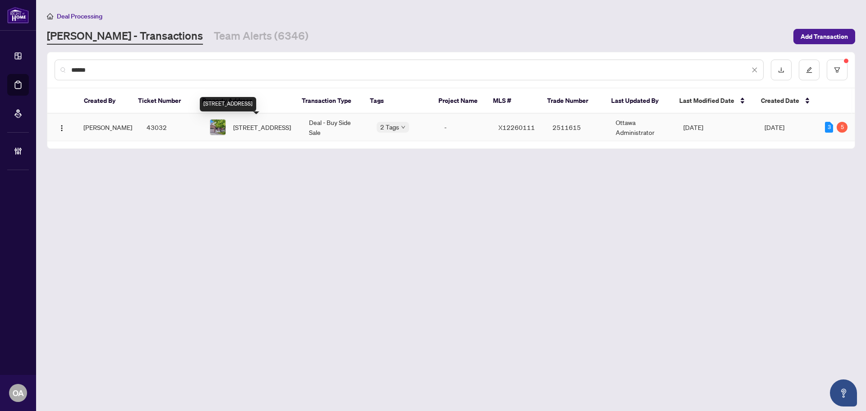
click at [280, 128] on span "337 Bonair Dr, Orleans, Ontario K1E 2N9, Canada" at bounding box center [262, 127] width 58 height 10
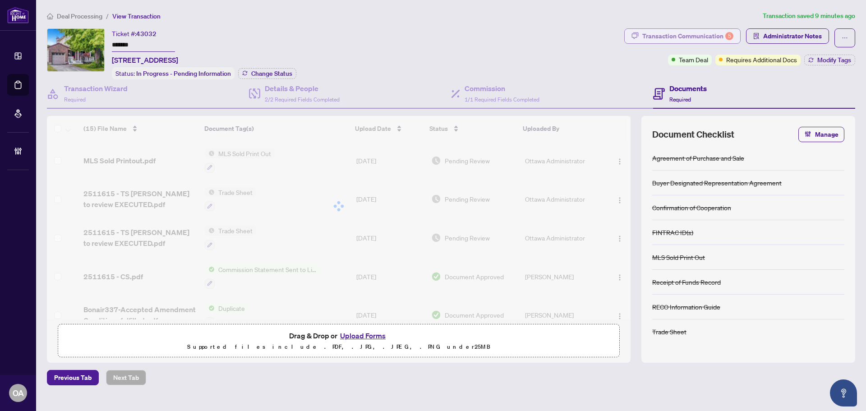
click at [705, 33] on div "Transaction Communication 5" at bounding box center [688, 36] width 91 height 14
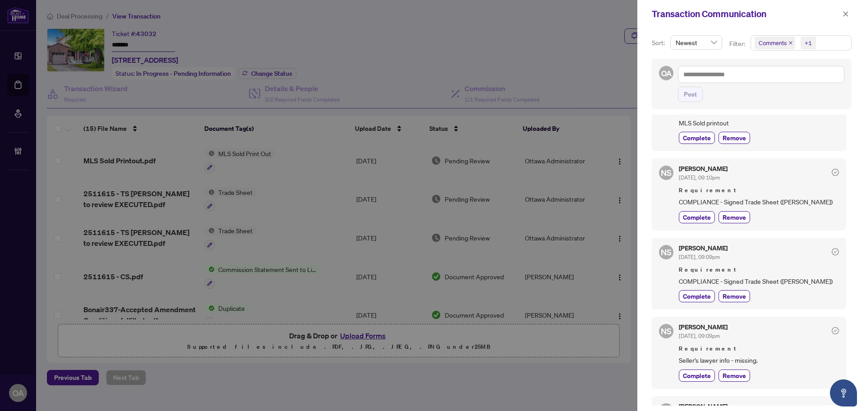
scroll to position [226, 0]
drag, startPoint x: 843, startPoint y: 14, endPoint x: 557, endPoint y: 187, distance: 335.1
click at [843, 14] on icon "close" at bounding box center [846, 14] width 6 height 6
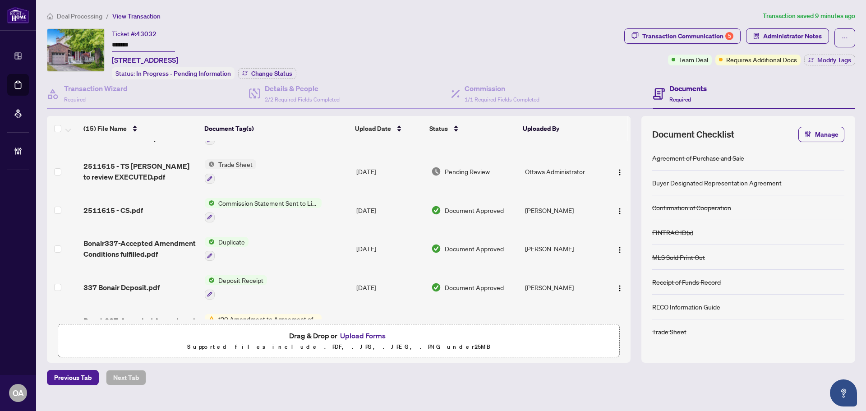
scroll to position [135, 0]
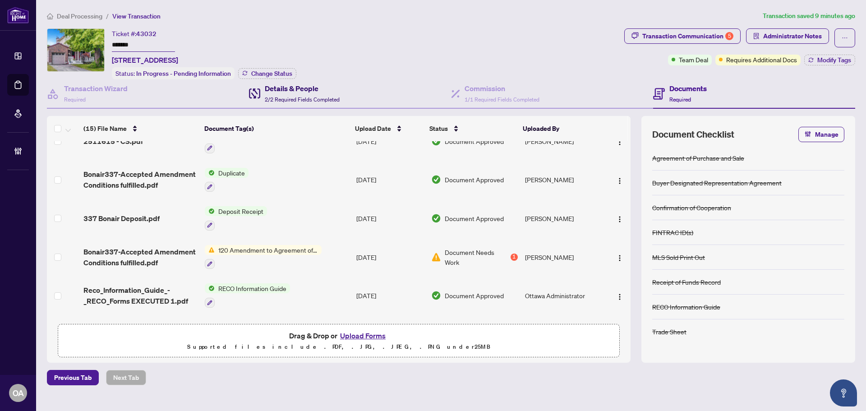
click at [290, 88] on h4 "Details & People" at bounding box center [302, 88] width 75 height 11
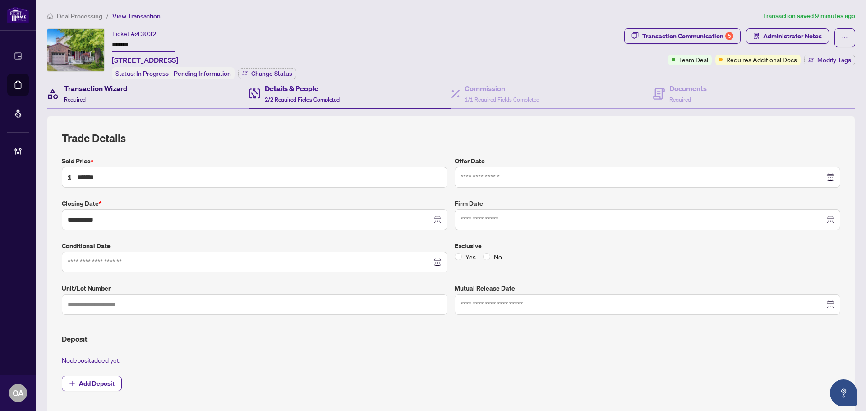
click at [95, 85] on h4 "Transaction Wizard" at bounding box center [96, 88] width 64 height 11
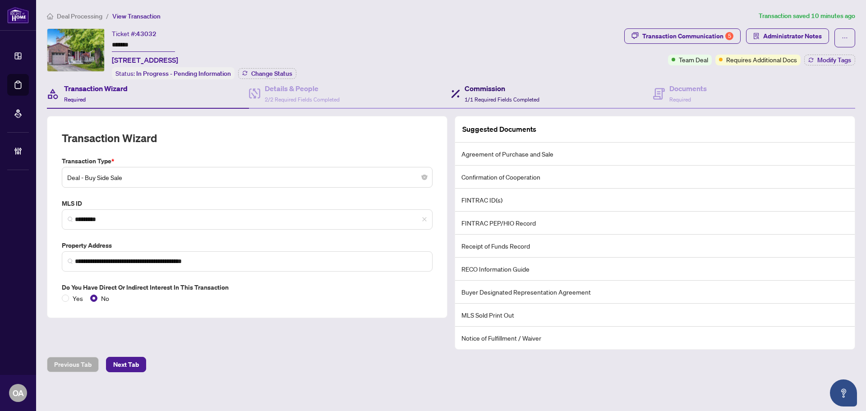
drag, startPoint x: 496, startPoint y: 89, endPoint x: 461, endPoint y: 84, distance: 36.0
click at [496, 89] on h4 "Commission" at bounding box center [502, 88] width 75 height 11
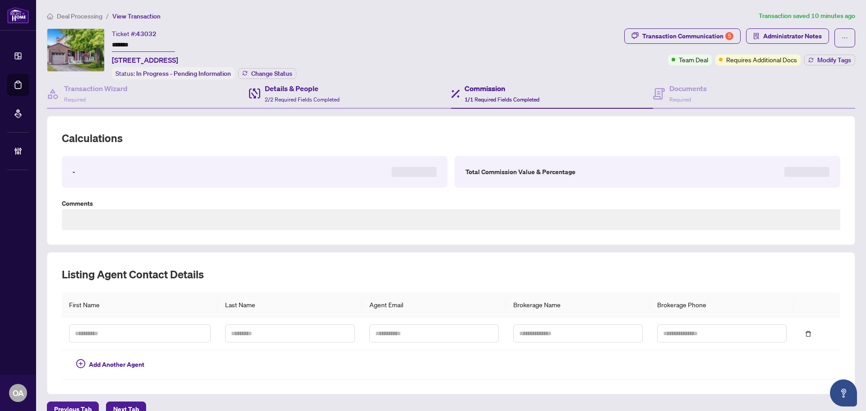
type textarea "**********"
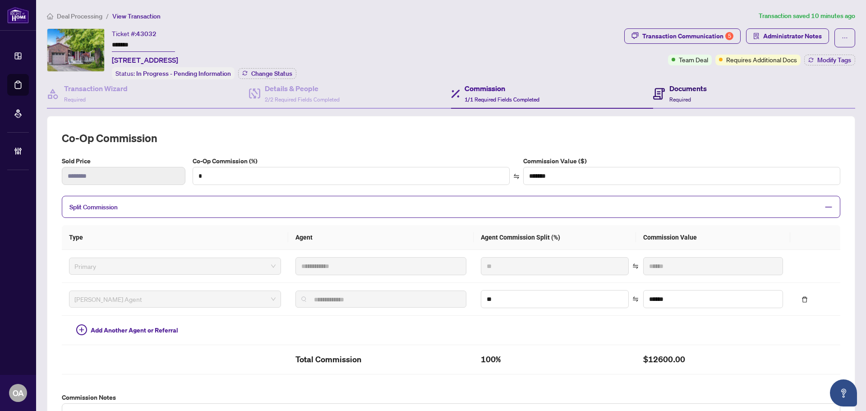
click at [696, 96] on div "Documents Required" at bounding box center [688, 93] width 37 height 21
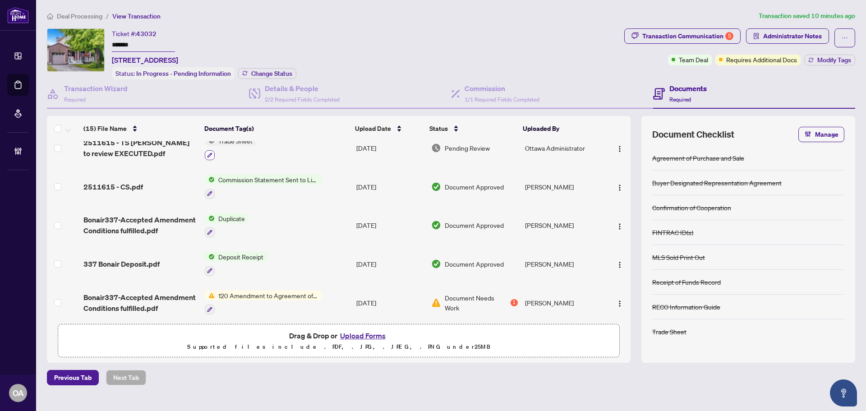
scroll to position [90, 0]
click at [151, 214] on span "Bonair337-Accepted Amendment Conditions fulfilled.pdf" at bounding box center [140, 225] width 114 height 22
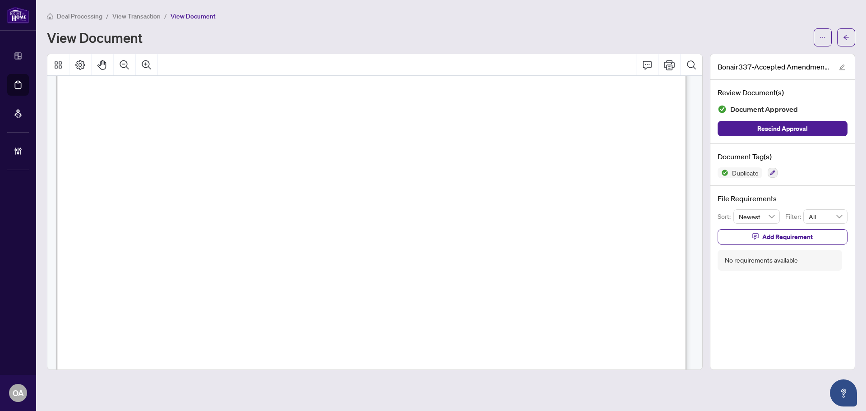
scroll to position [2031, 0]
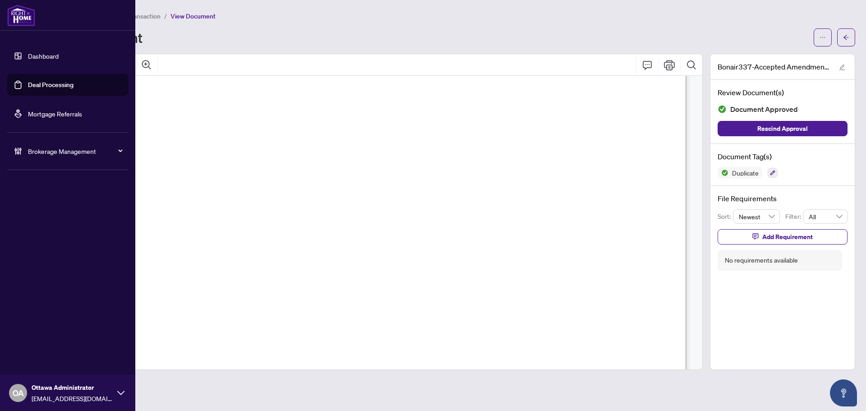
click at [28, 82] on link "Deal Processing" at bounding box center [51, 85] width 46 height 8
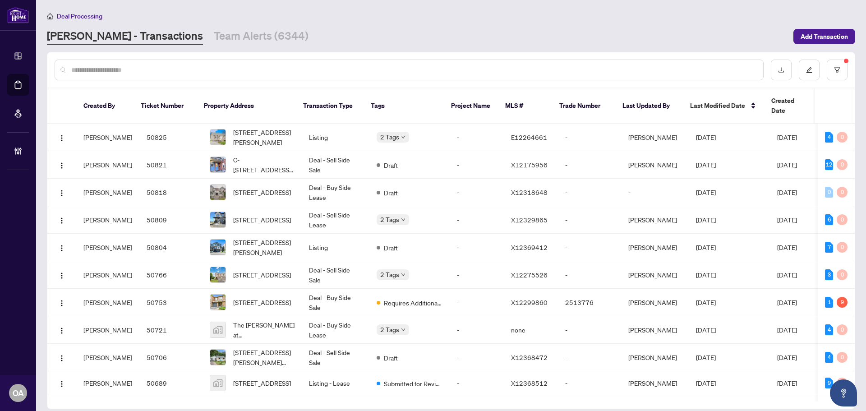
click at [368, 68] on input "text" at bounding box center [413, 70] width 685 height 10
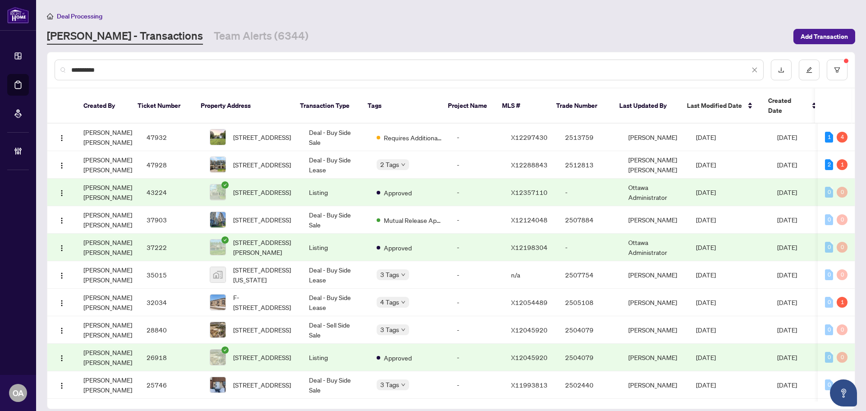
click at [300, 69] on input "**********" at bounding box center [410, 70] width 679 height 10
type input "**********"
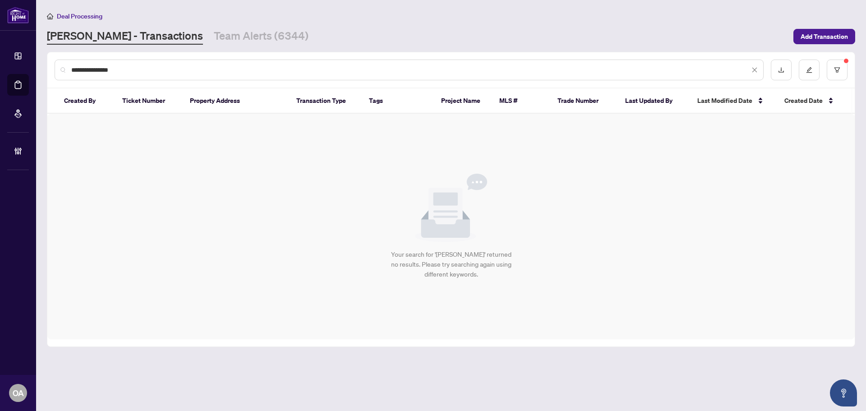
drag, startPoint x: 124, startPoint y: 69, endPoint x: 54, endPoint y: 68, distance: 70.0
click at [54, 68] on div "**********" at bounding box center [451, 69] width 808 height 35
type input "******"
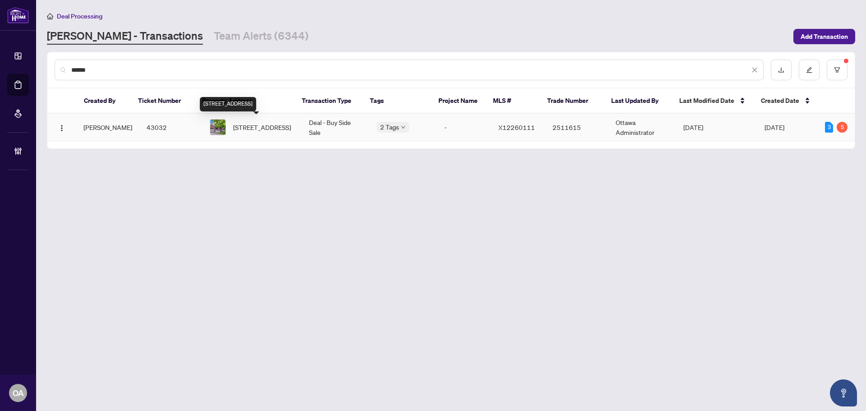
click at [273, 125] on span "337 Bonair Dr, Orleans, Ontario K1E 2N9, Canada" at bounding box center [262, 127] width 58 height 10
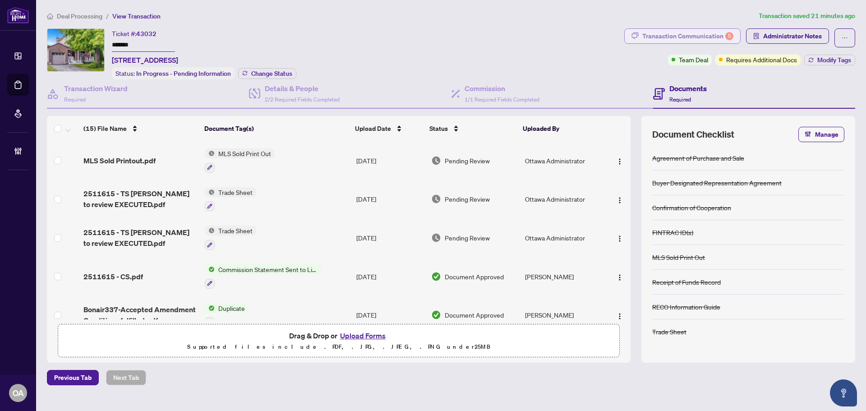
click at [700, 35] on div "Transaction Communication 5" at bounding box center [688, 36] width 91 height 14
type textarea "**********"
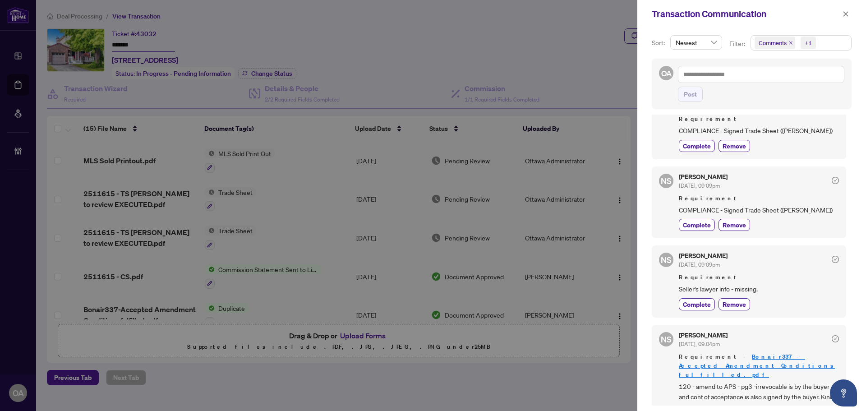
scroll to position [318, 0]
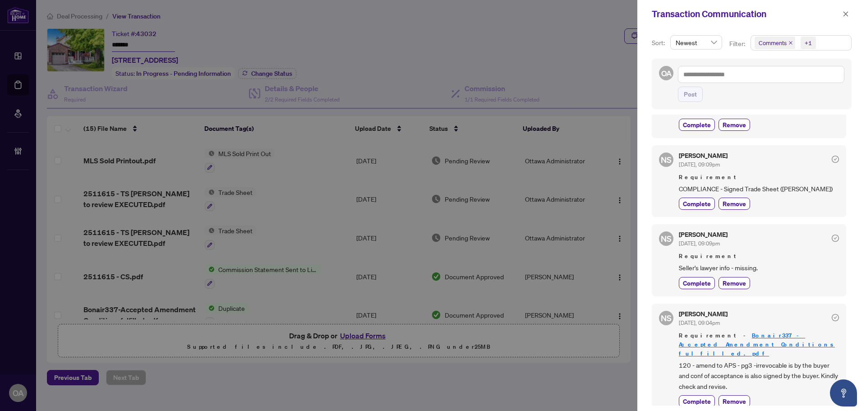
drag, startPoint x: 848, startPoint y: 14, endPoint x: 580, endPoint y: 95, distance: 280.1
click at [848, 14] on icon "close" at bounding box center [846, 14] width 6 height 6
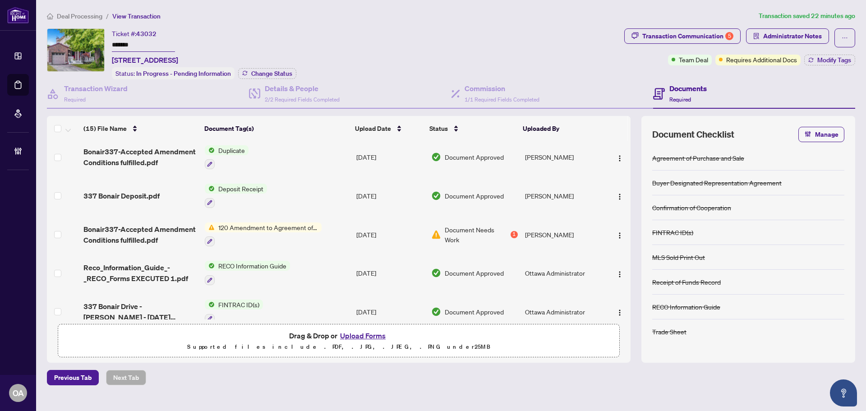
scroll to position [180, 0]
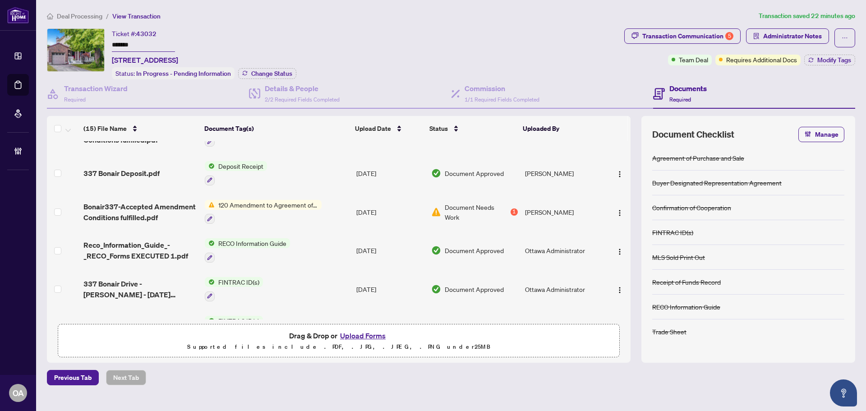
click at [146, 207] on span "Bonair337-Accepted Amendment Conditions fulfilled.pdf" at bounding box center [140, 212] width 114 height 22
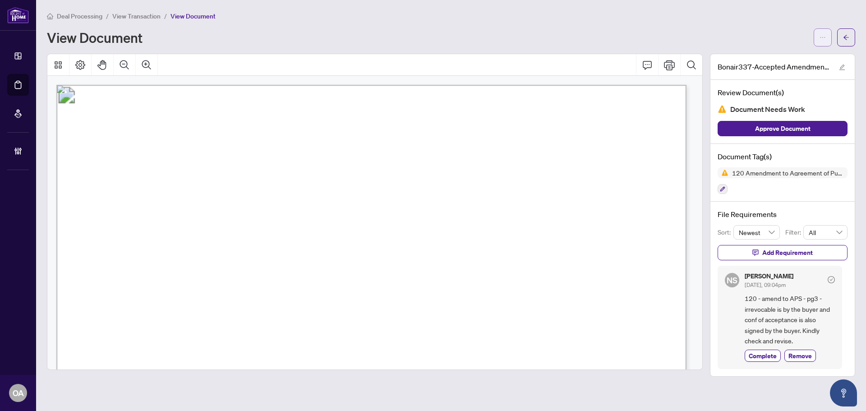
click at [825, 37] on icon "ellipsis" at bounding box center [823, 37] width 5 height 1
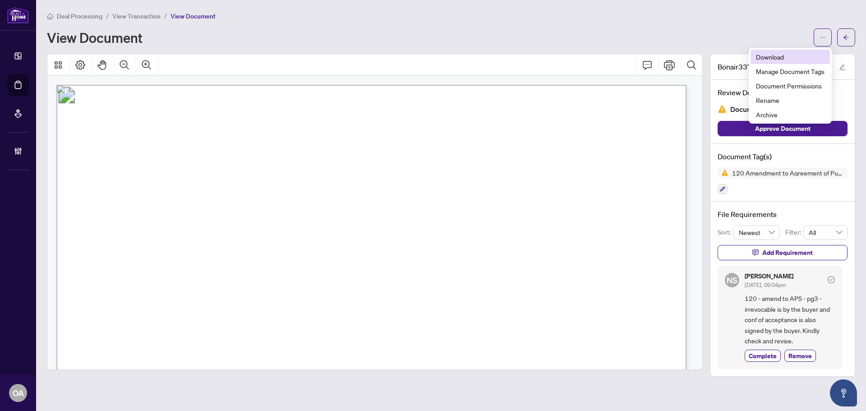
click at [771, 54] on span "Download" at bounding box center [790, 57] width 69 height 10
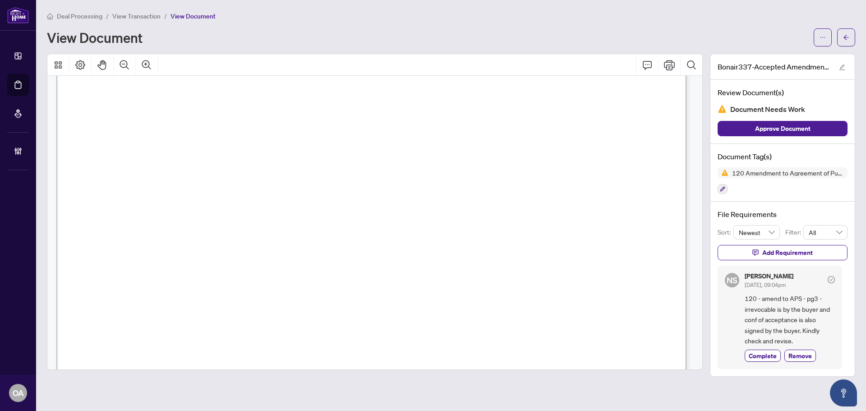
scroll to position [226, 0]
click at [126, 63] on icon "Zoom Out" at bounding box center [124, 65] width 11 height 11
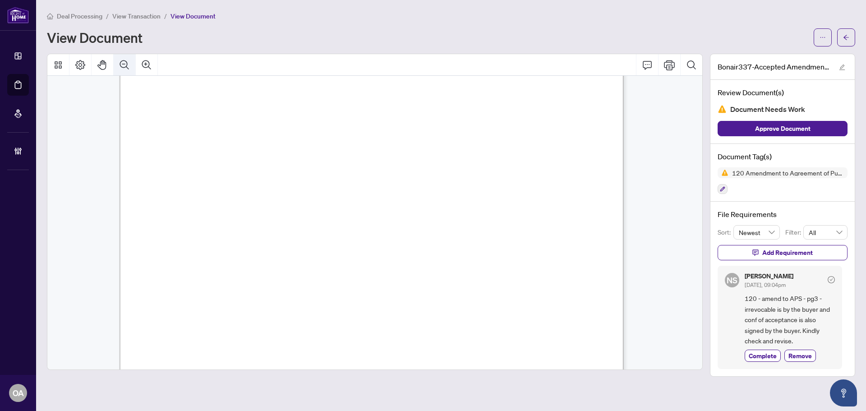
click at [126, 63] on icon "Zoom Out" at bounding box center [124, 65] width 11 height 11
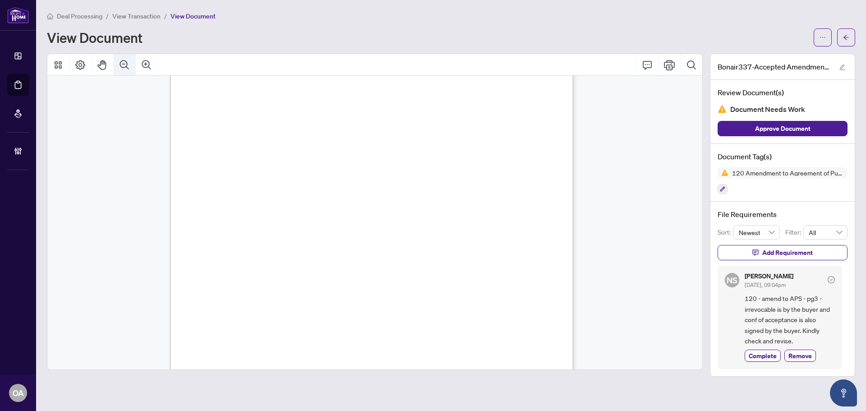
click at [126, 63] on icon "Zoom Out" at bounding box center [124, 65] width 11 height 11
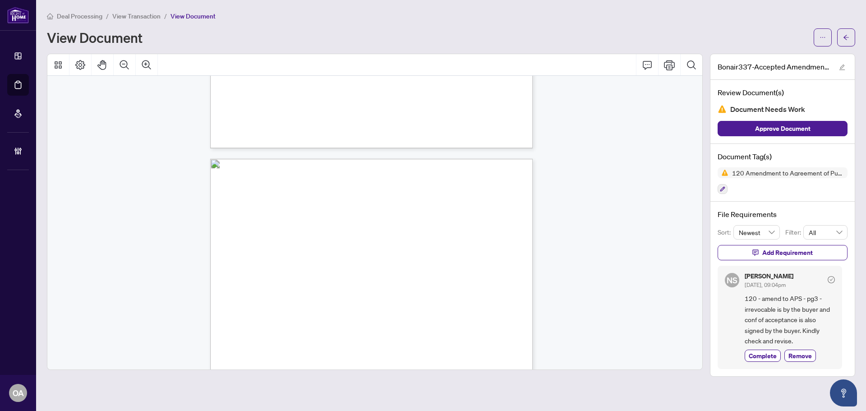
scroll to position [918, 0]
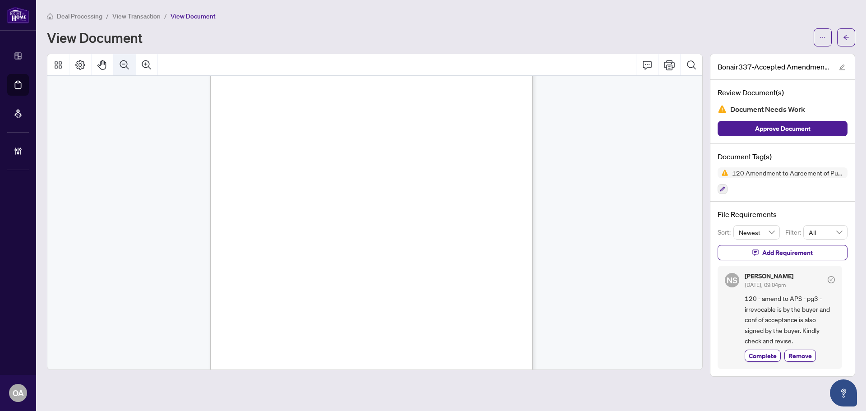
click at [121, 63] on icon "Zoom Out" at bounding box center [124, 65] width 11 height 11
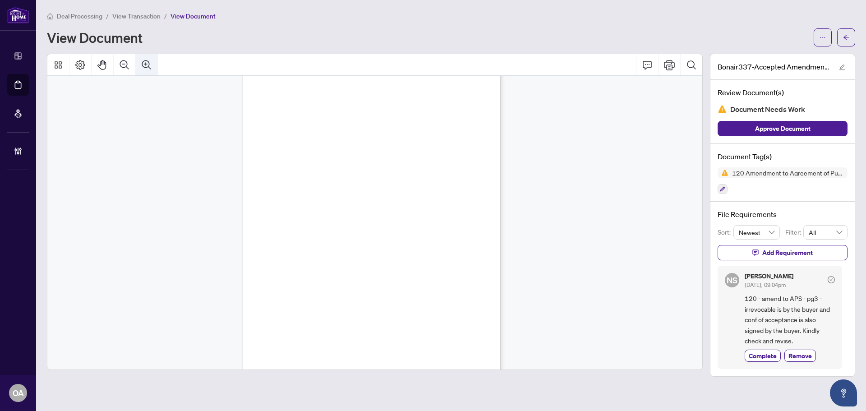
click at [141, 65] on button "Zoom In" at bounding box center [147, 65] width 22 height 22
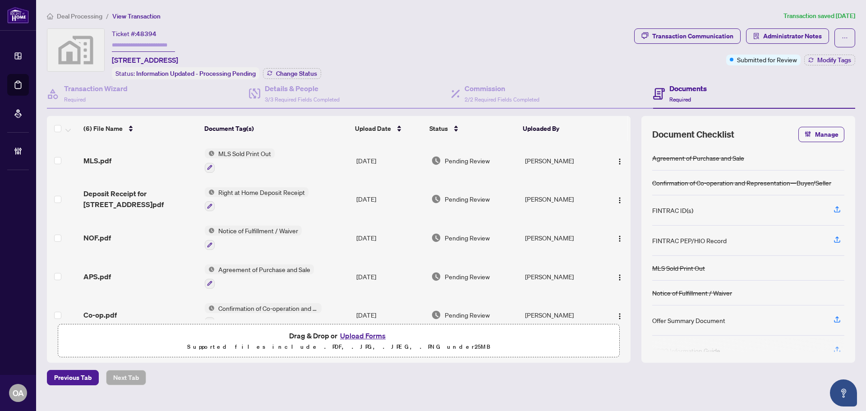
click at [162, 189] on span "Deposit Receipt for [STREET_ADDRESS]pdf" at bounding box center [140, 199] width 114 height 22
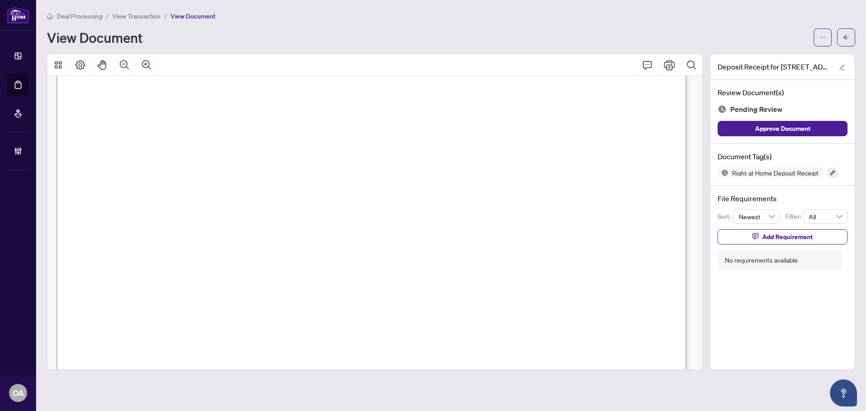
scroll to position [135, 0]
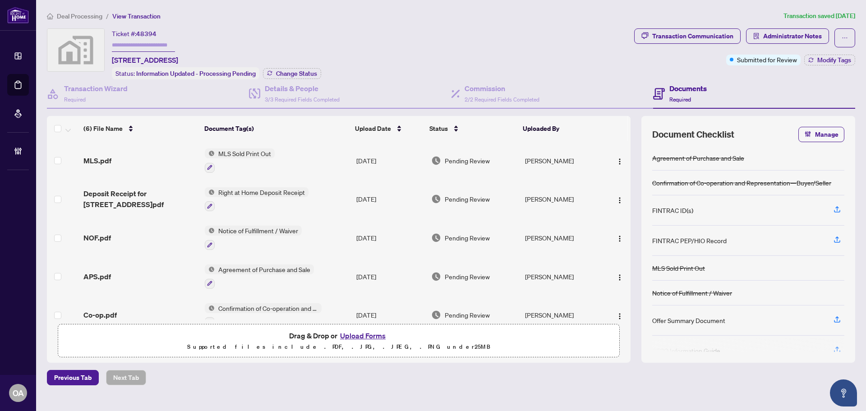
drag, startPoint x: 111, startPoint y: 58, endPoint x: 262, endPoint y: 56, distance: 150.3
click at [262, 56] on div "Ticket #: 48394 [STREET_ADDRESS] Status: Information Updated - Processing Pendi…" at bounding box center [339, 53] width 584 height 51
copy span "[STREET_ADDRESS]"
click at [111, 190] on span "Deposit Receipt for [STREET_ADDRESS]pdf" at bounding box center [140, 199] width 114 height 22
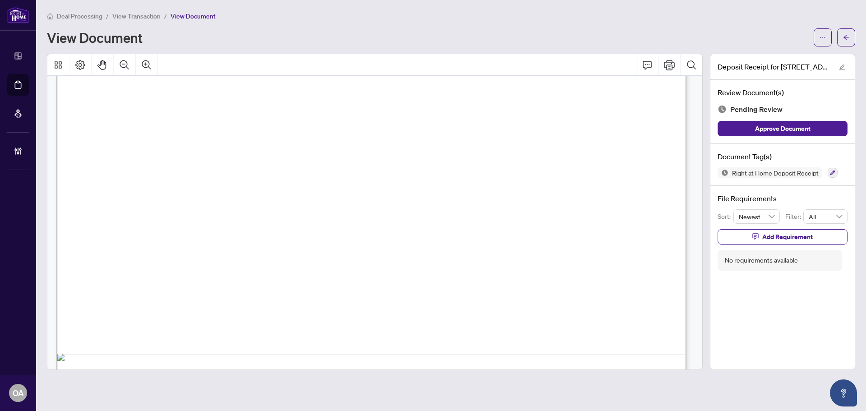
scroll to position [361, 0]
click at [823, 39] on icon "ellipsis" at bounding box center [823, 37] width 6 height 6
click at [784, 52] on span "Download" at bounding box center [790, 57] width 69 height 10
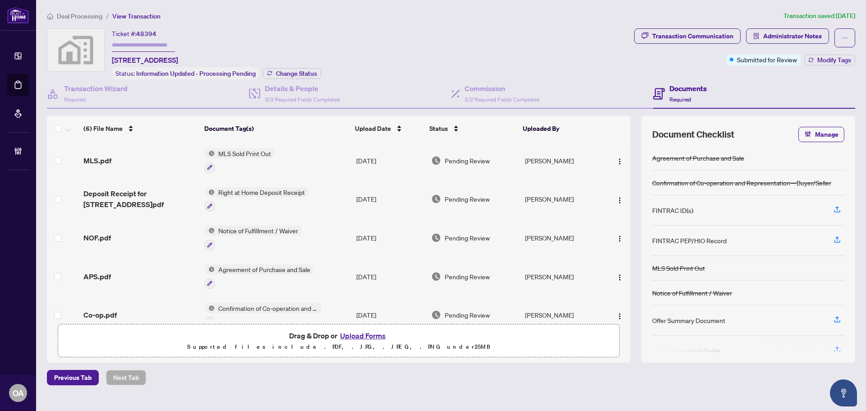
click at [680, 92] on h4 "Documents" at bounding box center [688, 88] width 37 height 11
click at [493, 87] on h4 "Commission" at bounding box center [502, 88] width 75 height 11
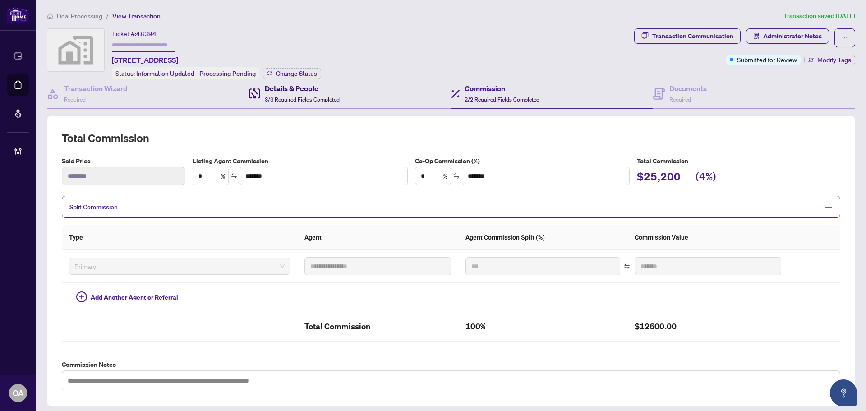
click at [314, 91] on h4 "Details & People" at bounding box center [302, 88] width 75 height 11
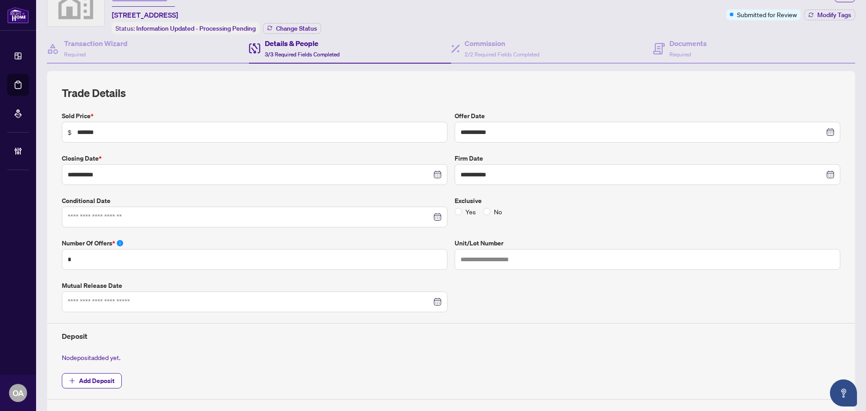
scroll to position [90, 0]
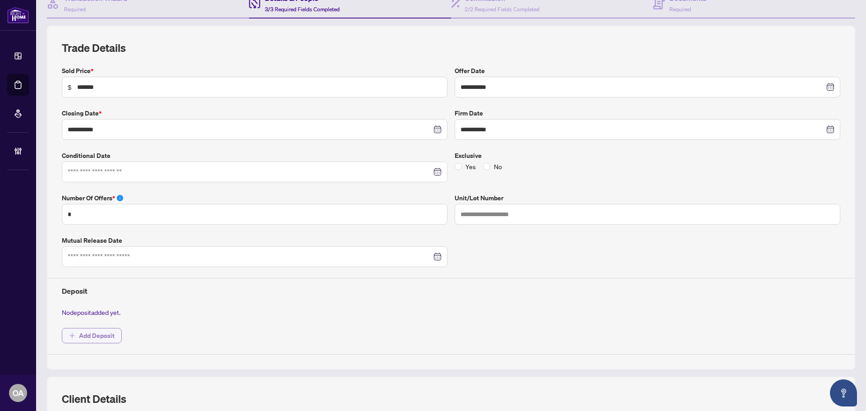
click at [99, 331] on span "Add Deposit" at bounding box center [97, 336] width 36 height 14
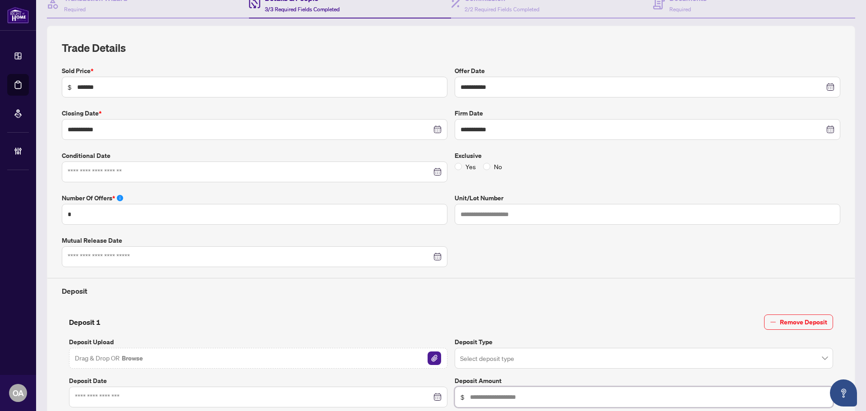
scroll to position [135, 0]
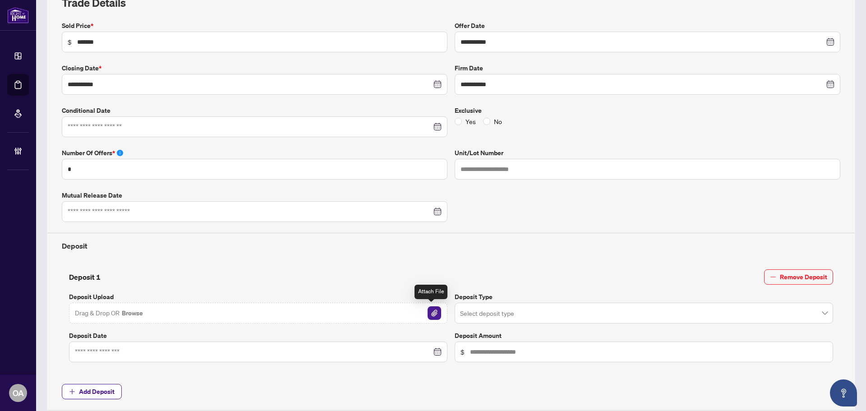
click at [429, 309] on img "button" at bounding box center [435, 313] width 14 height 14
click at [557, 319] on input "search" at bounding box center [640, 315] width 360 height 20
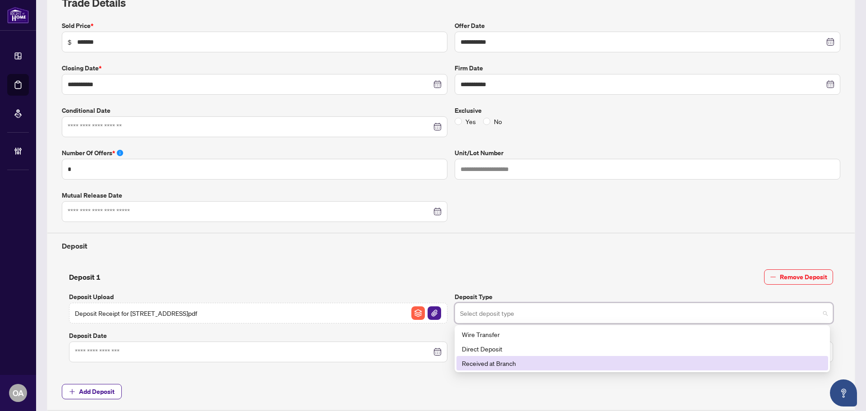
click at [495, 361] on div "Received at Branch" at bounding box center [642, 363] width 361 height 10
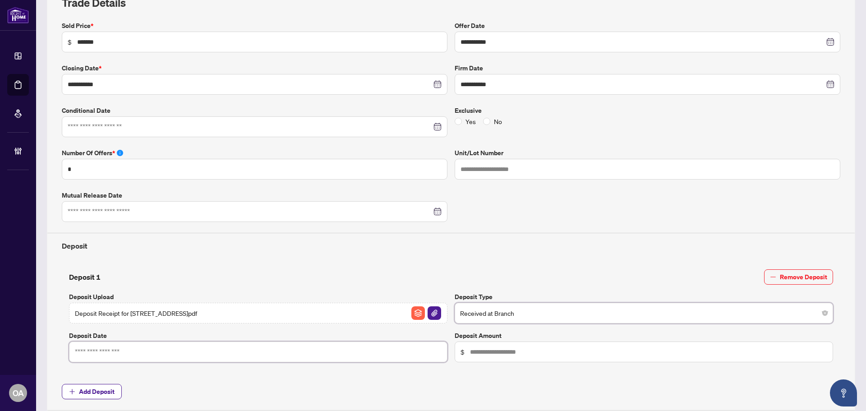
click at [156, 353] on input at bounding box center [253, 352] width 357 height 10
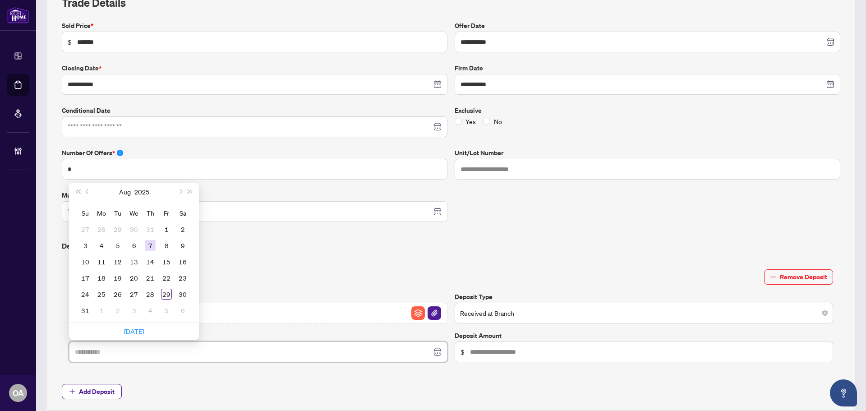
type input "**********"
drag, startPoint x: 135, startPoint y: 260, endPoint x: 142, endPoint y: 260, distance: 7.2
click at [135, 260] on div "13" at bounding box center [134, 261] width 11 height 11
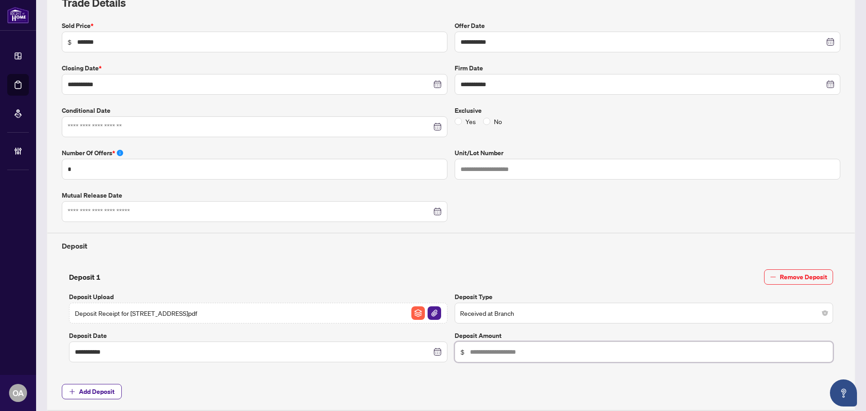
drag, startPoint x: 495, startPoint y: 352, endPoint x: 639, endPoint y: 358, distance: 143.6
click at [495, 352] on input "text" at bounding box center [648, 352] width 357 height 10
type input "******"
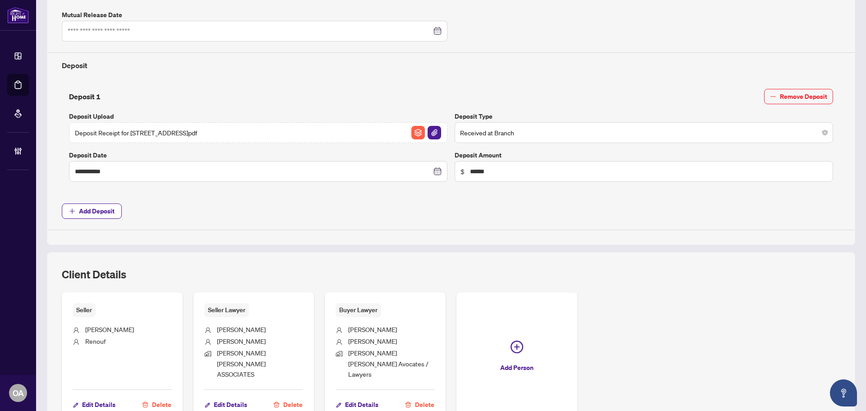
scroll to position [365, 0]
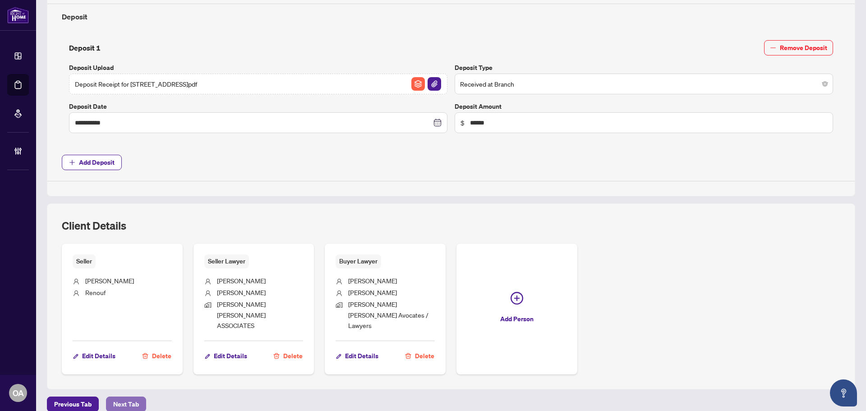
drag, startPoint x: 138, startPoint y: 391, endPoint x: 244, endPoint y: 392, distance: 106.5
click at [138, 397] on span "Next Tab" at bounding box center [126, 404] width 26 height 14
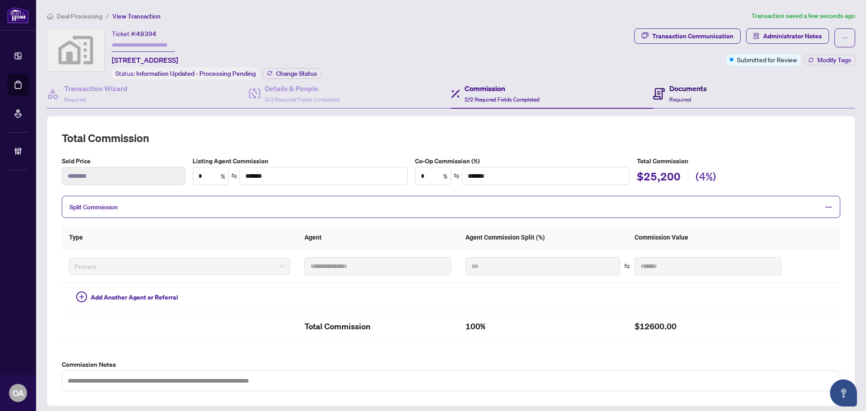
click at [689, 86] on h4 "Documents" at bounding box center [688, 88] width 37 height 11
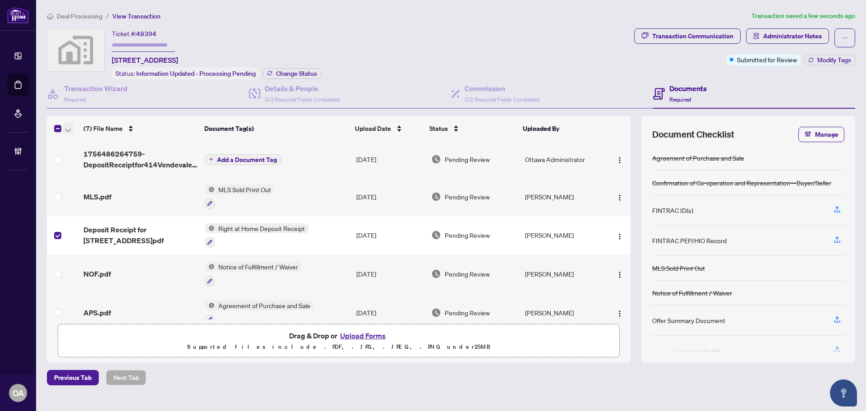
click at [68, 130] on icon "button" at bounding box center [67, 131] width 5 height 4
click at [78, 169] on span "Archive Selected" at bounding box center [110, 172] width 80 height 10
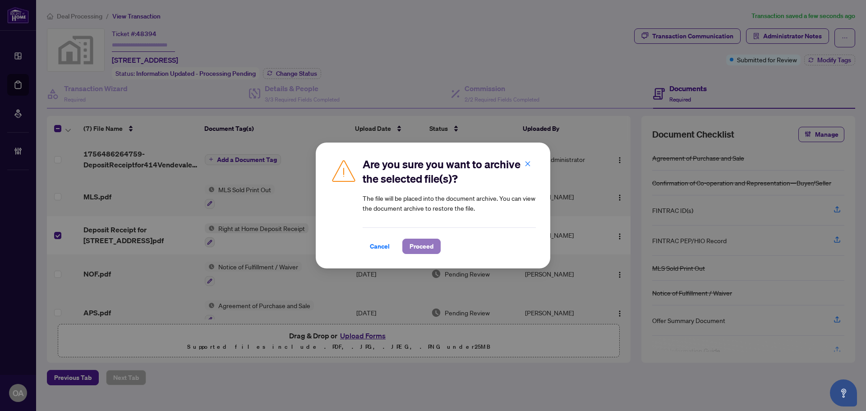
click at [421, 244] on span "Proceed" at bounding box center [422, 246] width 24 height 14
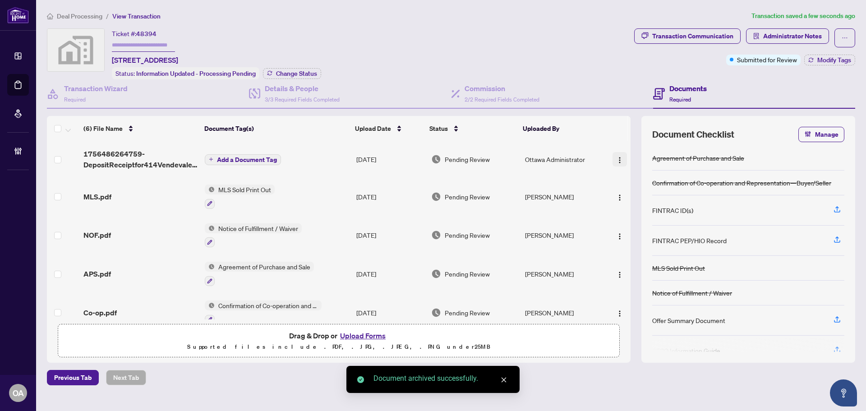
click at [617, 157] on img "button" at bounding box center [619, 160] width 7 height 7
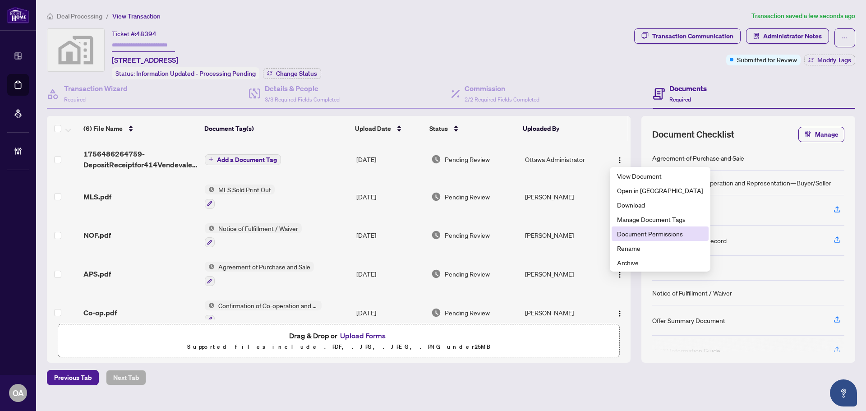
click at [631, 232] on span "Document Permissions" at bounding box center [660, 234] width 86 height 10
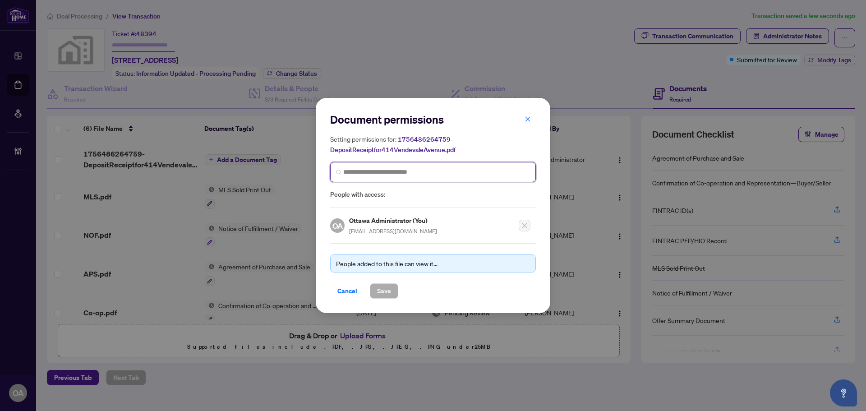
click at [413, 173] on input "search" at bounding box center [436, 171] width 187 height 9
type input "**********"
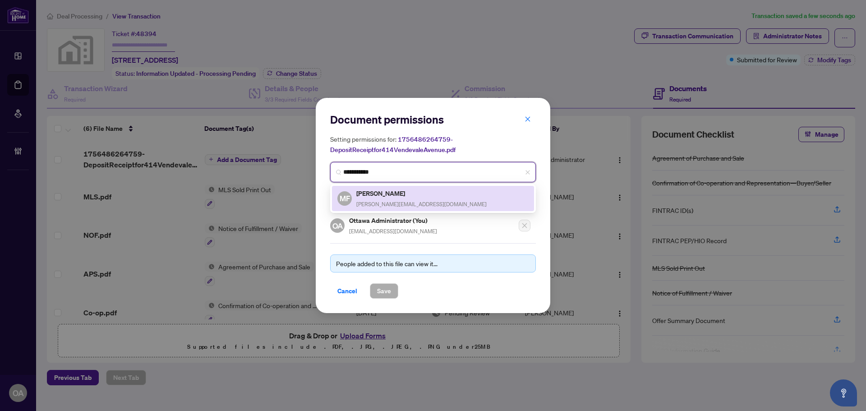
click at [412, 195] on h5 "[PERSON_NAME]" at bounding box center [421, 193] width 130 height 10
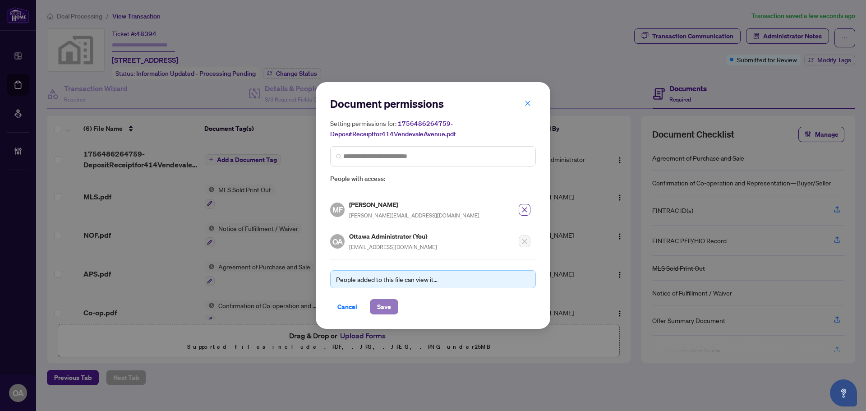
click at [386, 303] on span "Save" at bounding box center [384, 307] width 14 height 14
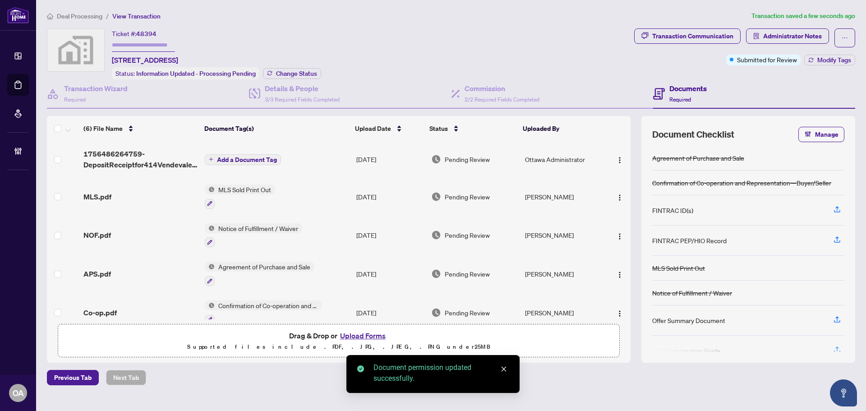
click at [248, 159] on span "Add a Document Tag" at bounding box center [247, 160] width 60 height 6
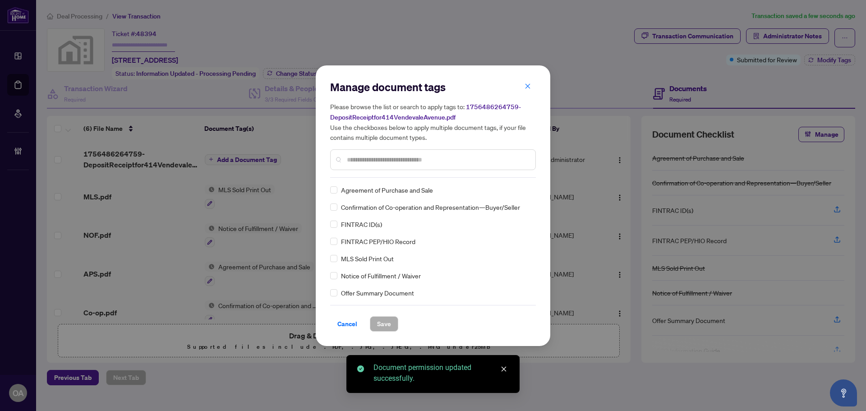
click at [365, 176] on div "Manage document tags Please browse the list or search to apply tags to: 1756486…" at bounding box center [433, 129] width 206 height 98
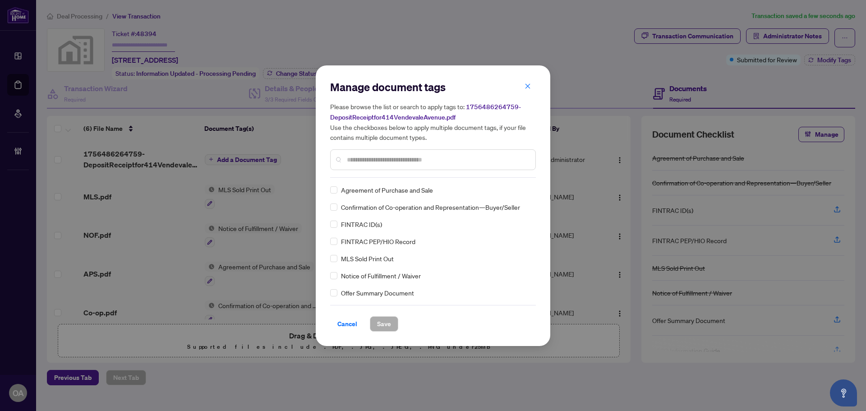
click at [370, 165] on div at bounding box center [433, 159] width 206 height 21
click at [375, 156] on input "text" at bounding box center [437, 160] width 181 height 10
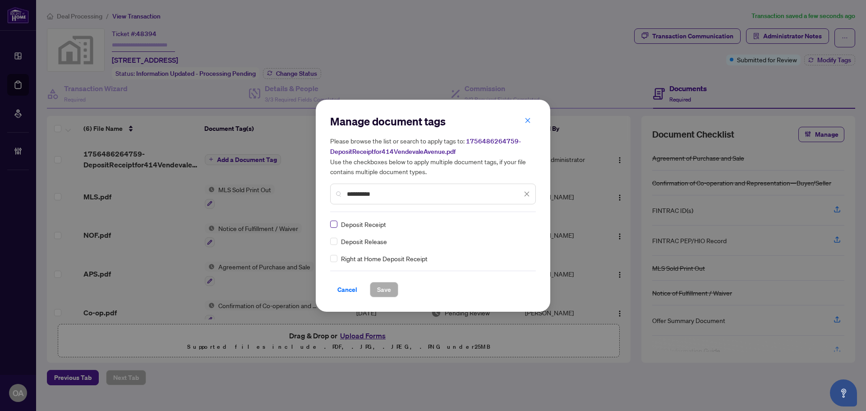
type input "**********"
click at [386, 289] on span "Save" at bounding box center [384, 289] width 14 height 14
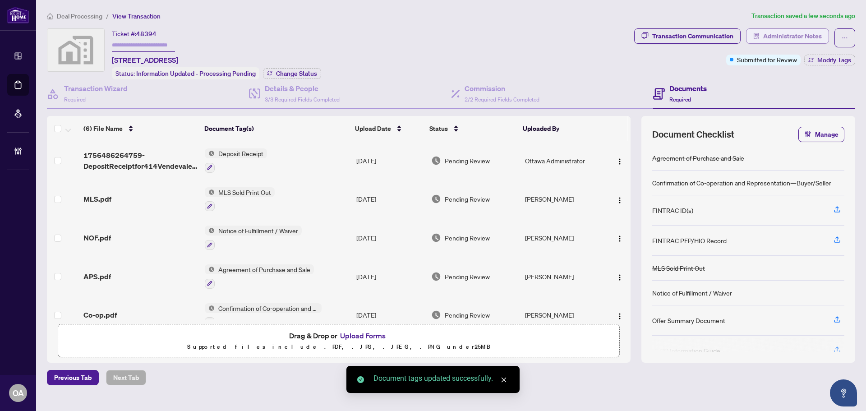
click at [789, 37] on span "Administrator Notes" at bounding box center [793, 36] width 59 height 14
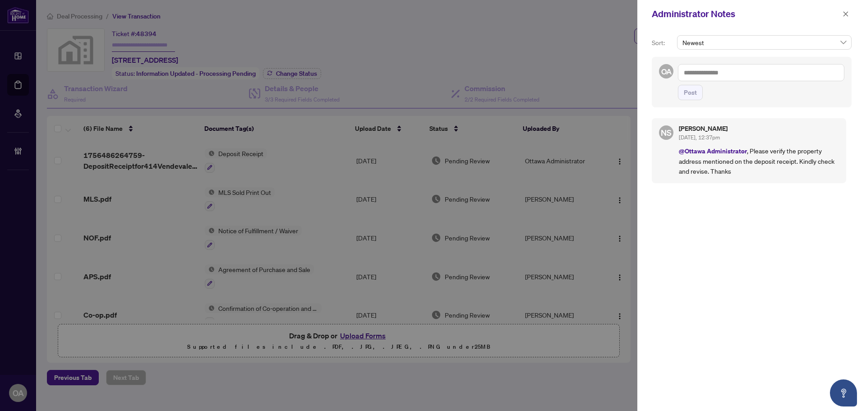
click at [717, 74] on textarea at bounding box center [761, 72] width 167 height 17
click at [740, 76] on span "[PERSON_NAME]" at bounding box center [756, 79] width 97 height 8
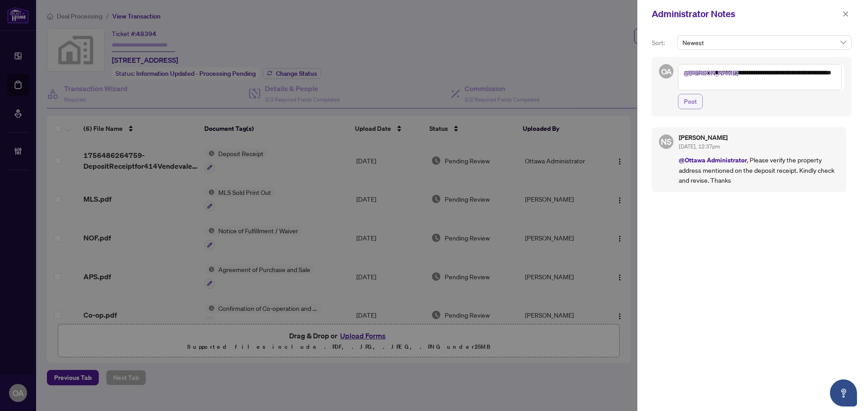
type textarea "**********"
click at [696, 105] on span "Post" at bounding box center [690, 101] width 13 height 14
